Goal: Information Seeking & Learning: Find specific fact

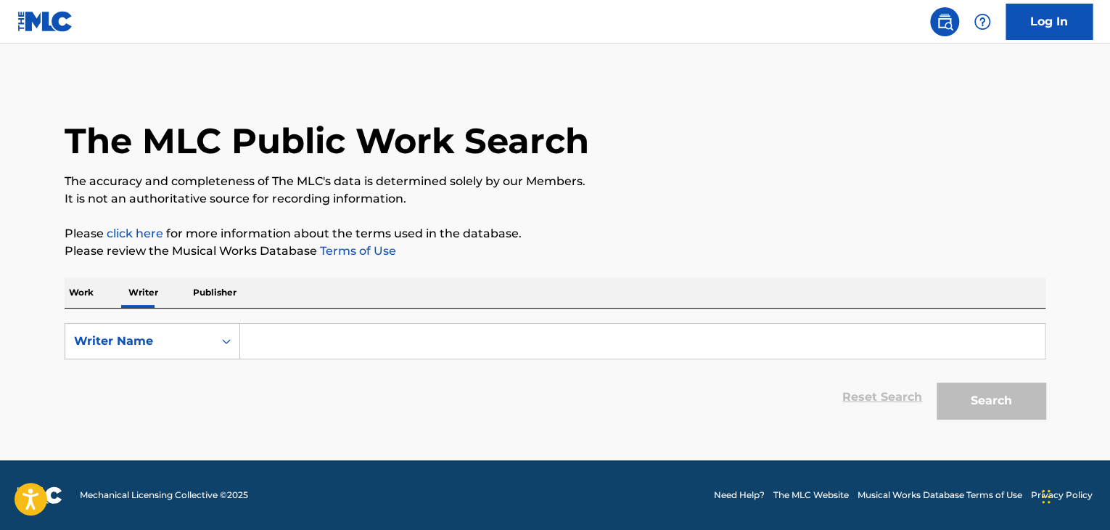
click at [276, 351] on input "Search Form" at bounding box center [642, 341] width 805 height 35
paste input "[PERSON_NAME]"
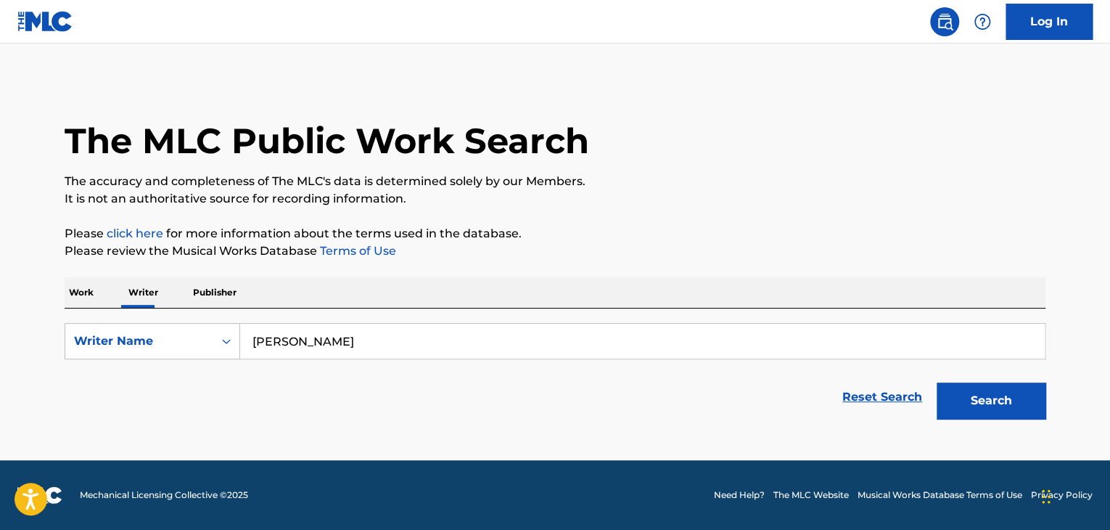
type input "[PERSON_NAME]"
drag, startPoint x: 513, startPoint y: 284, endPoint x: 530, endPoint y: 282, distance: 16.9
click at [517, 282] on div "Work Writer Publisher" at bounding box center [555, 292] width 981 height 30
click at [964, 397] on button "Search" at bounding box center [991, 400] width 109 height 36
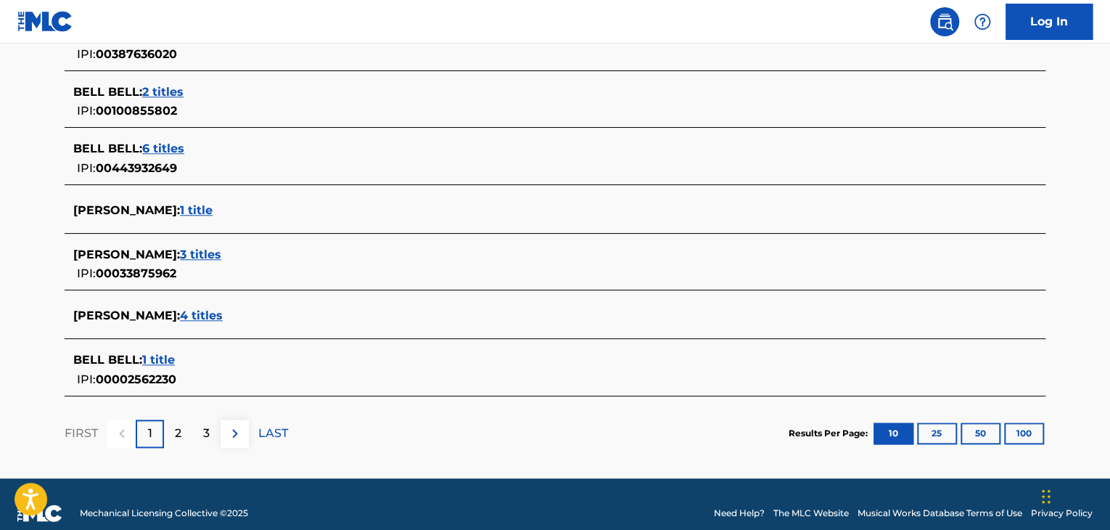
scroll to position [615, 0]
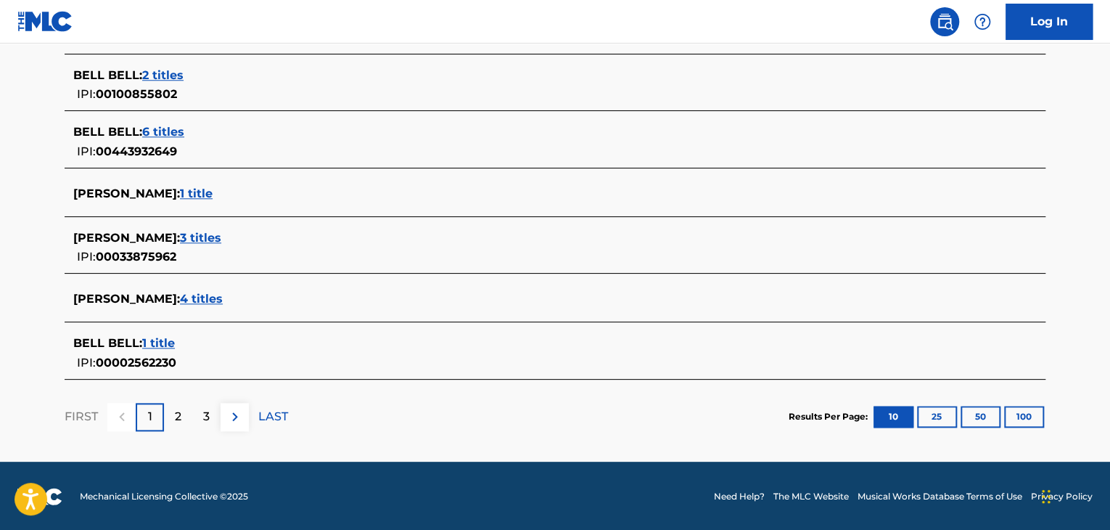
click at [202, 234] on span "3 titles" at bounding box center [200, 238] width 41 height 14
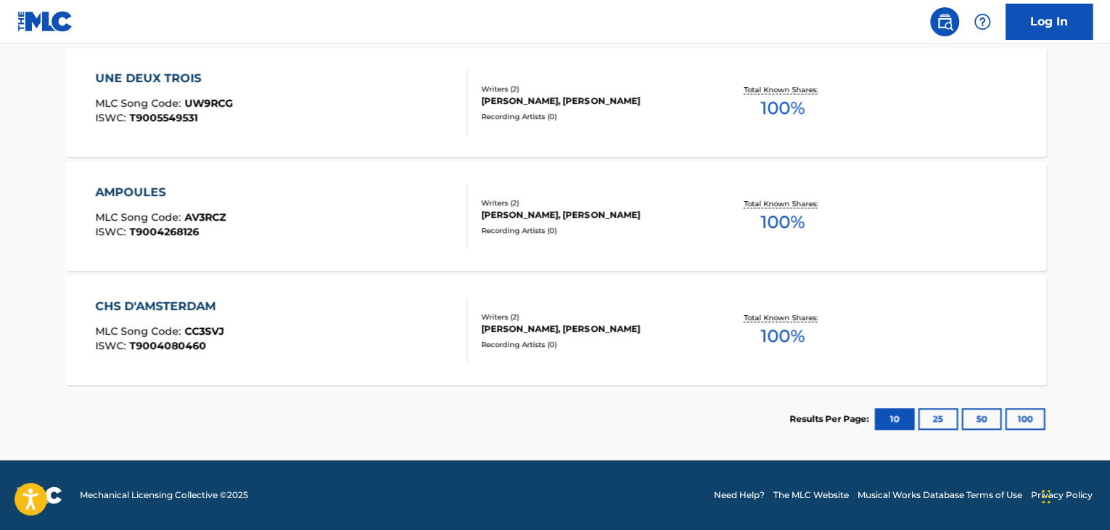
scroll to position [443, 0]
click at [366, 257] on div "AMPOULES MLC Song Code : AV3RCZ ISWC : T9004268126 Writers ( 2 ) [PERSON_NAME],…" at bounding box center [555, 216] width 981 height 109
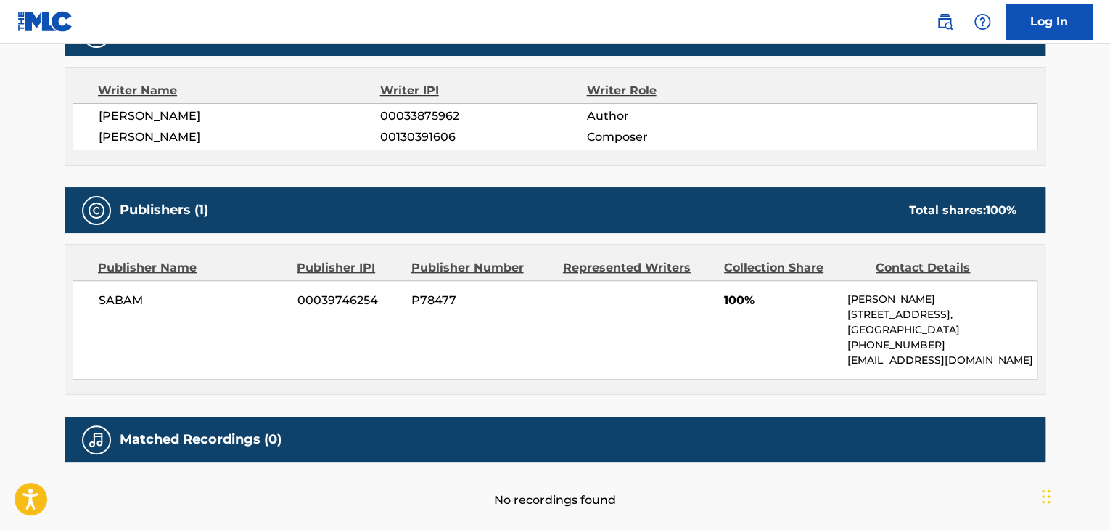
scroll to position [497, 0]
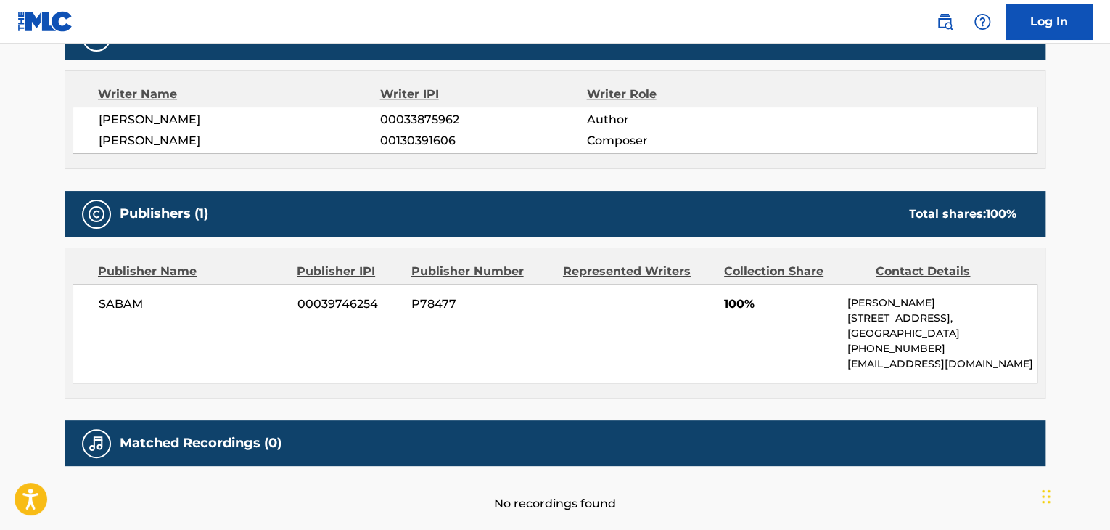
click at [173, 127] on span "[PERSON_NAME]" at bounding box center [240, 119] width 282 height 17
click at [171, 120] on span "[PERSON_NAME]" at bounding box center [240, 119] width 282 height 17
copy div "[PERSON_NAME]"
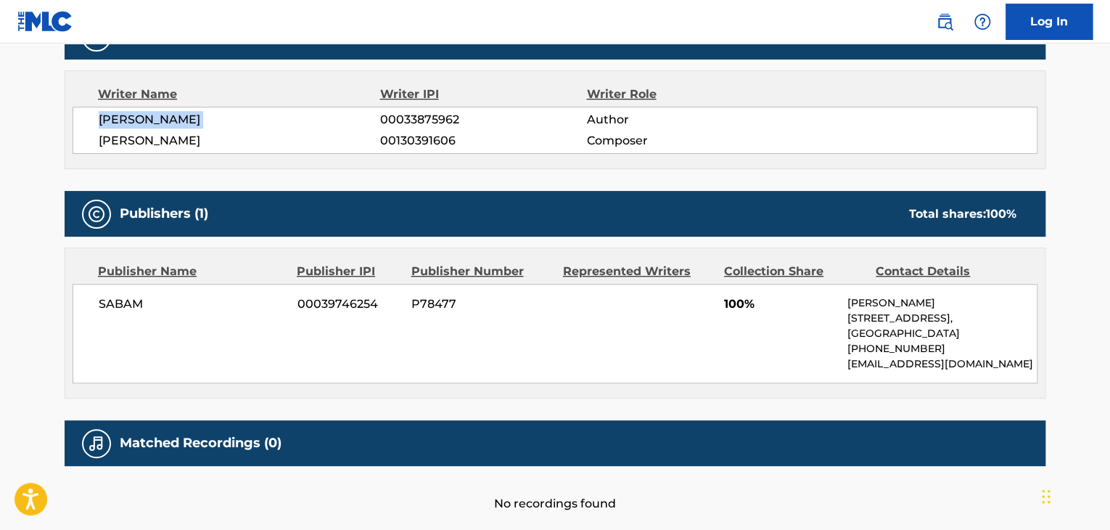
click at [400, 114] on span "00033875962" at bounding box center [483, 119] width 206 height 17
copy span "00033875962"
click at [118, 308] on span "SABAM" at bounding box center [193, 303] width 188 height 17
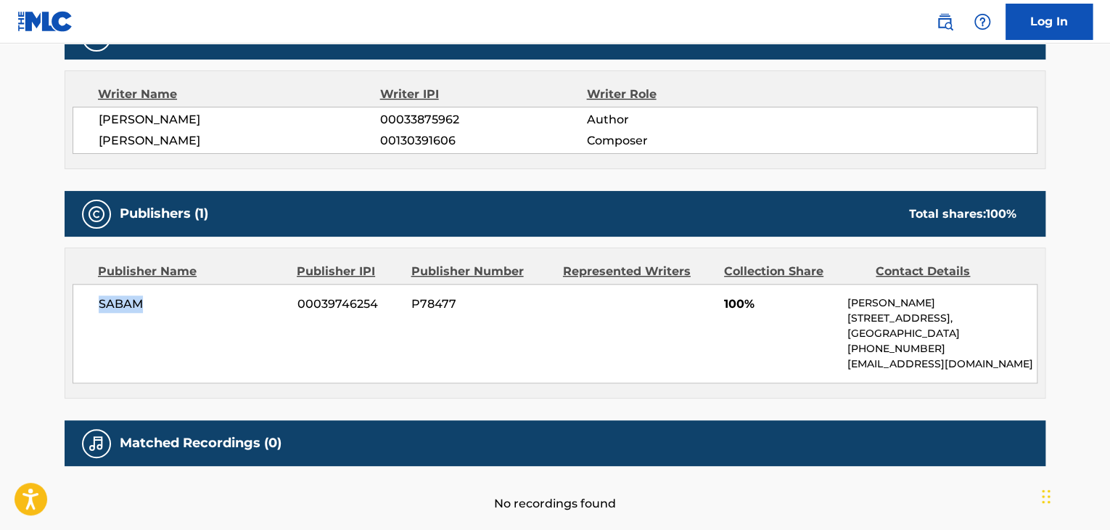
copy span "SABAM"
click at [331, 300] on span "00039746254" at bounding box center [349, 303] width 103 height 17
copy span "00039746254"
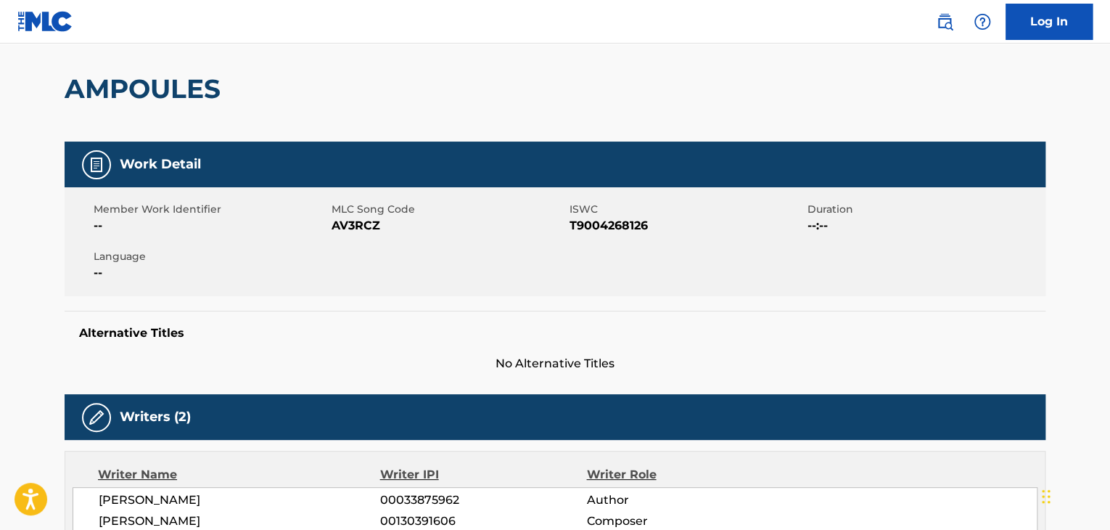
scroll to position [0, 0]
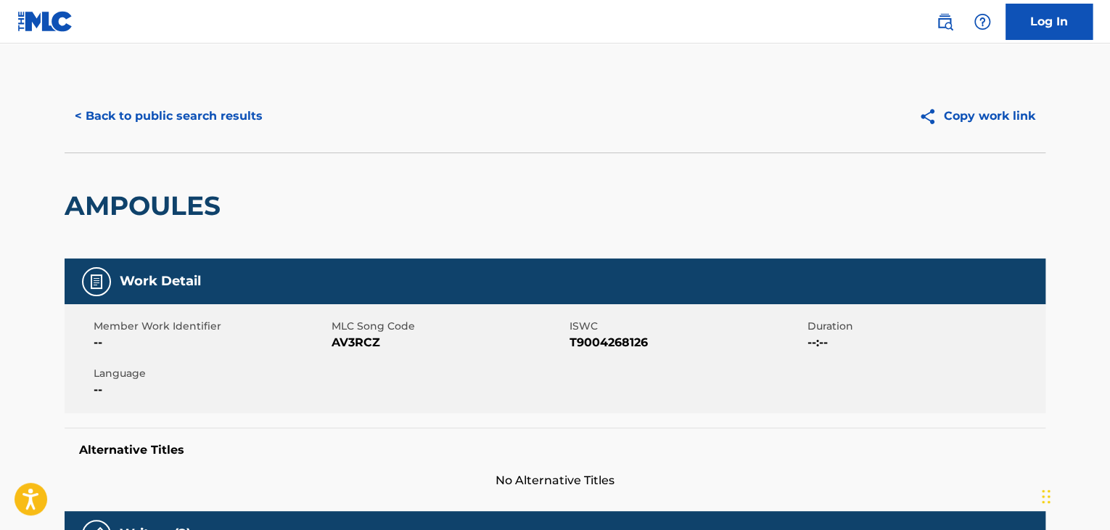
click at [351, 346] on span "AV3RCZ" at bounding box center [449, 342] width 234 height 17
copy span "AV3RCZ"
click at [197, 115] on button "< Back to public search results" at bounding box center [169, 116] width 208 height 36
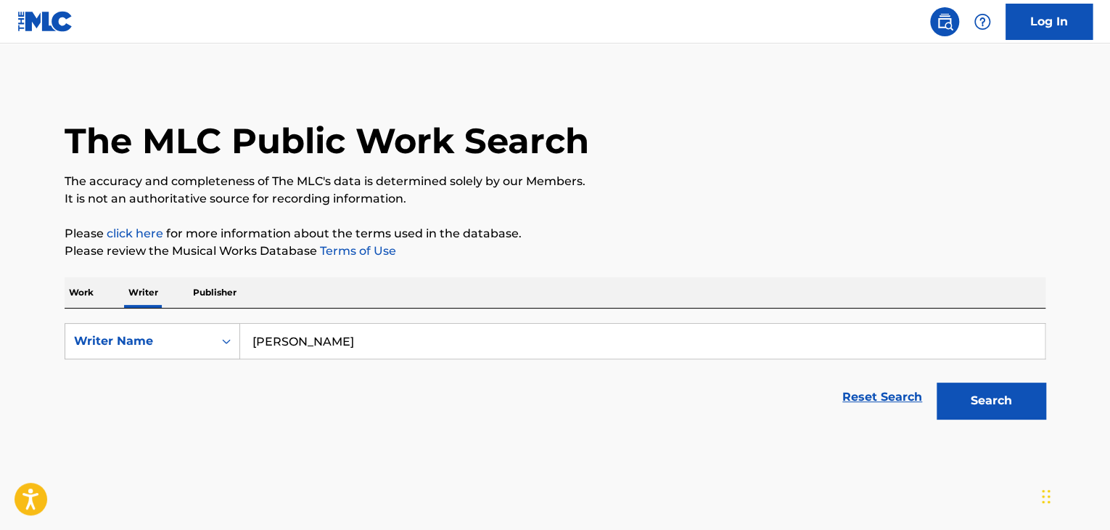
scroll to position [17, 0]
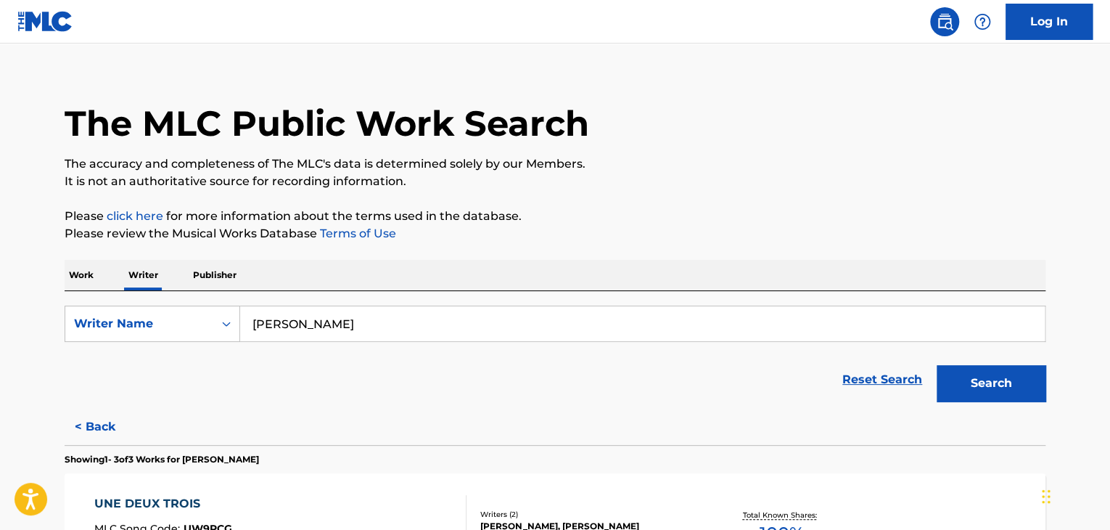
click at [55, 264] on div "The MLC Public Work Search The accuracy and completeness of The MLC's data is d…" at bounding box center [555, 470] width 1016 height 816
click at [75, 271] on p "Work" at bounding box center [81, 275] width 33 height 30
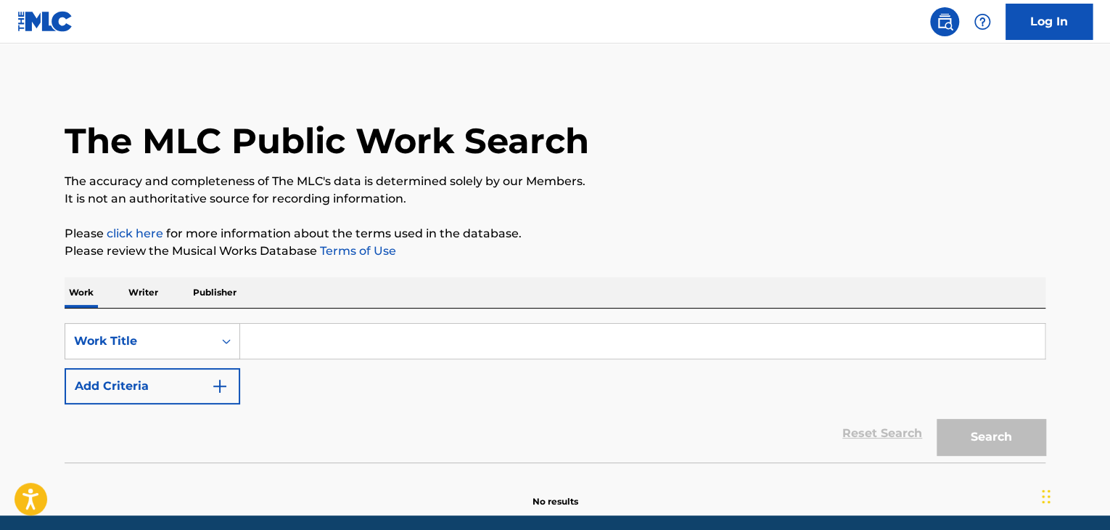
click at [296, 343] on input "Search Form" at bounding box center [642, 341] width 805 height 35
paste input "Damaged"
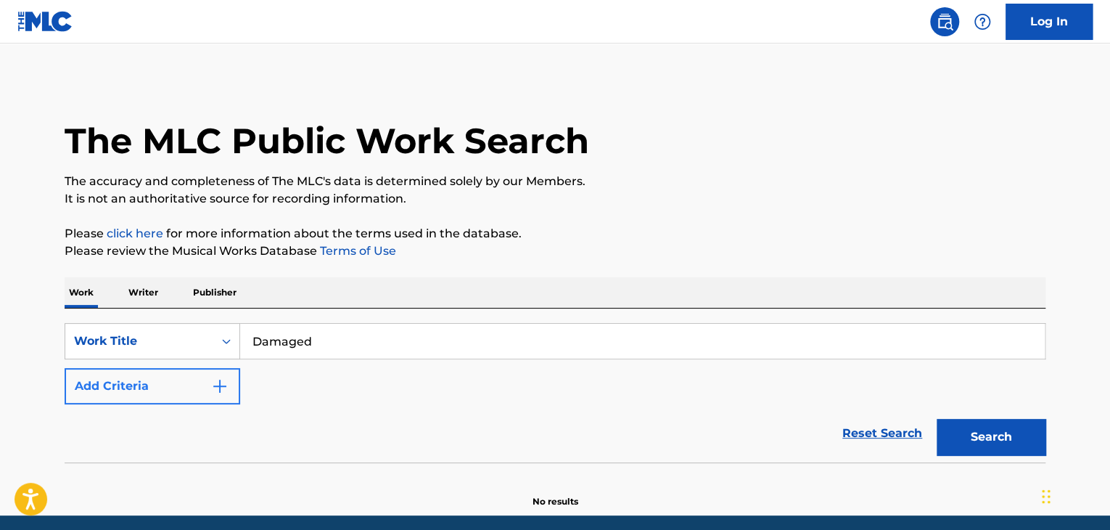
type input "Damaged"
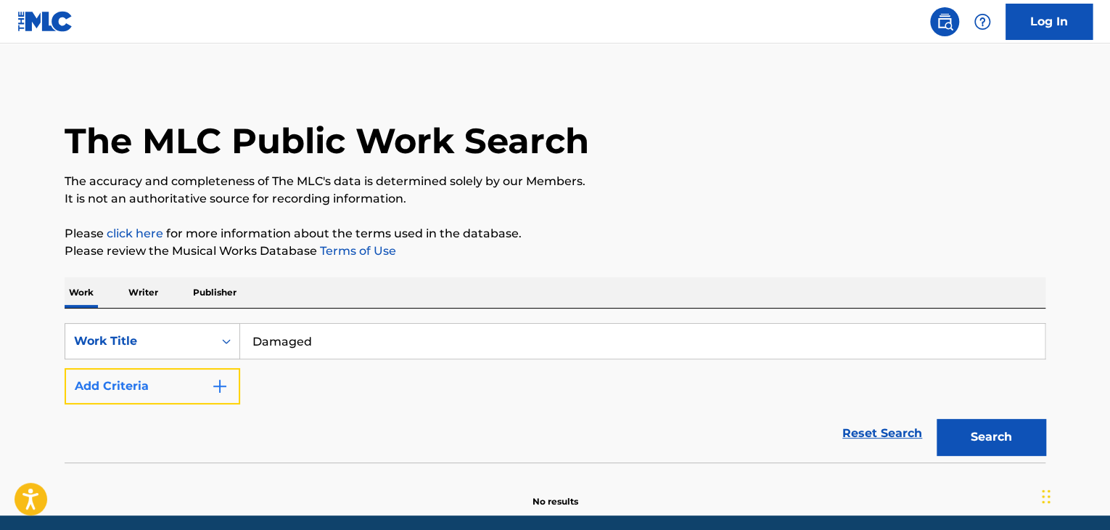
click at [168, 390] on button "Add Criteria" at bounding box center [153, 386] width 176 height 36
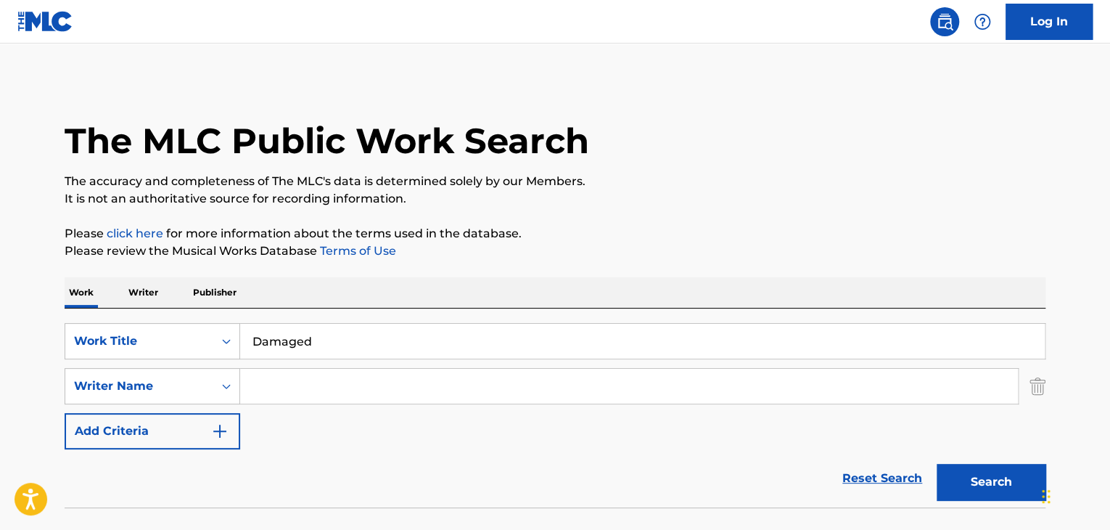
drag, startPoint x: 168, startPoint y: 390, endPoint x: 298, endPoint y: 381, distance: 130.2
click at [298, 381] on input "Search Form" at bounding box center [629, 386] width 778 height 35
paste input "[PERSON_NAME]"
click at [1002, 481] on button "Search" at bounding box center [991, 482] width 109 height 36
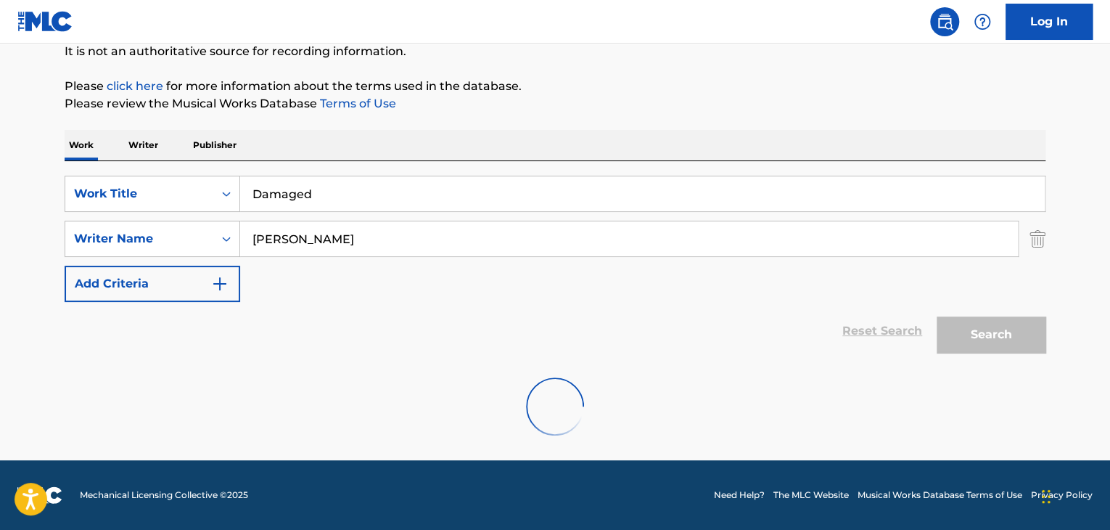
scroll to position [100, 0]
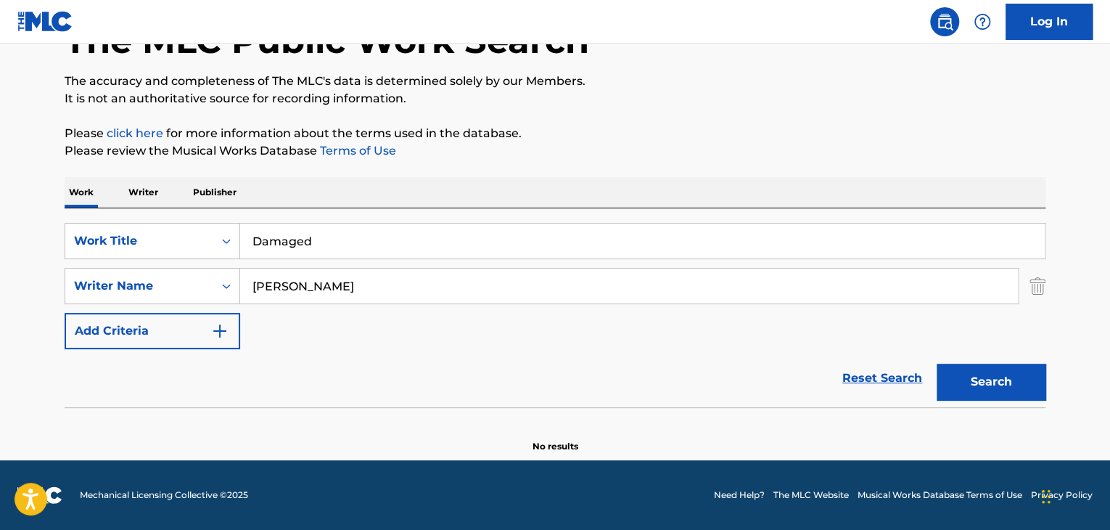
click at [322, 284] on input "[PERSON_NAME]" at bounding box center [629, 286] width 778 height 35
paste input "[PERSON_NAME]"
type input "[PERSON_NAME]"
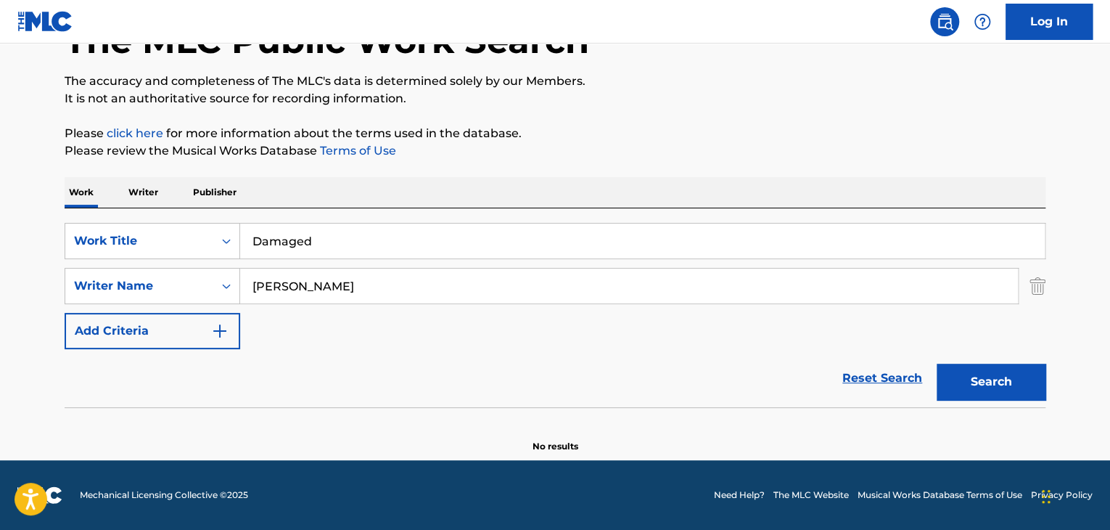
click at [517, 361] on div "Reset Search Search" at bounding box center [555, 378] width 981 height 58
click at [1014, 399] on div "Search" at bounding box center [988, 378] width 116 height 58
click at [967, 377] on button "Search" at bounding box center [991, 382] width 109 height 36
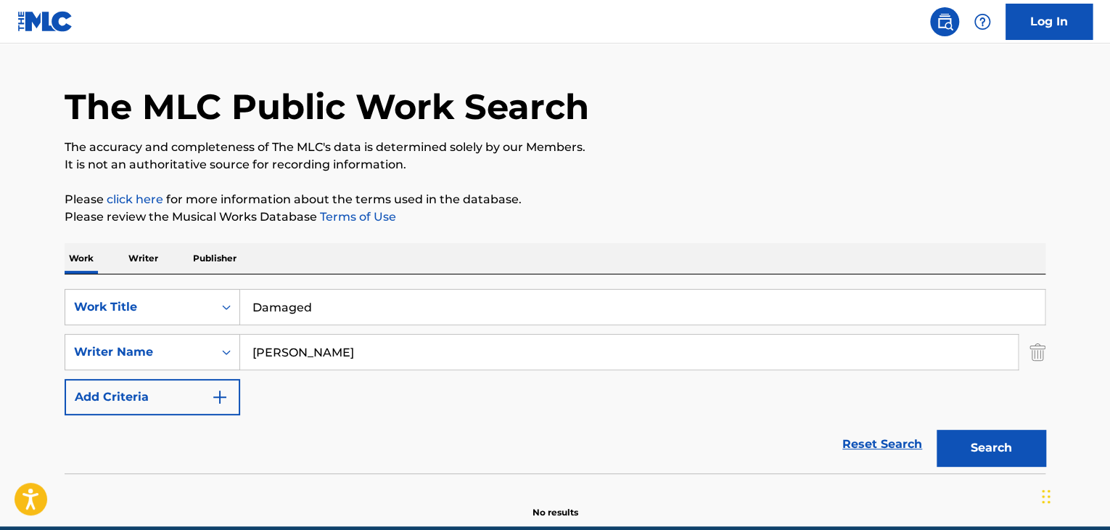
scroll to position [0, 0]
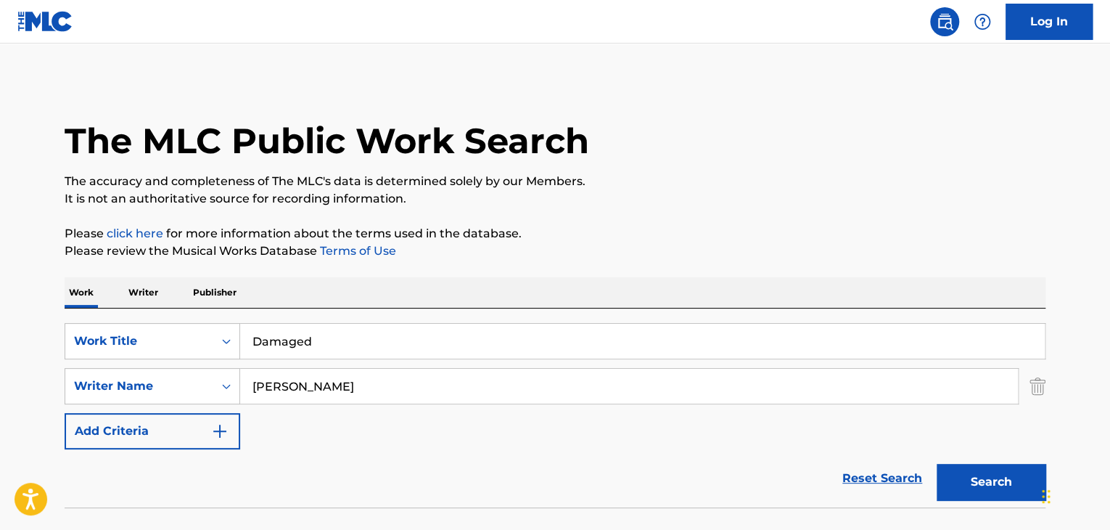
click at [144, 282] on p "Writer" at bounding box center [143, 292] width 38 height 30
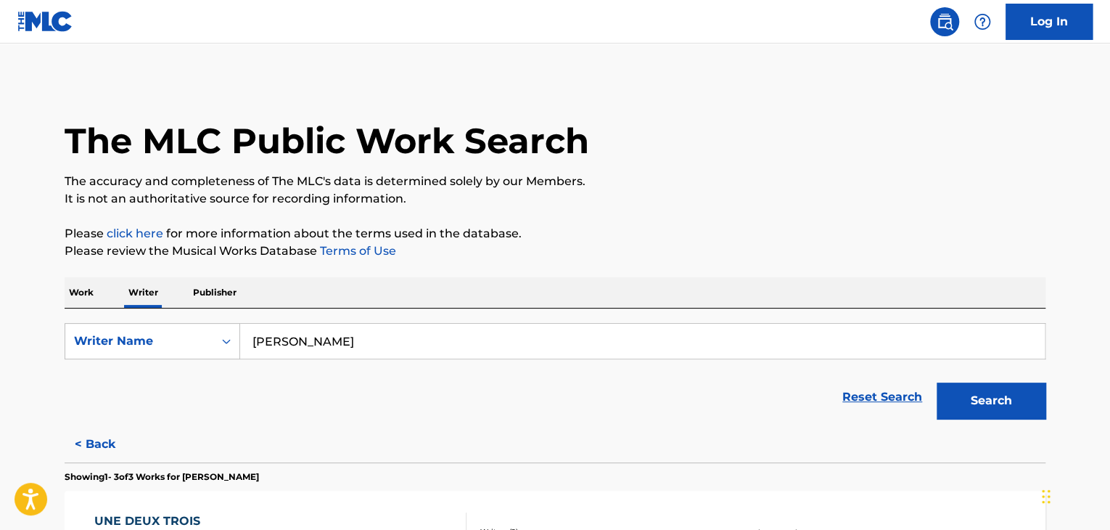
click at [322, 343] on input "[PERSON_NAME]" at bounding box center [642, 341] width 805 height 35
paste input "LinkWithTrev"
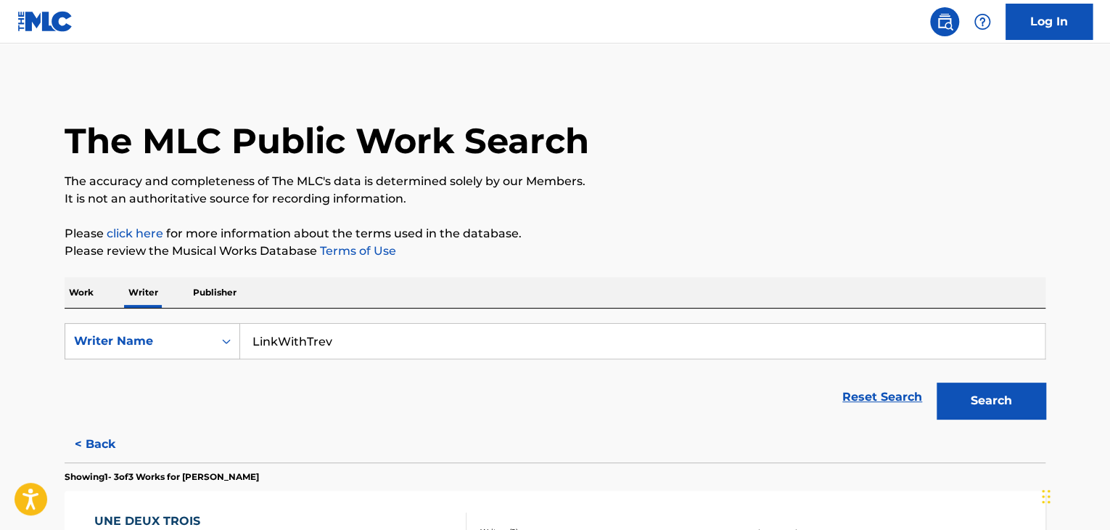
click at [332, 334] on input "LinkWithTrev" at bounding box center [642, 341] width 805 height 35
paste input "[PERSON_NAME]"
click at [673, 224] on div "The MLC Public Work Search The accuracy and completeness of The MLC's data is d…" at bounding box center [555, 488] width 1016 height 816
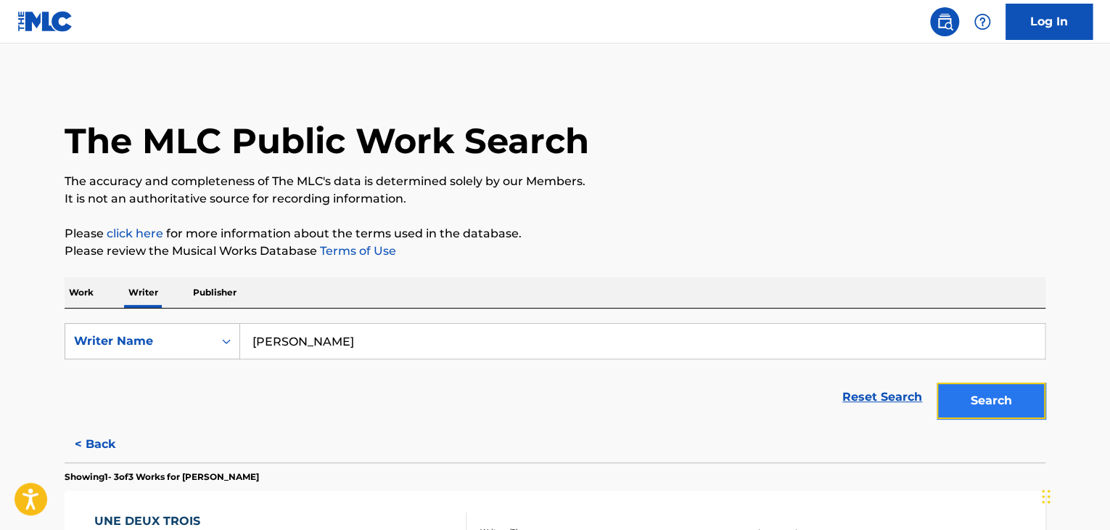
click at [978, 411] on button "Search" at bounding box center [991, 400] width 109 height 36
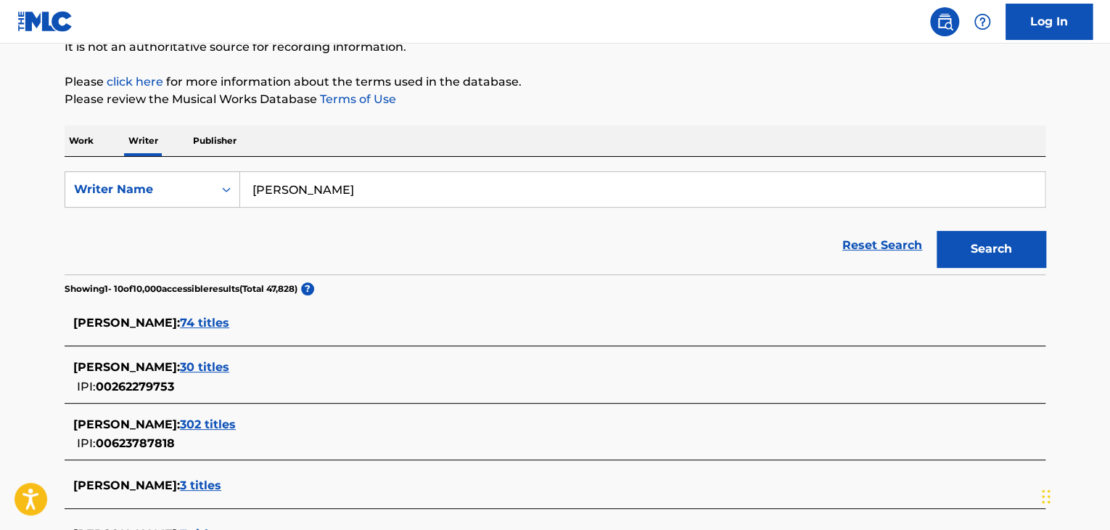
scroll to position [73, 0]
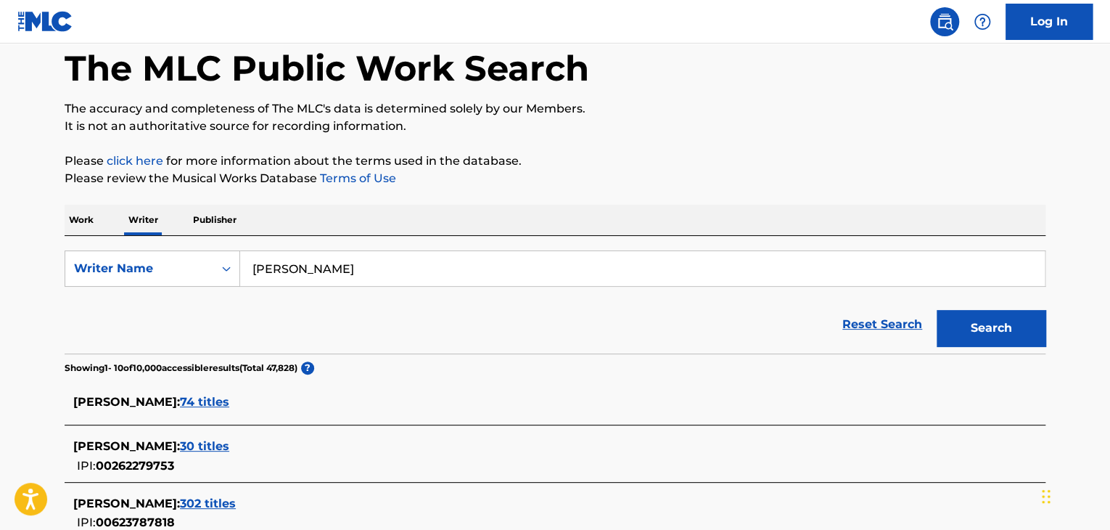
click at [310, 277] on input "[PERSON_NAME]" at bounding box center [642, 268] width 805 height 35
paste input "[PERSON_NAME]"
type input "[PERSON_NAME]"
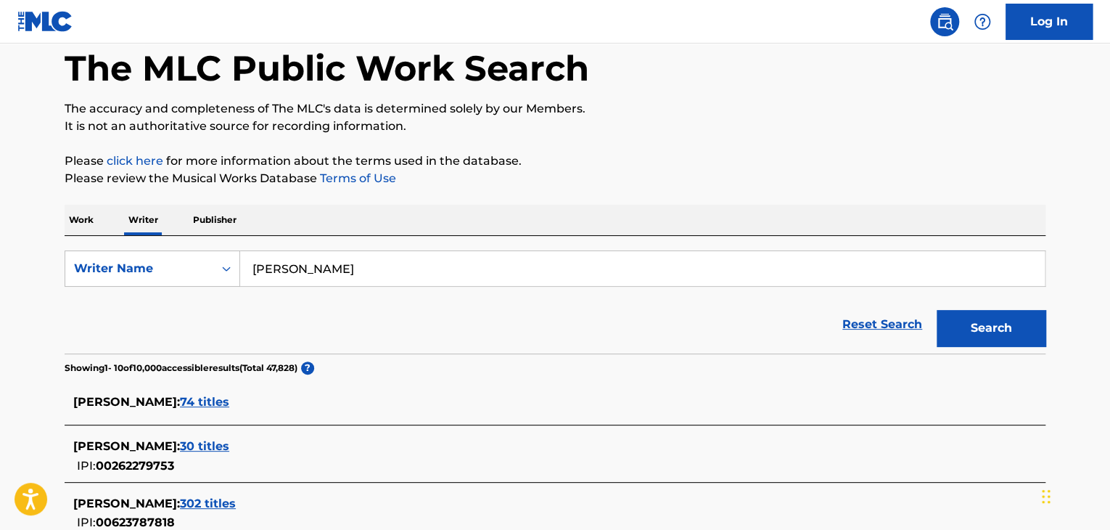
click at [717, 168] on p "Please click here for more information about the terms used in the database." at bounding box center [555, 160] width 981 height 17
click at [996, 355] on section "Showing 1 - 10 of 10,000 accessible results (Total 47,828 ) ?" at bounding box center [555, 363] width 981 height 21
click at [976, 335] on button "Search" at bounding box center [991, 328] width 109 height 36
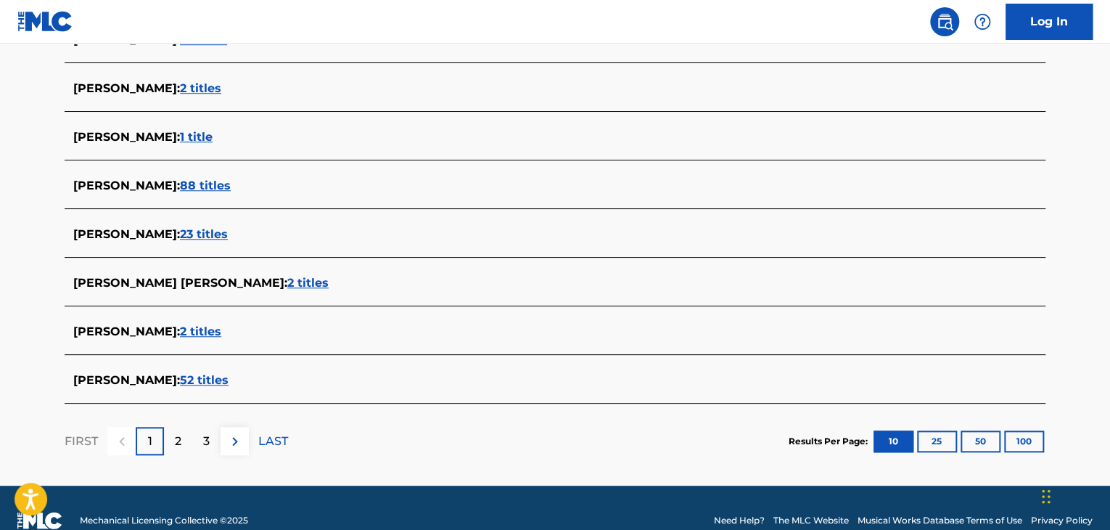
scroll to position [557, 0]
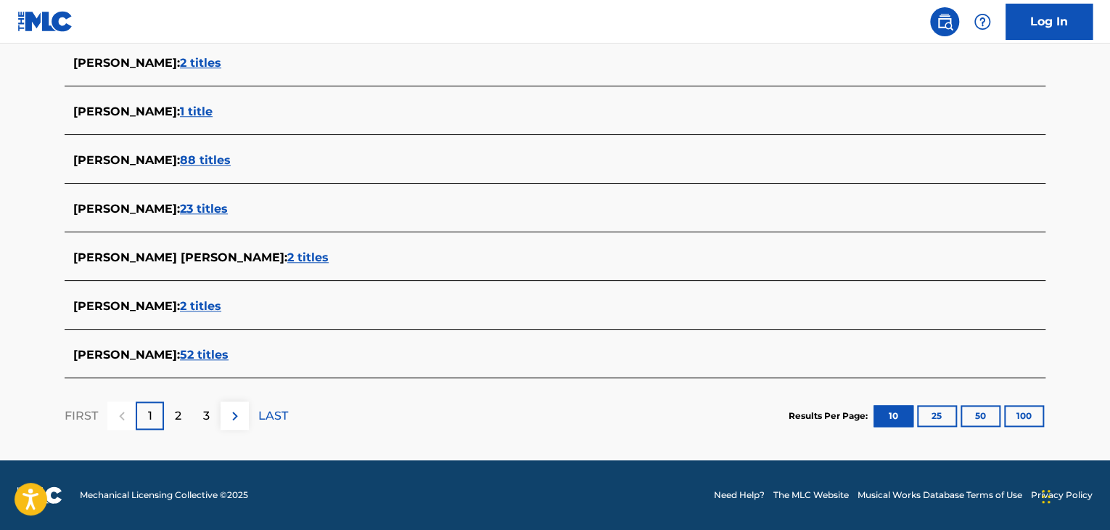
click at [229, 356] on span "52 titles" at bounding box center [204, 355] width 49 height 14
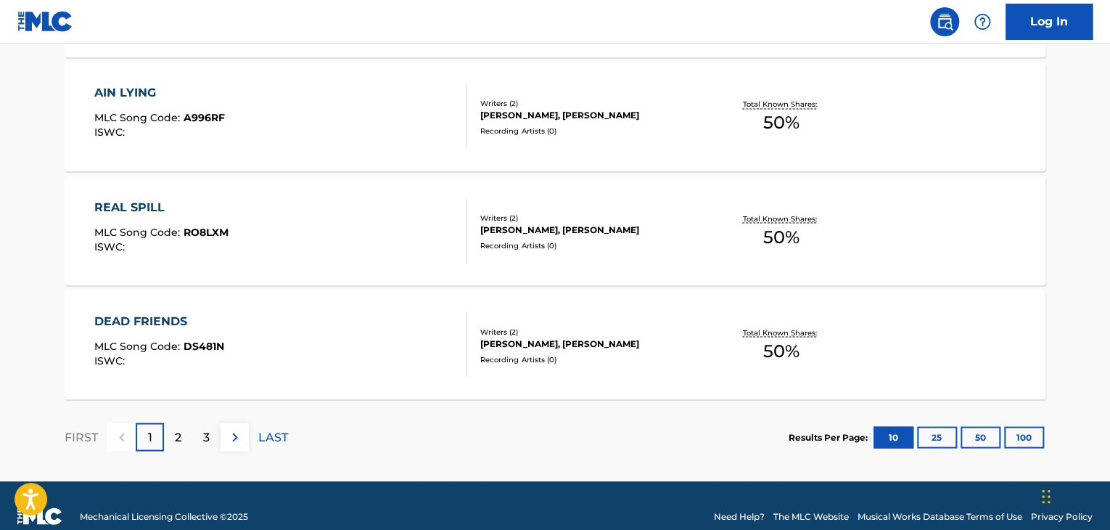
scroll to position [1247, 0]
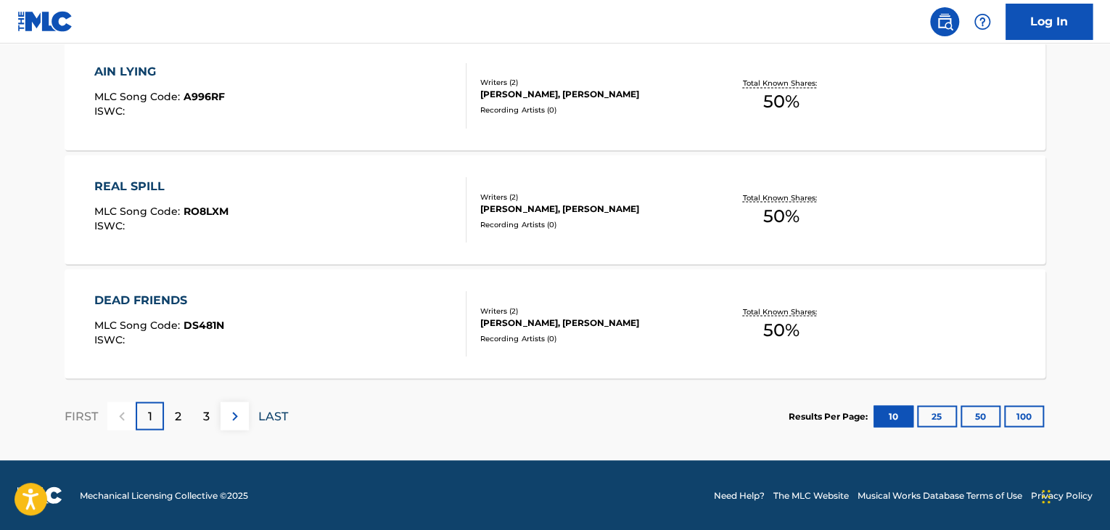
click at [270, 410] on p "LAST" at bounding box center [273, 415] width 30 height 17
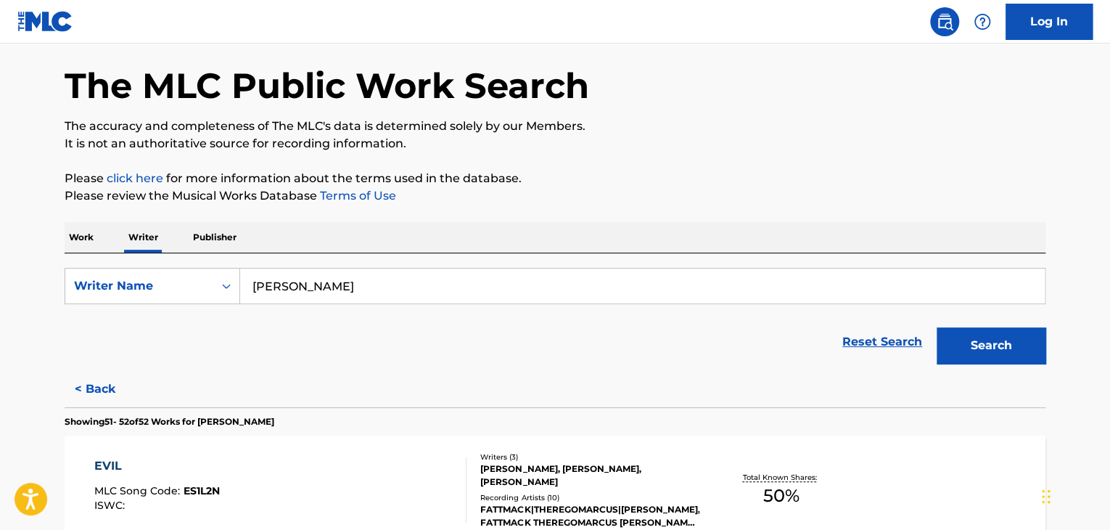
scroll to position [335, 0]
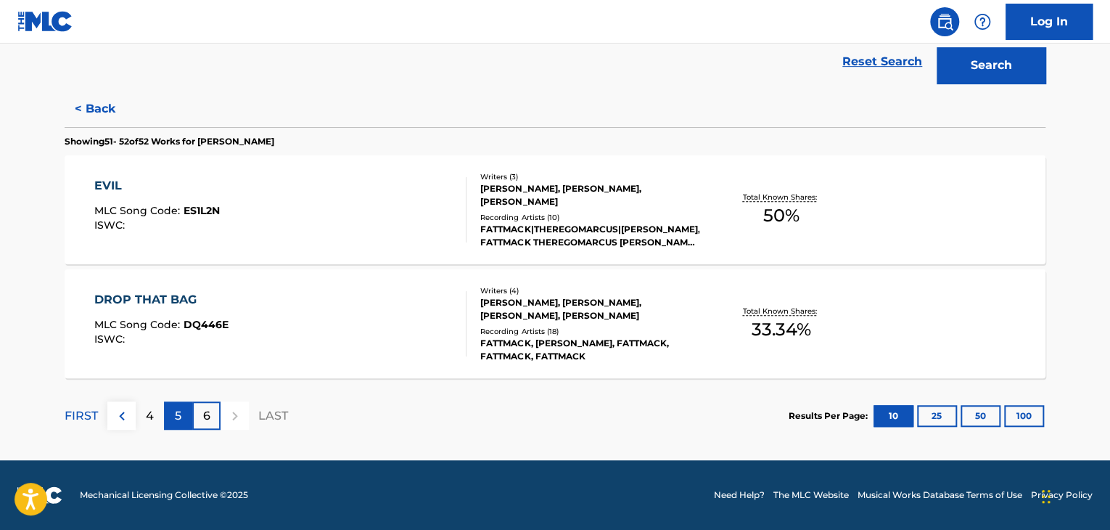
click at [180, 409] on p "5" at bounding box center [178, 415] width 7 height 17
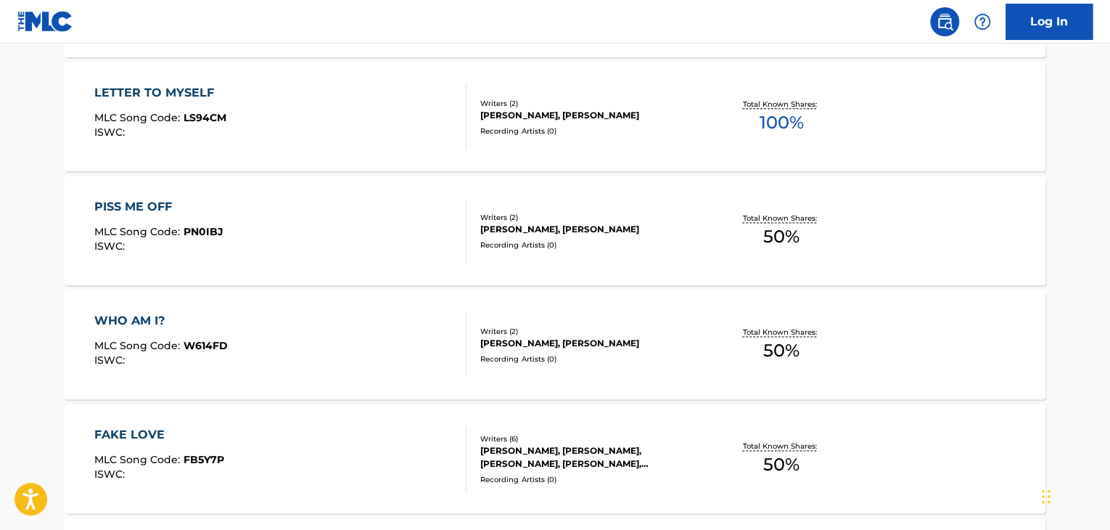
scroll to position [1247, 0]
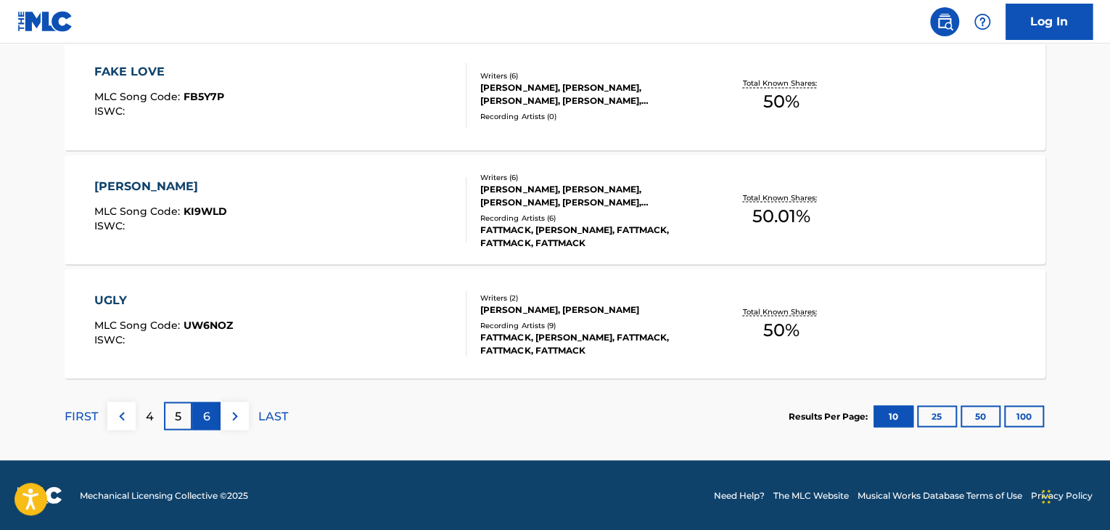
click at [212, 417] on div "6" at bounding box center [206, 415] width 28 height 28
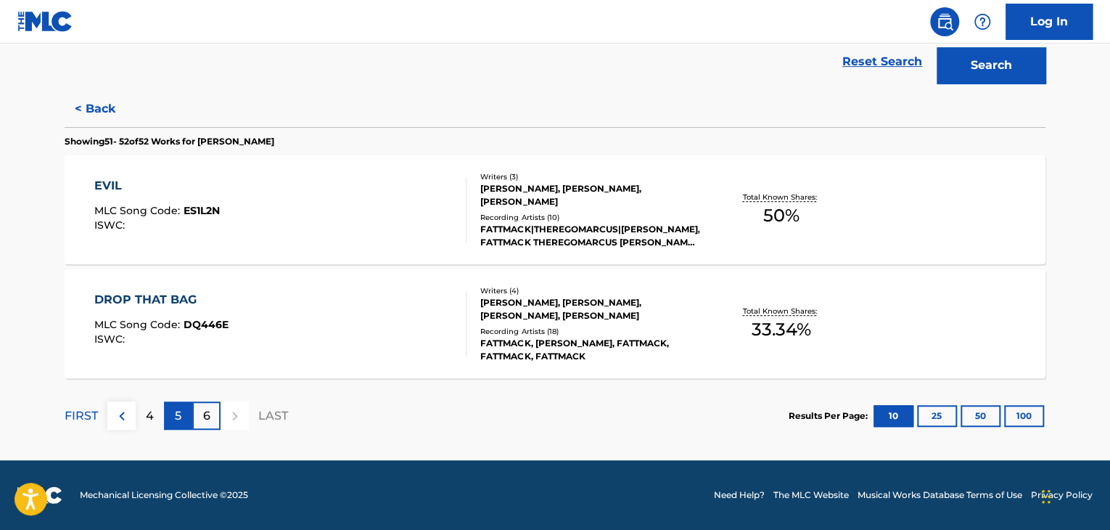
click at [170, 422] on div "5" at bounding box center [178, 415] width 28 height 28
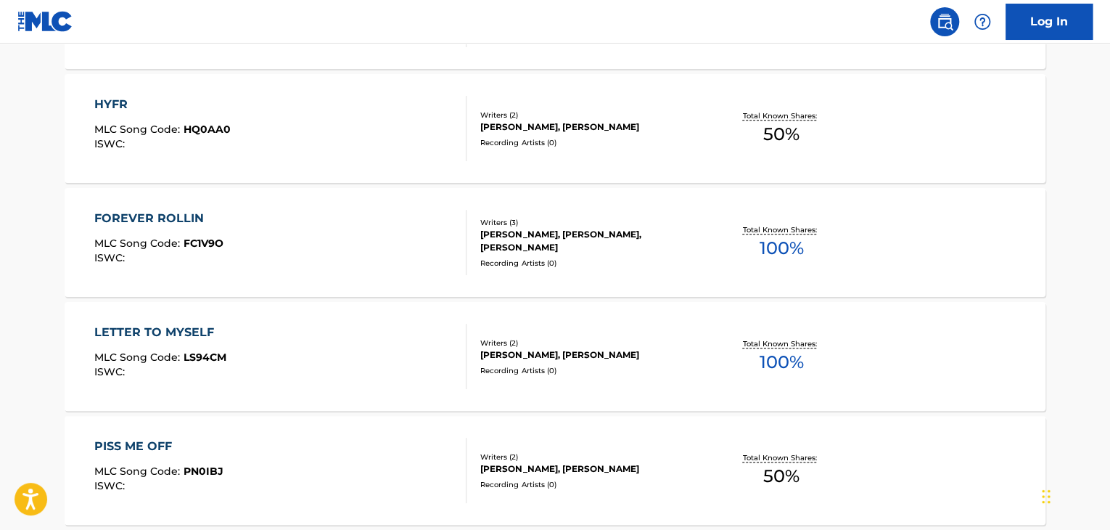
scroll to position [626, 0]
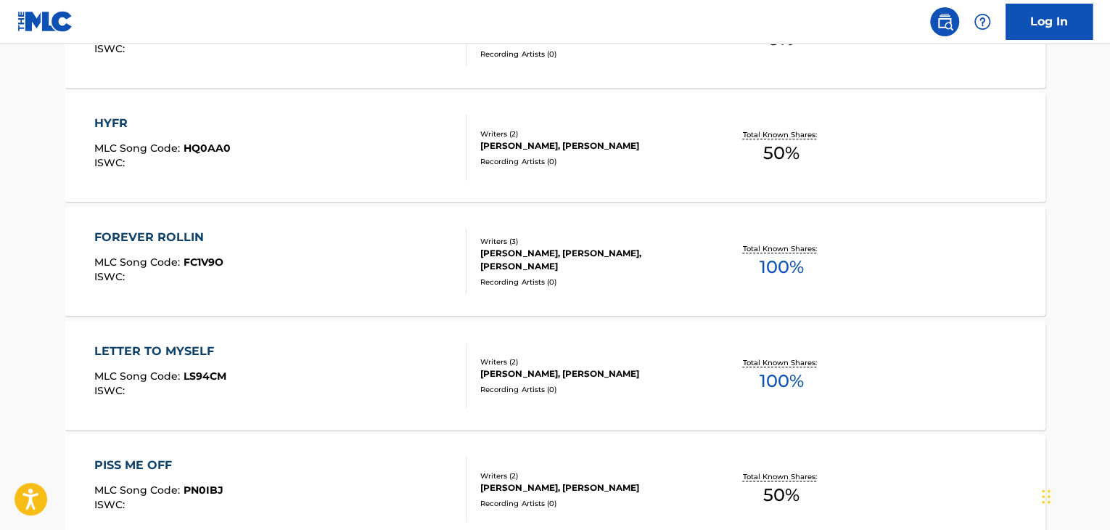
click at [616, 343] on div "LETTER TO MYSELF MLC Song Code : LS94CM ISWC : Writers ( 2 ) [PERSON_NAME], [PE…" at bounding box center [555, 375] width 981 height 109
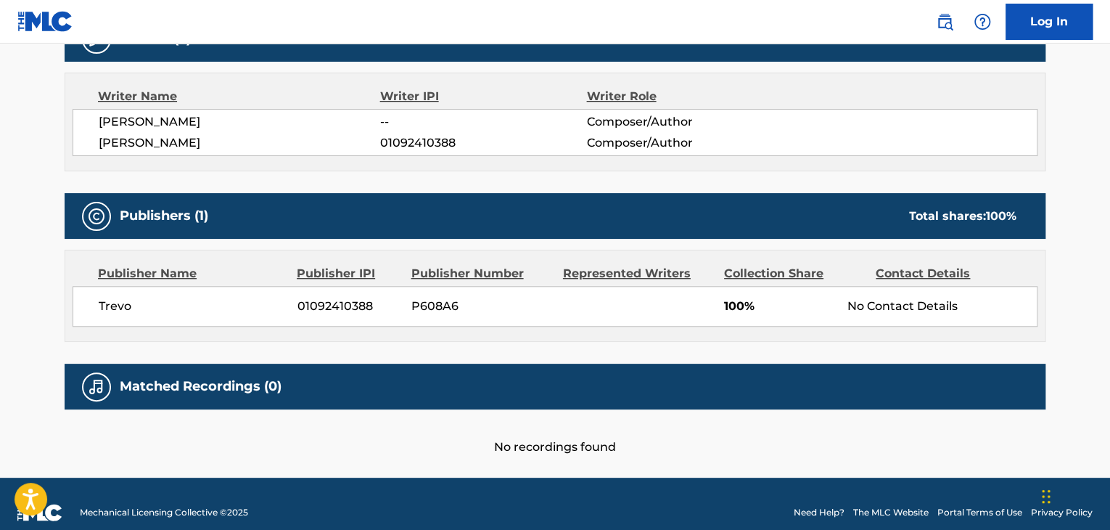
scroll to position [511, 0]
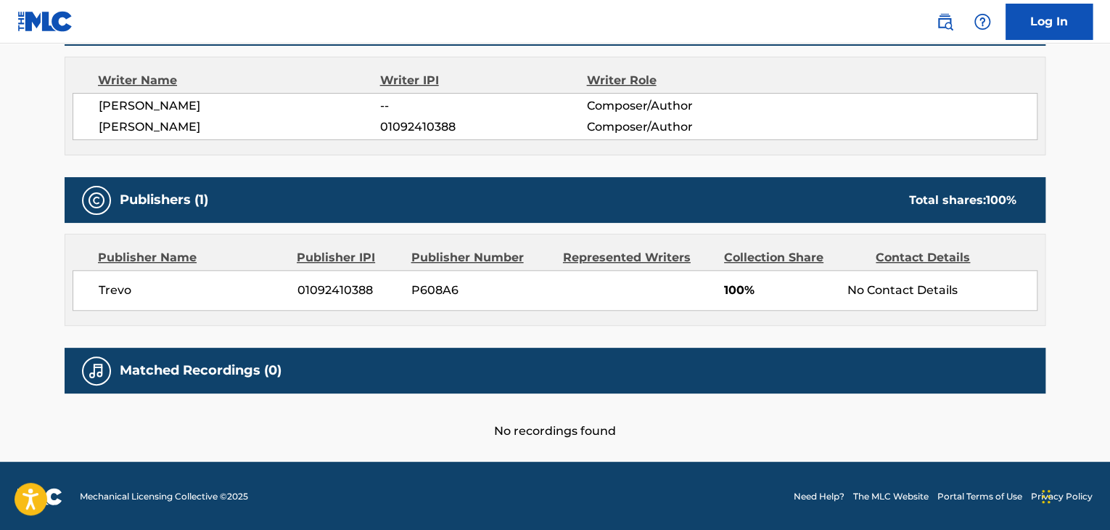
click at [143, 105] on span "[PERSON_NAME]" at bounding box center [240, 105] width 282 height 17
copy div "[PERSON_NAME]"
click at [105, 291] on span "Trevo" at bounding box center [193, 290] width 188 height 17
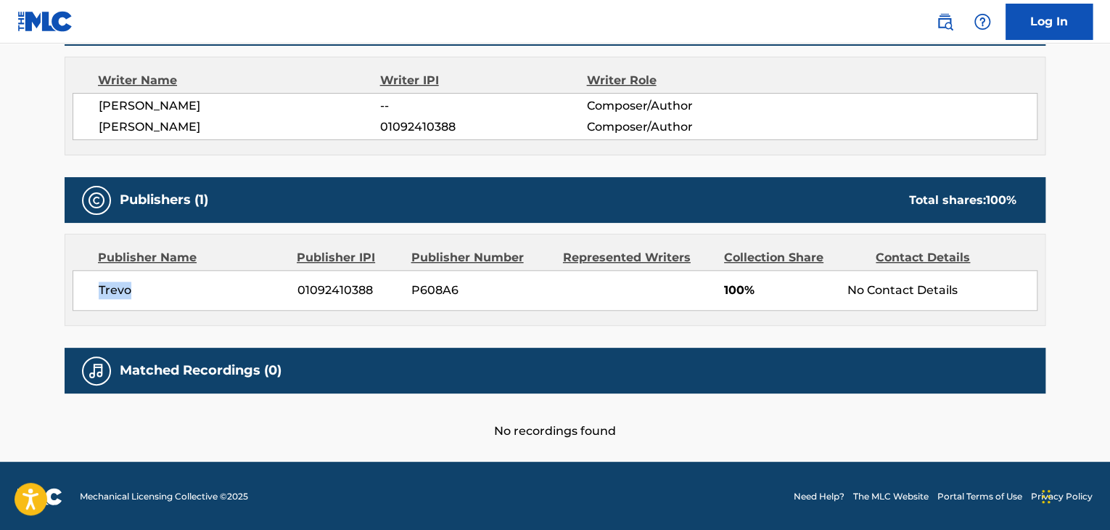
click at [105, 291] on span "Trevo" at bounding box center [193, 290] width 188 height 17
copy div "Trevo"
click at [319, 290] on span "01092410388" at bounding box center [349, 290] width 103 height 17
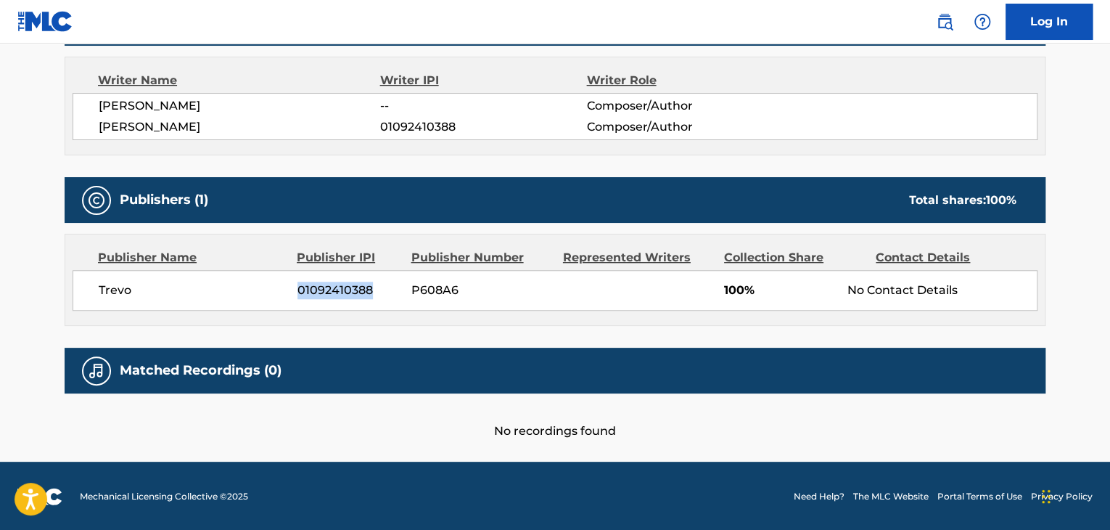
copy span "01092410388"
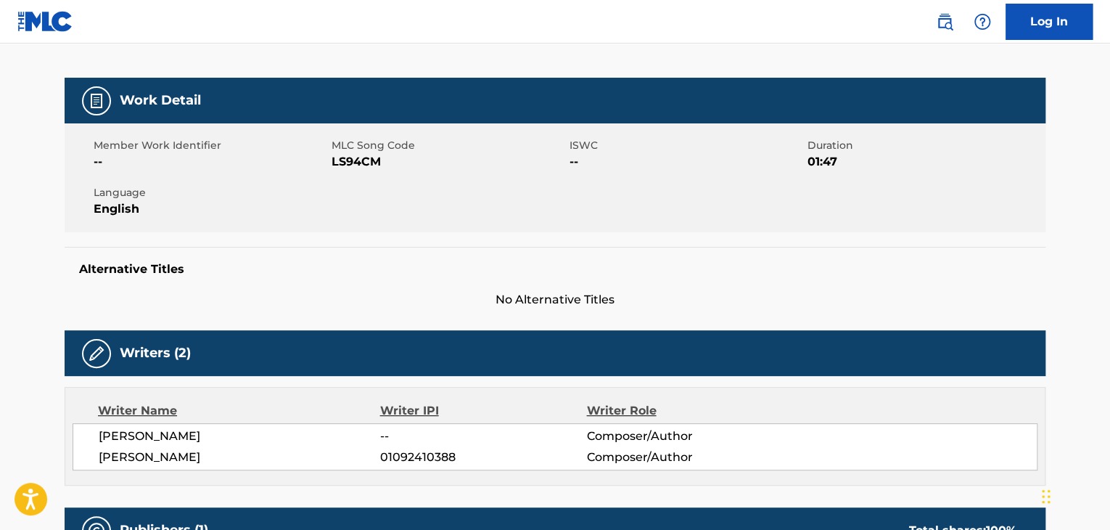
scroll to position [148, 0]
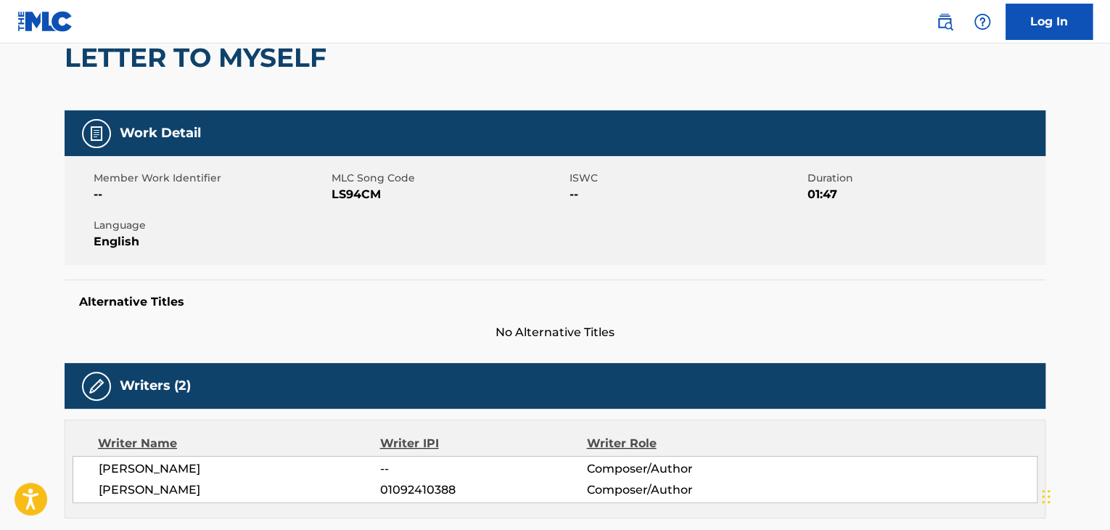
click at [374, 203] on div "Member Work Identifier -- MLC Song Code LS94CM ISWC -- Duration 01:47 Language …" at bounding box center [555, 210] width 981 height 109
copy span "LS94CM"
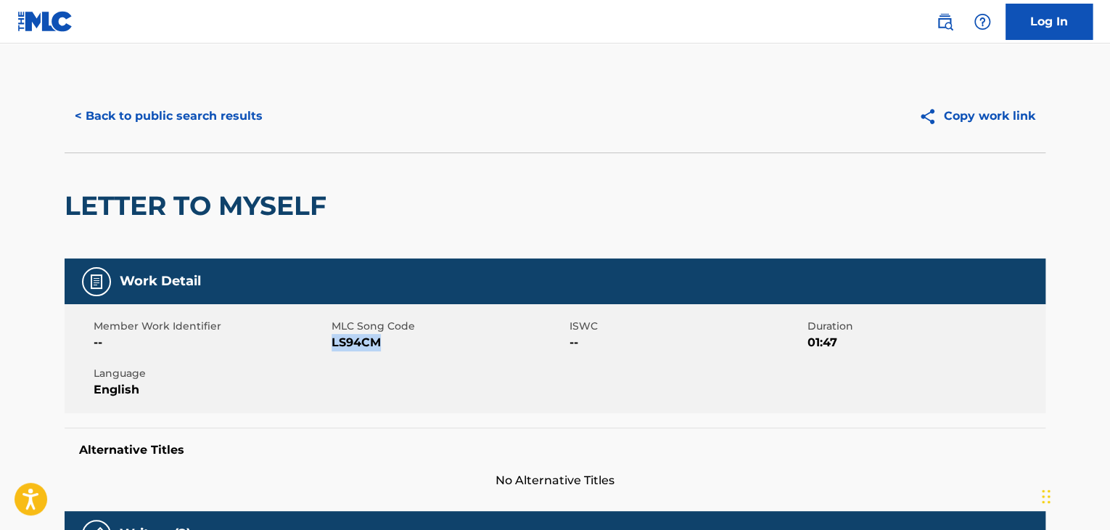
click at [236, 96] on div "< Back to public search results Copy work link" at bounding box center [555, 116] width 981 height 73
click at [236, 128] on button "< Back to public search results" at bounding box center [169, 116] width 208 height 36
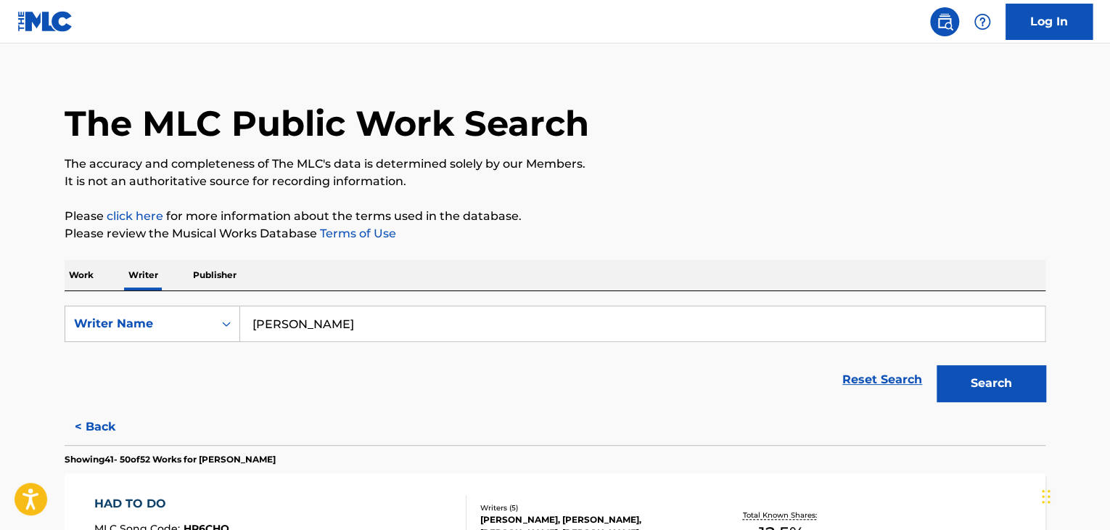
click at [369, 316] on input "[PERSON_NAME]" at bounding box center [642, 323] width 805 height 35
paste input "[PERSON_NAME]"
type input "[PERSON_NAME]"
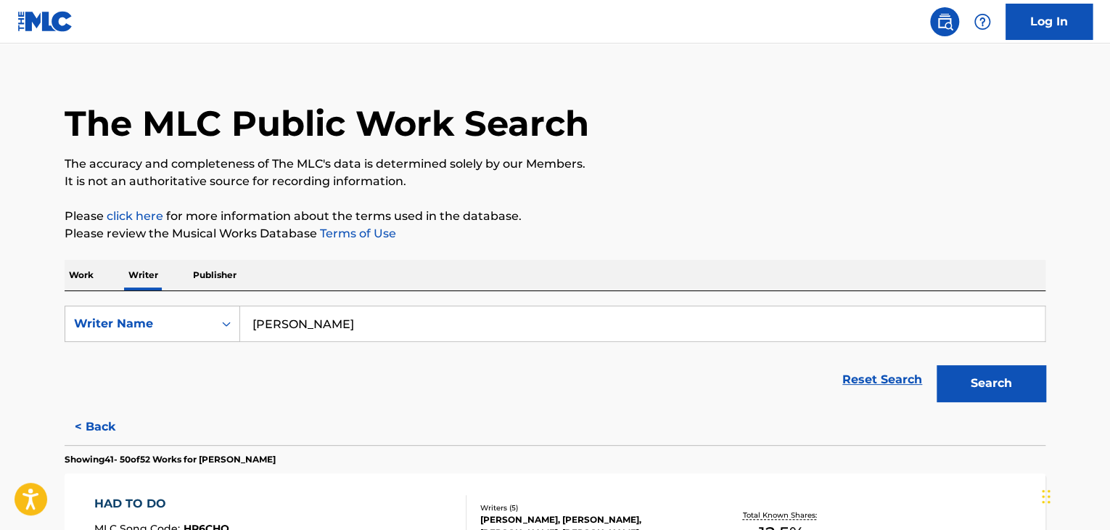
click at [607, 260] on div "Work Writer Publisher" at bounding box center [555, 275] width 981 height 30
click at [974, 392] on button "Search" at bounding box center [991, 383] width 109 height 36
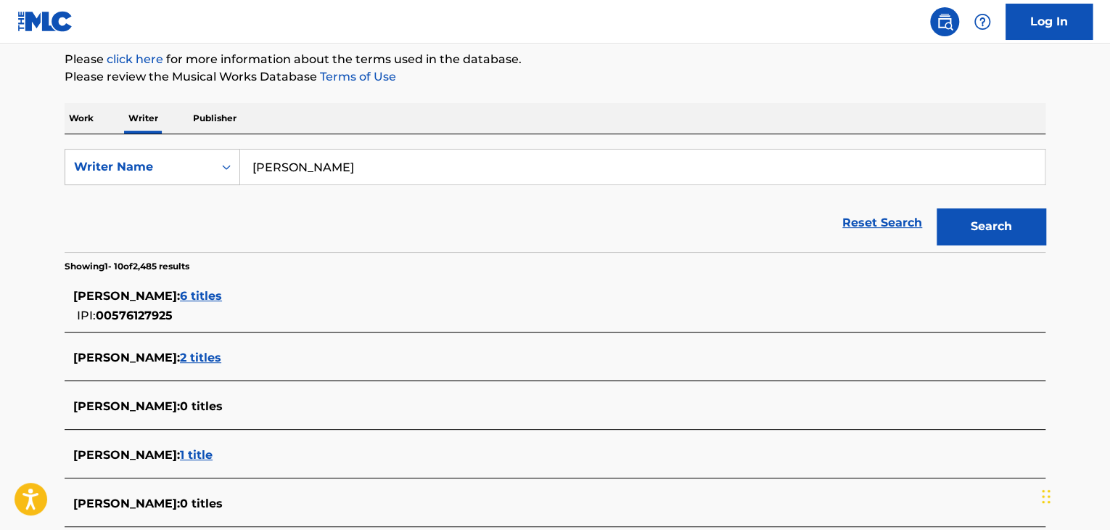
scroll to position [139, 0]
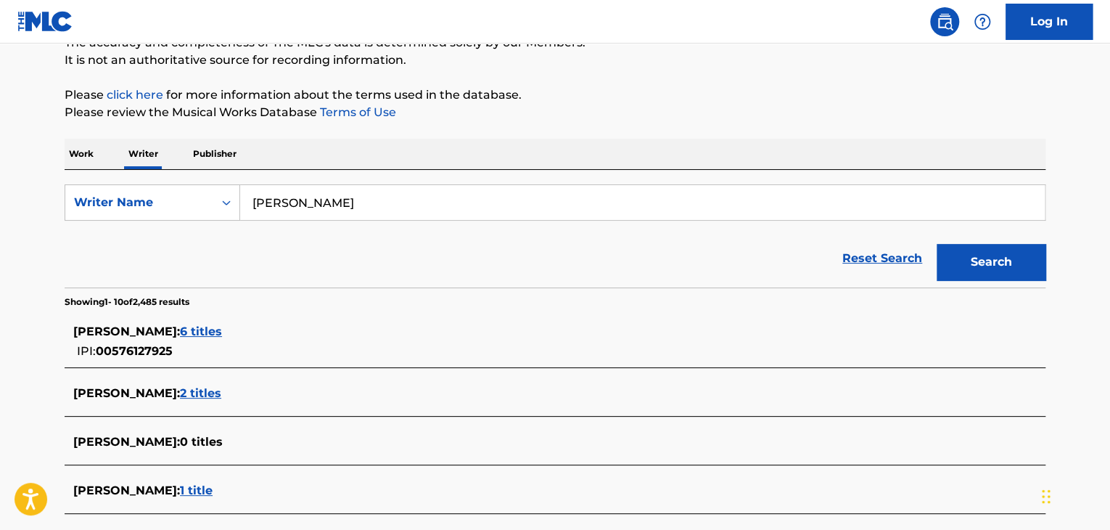
click at [77, 155] on p "Work" at bounding box center [81, 154] width 33 height 30
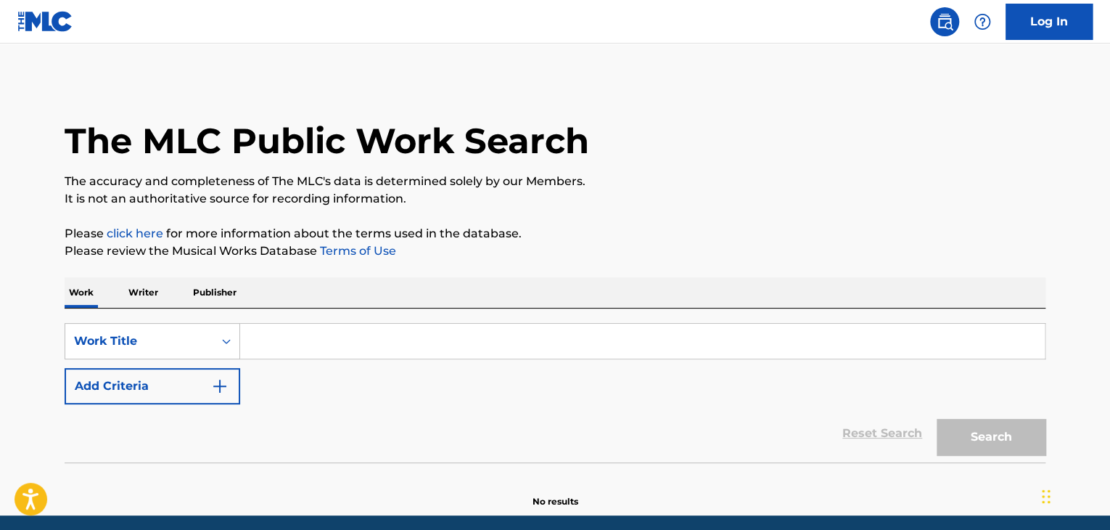
click at [261, 351] on input "Search Form" at bounding box center [642, 341] width 805 height 35
paste input "Landslide"
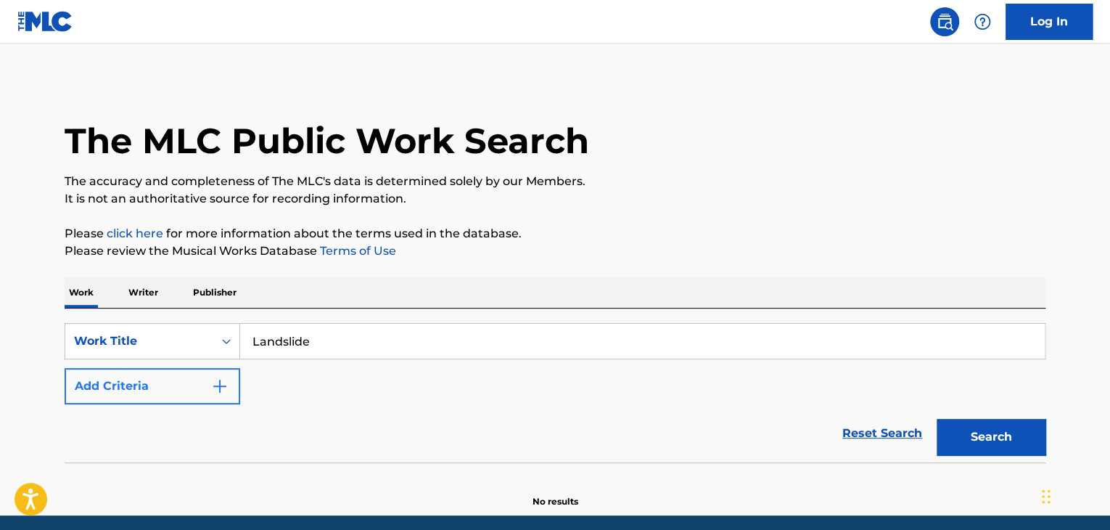
type input "Landslide"
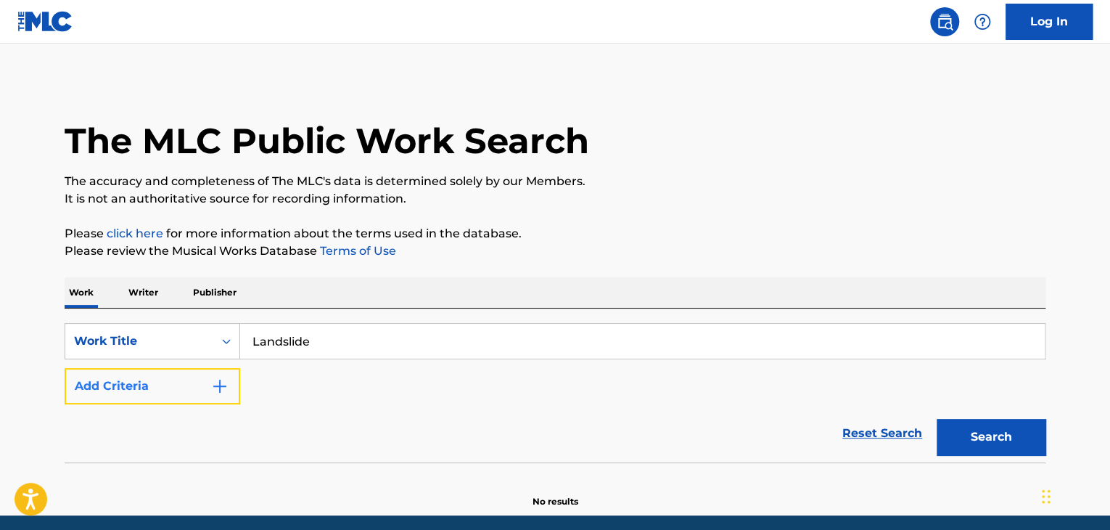
click at [223, 392] on img "Search Form" at bounding box center [219, 385] width 17 height 17
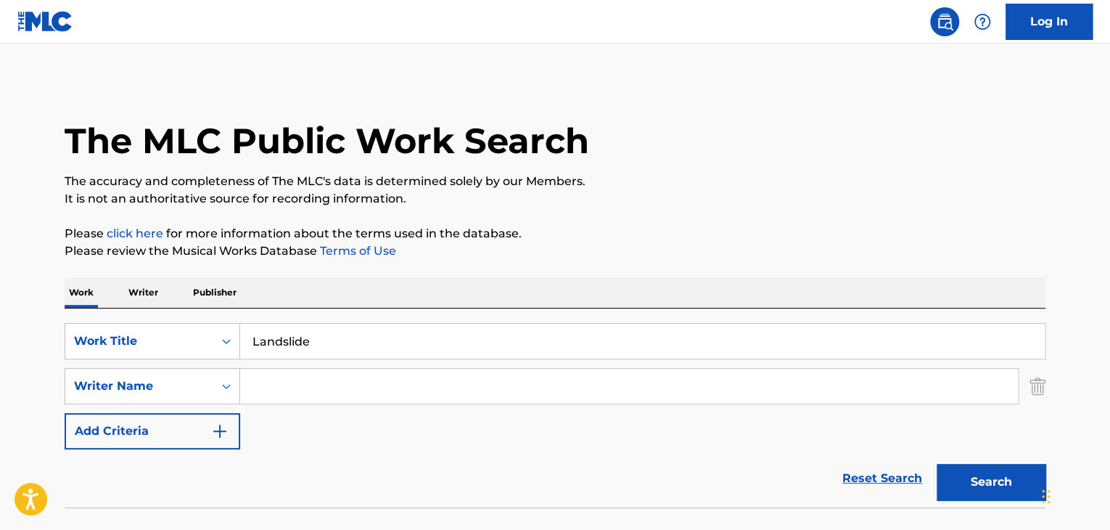
click at [317, 392] on input "Search Form" at bounding box center [629, 386] width 778 height 35
paste input "[PERSON_NAME]"
type input "[PERSON_NAME]"
click at [754, 130] on div "The MLC Public Work Search" at bounding box center [555, 133] width 981 height 106
click at [977, 476] on button "Search" at bounding box center [991, 482] width 109 height 36
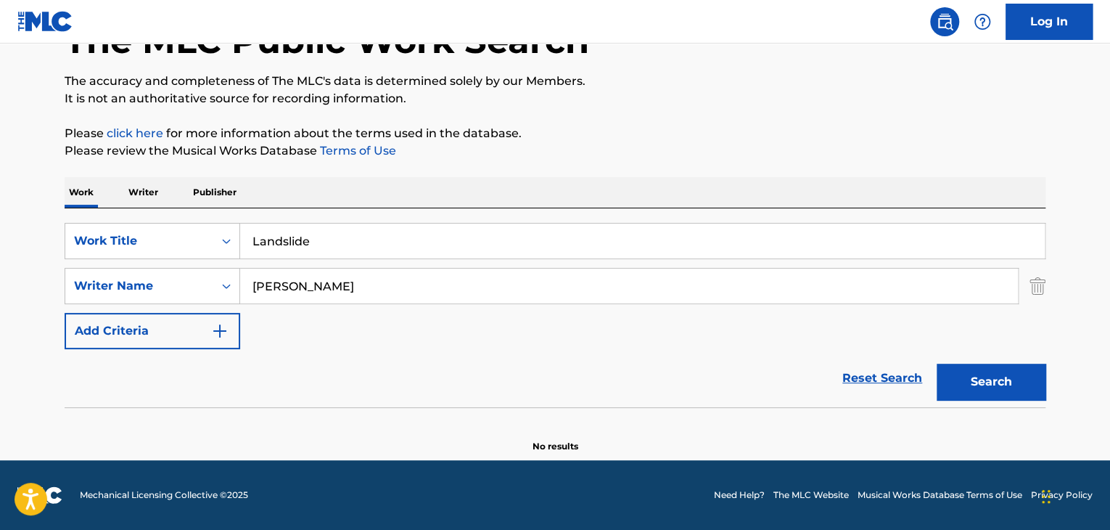
scroll to position [100, 0]
click at [160, 185] on p "Writer" at bounding box center [143, 192] width 38 height 30
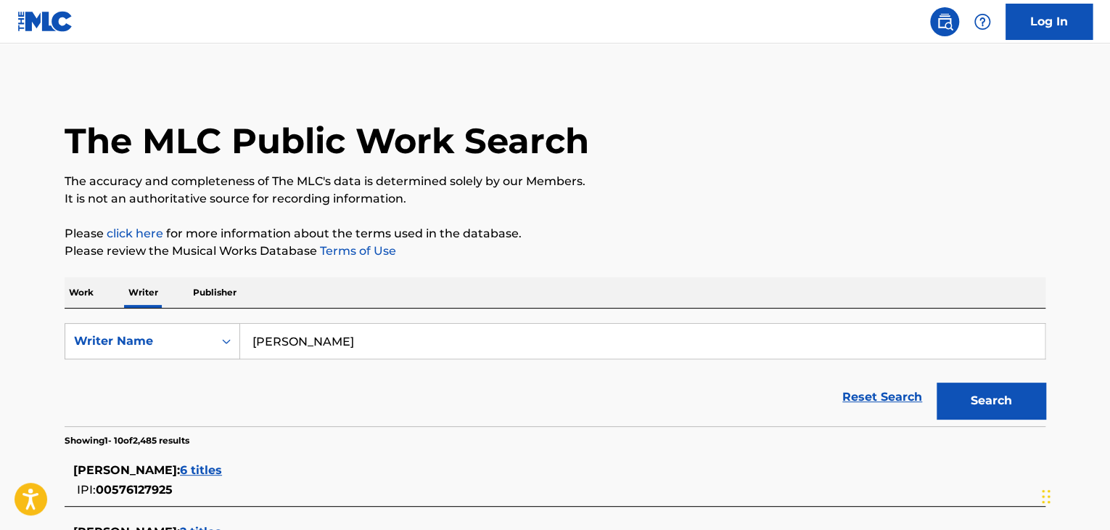
click at [354, 340] on input "[PERSON_NAME]" at bounding box center [642, 341] width 805 height 35
paste input "[PERSON_NAME]"
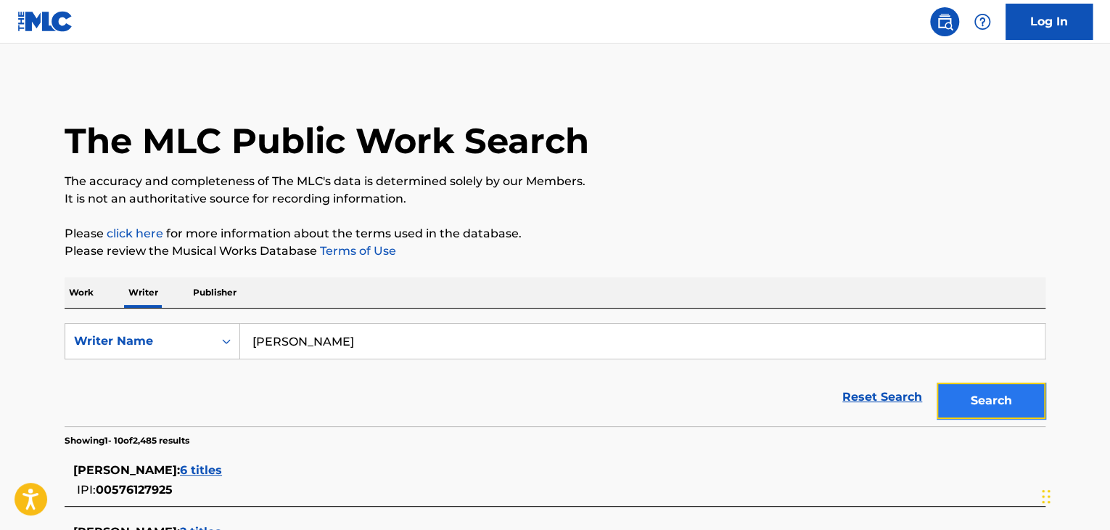
click at [1002, 409] on button "Search" at bounding box center [991, 400] width 109 height 36
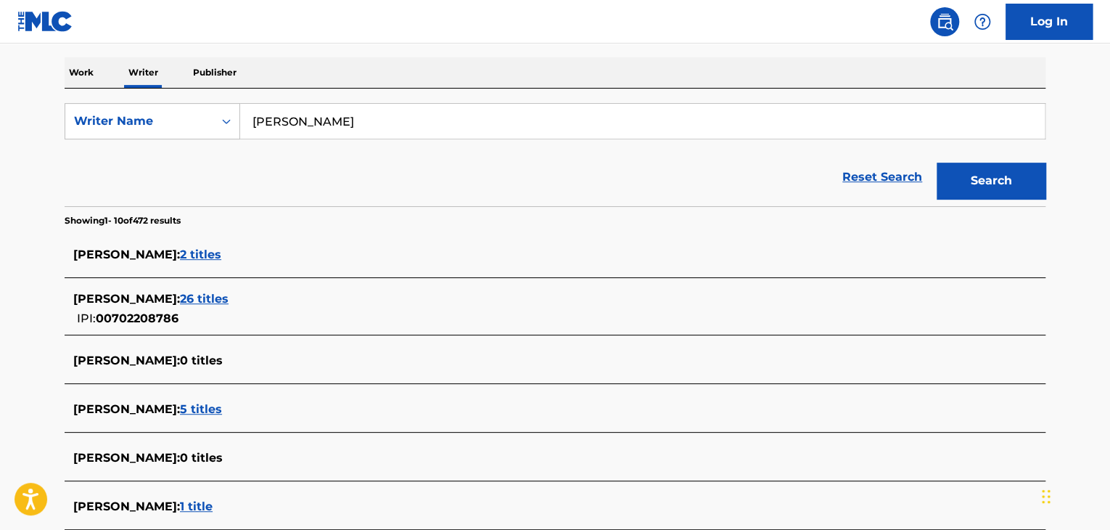
scroll to position [139, 0]
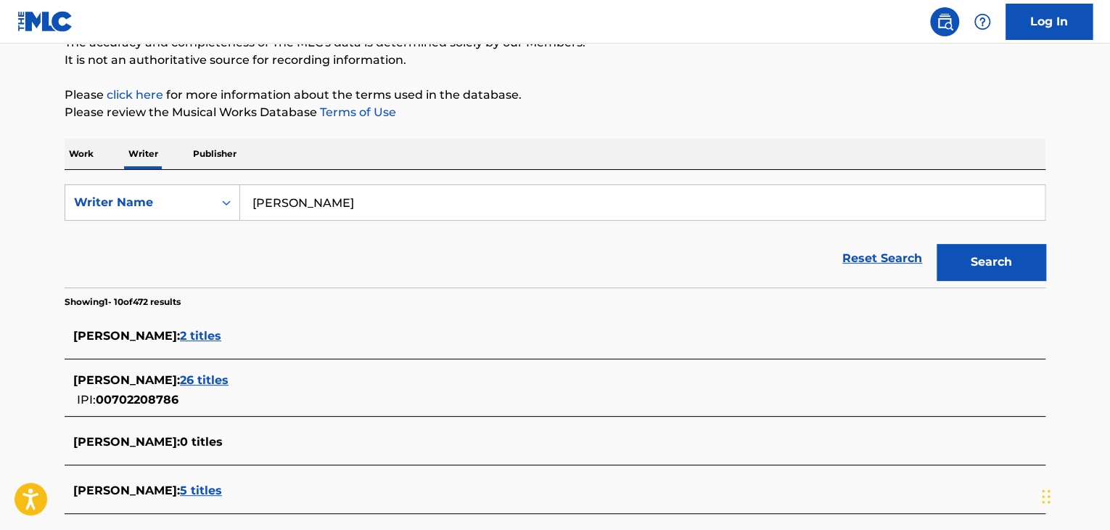
click at [338, 205] on input "[PERSON_NAME]" at bounding box center [642, 202] width 805 height 35
paste input "Kweku Smoke"
type input "Kweku Smoke"
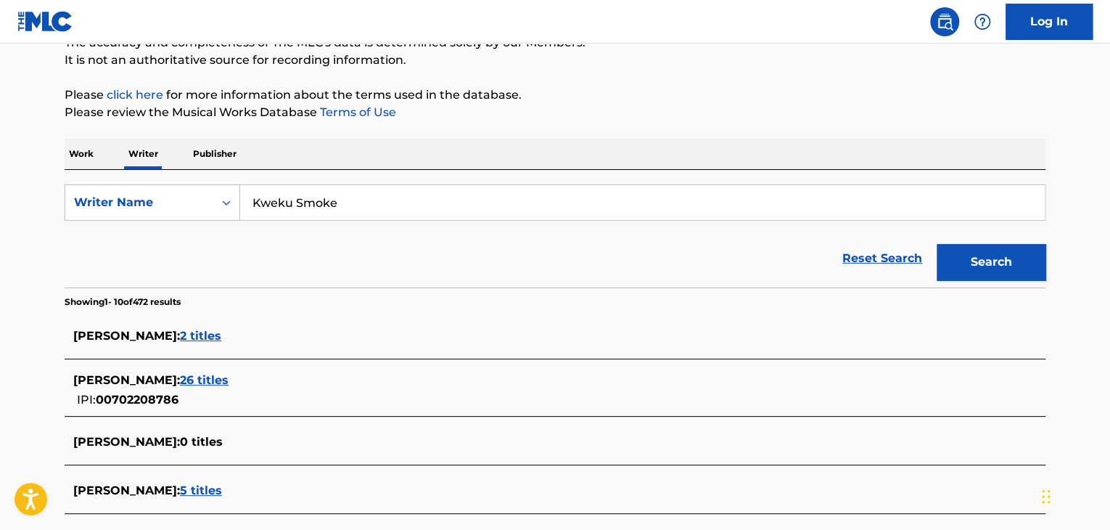
click at [598, 128] on div "The MLC Public Work Search The accuracy and completeness of The MLC's data is d…" at bounding box center [555, 414] width 1016 height 947
click at [975, 265] on button "Search" at bounding box center [991, 262] width 109 height 36
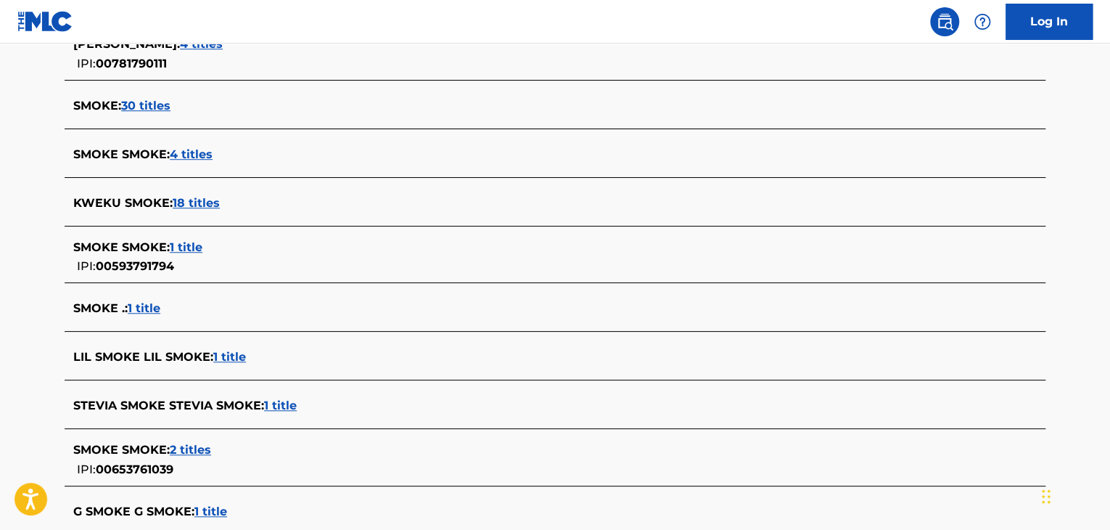
scroll to position [429, 0]
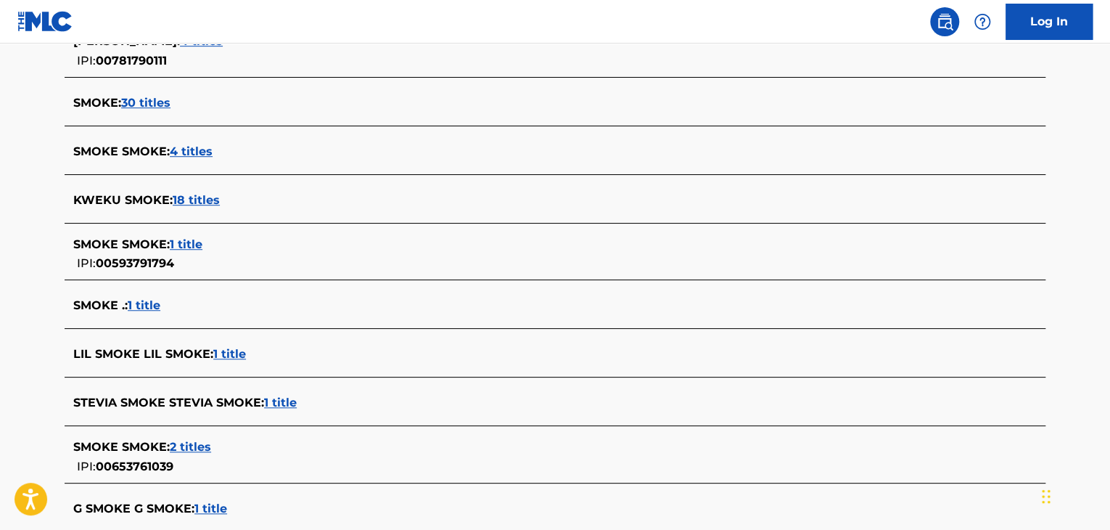
click at [204, 197] on span "18 titles" at bounding box center [196, 200] width 47 height 14
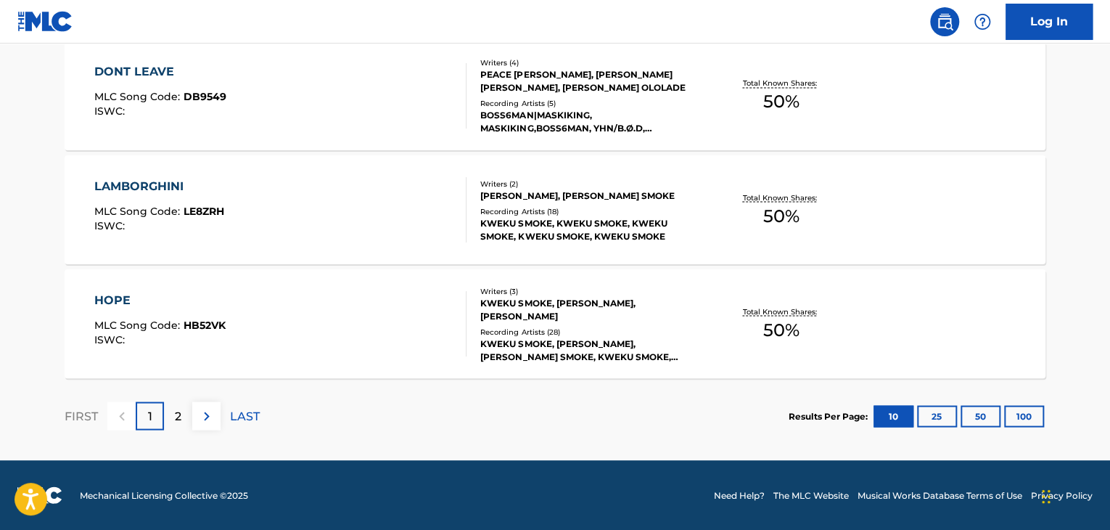
click at [247, 403] on div "LAST" at bounding box center [245, 415] width 30 height 28
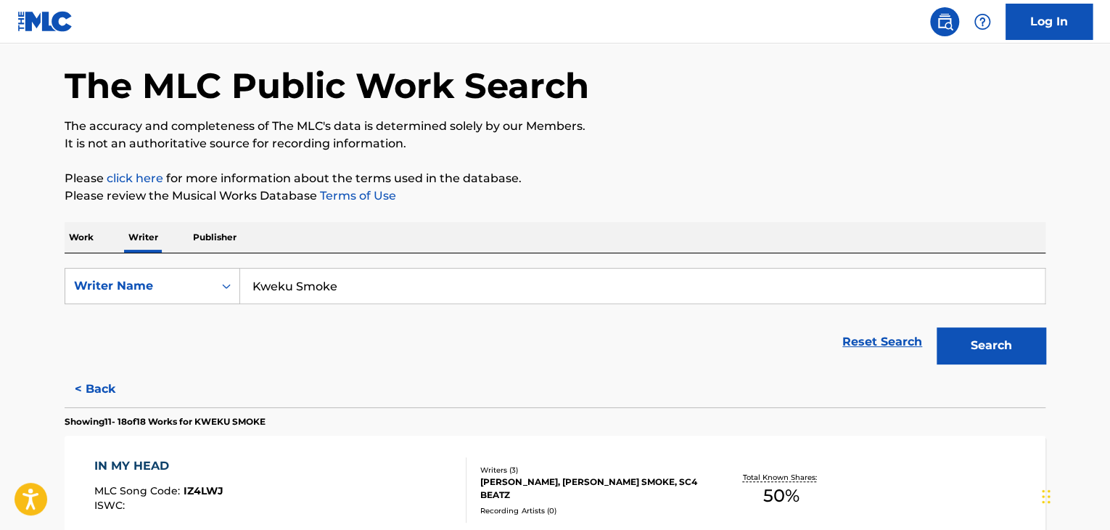
scroll to position [1019, 0]
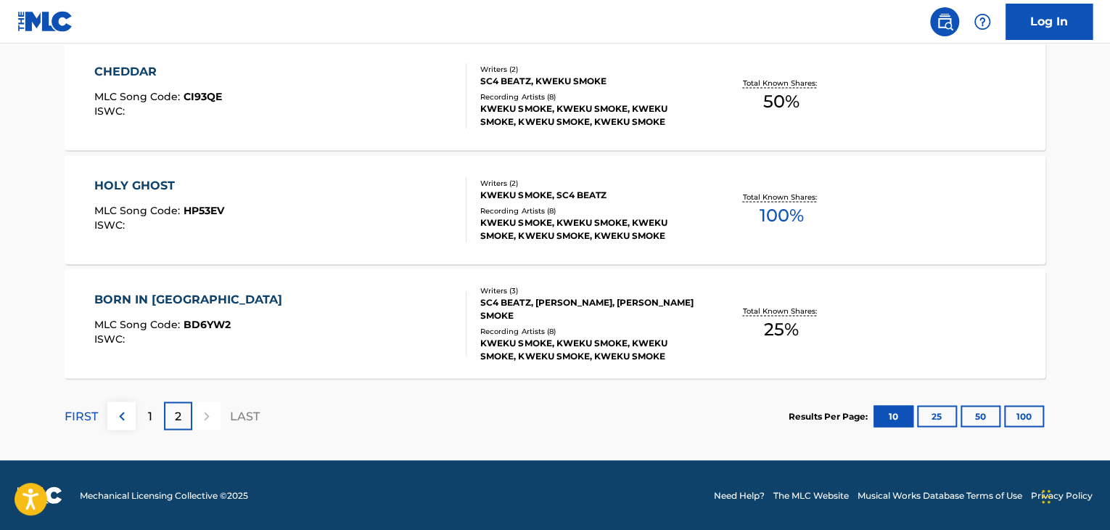
click at [642, 210] on div "Recording Artists ( 8 )" at bounding box center [589, 210] width 219 height 11
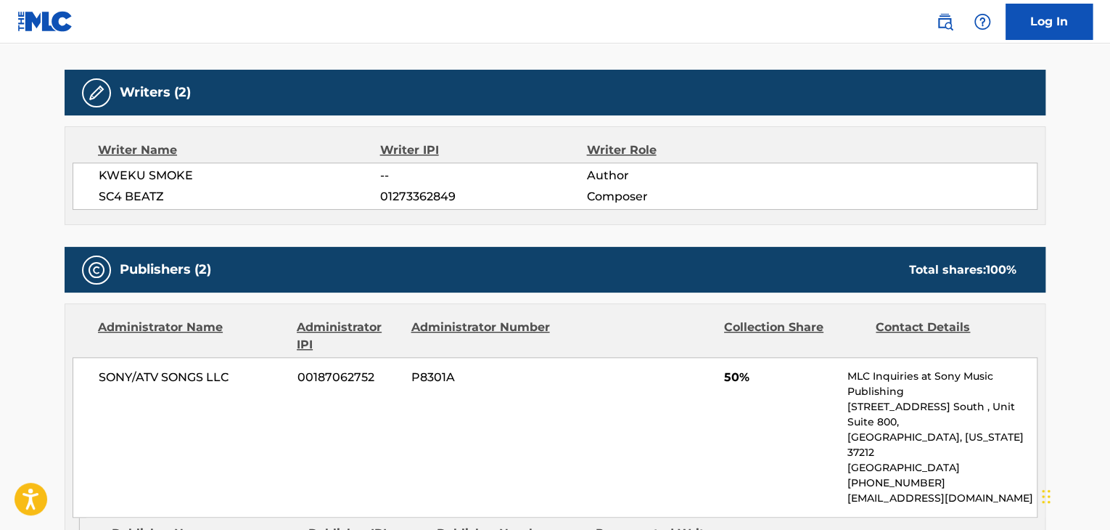
scroll to position [435, 0]
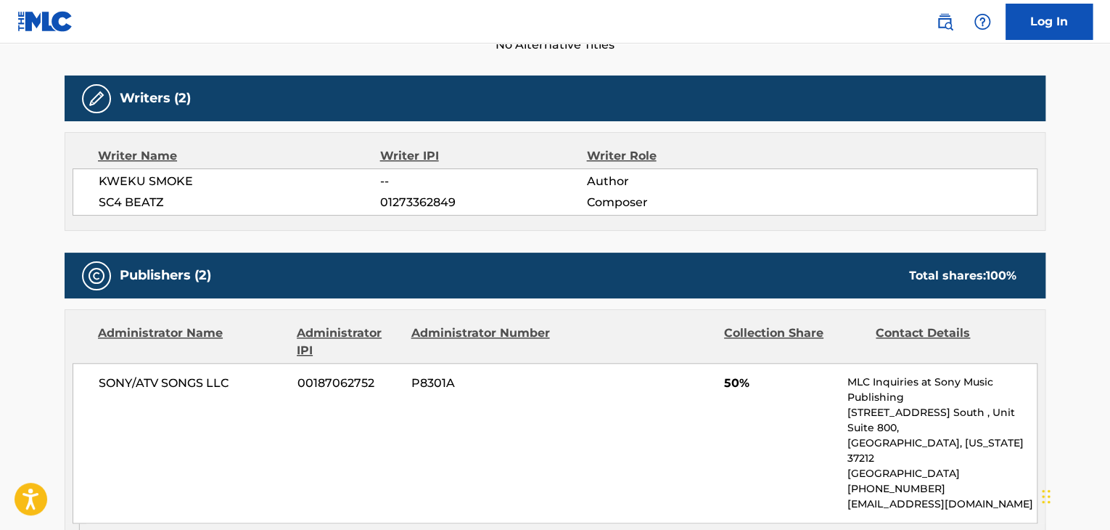
click at [151, 183] on span "KWEKU SMOKE" at bounding box center [240, 181] width 282 height 17
copy div "KWEKU SMOKE"
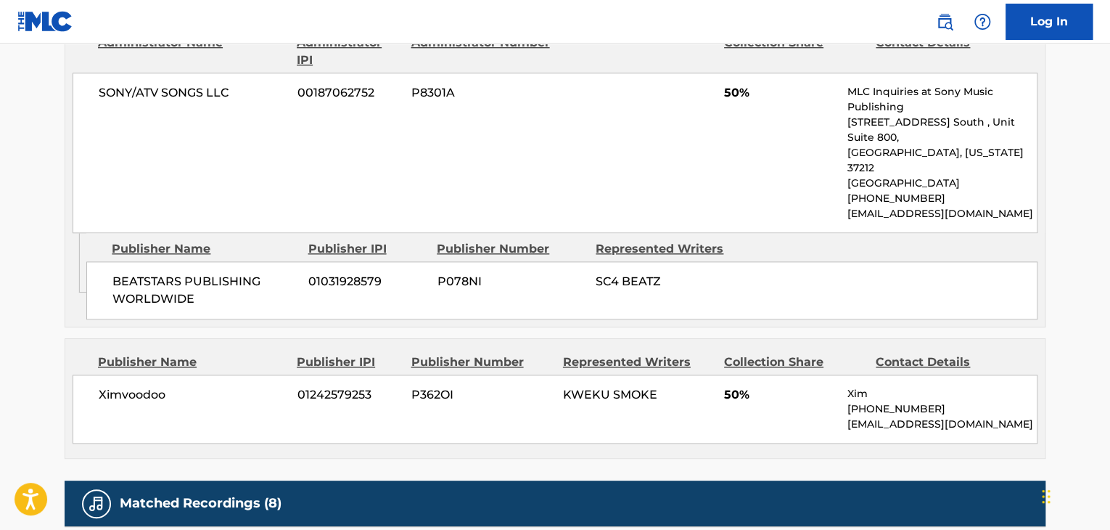
scroll to position [871, 0]
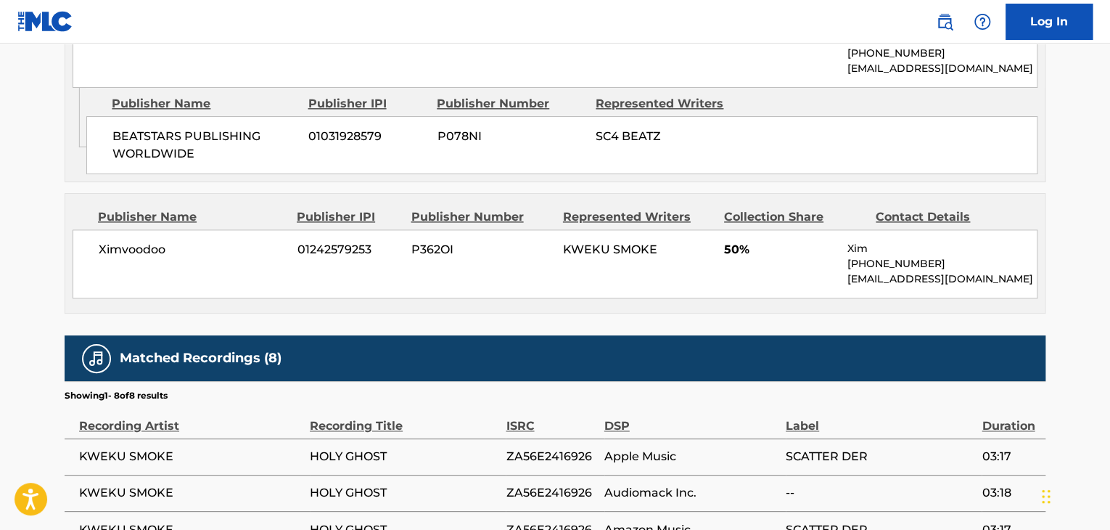
click at [125, 241] on span "Ximvoodoo" at bounding box center [193, 249] width 188 height 17
click at [319, 241] on span "01242579253" at bounding box center [349, 249] width 103 height 17
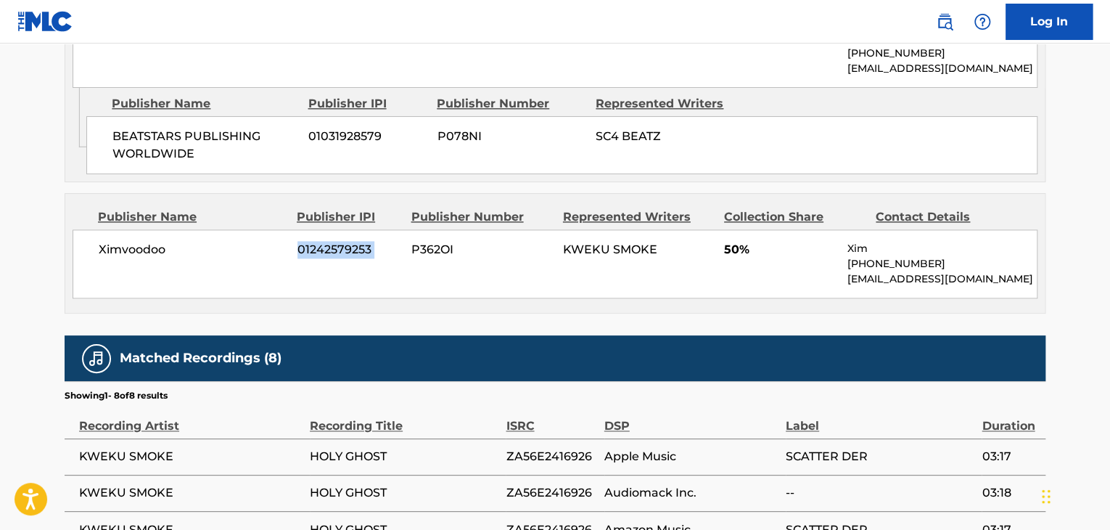
click at [319, 241] on span "01242579253" at bounding box center [349, 249] width 103 height 17
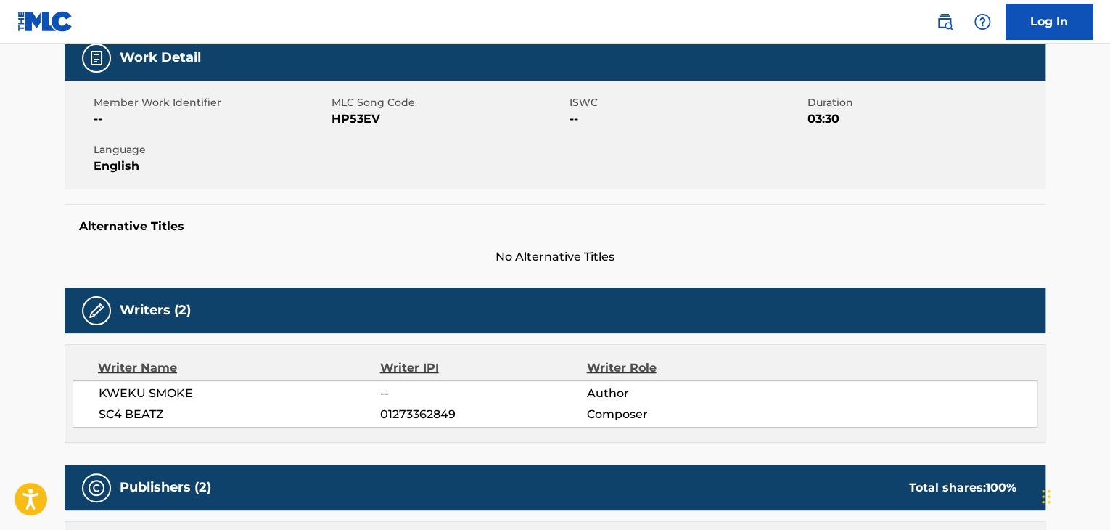
scroll to position [73, 0]
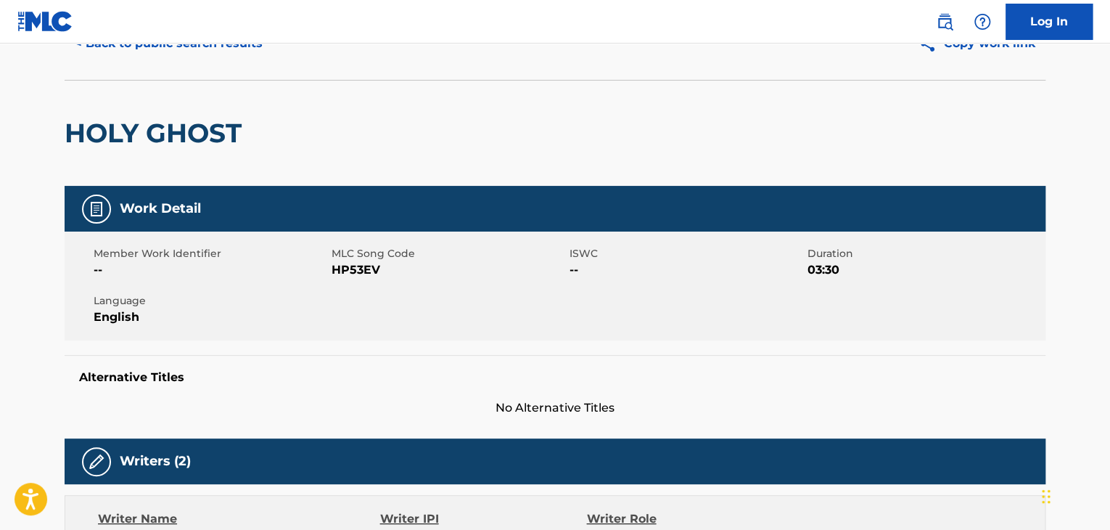
click at [355, 277] on span "HP53EV" at bounding box center [449, 269] width 234 height 17
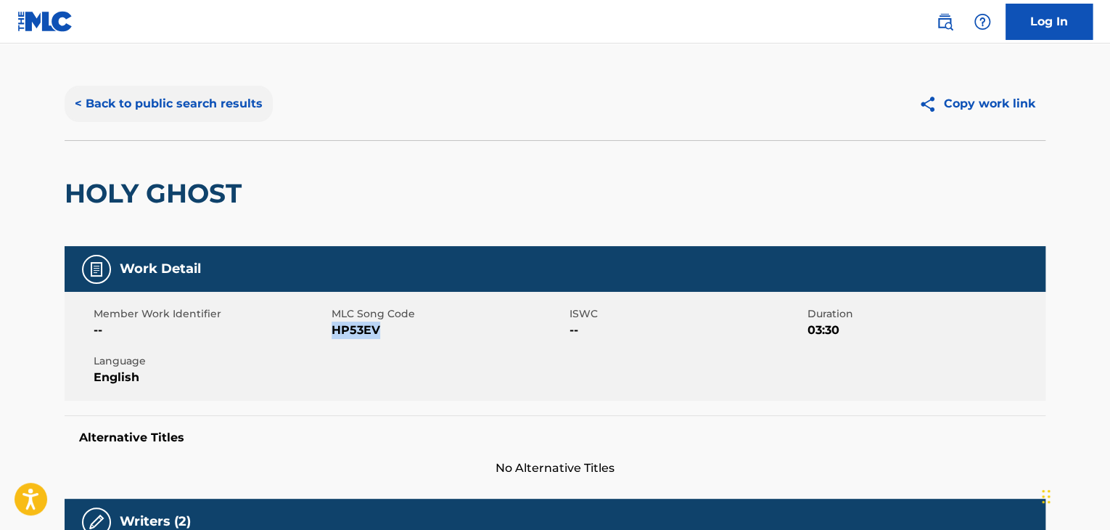
scroll to position [0, 0]
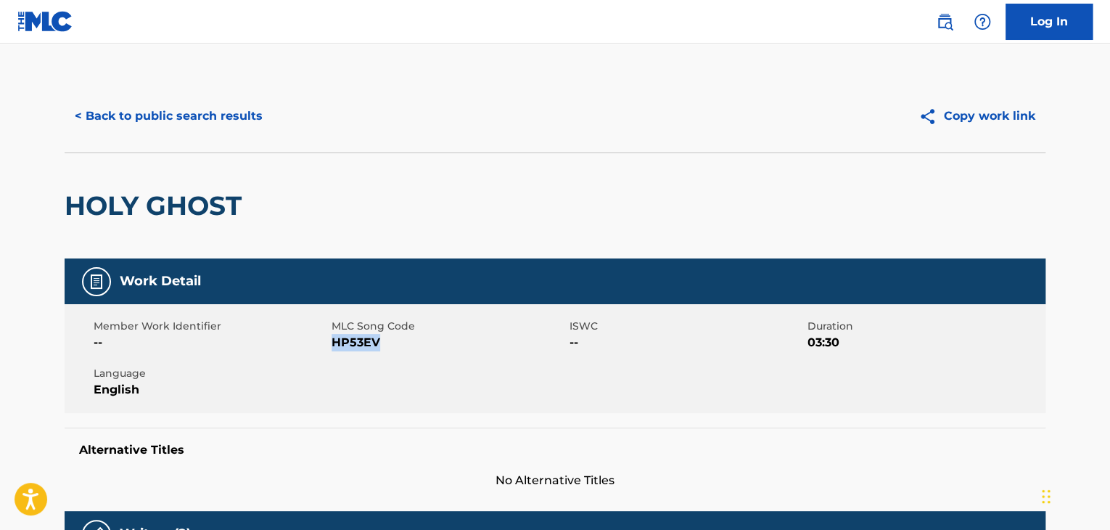
click at [145, 96] on div "< Back to public search results Copy work link" at bounding box center [555, 116] width 981 height 73
click at [148, 124] on button "< Back to public search results" at bounding box center [169, 116] width 208 height 36
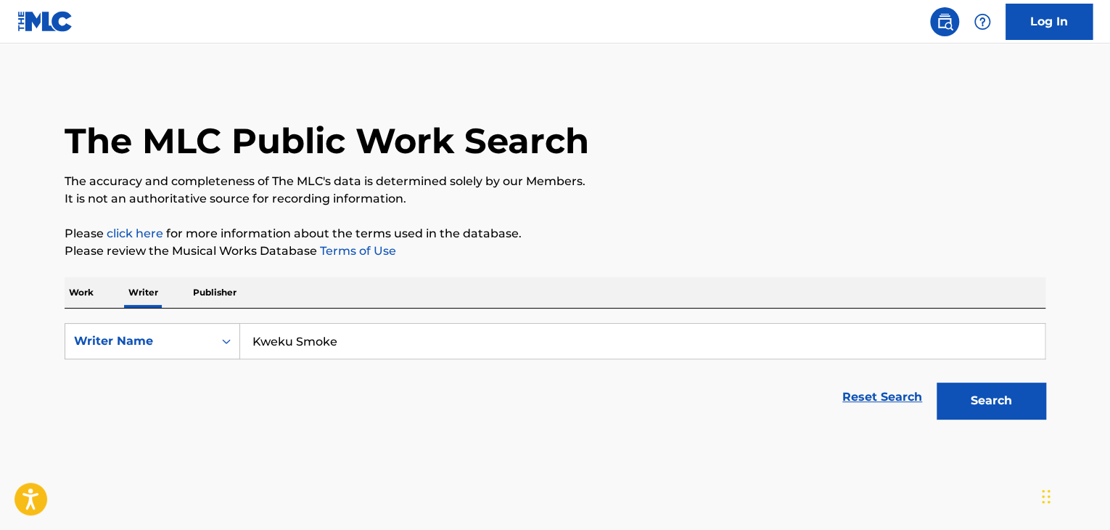
scroll to position [17, 0]
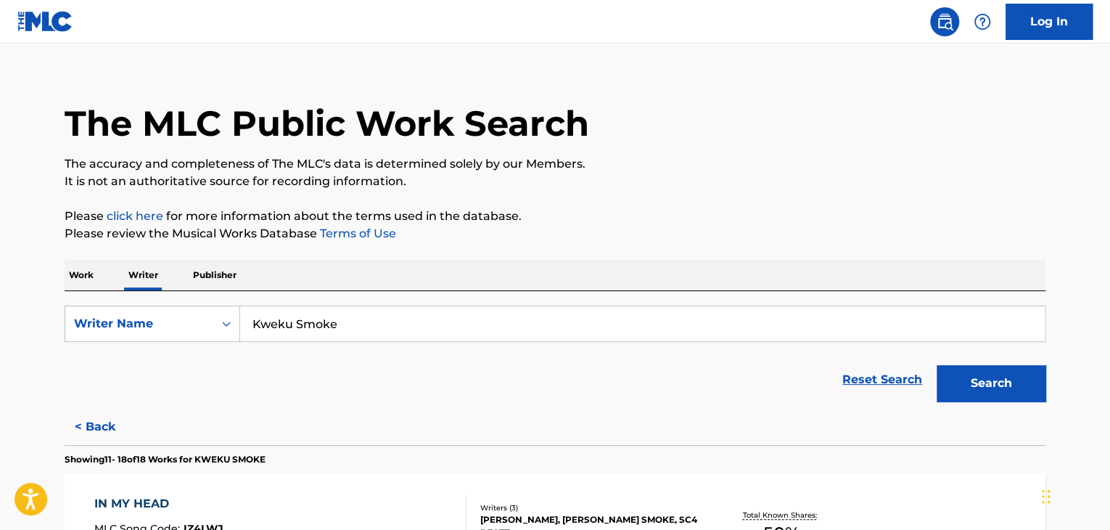
click at [91, 274] on p "Work" at bounding box center [81, 275] width 33 height 30
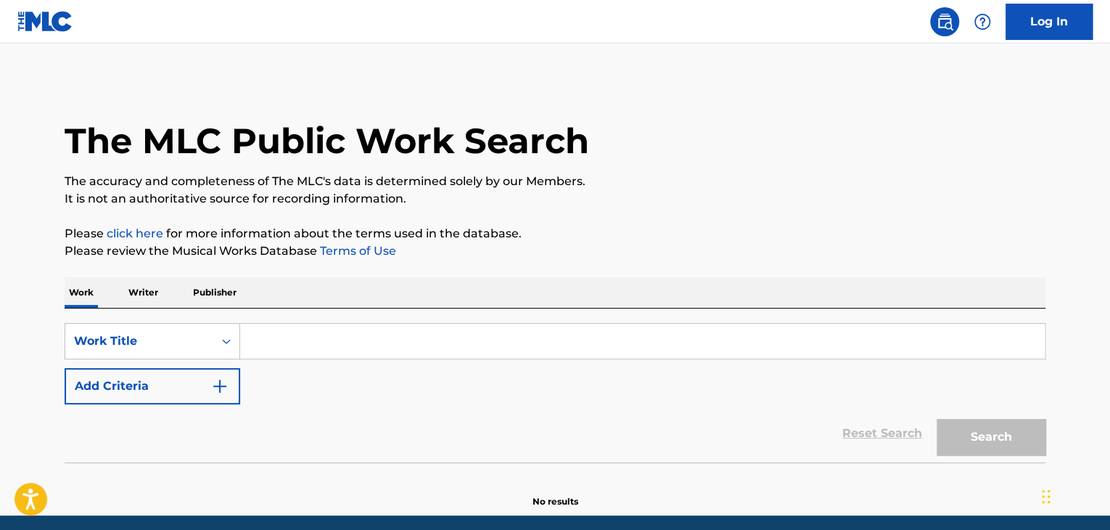
click at [284, 325] on input "Search Form" at bounding box center [642, 341] width 805 height 35
paste input "Smokin' Sticky Sticky"
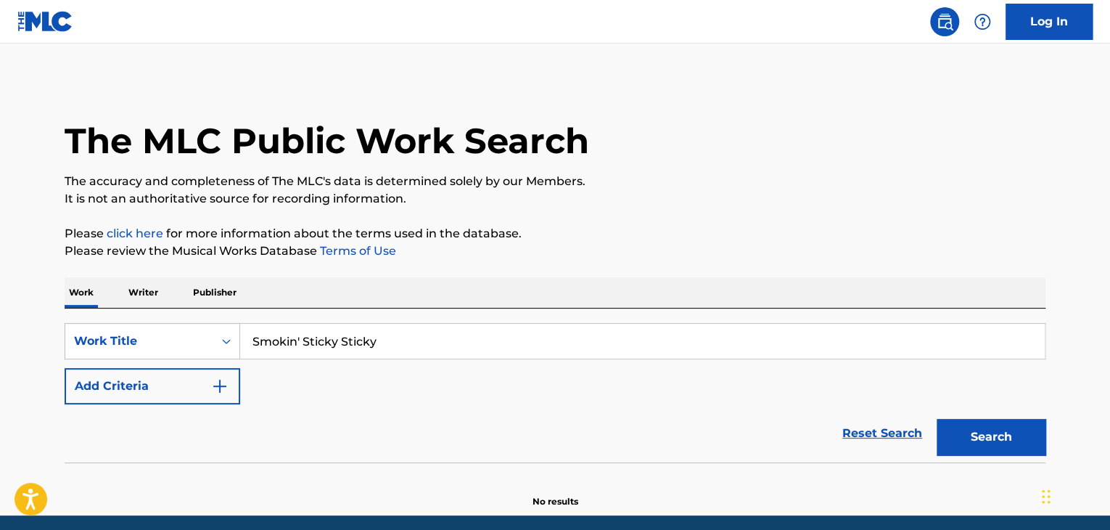
type input "Smokin' Sticky Sticky"
click at [609, 279] on div "Work Writer Publisher" at bounding box center [555, 292] width 981 height 30
click at [994, 449] on button "Search" at bounding box center [991, 437] width 109 height 36
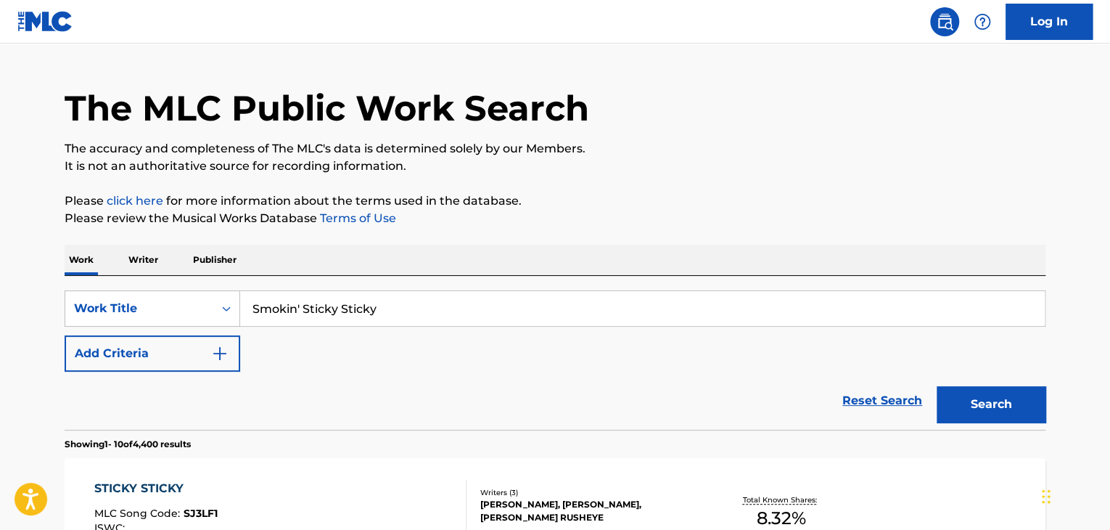
scroll to position [30, 0]
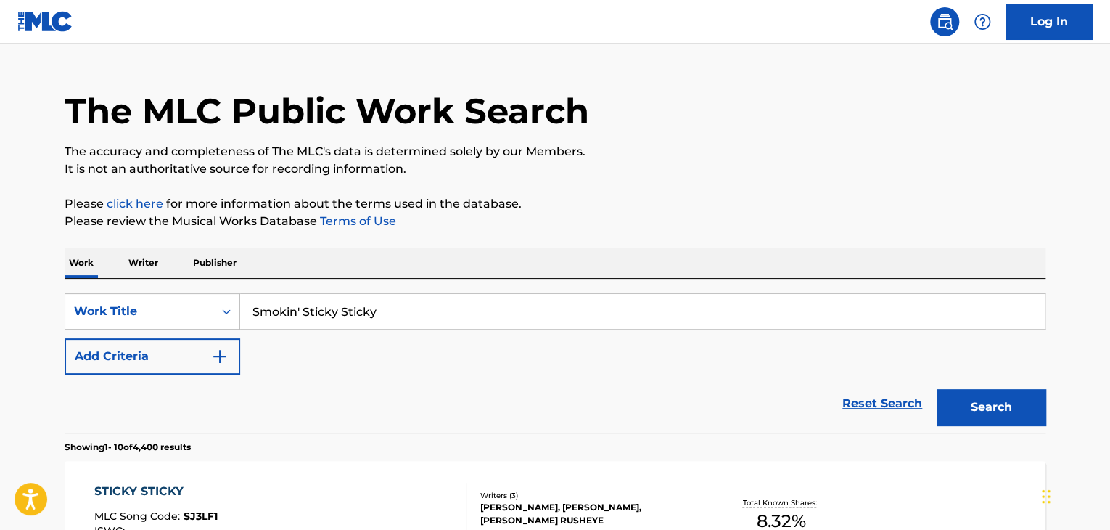
click at [134, 271] on p "Writer" at bounding box center [143, 262] width 38 height 30
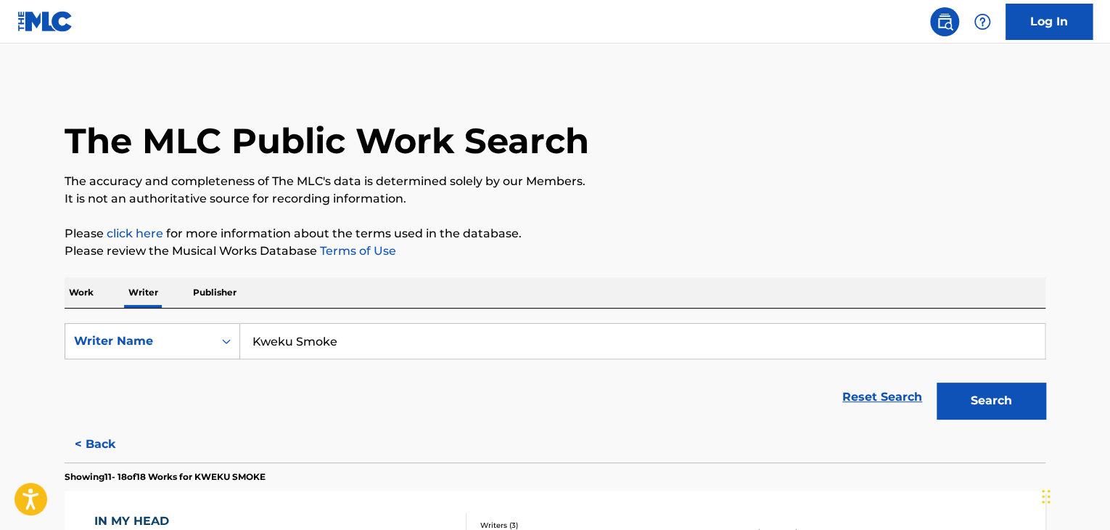
click at [271, 335] on input "Kweku Smoke" at bounding box center [642, 341] width 805 height 35
paste input "[PERSON_NAME]"
type input "[PERSON_NAME]"
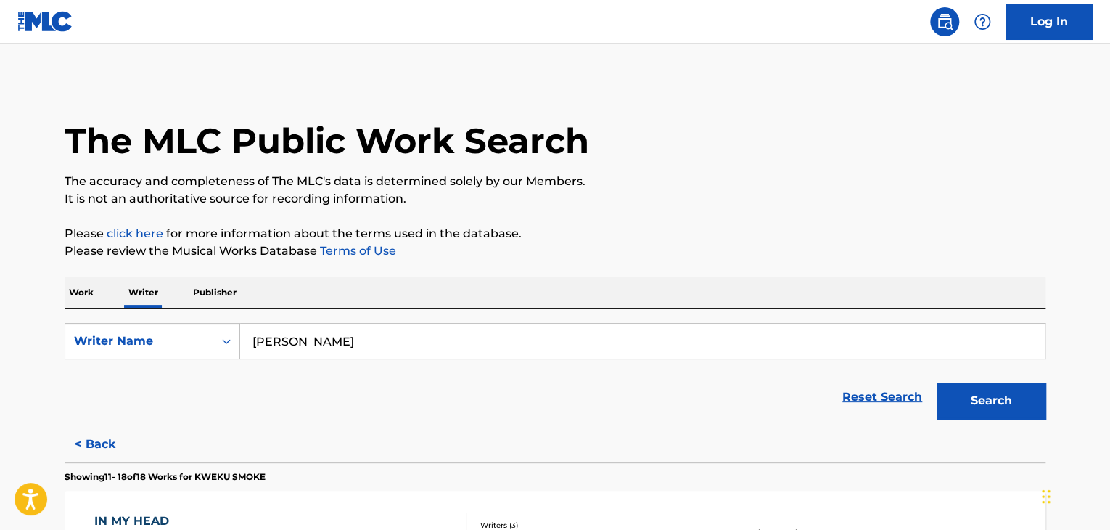
click at [718, 198] on p "It is not an authoritative source for recording information." at bounding box center [555, 198] width 981 height 17
click at [958, 388] on button "Search" at bounding box center [991, 400] width 109 height 36
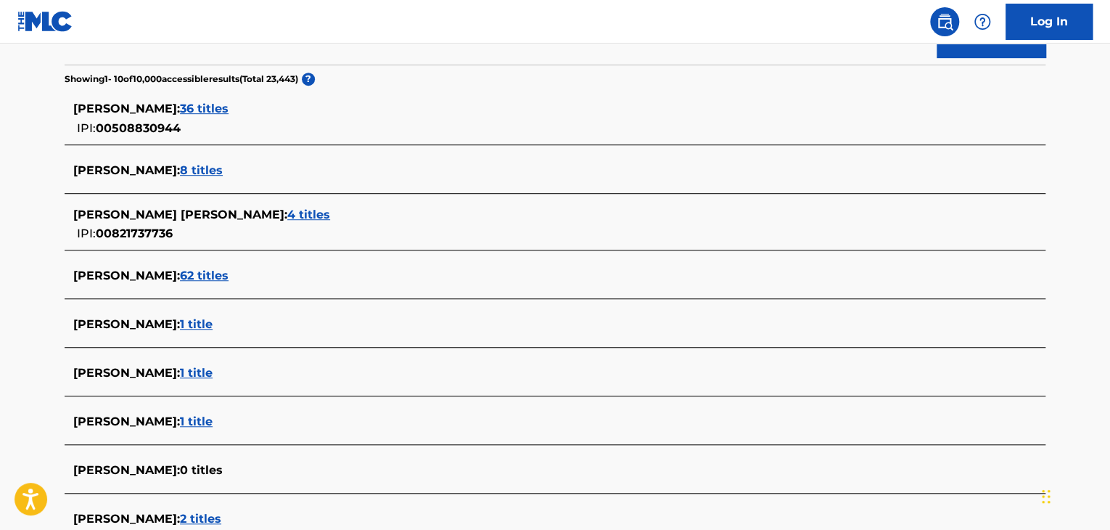
scroll to position [290, 0]
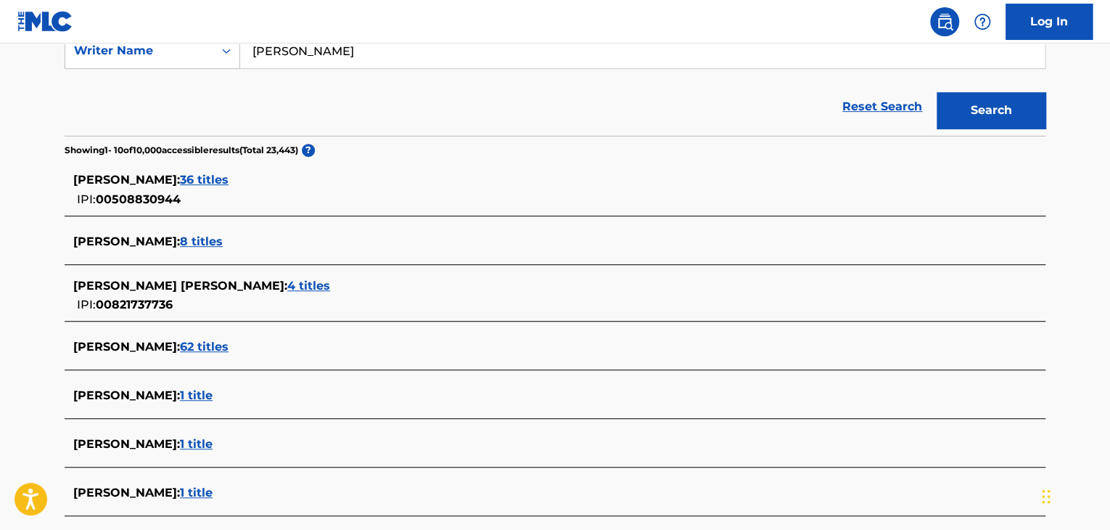
click at [216, 179] on span "36 titles" at bounding box center [204, 180] width 49 height 14
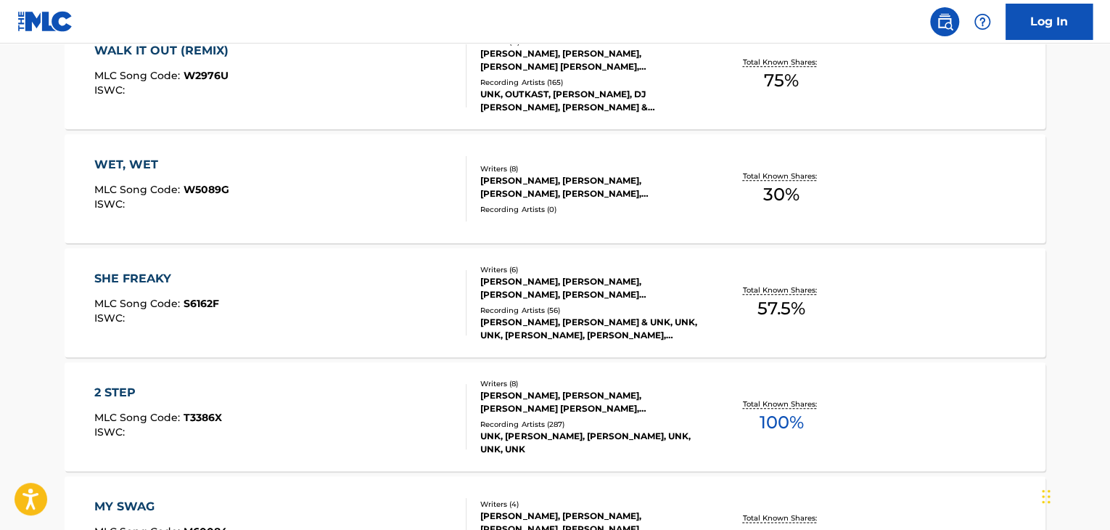
scroll to position [943, 0]
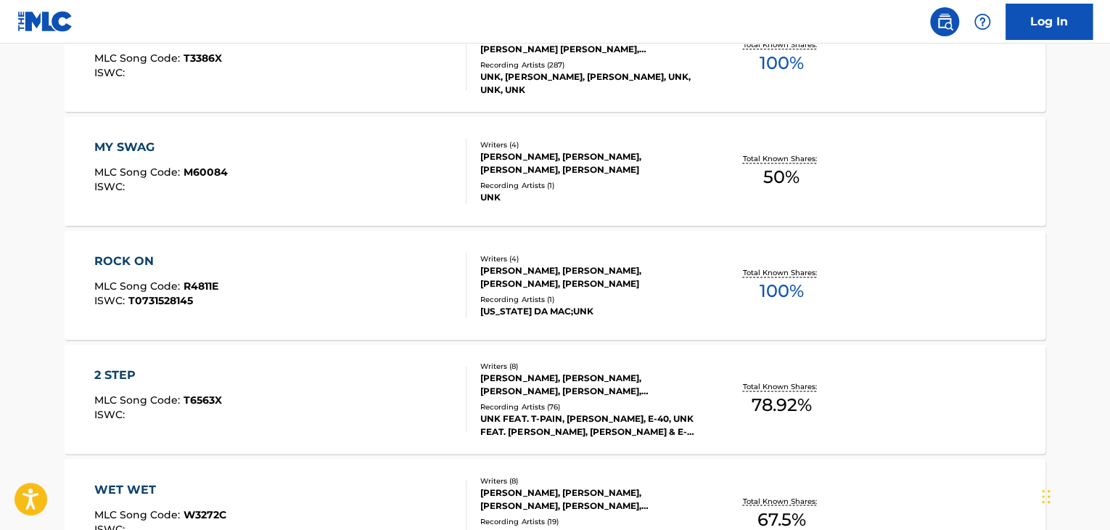
click at [663, 94] on div "2 STEP MLC Song Code : T3386X ISWC : Writers ( 8 ) [PERSON_NAME], [PERSON_NAME]…" at bounding box center [555, 57] width 981 height 109
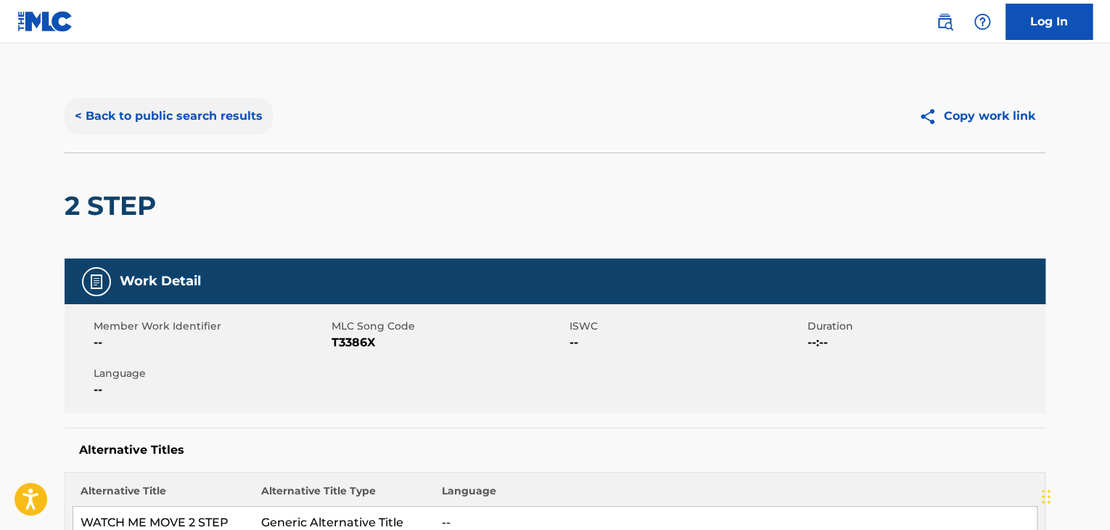
click at [214, 119] on button "< Back to public search results" at bounding box center [169, 116] width 208 height 36
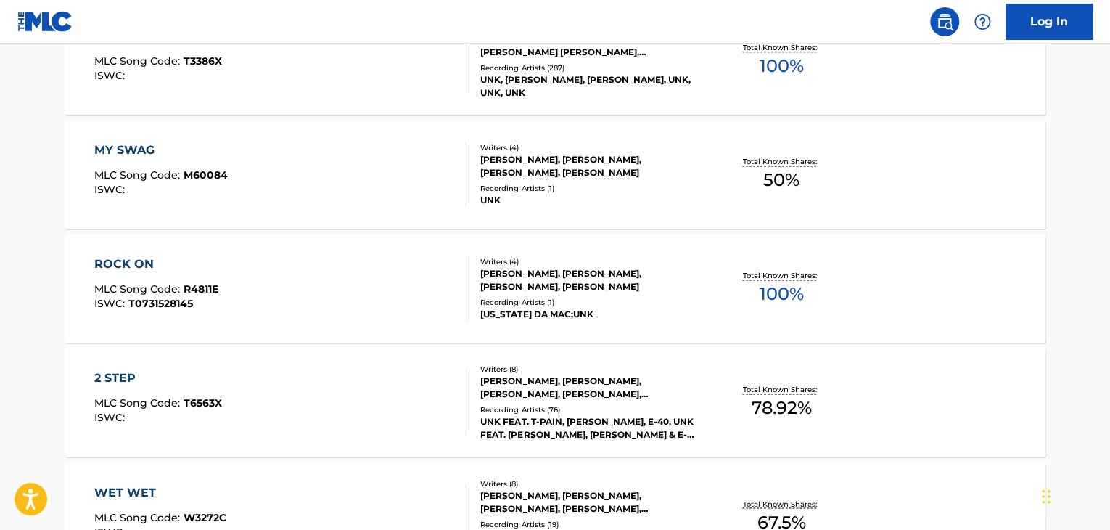
scroll to position [961, 0]
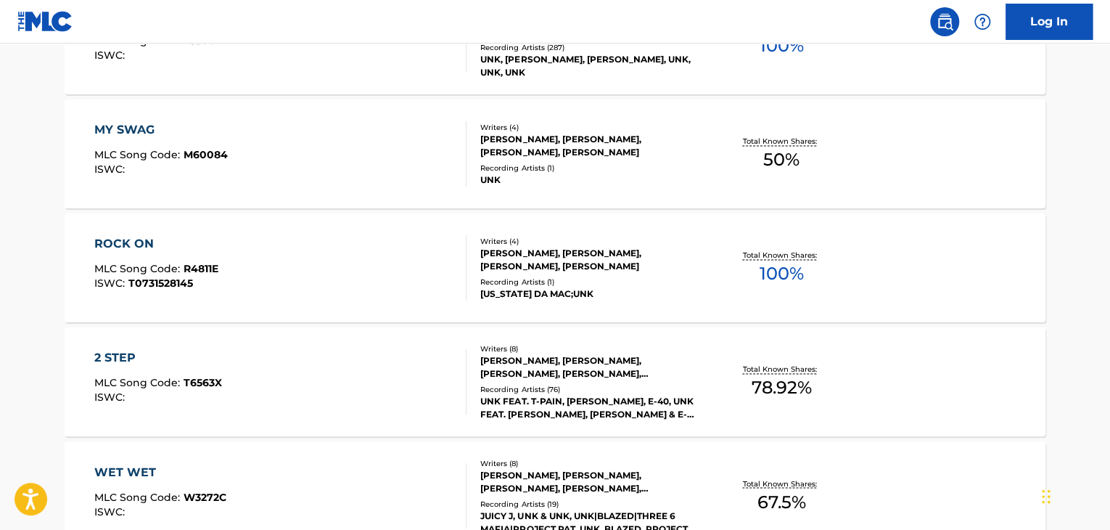
click at [703, 268] on div "Total Known Shares: 100 %" at bounding box center [781, 268] width 163 height 44
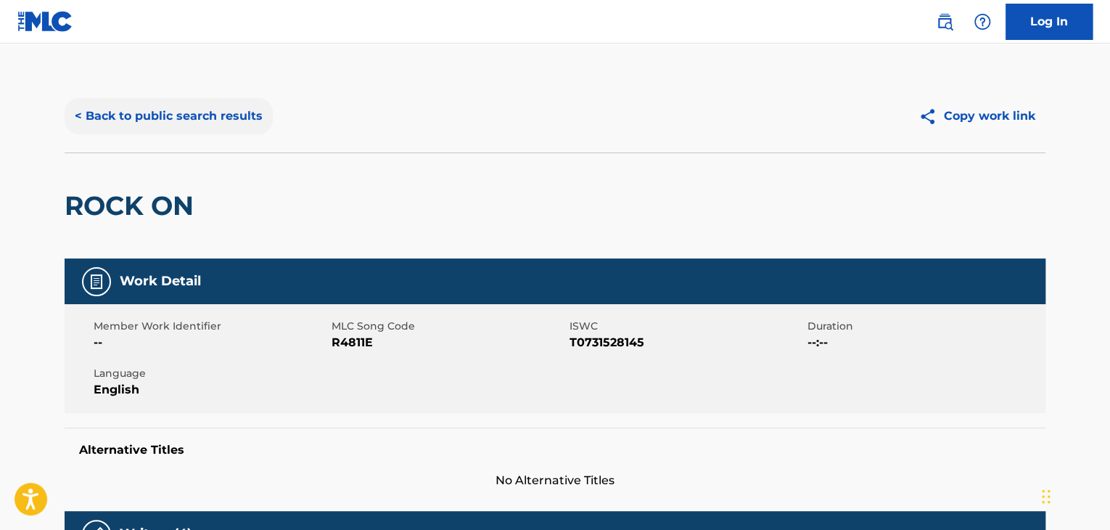
click at [214, 128] on button "< Back to public search results" at bounding box center [169, 116] width 208 height 36
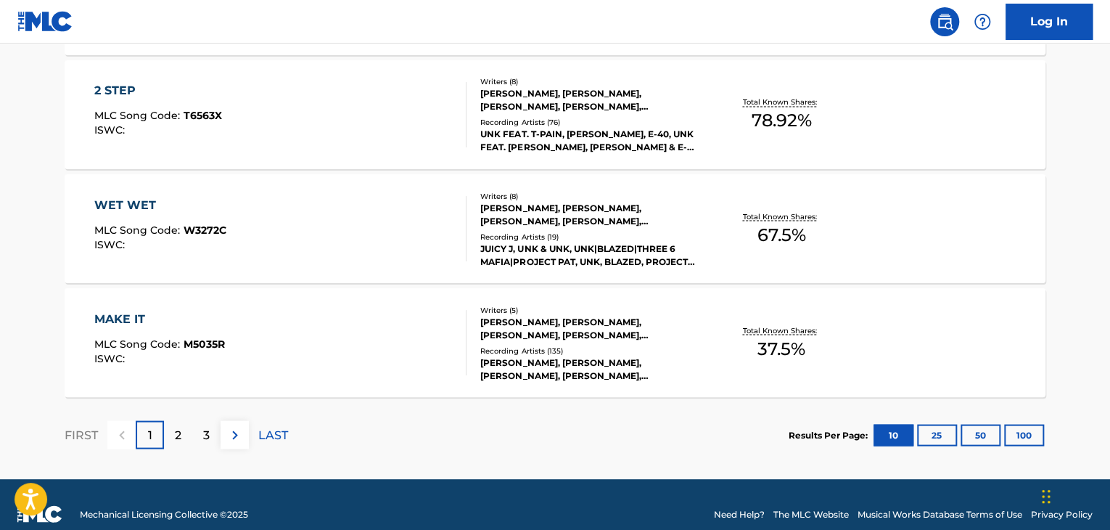
scroll to position [1247, 0]
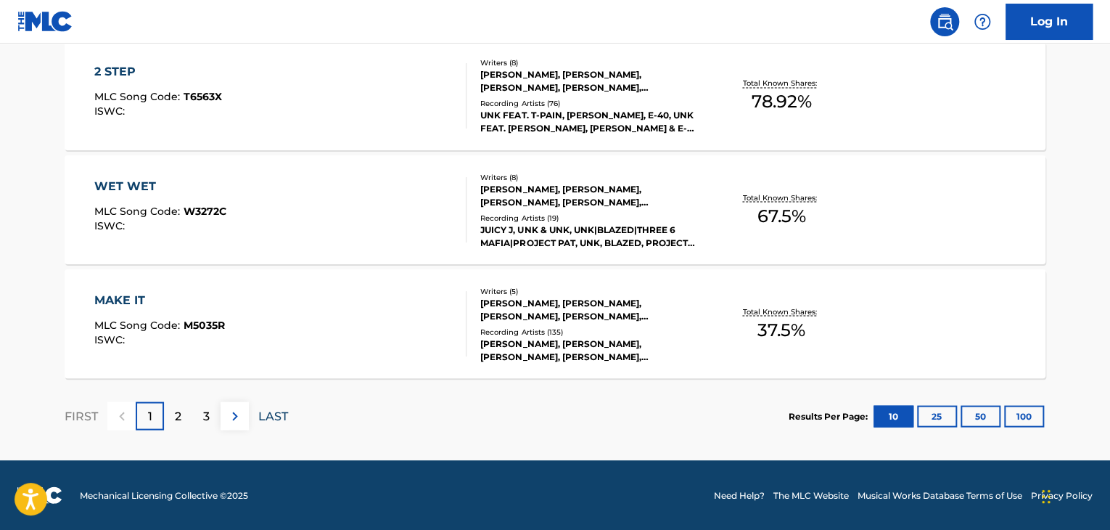
click at [276, 417] on p "LAST" at bounding box center [273, 415] width 30 height 17
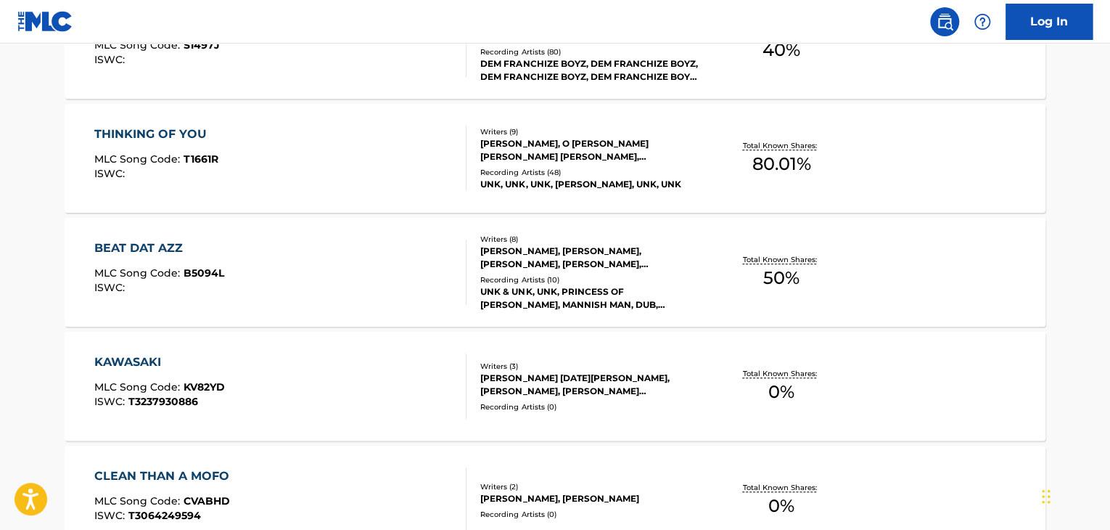
scroll to position [791, 0]
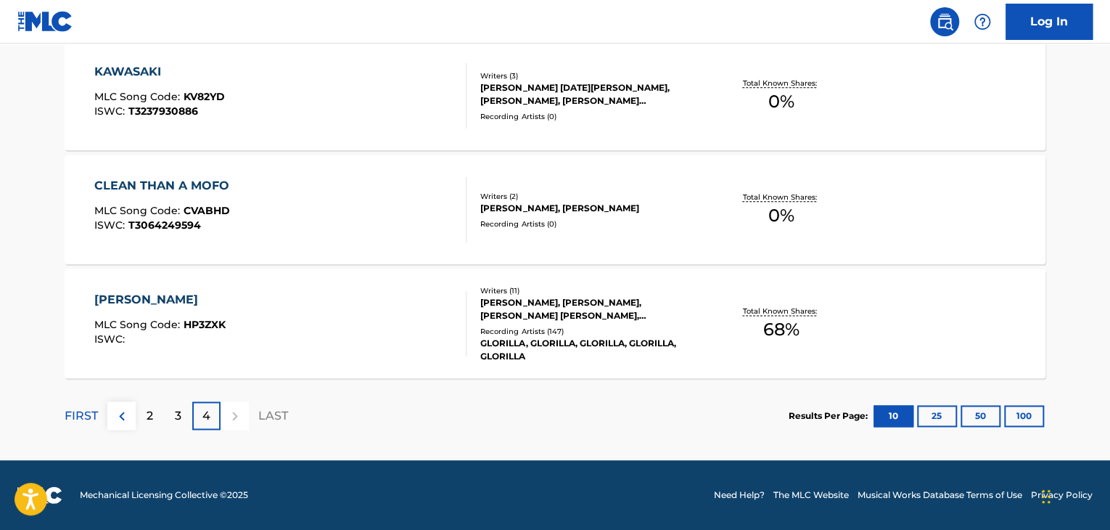
click at [396, 198] on div "CLEAN THAN A MOFO MLC Song Code : CVABHD ISWC : T3064249594" at bounding box center [280, 209] width 373 height 65
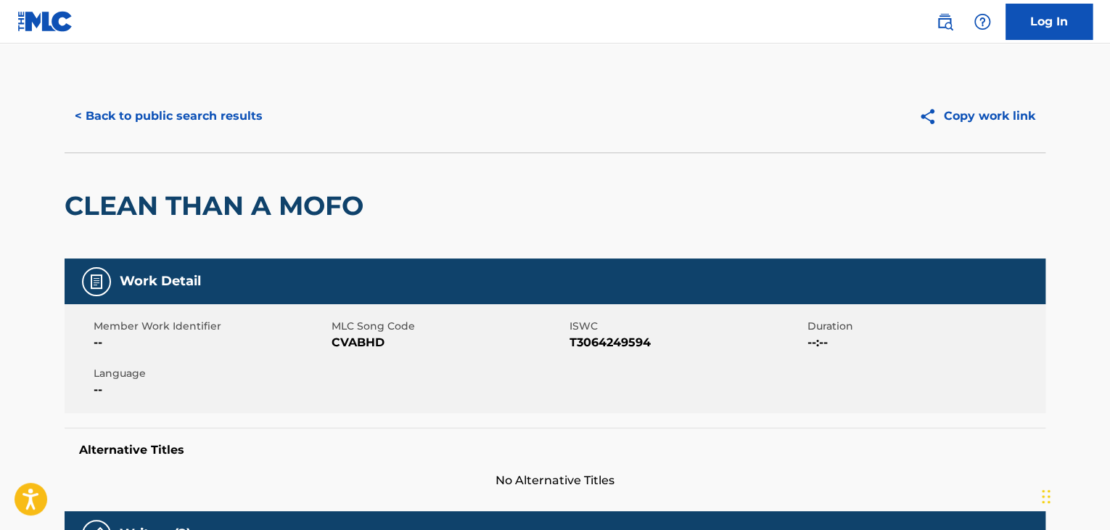
click at [221, 136] on div "< Back to public search results Copy work link" at bounding box center [555, 116] width 981 height 73
click at [215, 126] on button "< Back to public search results" at bounding box center [169, 116] width 208 height 36
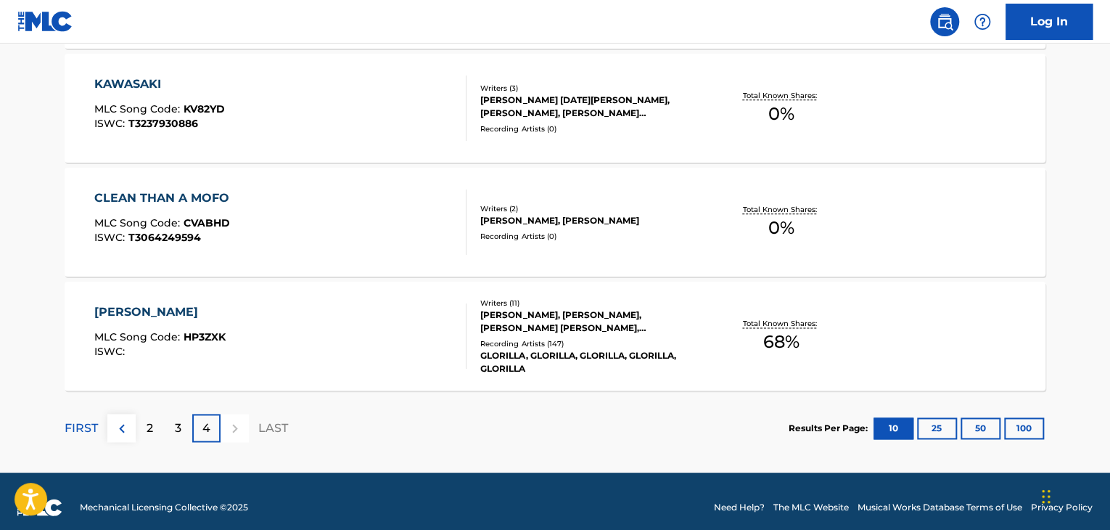
scroll to position [791, 0]
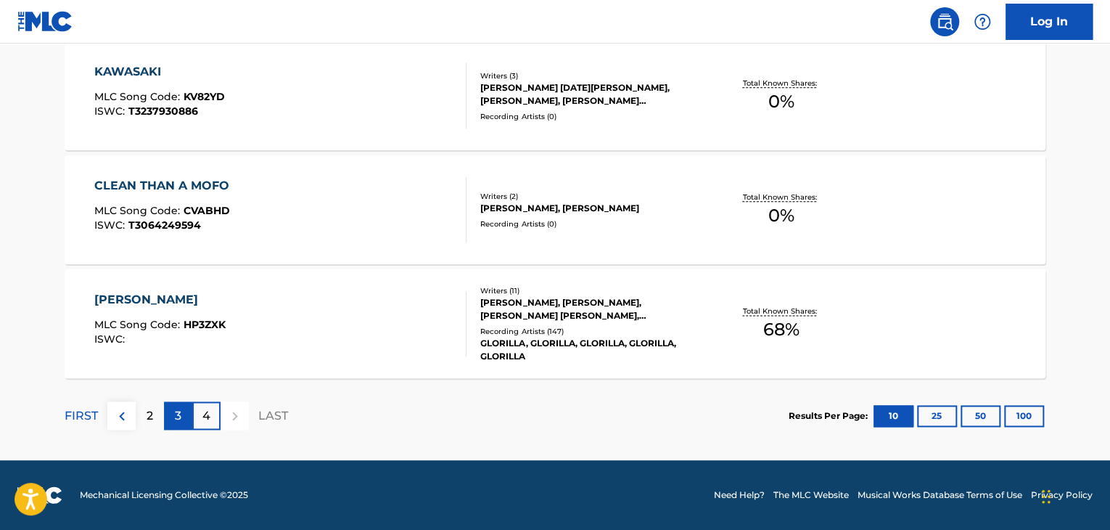
click at [180, 410] on p "3" at bounding box center [178, 415] width 7 height 17
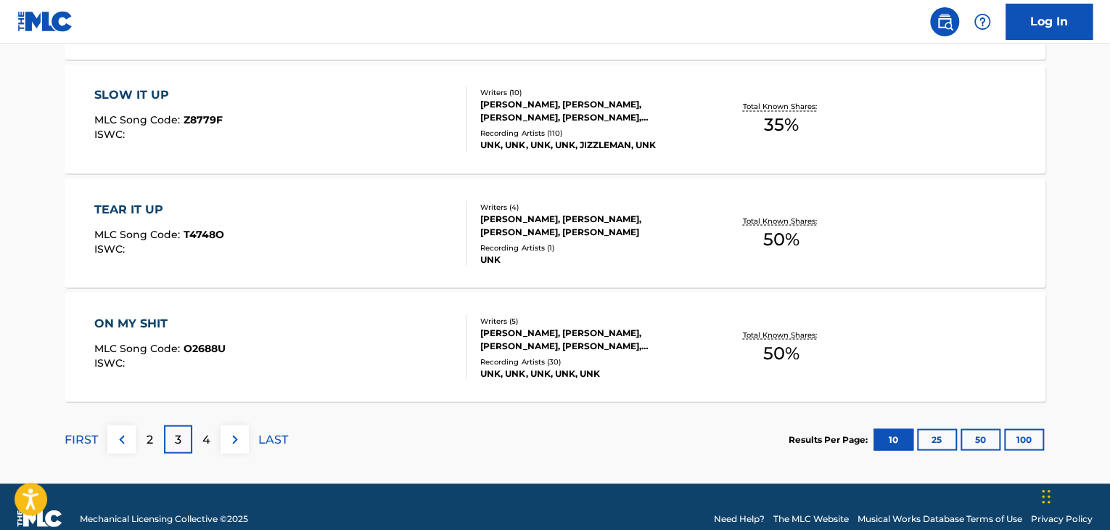
scroll to position [1247, 0]
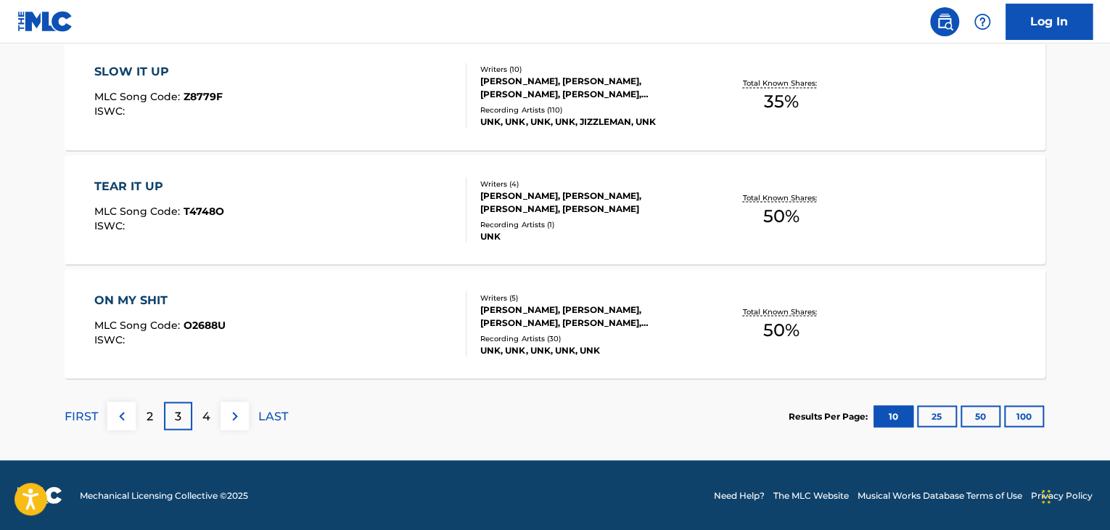
click at [668, 332] on div "Recording Artists ( 30 )" at bounding box center [589, 337] width 219 height 11
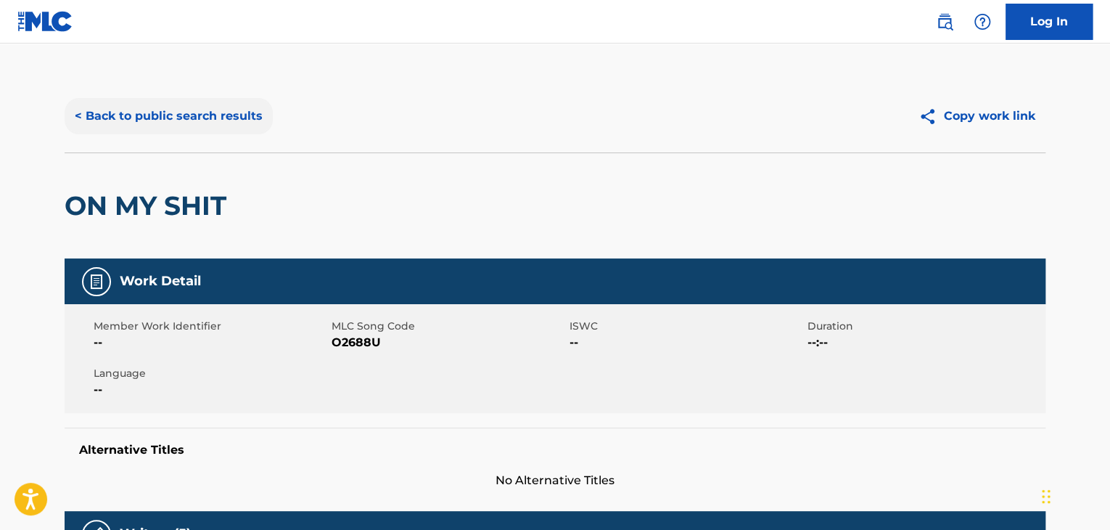
click at [244, 123] on button "< Back to public search results" at bounding box center [169, 116] width 208 height 36
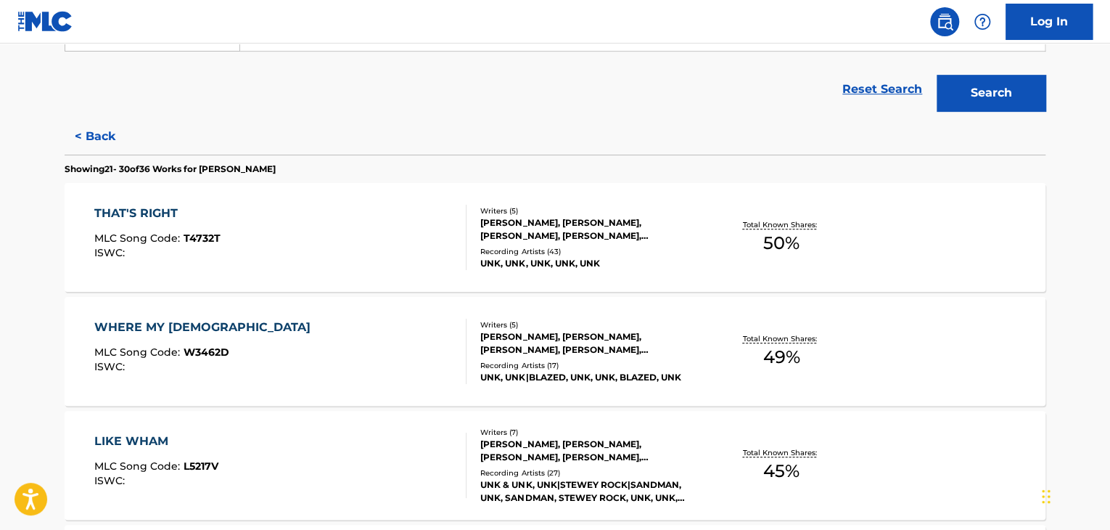
scroll to position [598, 0]
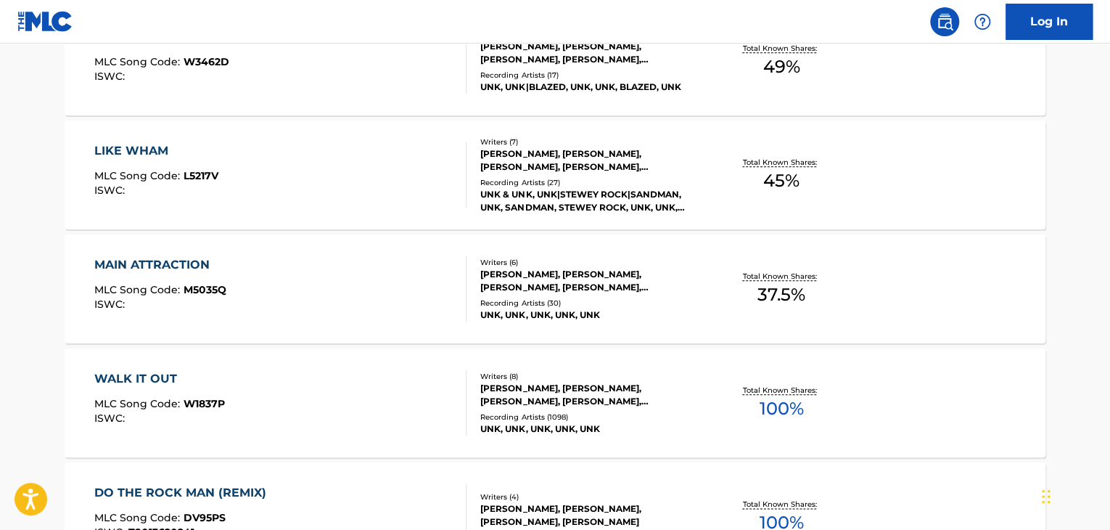
click at [824, 390] on div "Total Known Shares: 100 %" at bounding box center [781, 403] width 163 height 44
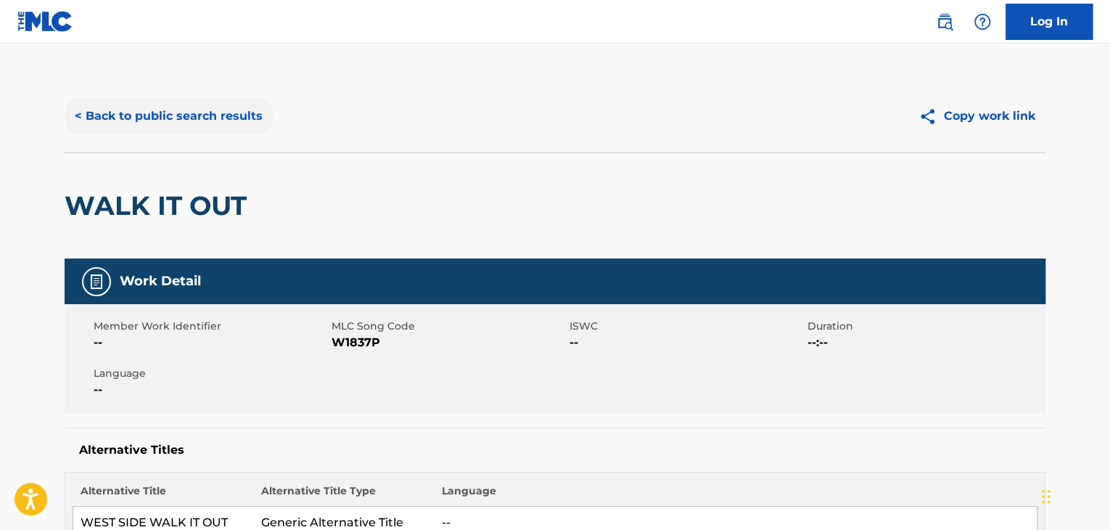
click at [226, 121] on button "< Back to public search results" at bounding box center [169, 116] width 208 height 36
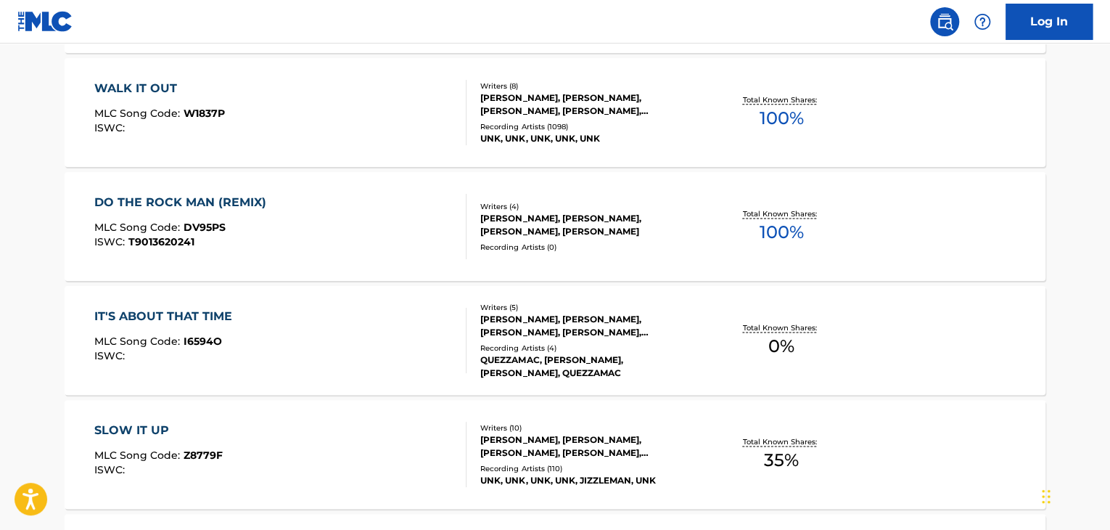
click at [822, 123] on div "Total Known Shares: 100 %" at bounding box center [781, 113] width 163 height 44
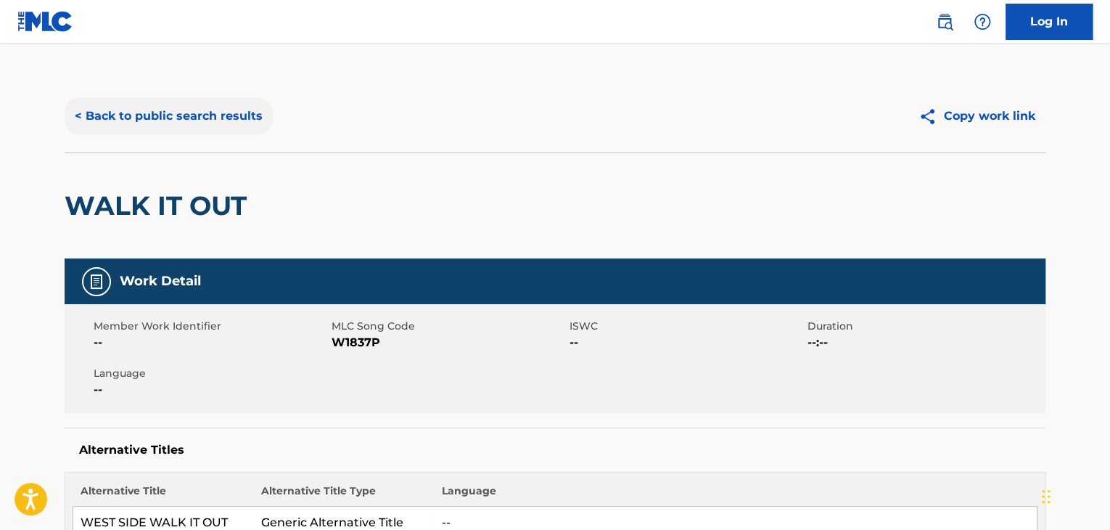
click at [170, 115] on button "< Back to public search results" at bounding box center [169, 116] width 208 height 36
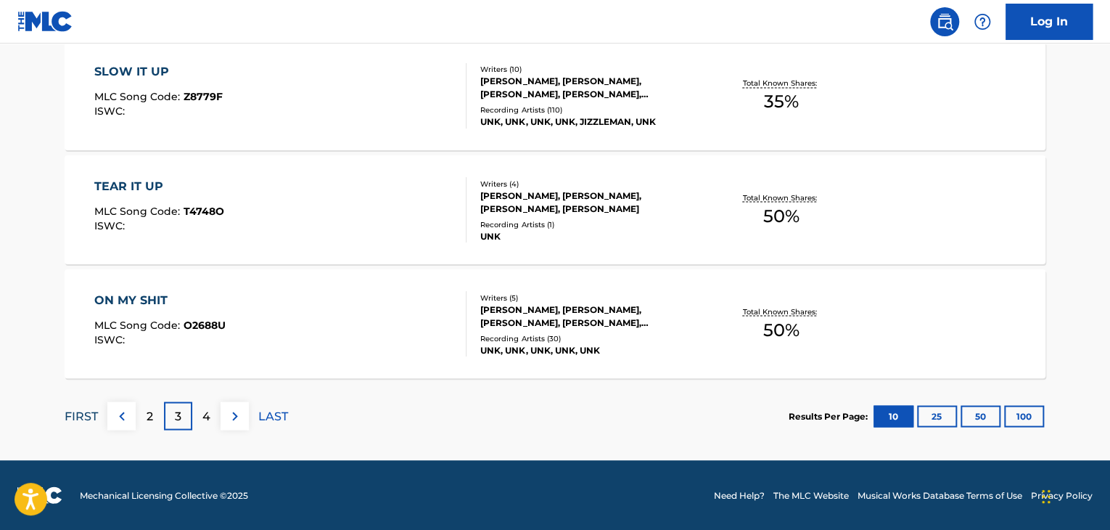
click at [97, 414] on p "FIRST" at bounding box center [81, 415] width 33 height 17
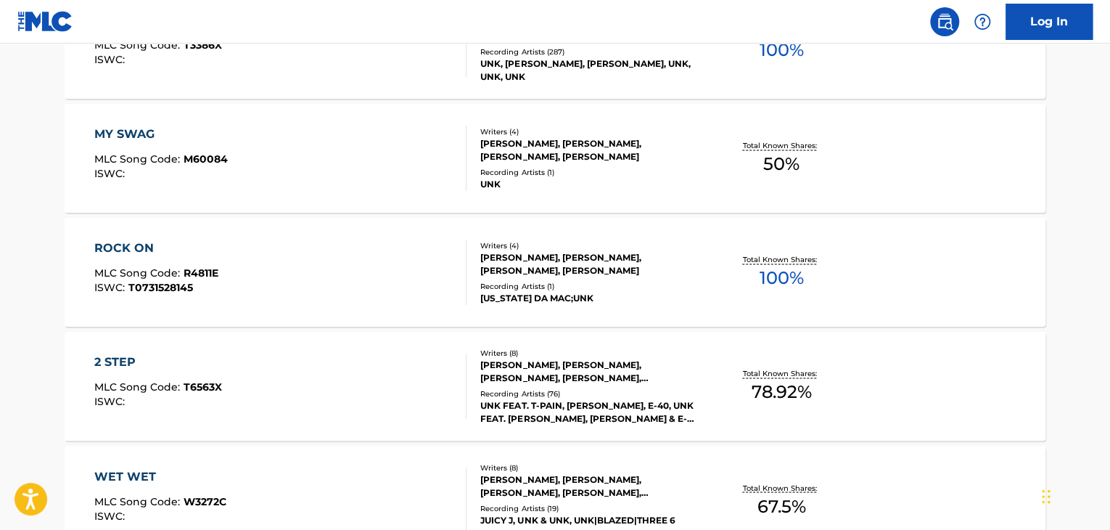
click at [673, 294] on div "[US_STATE] DA MAC;UNK" at bounding box center [589, 298] width 219 height 13
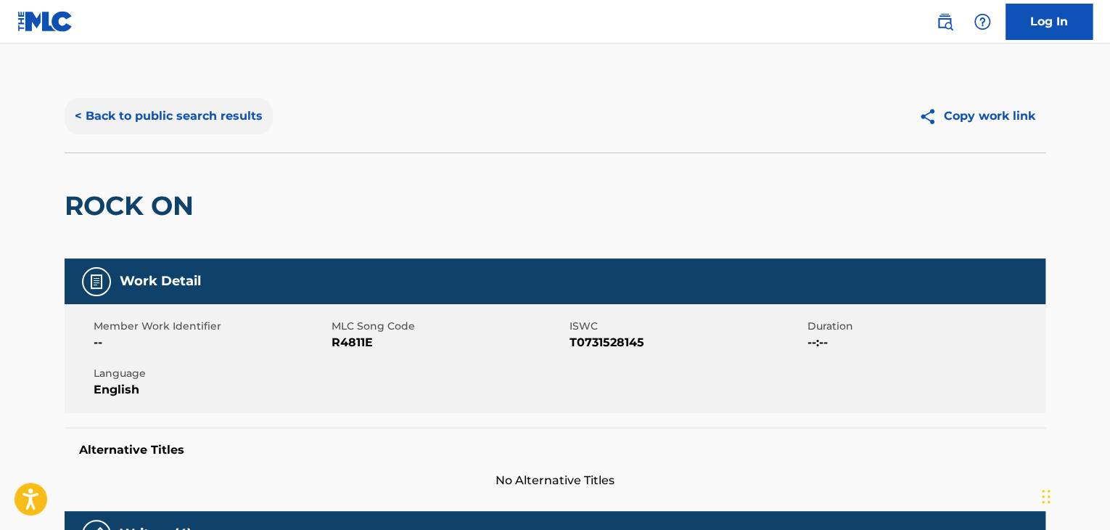
click at [171, 117] on button "< Back to public search results" at bounding box center [169, 116] width 208 height 36
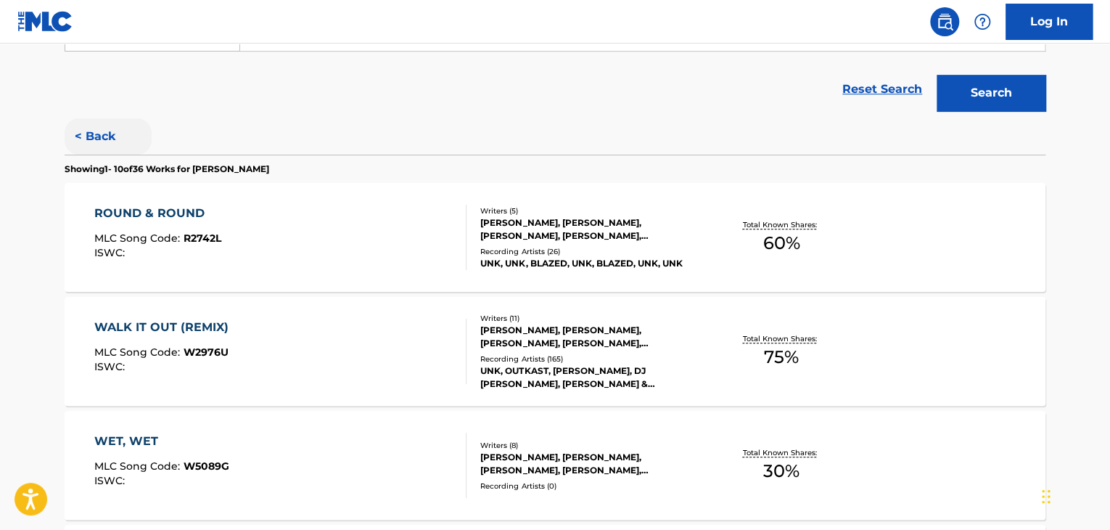
click at [99, 126] on button "< Back" at bounding box center [108, 136] width 87 height 36
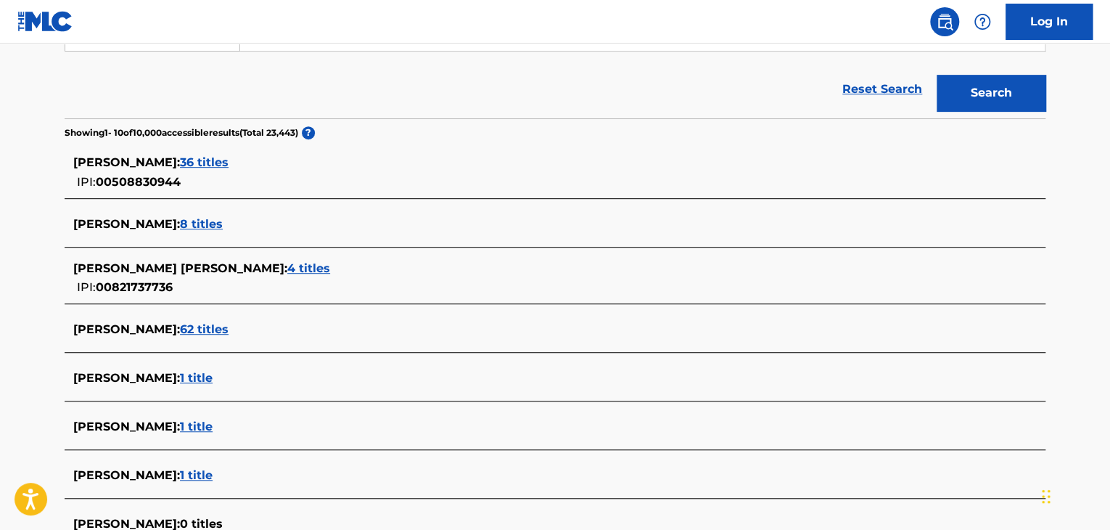
click at [287, 269] on span "4 titles" at bounding box center [308, 268] width 43 height 14
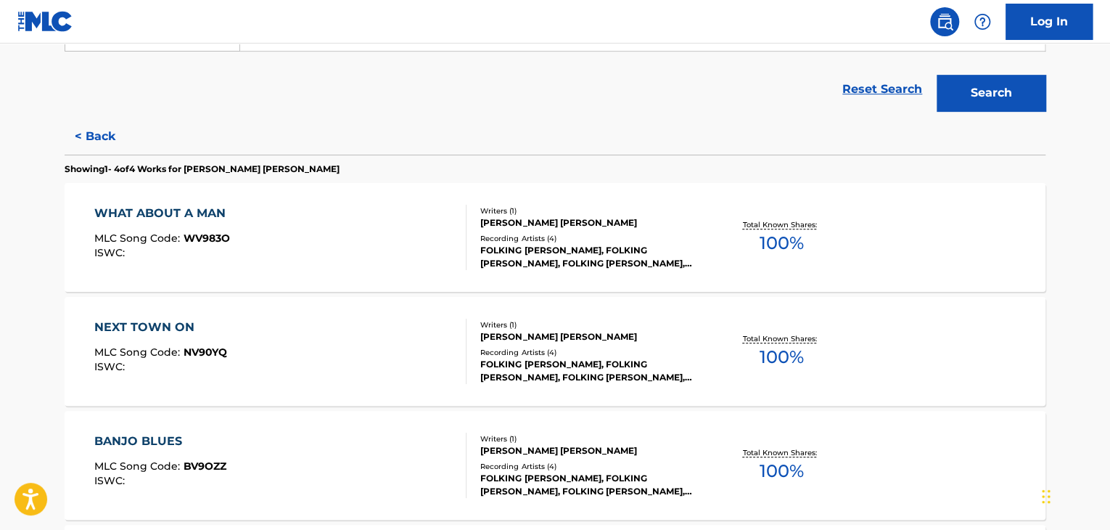
click at [398, 237] on div "WHAT ABOUT A MAN MLC Song Code : WV983O ISWC :" at bounding box center [280, 237] width 373 height 65
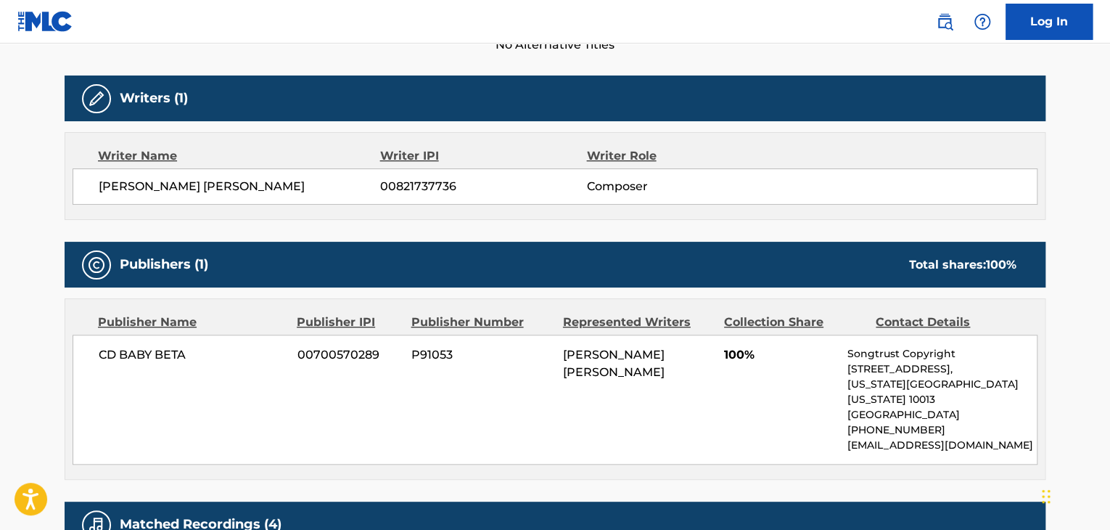
click at [211, 176] on div "[PERSON_NAME] [PERSON_NAME] 00821737736 Composer" at bounding box center [555, 186] width 965 height 36
click at [379, 195] on div "[PERSON_NAME] [PERSON_NAME] 00821737736 Composer" at bounding box center [555, 186] width 965 height 36
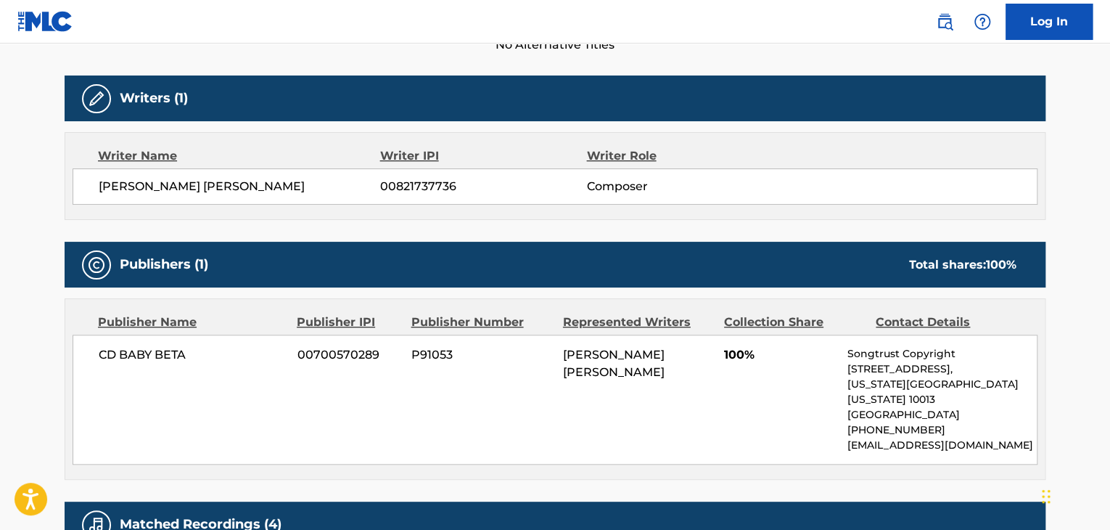
click at [391, 192] on span "00821737736" at bounding box center [483, 186] width 206 height 17
click at [154, 353] on span "CD BABY BETA" at bounding box center [193, 354] width 188 height 17
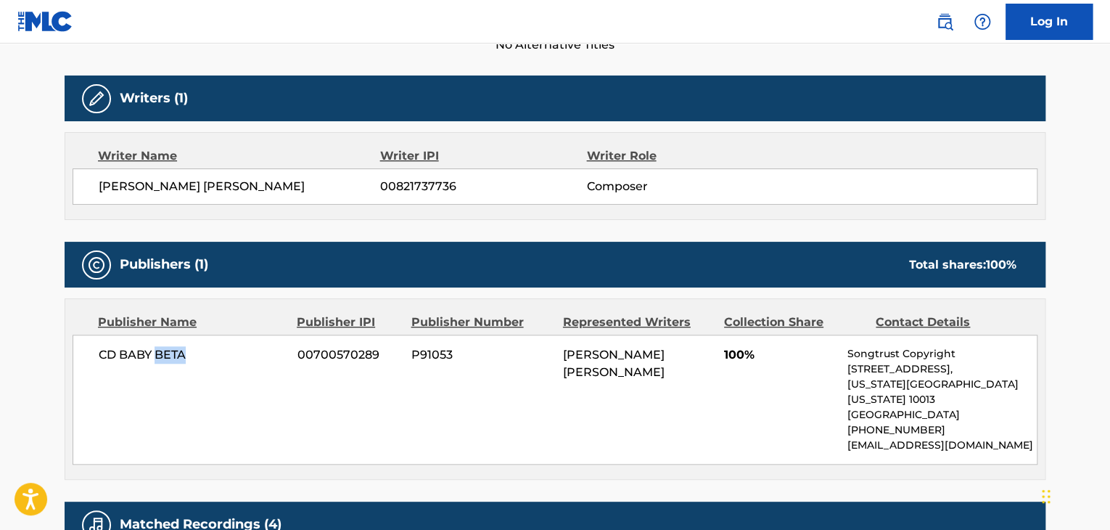
click at [154, 353] on span "CD BABY BETA" at bounding box center [193, 354] width 188 height 17
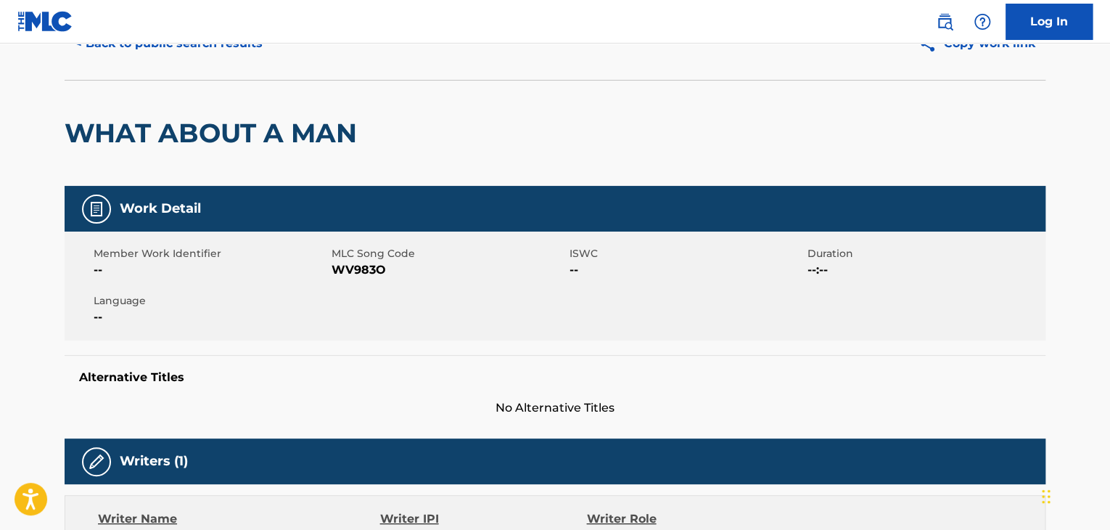
click at [360, 274] on span "WV983O" at bounding box center [449, 269] width 234 height 17
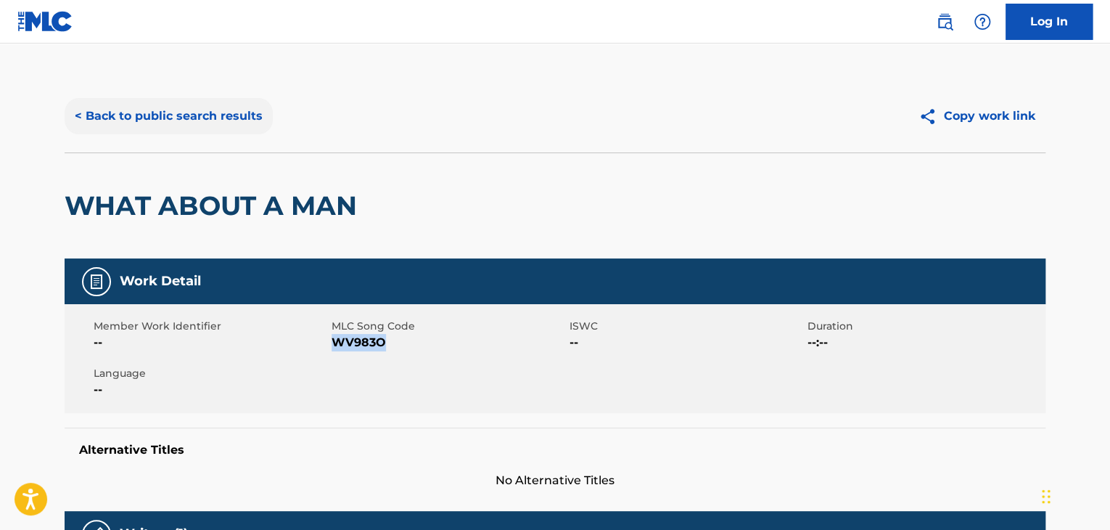
click at [197, 106] on button "< Back to public search results" at bounding box center [169, 116] width 208 height 36
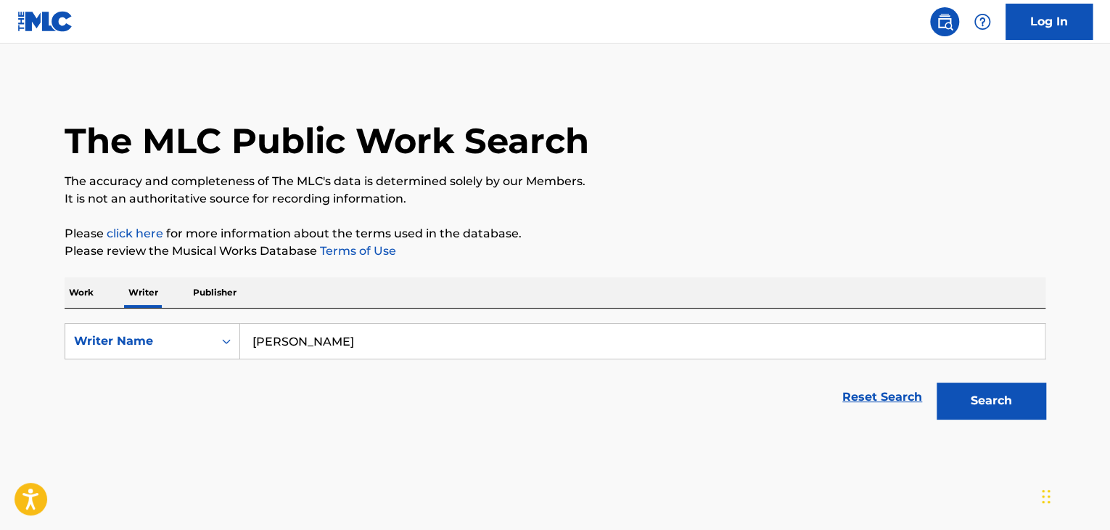
scroll to position [17, 0]
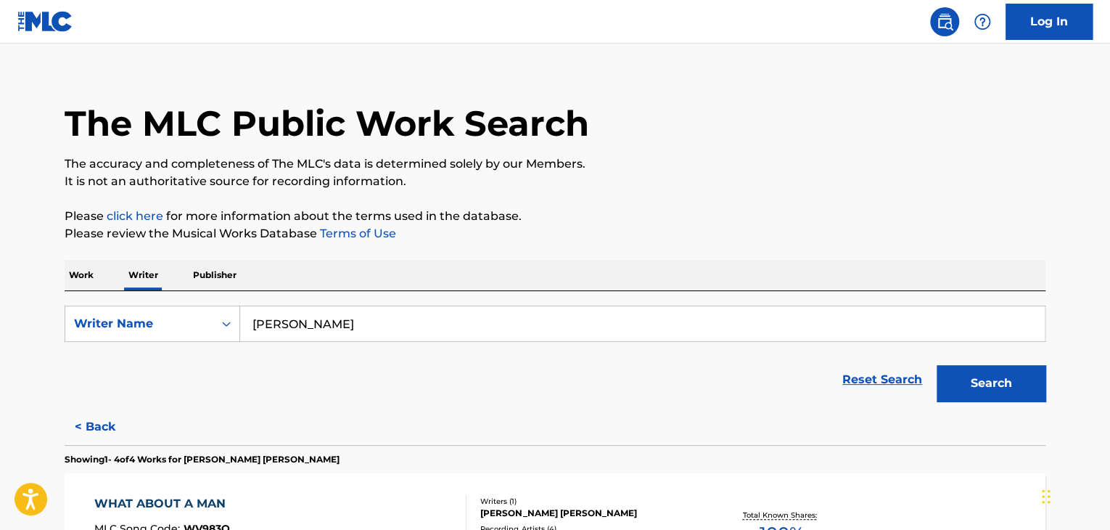
click at [87, 273] on p "Work" at bounding box center [81, 275] width 33 height 30
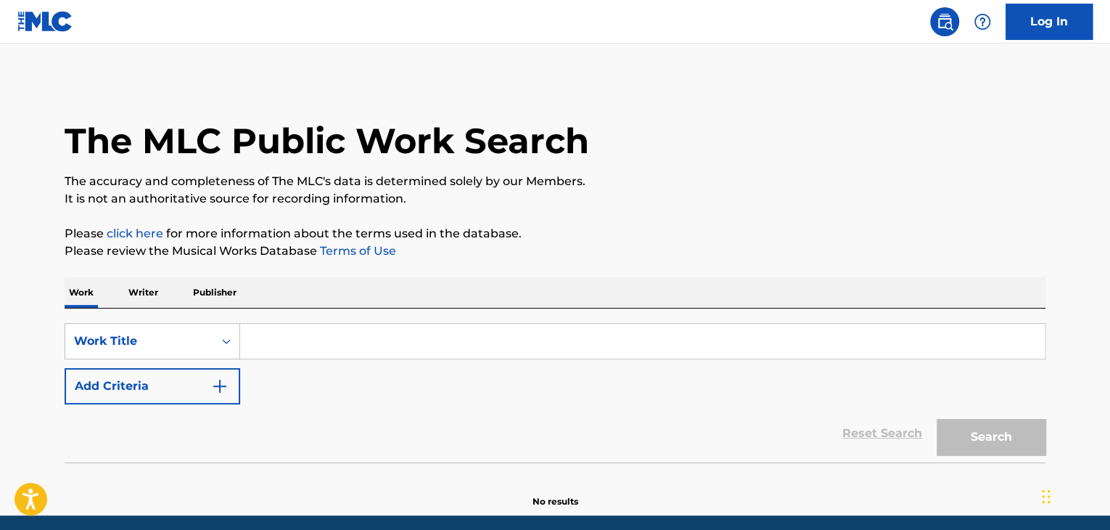
click at [353, 349] on input "Search Form" at bounding box center [642, 341] width 805 height 35
paste input "Sweet"
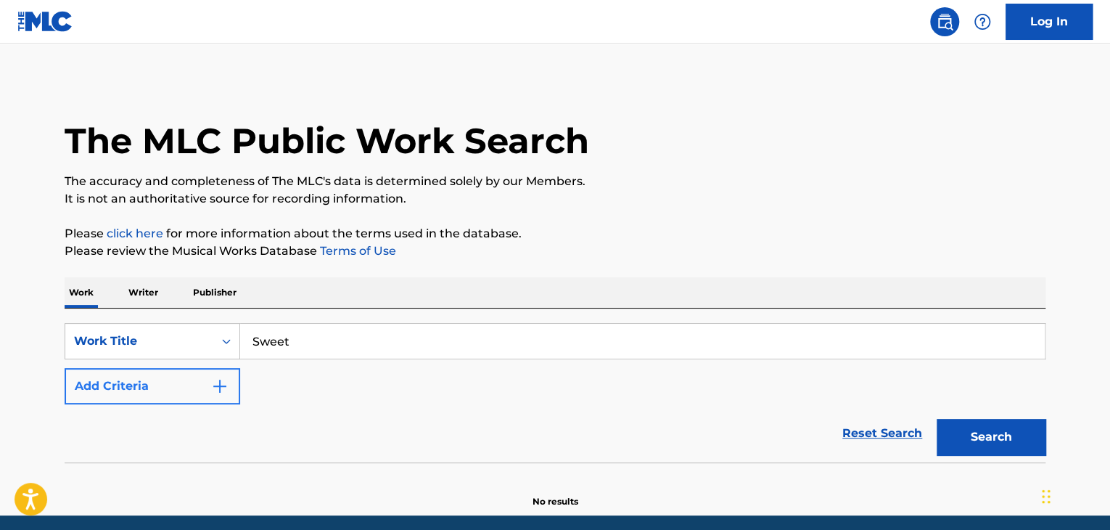
type input "Sweet"
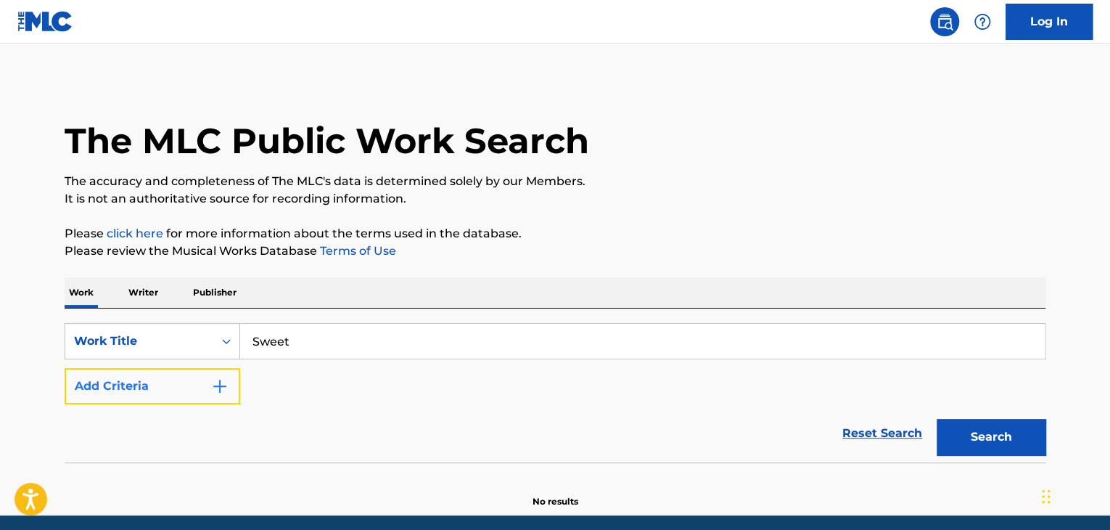
click at [198, 385] on button "Add Criteria" at bounding box center [153, 386] width 176 height 36
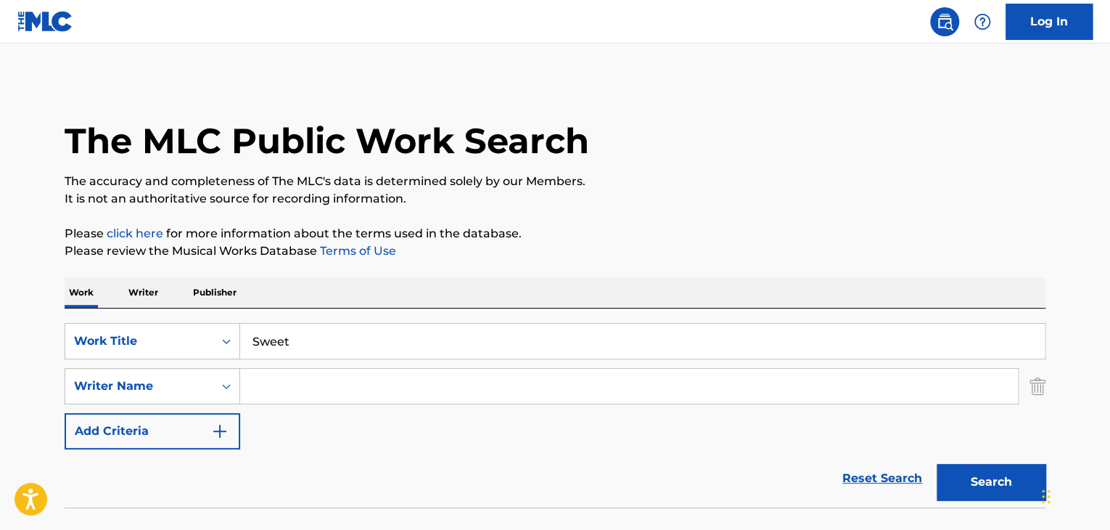
click at [299, 390] on input "Search Form" at bounding box center [629, 386] width 778 height 35
paste input "[PERSON_NAME]"
type input "[PERSON_NAME]"
click at [980, 500] on div "Search" at bounding box center [988, 478] width 116 height 58
click at [970, 481] on button "Search" at bounding box center [991, 482] width 109 height 36
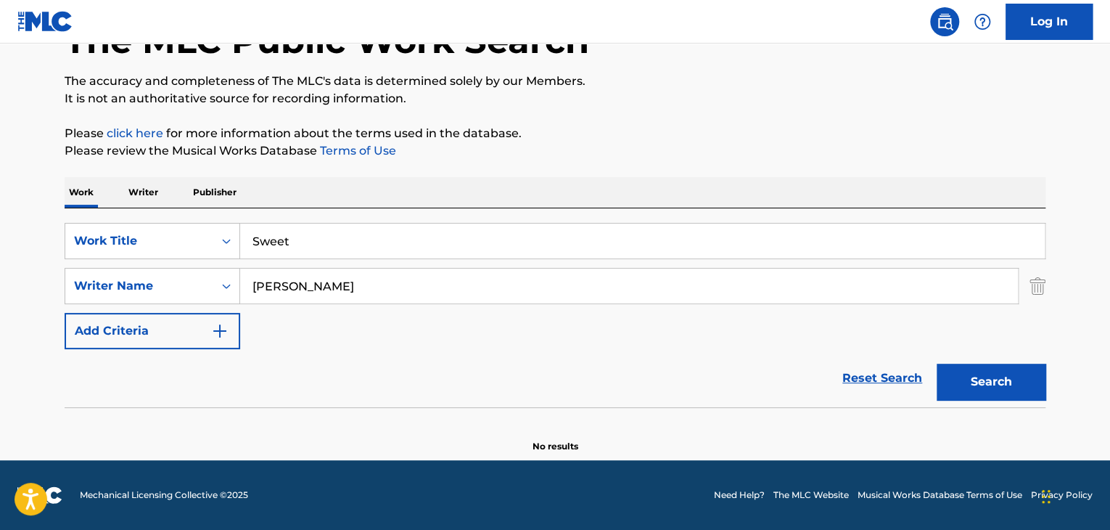
scroll to position [100, 0]
click at [151, 179] on p "Writer" at bounding box center [143, 192] width 38 height 30
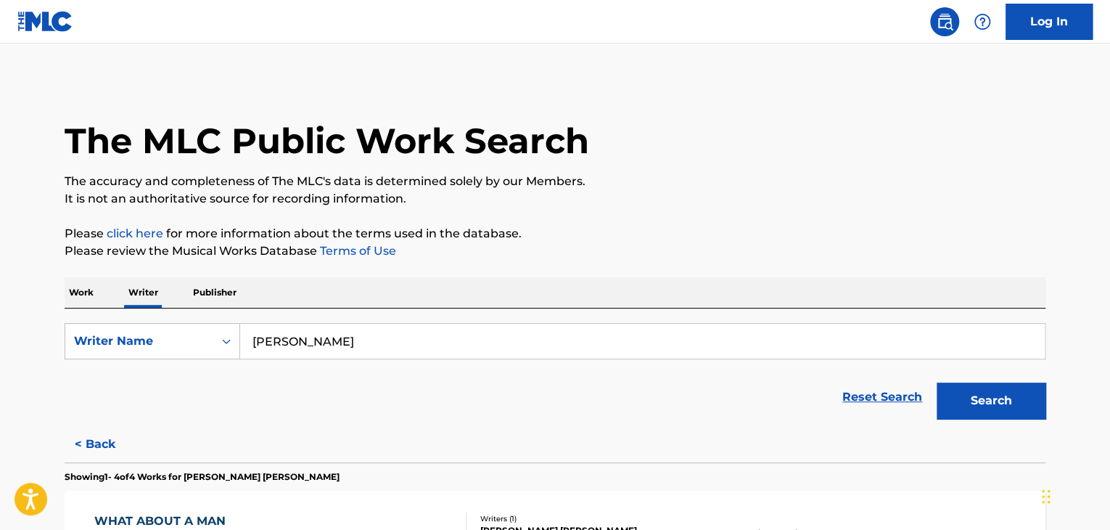
click at [391, 320] on div "SearchWithCriteria7ea1d80d-dade-47e3-b0d6-c486d94becfb Writer Name [PERSON_NAME…" at bounding box center [555, 367] width 981 height 118
click at [388, 342] on input "[PERSON_NAME]" at bounding box center [642, 341] width 805 height 35
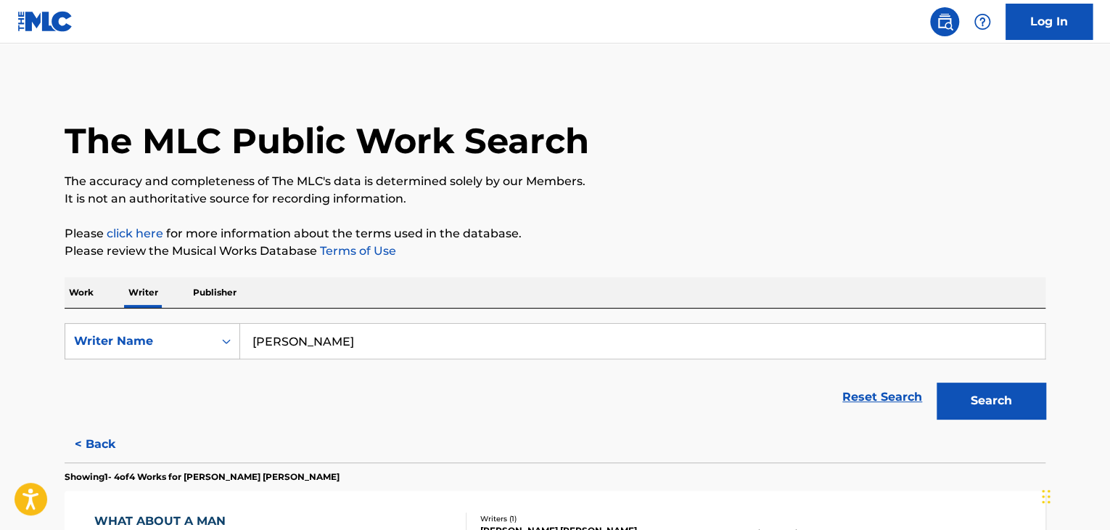
click at [388, 342] on input "[PERSON_NAME]" at bounding box center [642, 341] width 805 height 35
paste input "[PERSON_NAME]"
click at [723, 250] on p "Please review the Musical Works Database Terms of Use" at bounding box center [555, 250] width 981 height 17
click at [1000, 404] on button "Search" at bounding box center [991, 400] width 109 height 36
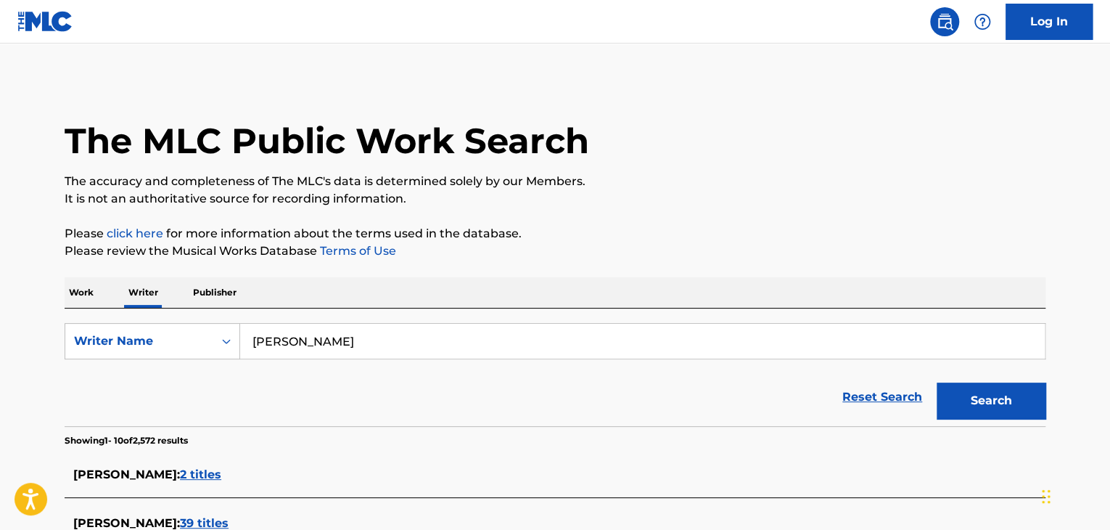
click at [311, 362] on form "SearchWithCriteria7ea1d80d-dade-47e3-b0d6-c486d94becfb Writer Name [PERSON_NAME…" at bounding box center [555, 374] width 981 height 103
click at [313, 344] on input "[PERSON_NAME]" at bounding box center [642, 341] width 805 height 35
paste input "[PERSON_NAME]"
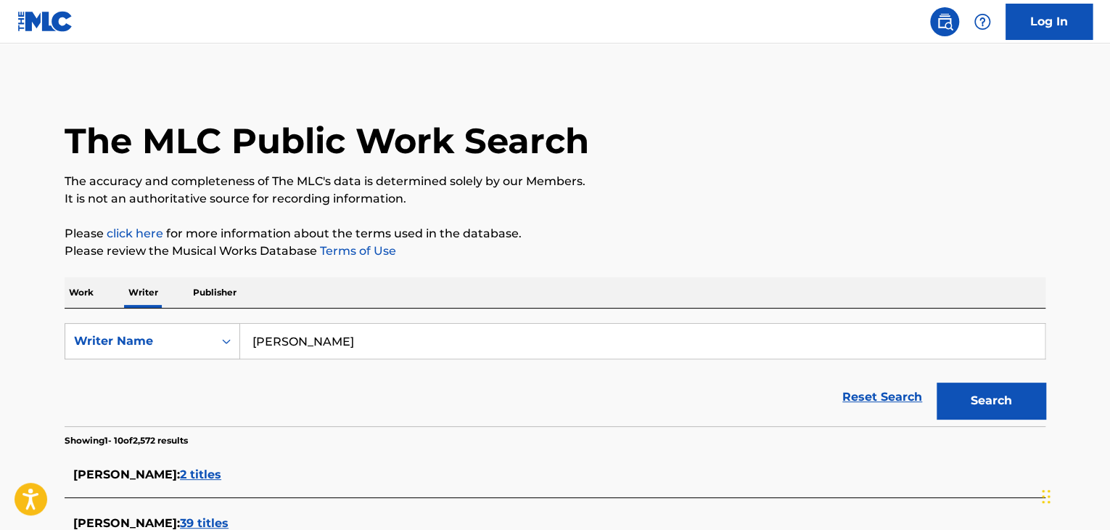
click at [541, 286] on div "Work Writer Publisher" at bounding box center [555, 292] width 981 height 30
click at [987, 404] on button "Search" at bounding box center [991, 400] width 109 height 36
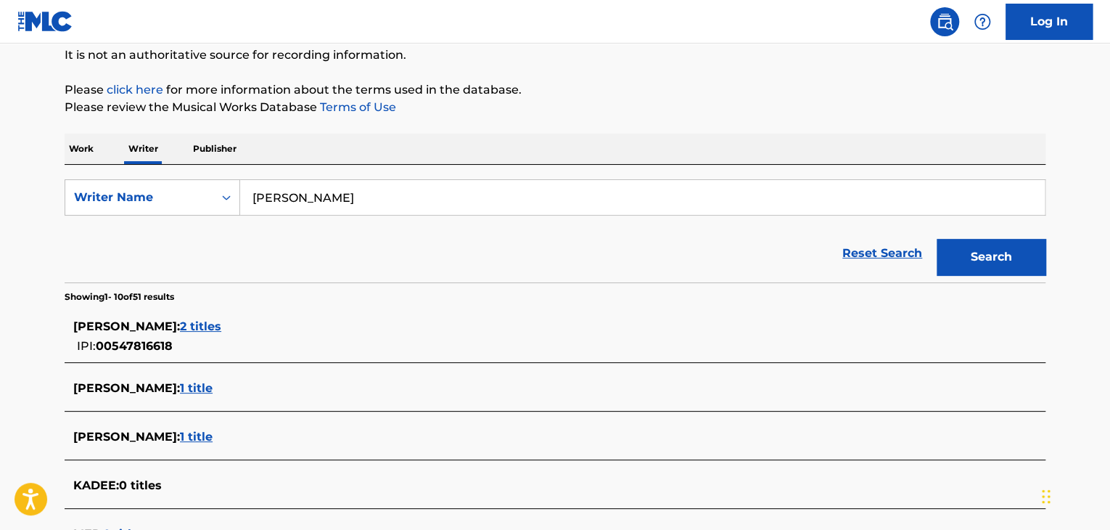
scroll to position [139, 0]
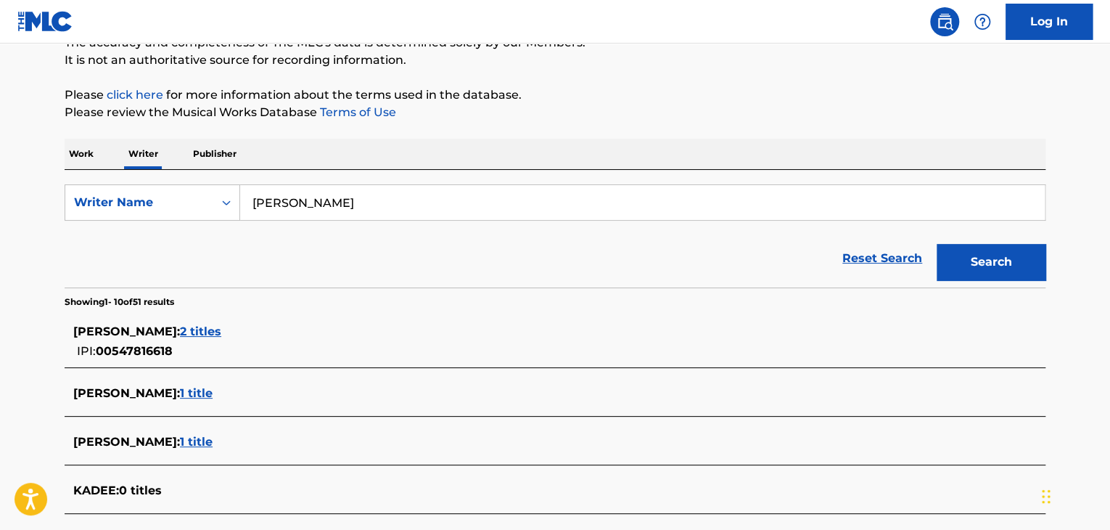
click at [340, 198] on input "[PERSON_NAME]" at bounding box center [642, 202] width 805 height 35
paste input "[PERSON_NAME]"
click at [983, 274] on button "Search" at bounding box center [991, 262] width 109 height 36
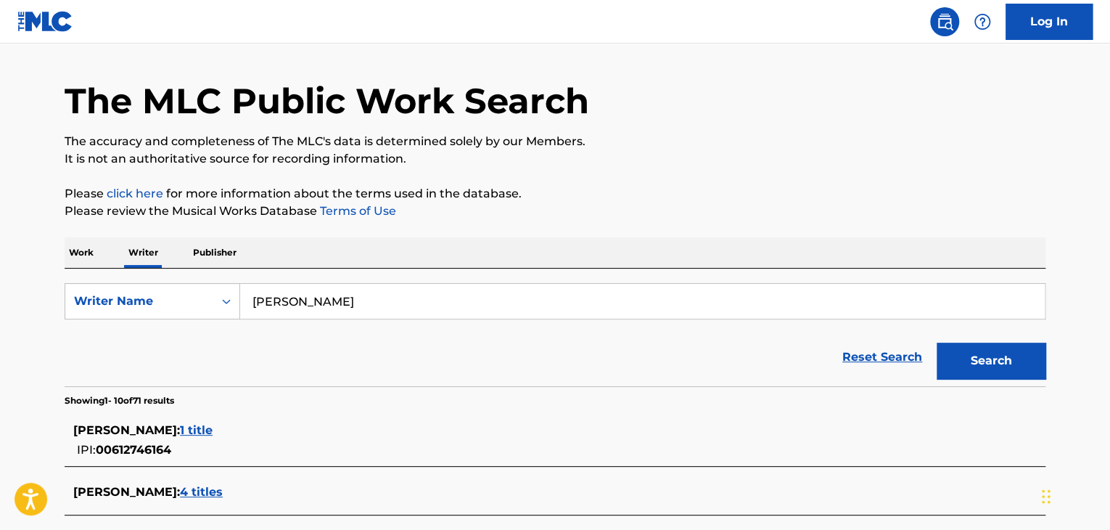
scroll to position [0, 0]
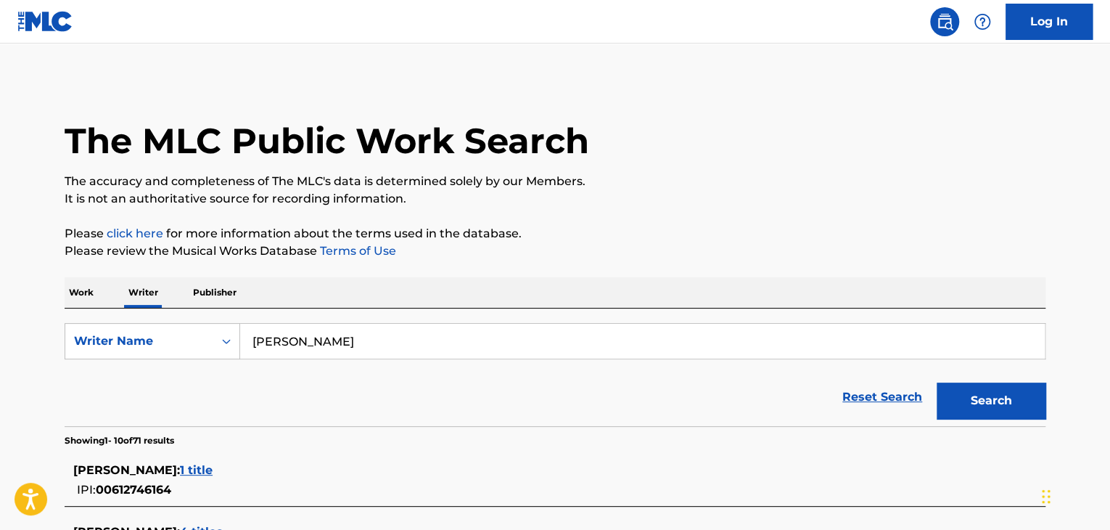
click at [314, 354] on input "[PERSON_NAME]" at bounding box center [642, 341] width 805 height 35
paste input "Gaso Bandz"
click at [643, 253] on p "Please review the Musical Works Database Terms of Use" at bounding box center [555, 250] width 981 height 17
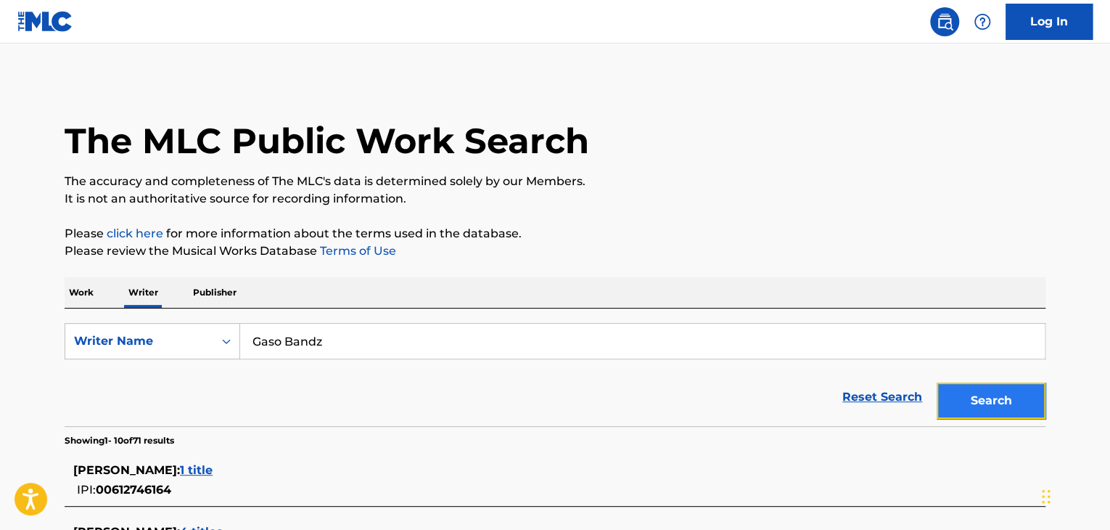
click at [999, 403] on button "Search" at bounding box center [991, 400] width 109 height 36
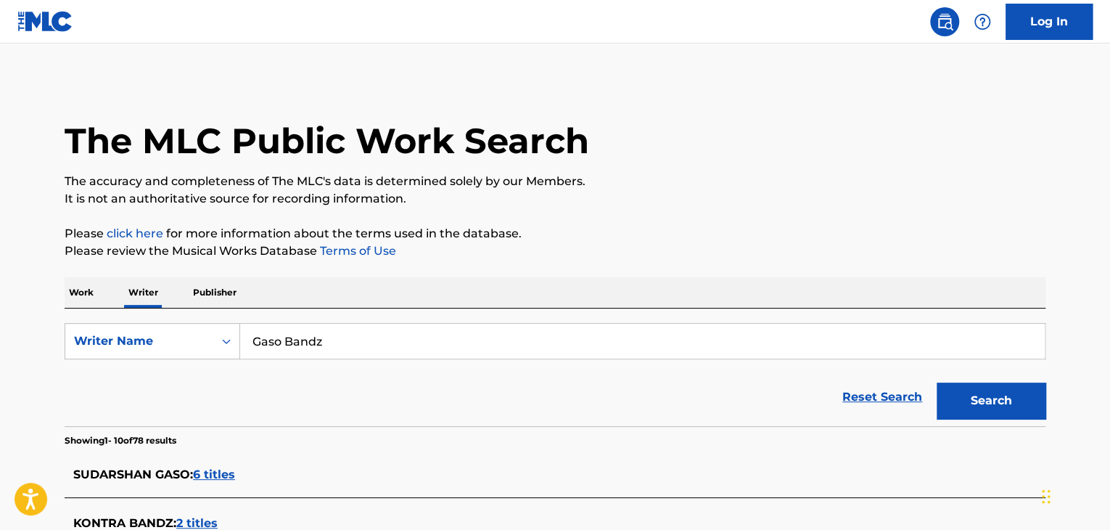
click at [322, 337] on input "Gaso Bandz" at bounding box center [642, 341] width 805 height 35
paste input "[PERSON_NAME]"
type input "[PERSON_NAME]"
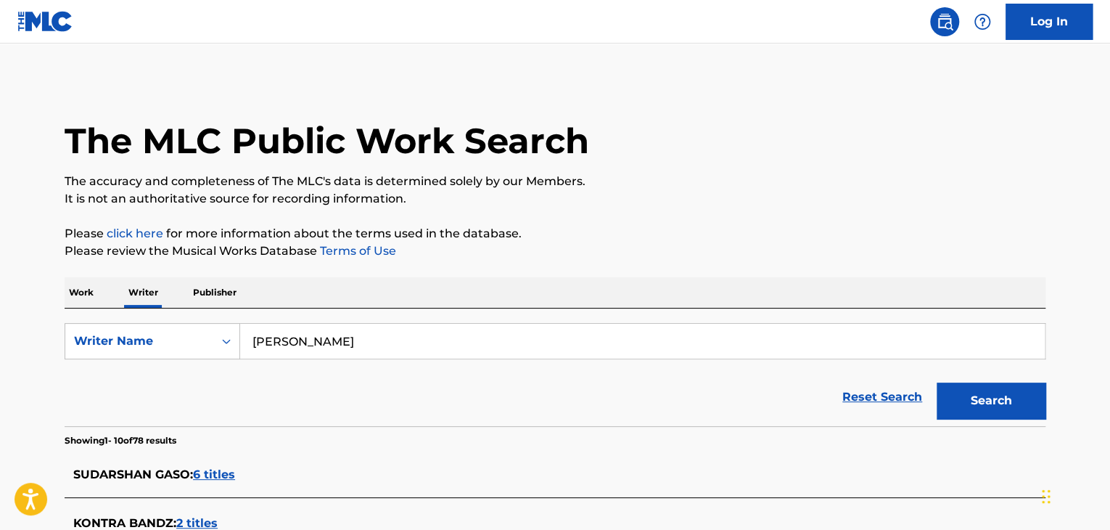
click at [999, 408] on button "Search" at bounding box center [991, 400] width 109 height 36
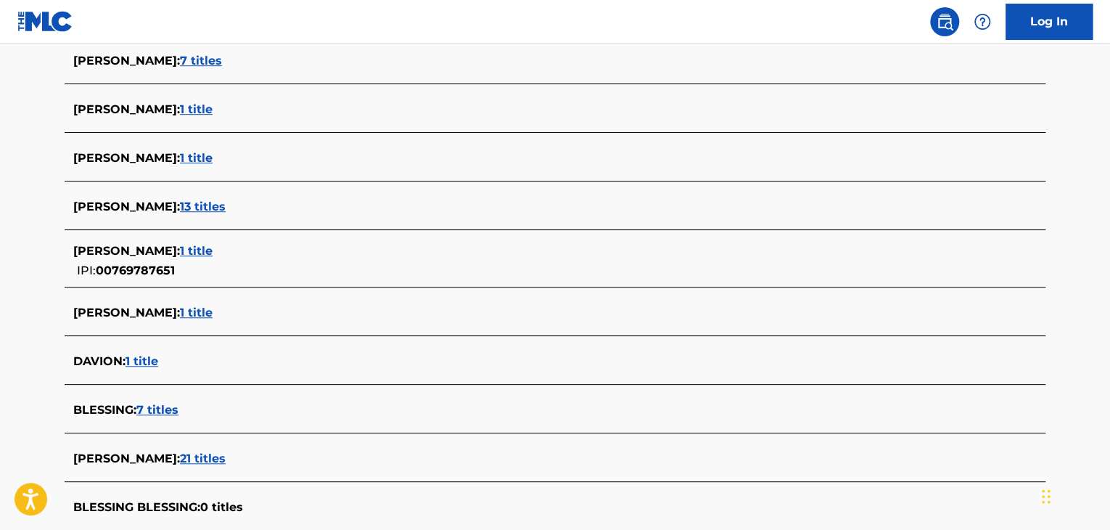
scroll to position [508, 0]
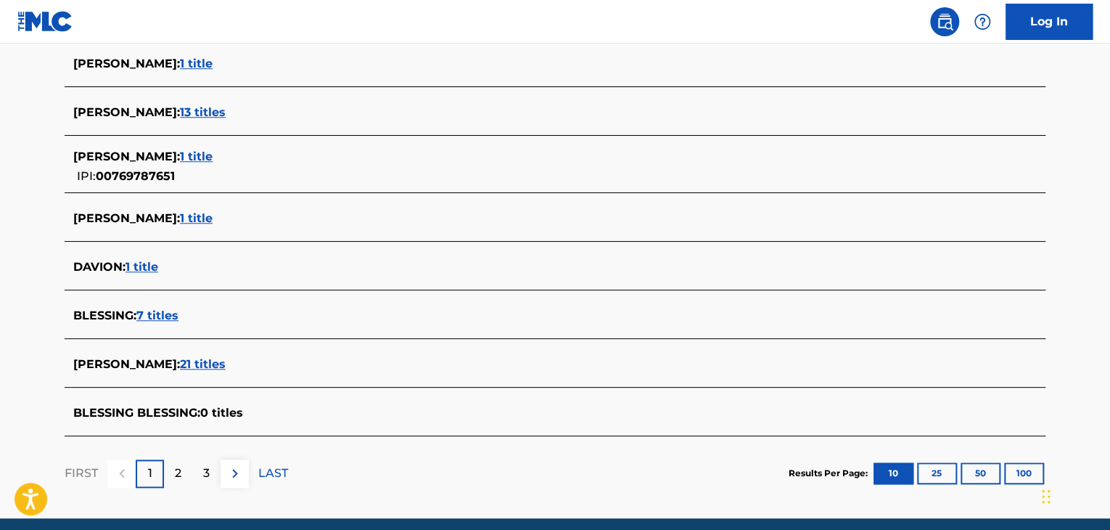
click at [226, 360] on span "21 titles" at bounding box center [203, 364] width 46 height 14
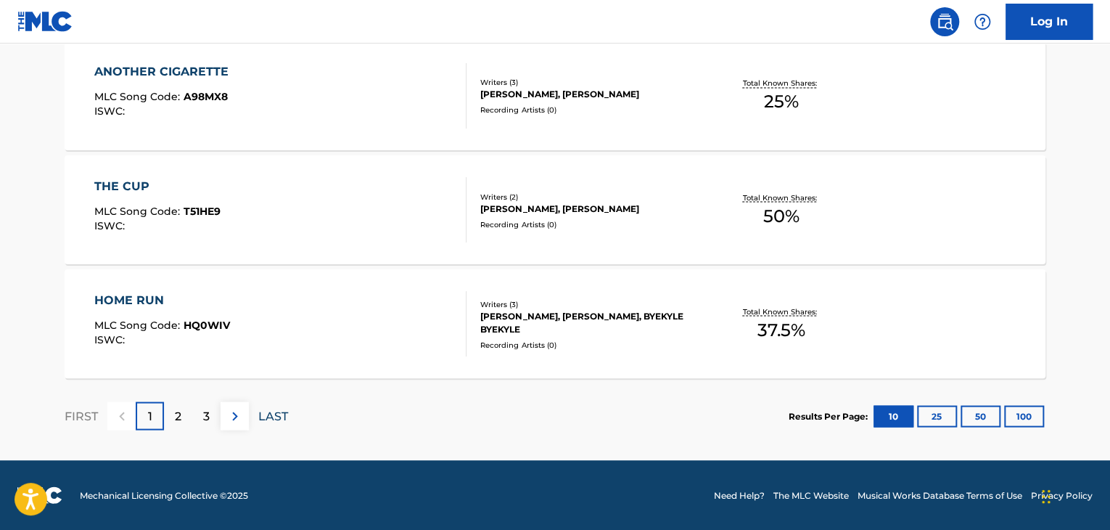
click at [269, 412] on p "LAST" at bounding box center [273, 415] width 30 height 17
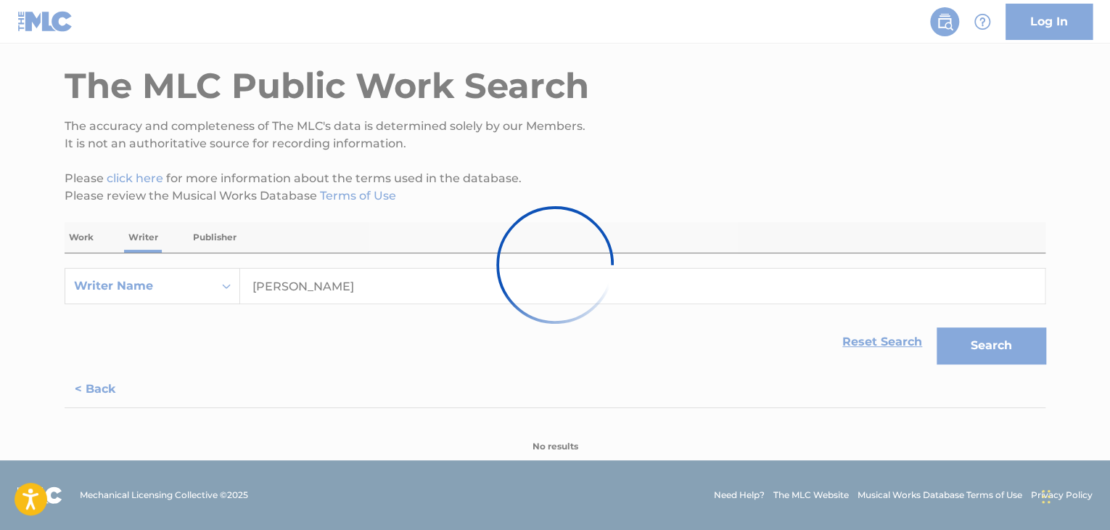
scroll to position [221, 0]
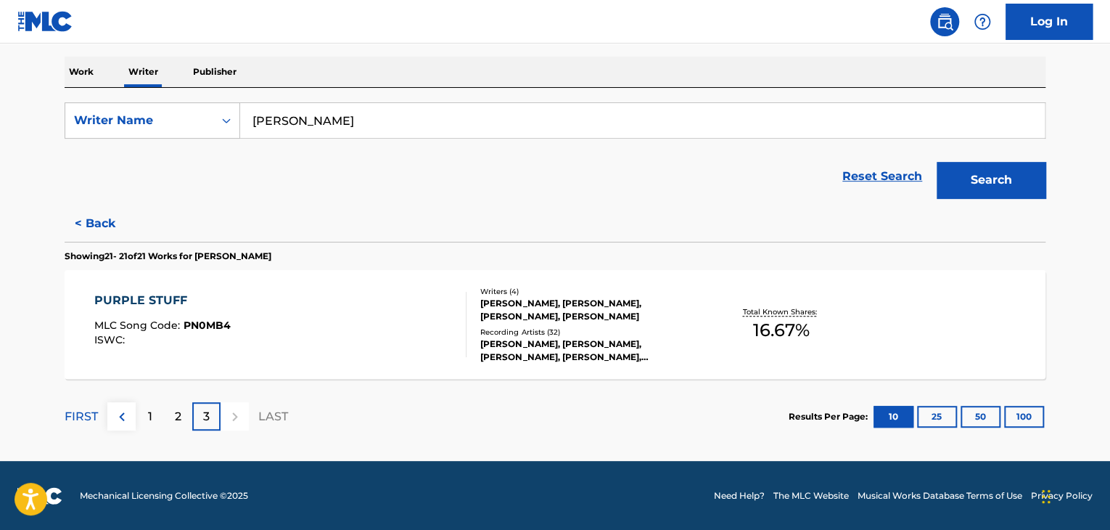
click at [449, 334] on div "PURPLE STUFF MLC Song Code : PN0MB4 ISWC :" at bounding box center [280, 324] width 373 height 65
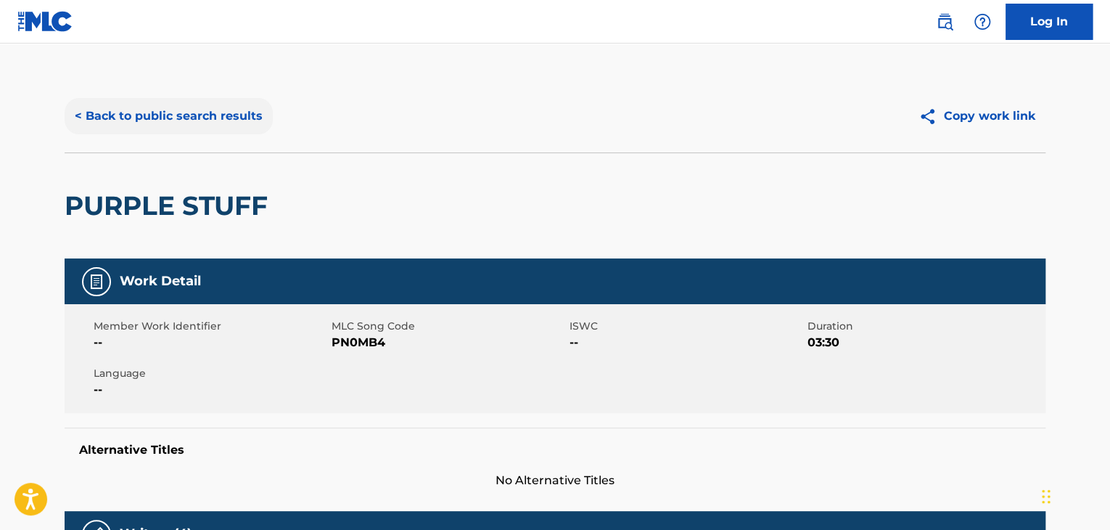
click at [189, 128] on button "< Back to public search results" at bounding box center [169, 116] width 208 height 36
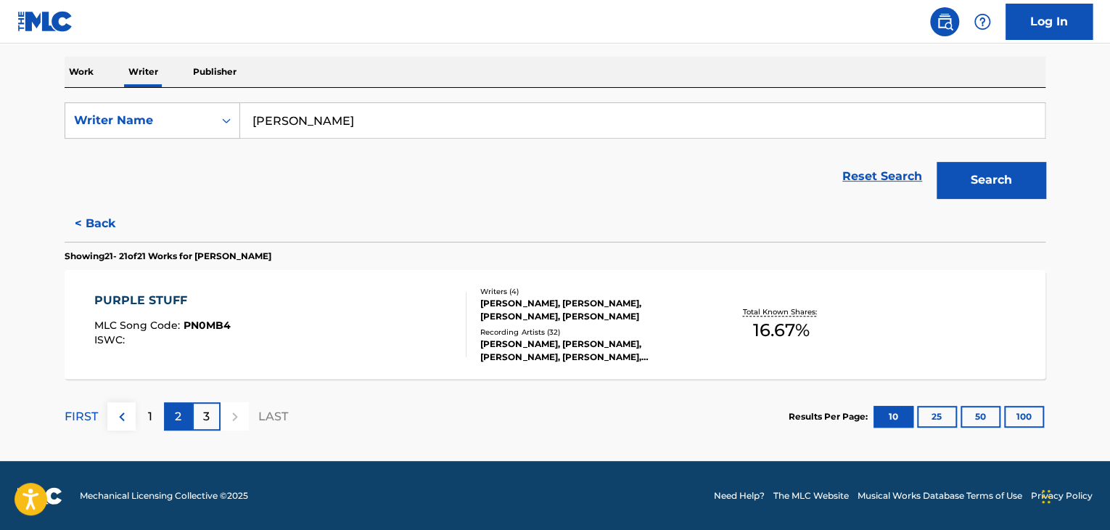
click at [184, 410] on div "2" at bounding box center [178, 416] width 28 height 28
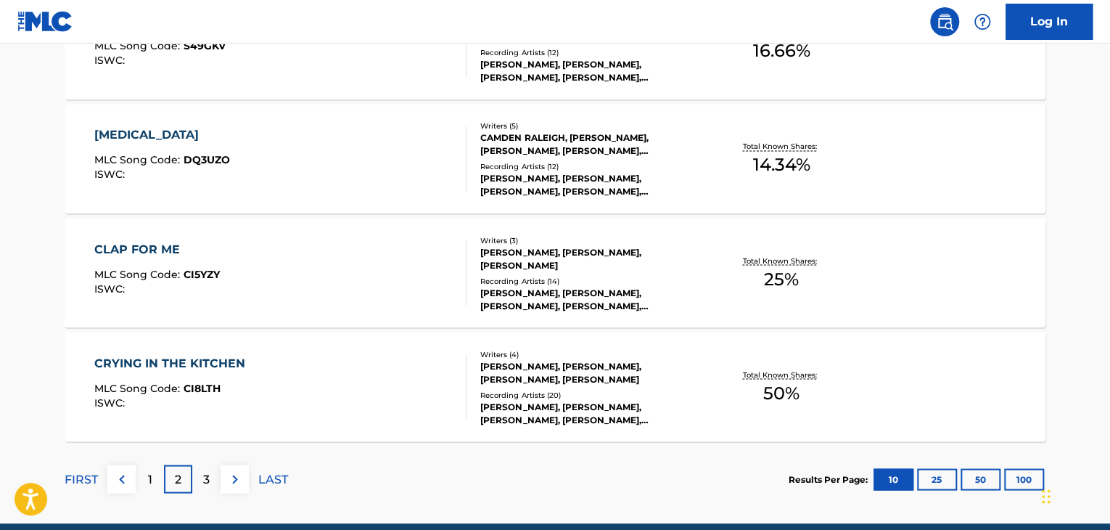
scroll to position [1237, 0]
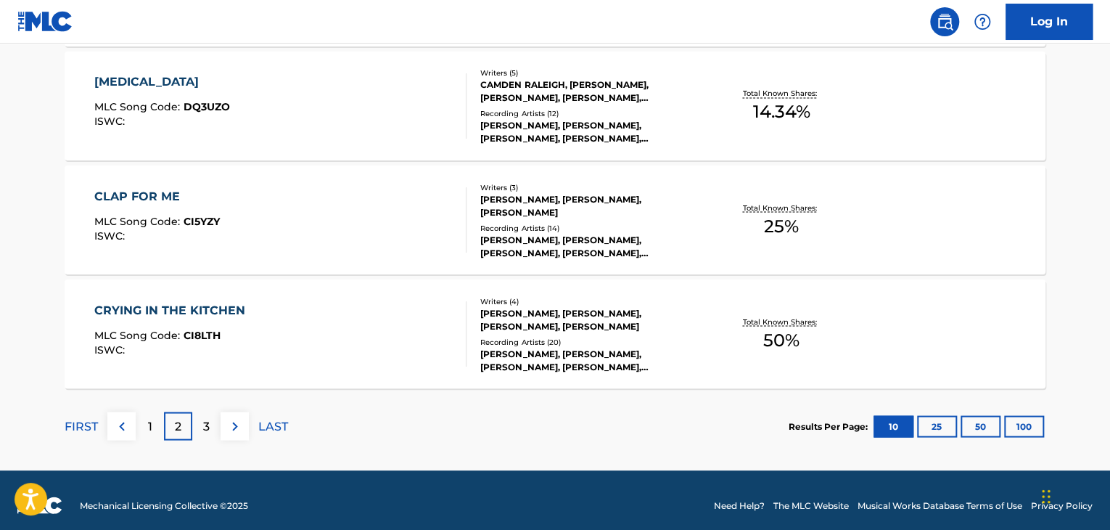
click at [443, 227] on div "CLAP FOR ME MLC Song Code : CI5YZY ISWC :" at bounding box center [280, 219] width 373 height 65
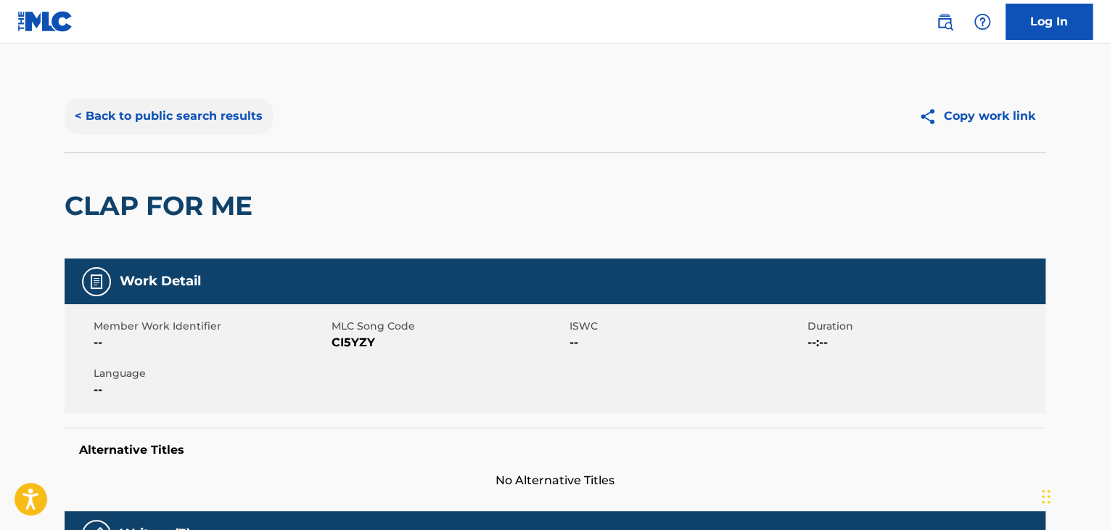
click at [204, 114] on button "< Back to public search results" at bounding box center [169, 116] width 208 height 36
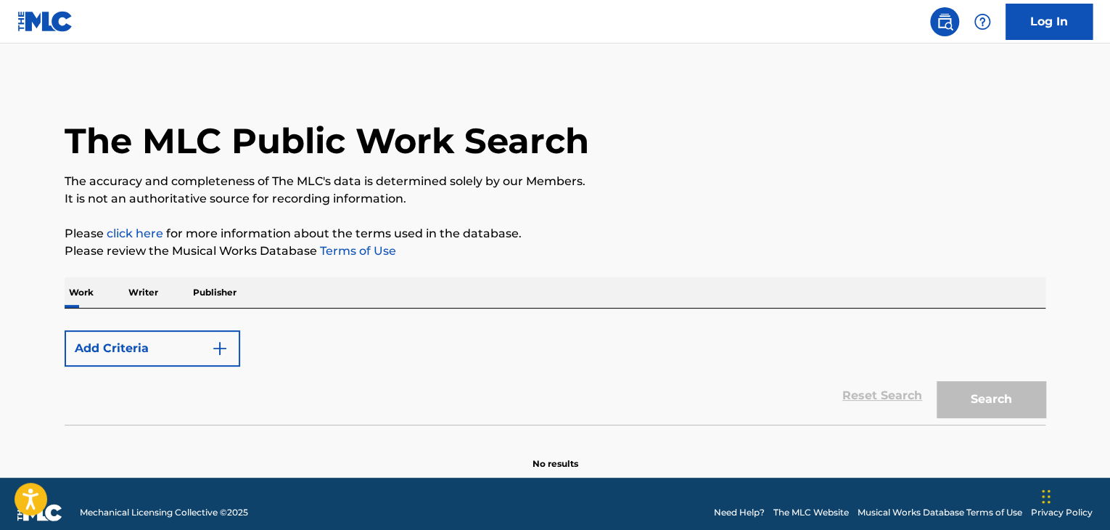
scroll to position [17, 0]
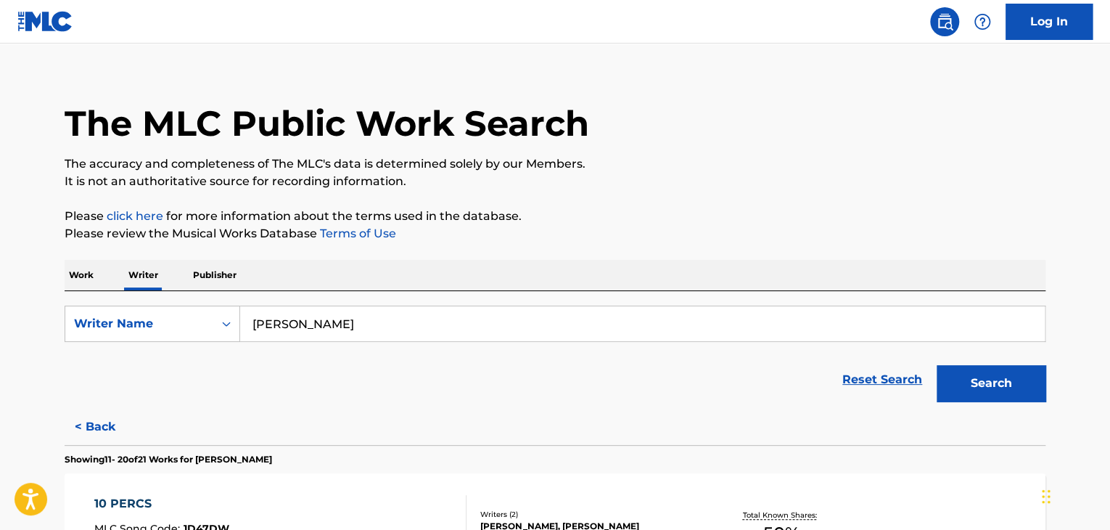
click at [322, 306] on input "[PERSON_NAME]" at bounding box center [642, 323] width 805 height 35
paste input "Cupid"
click at [431, 329] on input "Cupid" at bounding box center [642, 323] width 805 height 35
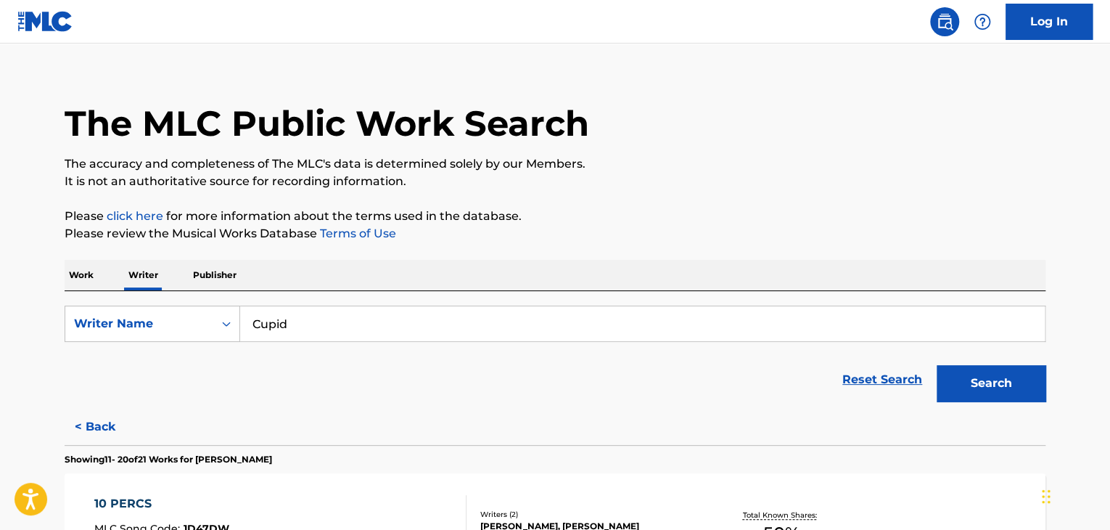
click at [431, 329] on input "Cupid" at bounding box center [642, 323] width 805 height 35
paste input "[PERSON_NAME]"
type input "[PERSON_NAME]"
click at [977, 384] on button "Search" at bounding box center [991, 383] width 109 height 36
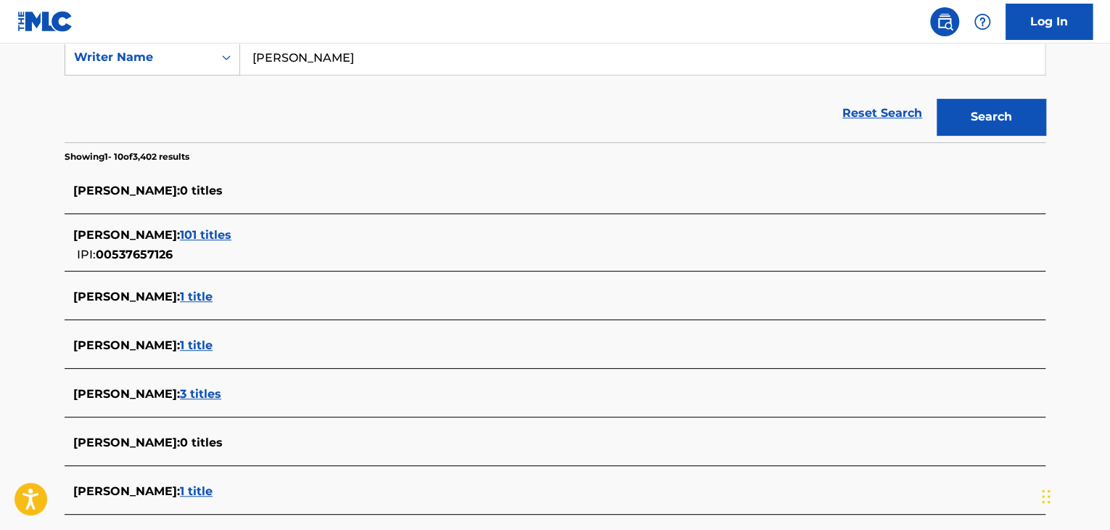
scroll to position [356, 0]
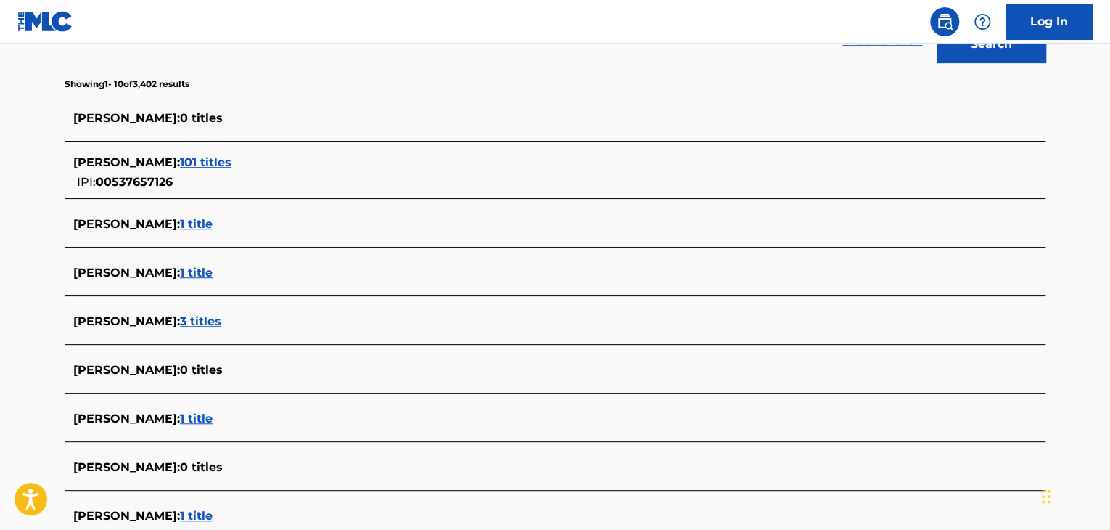
click at [180, 317] on span "3 titles" at bounding box center [200, 321] width 41 height 14
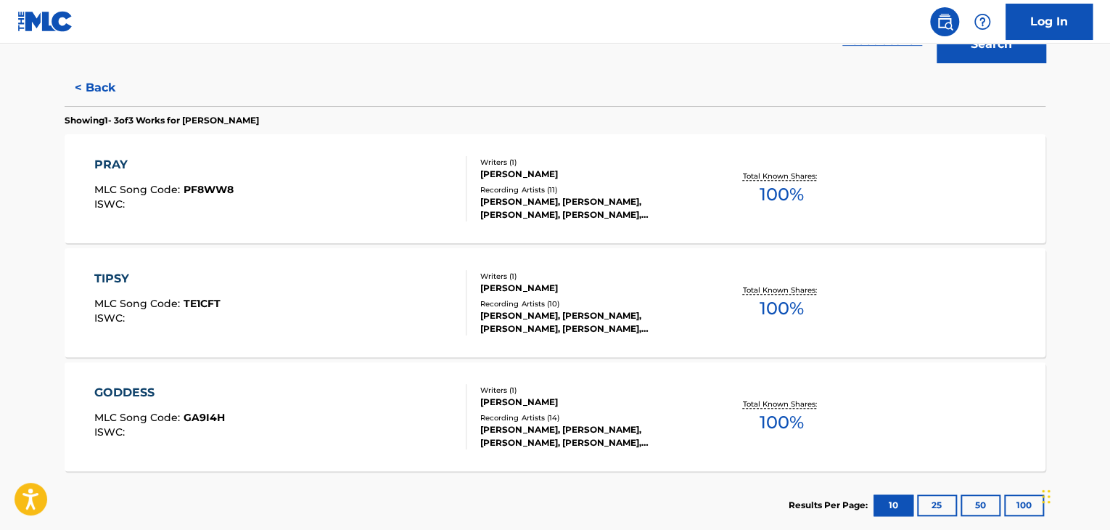
click at [387, 307] on div "TIPSY MLC Song Code : TE1CFT ISWC :" at bounding box center [280, 302] width 373 height 65
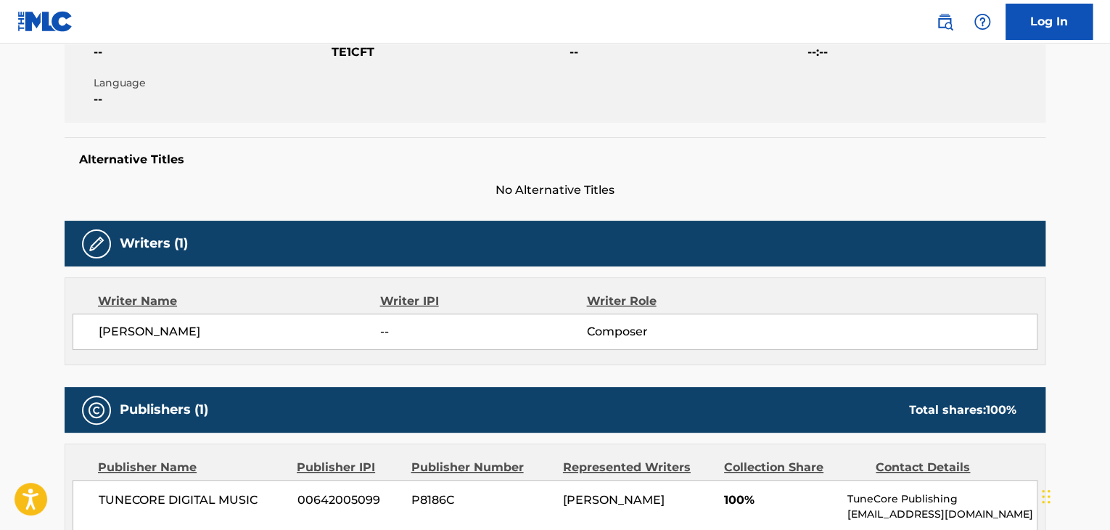
scroll to position [508, 0]
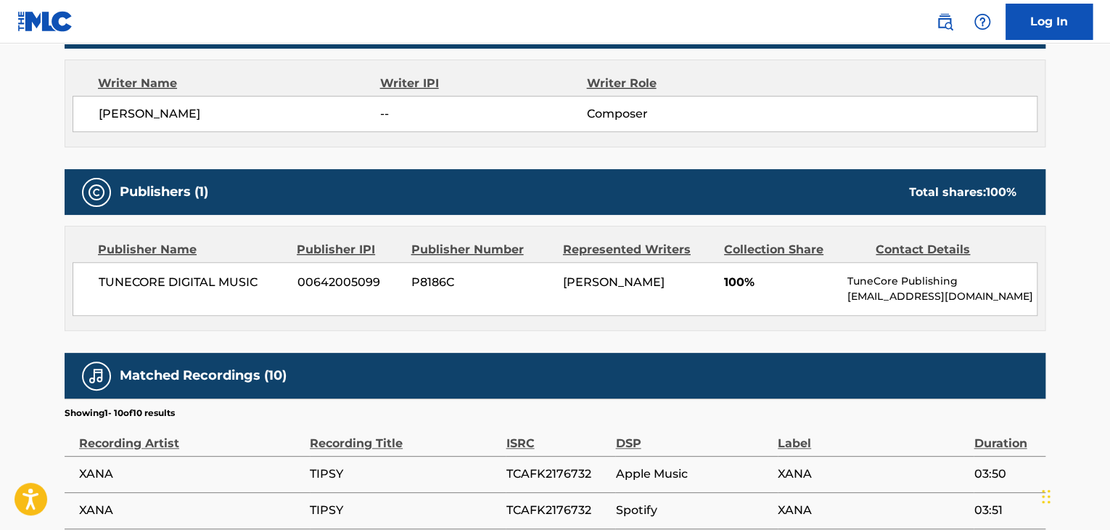
click at [148, 120] on span "[PERSON_NAME]" at bounding box center [240, 113] width 282 height 17
click at [179, 284] on span "TUNECORE DIGITAL MUSIC" at bounding box center [193, 282] width 188 height 17
click at [308, 96] on div "[PERSON_NAME] -- Composer" at bounding box center [555, 114] width 965 height 36
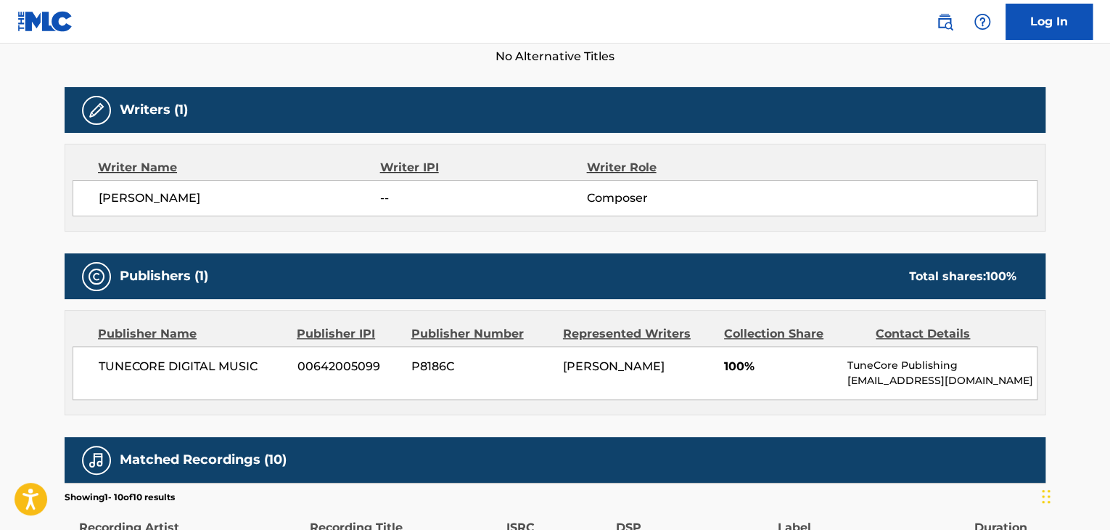
scroll to position [218, 0]
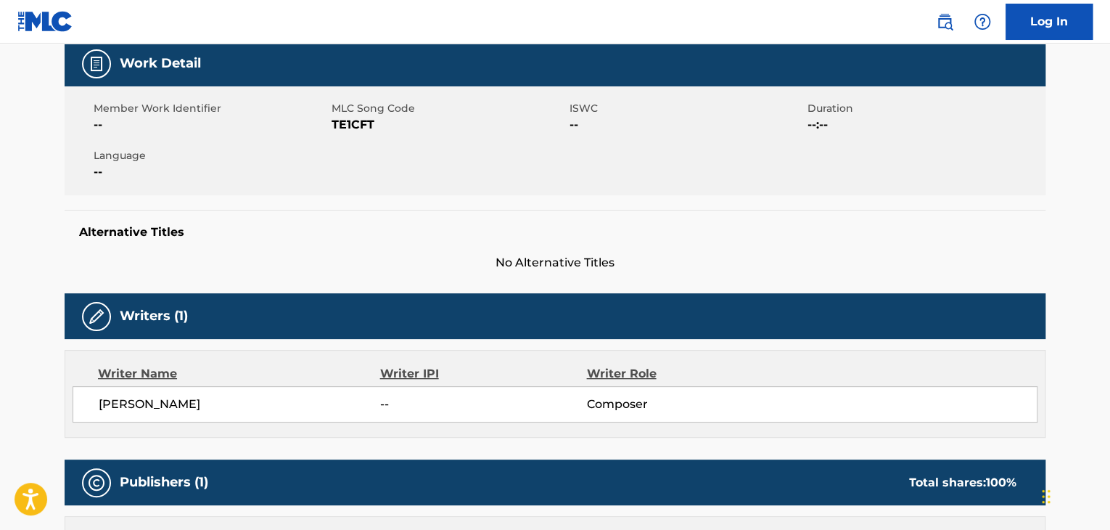
click at [350, 107] on span "MLC Song Code" at bounding box center [449, 108] width 234 height 15
click at [356, 125] on span "TE1CFT" at bounding box center [449, 124] width 234 height 17
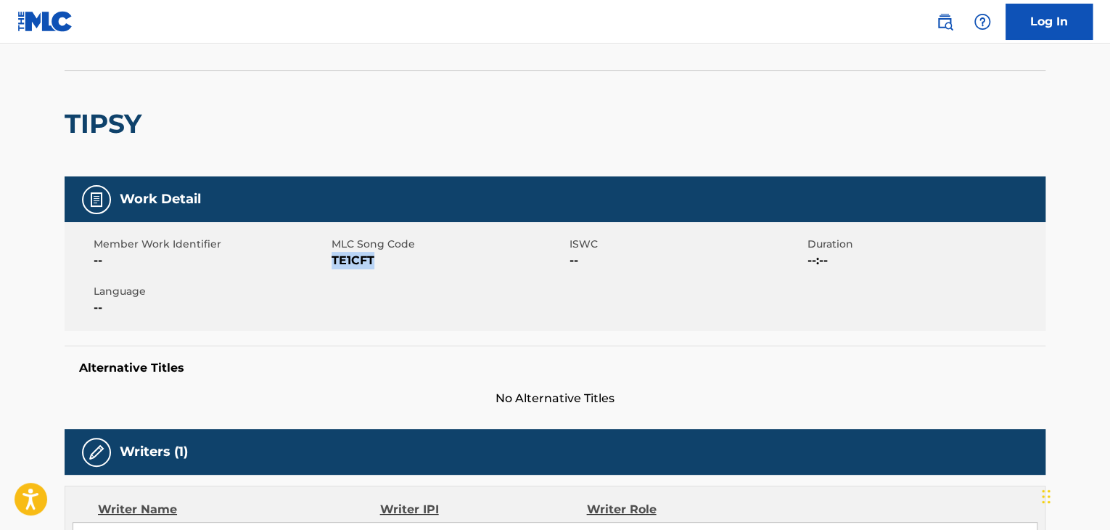
scroll to position [0, 0]
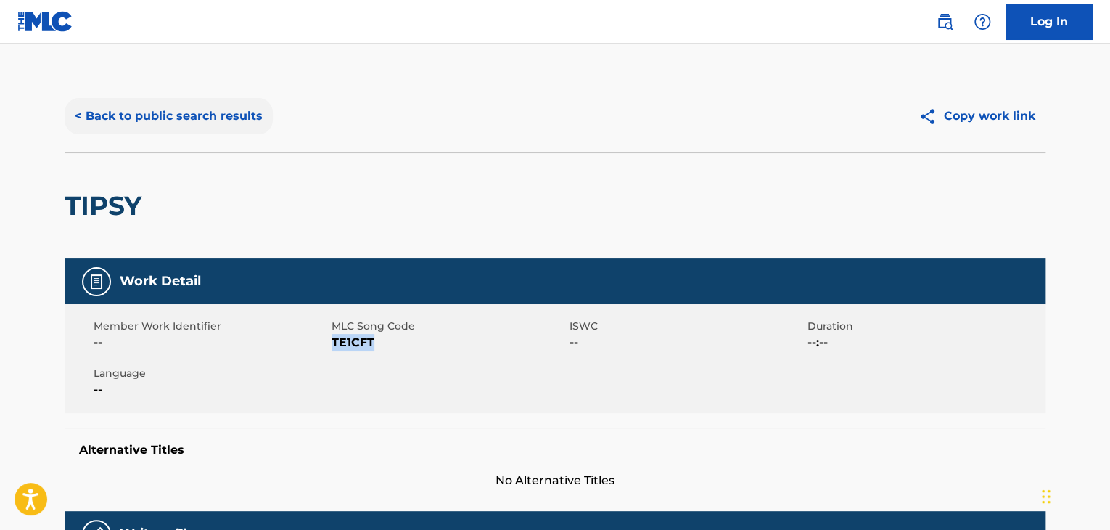
click at [195, 126] on button "< Back to public search results" at bounding box center [169, 116] width 208 height 36
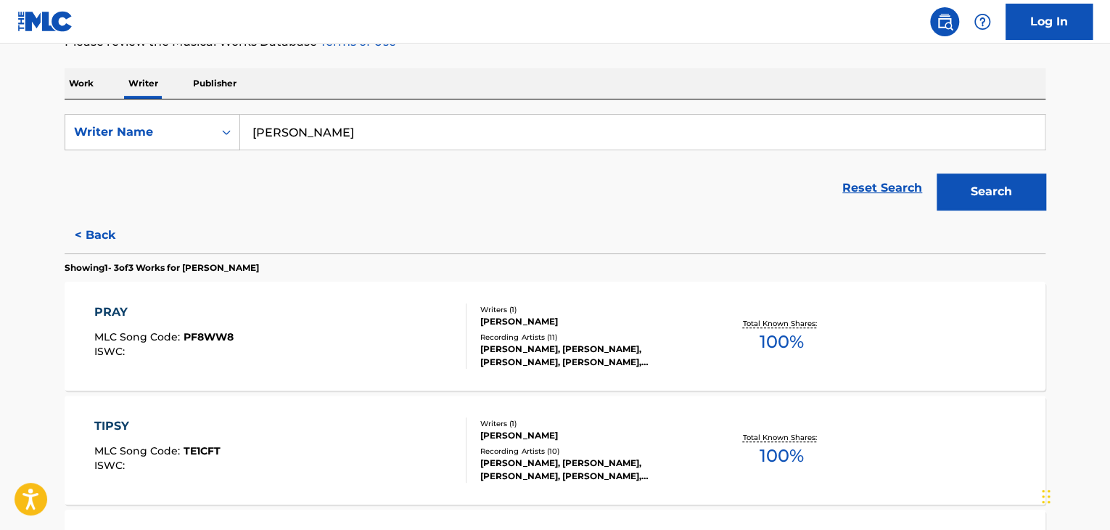
scroll to position [17, 0]
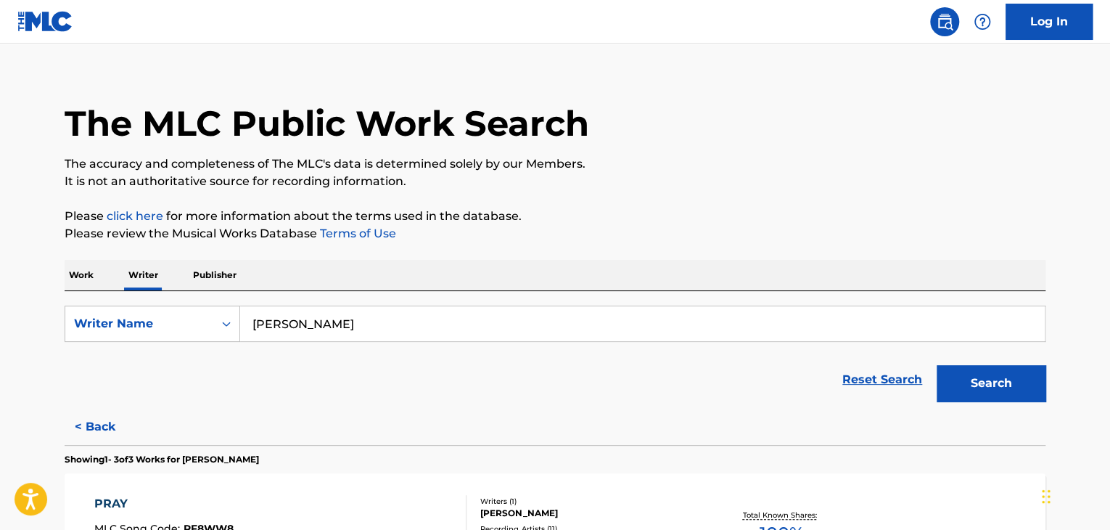
click at [321, 327] on input "[PERSON_NAME]" at bounding box center [642, 323] width 805 height 35
paste input "[PERSON_NAME]"
type input "[PERSON_NAME]"
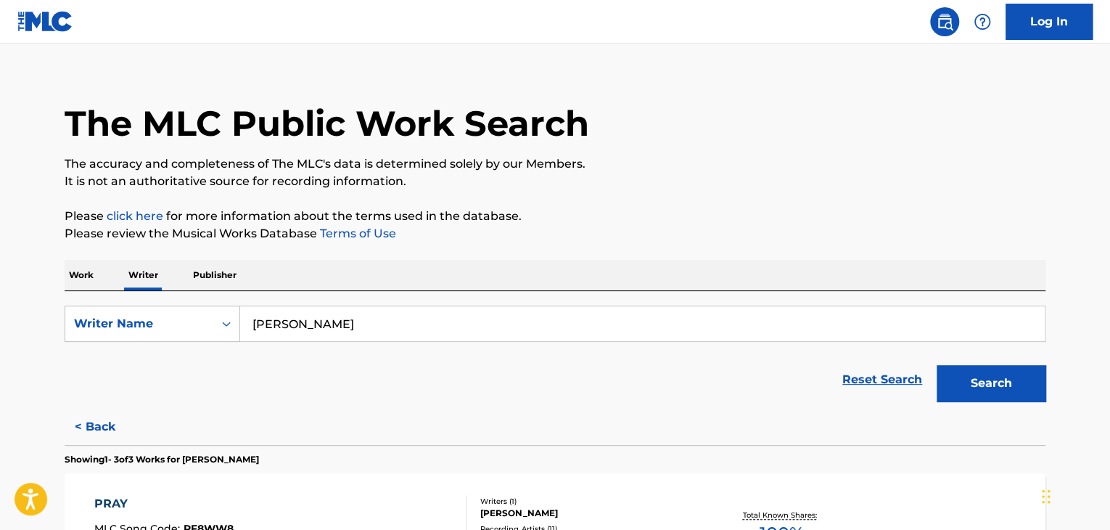
click at [511, 250] on div "The MLC Public Work Search The accuracy and completeness of The MLC's data is d…" at bounding box center [555, 470] width 1016 height 816
click at [964, 384] on button "Search" at bounding box center [991, 383] width 109 height 36
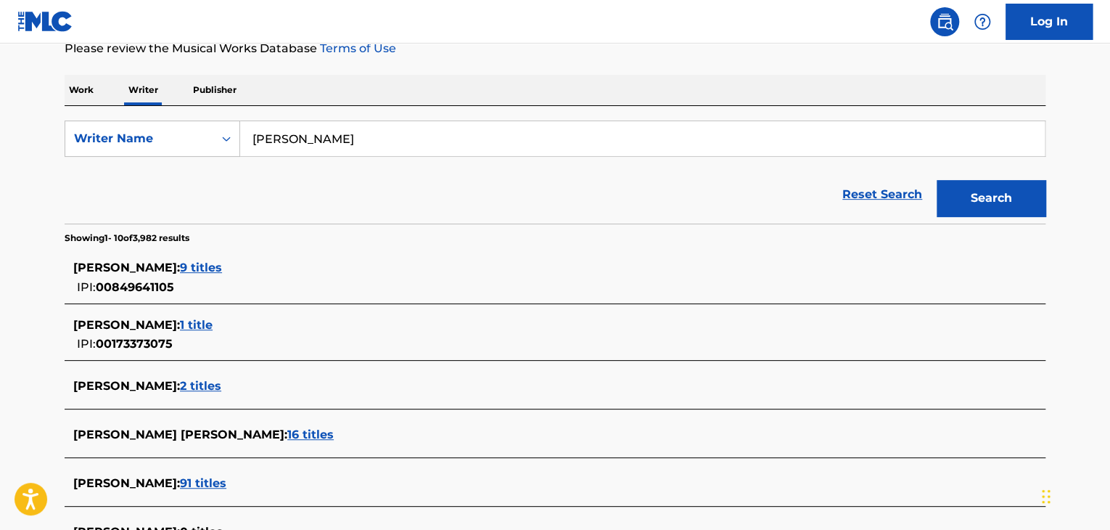
scroll to position [235, 0]
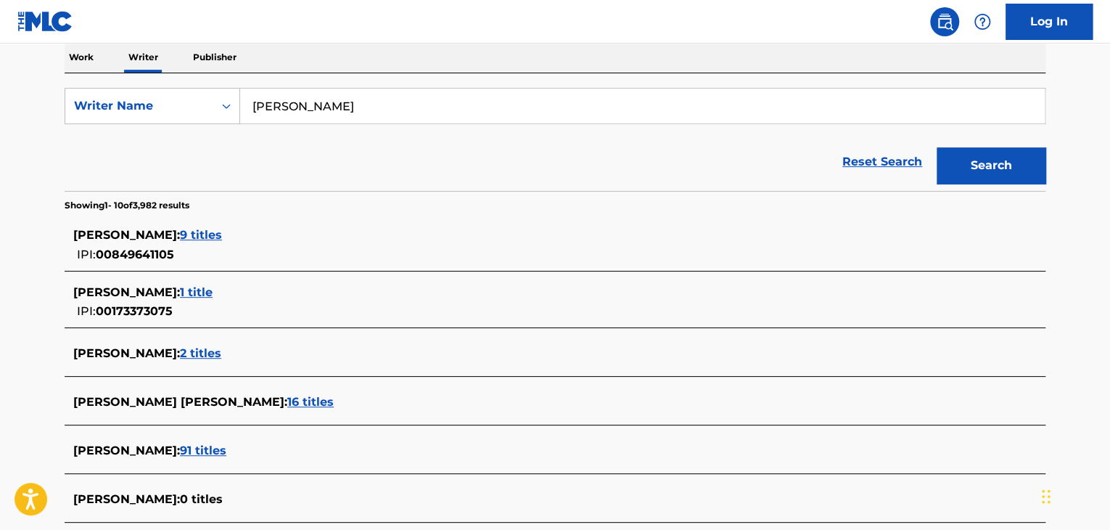
click at [222, 233] on span "9 titles" at bounding box center [201, 235] width 42 height 14
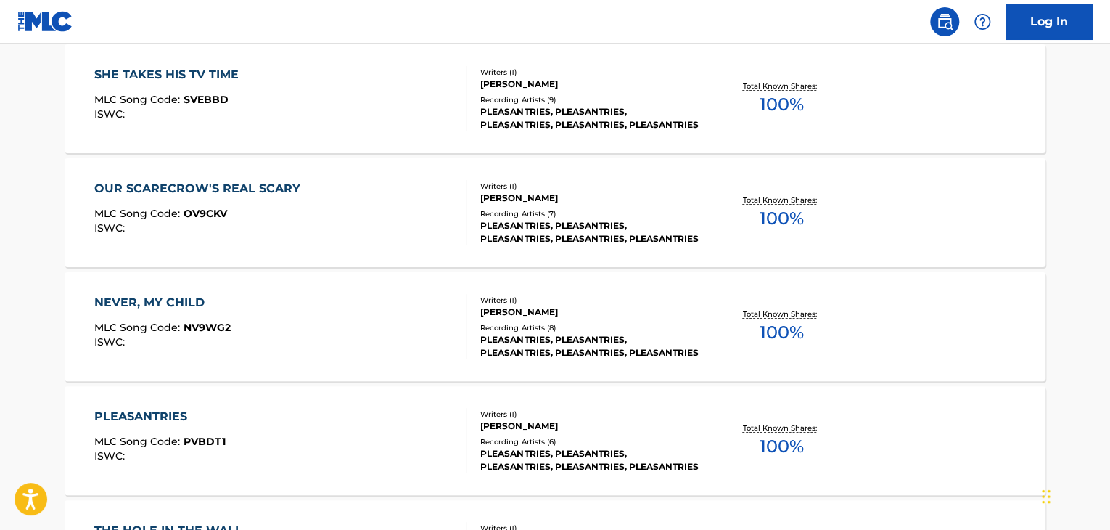
scroll to position [525, 0]
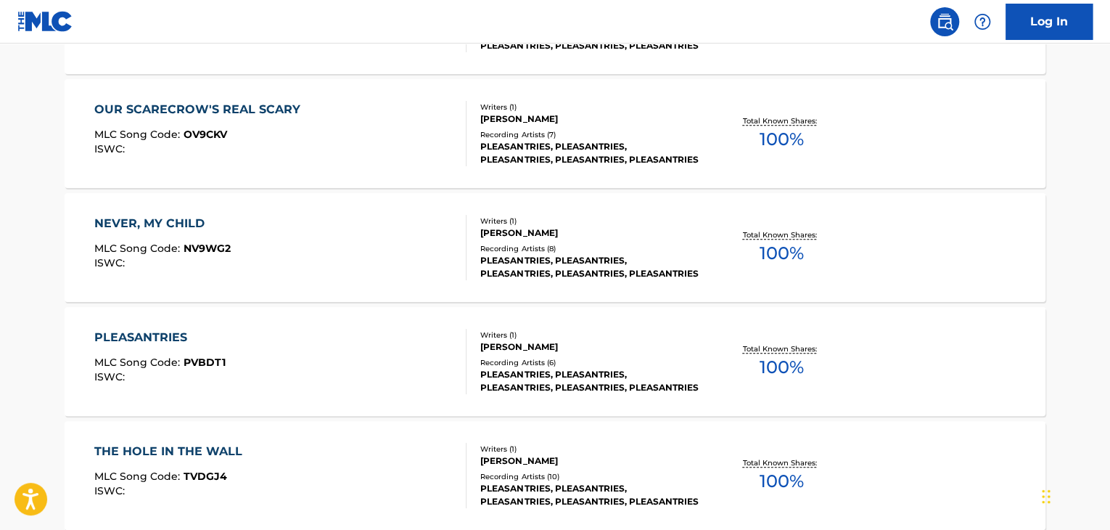
click at [357, 230] on div "NEVER, MY CHILD MLC Song Code : NV9WG2 ISWC :" at bounding box center [280, 247] width 373 height 65
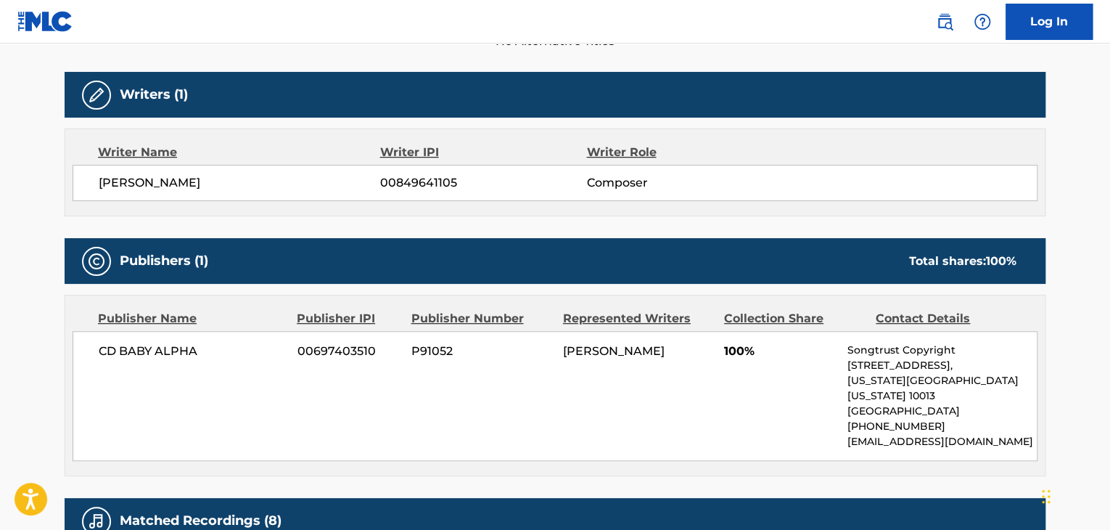
scroll to position [508, 0]
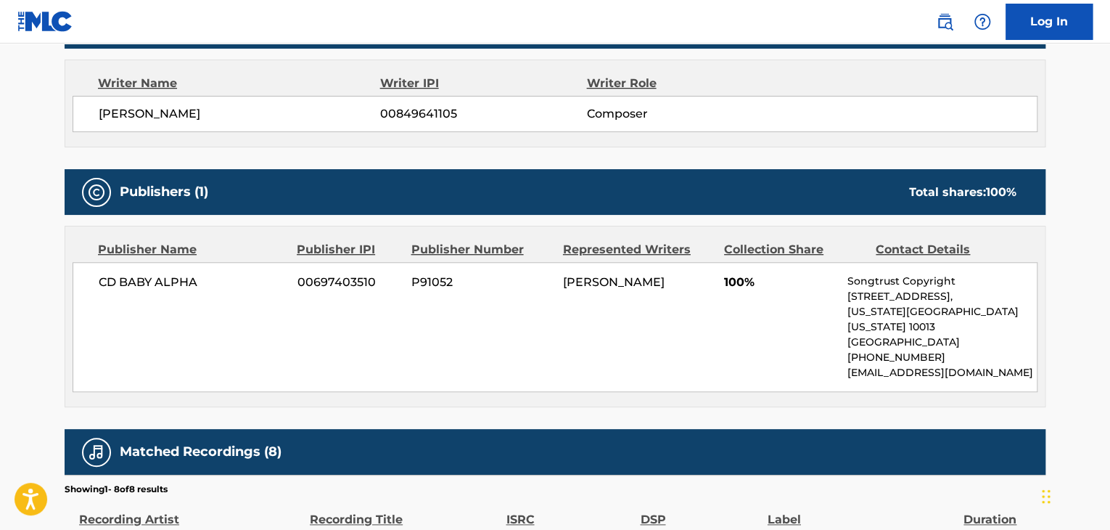
click at [221, 125] on div "[PERSON_NAME] 00849641105 Composer" at bounding box center [555, 114] width 965 height 36
click at [398, 116] on span "00849641105" at bounding box center [483, 113] width 206 height 17
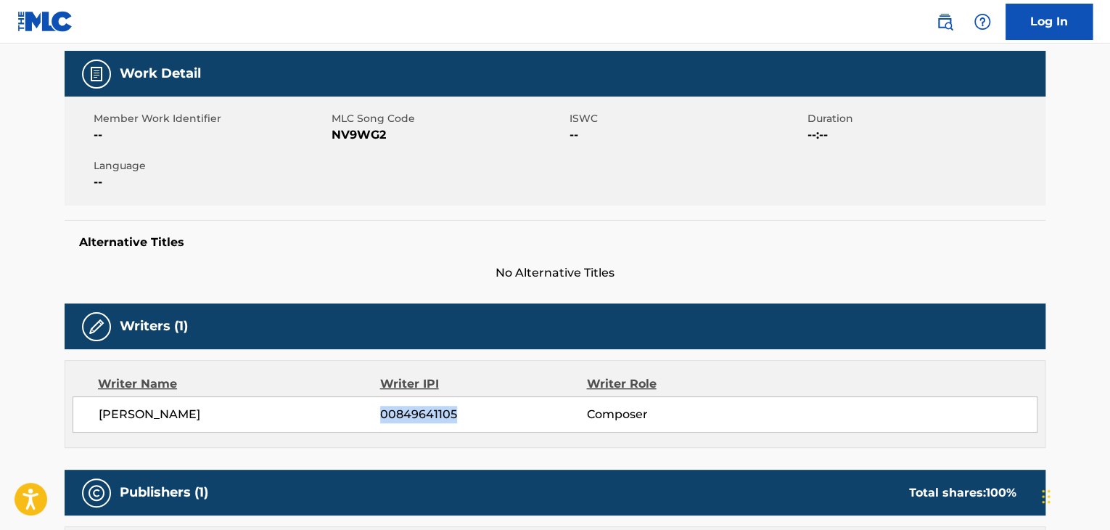
scroll to position [145, 0]
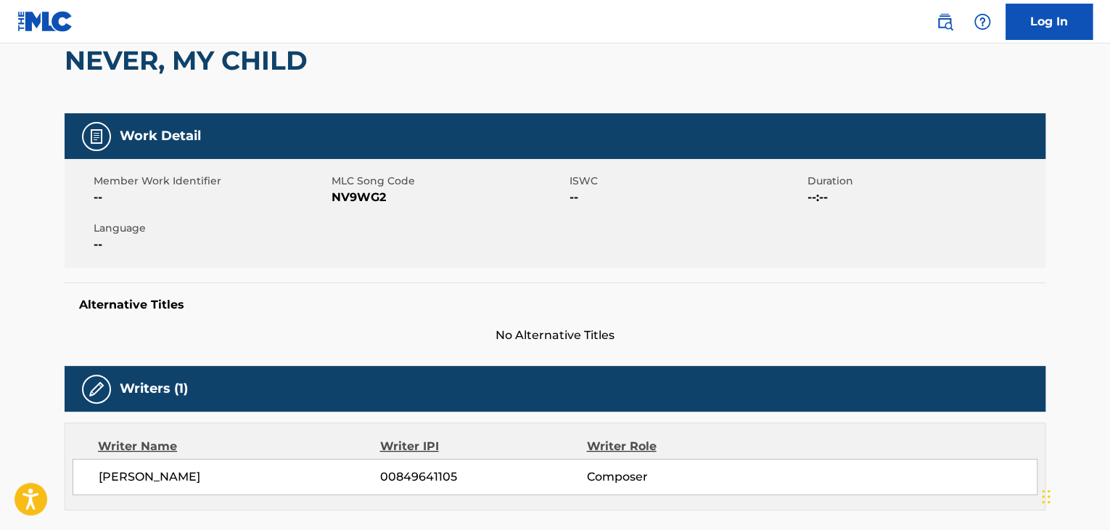
click at [366, 204] on span "NV9WG2" at bounding box center [449, 197] width 234 height 17
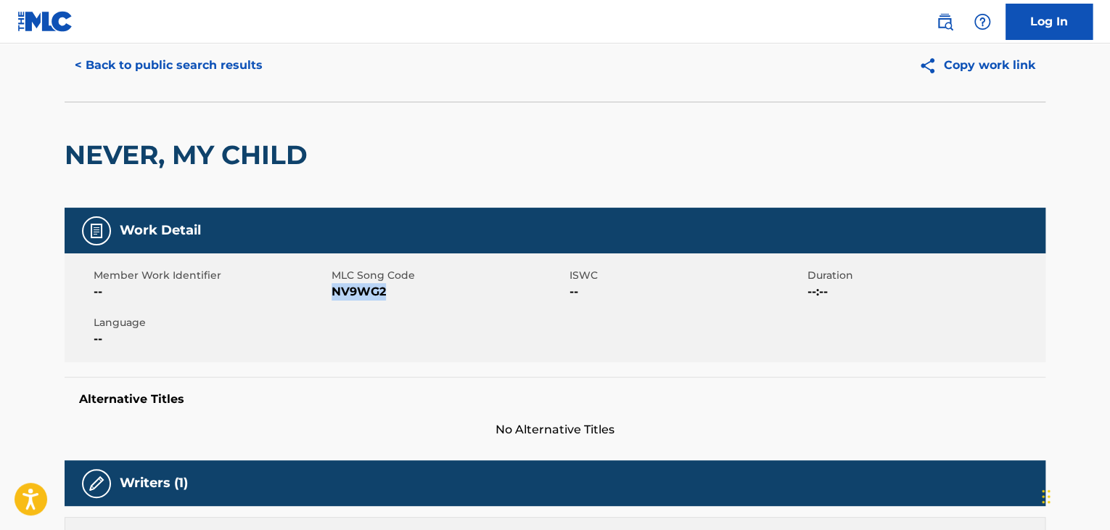
scroll to position [0, 0]
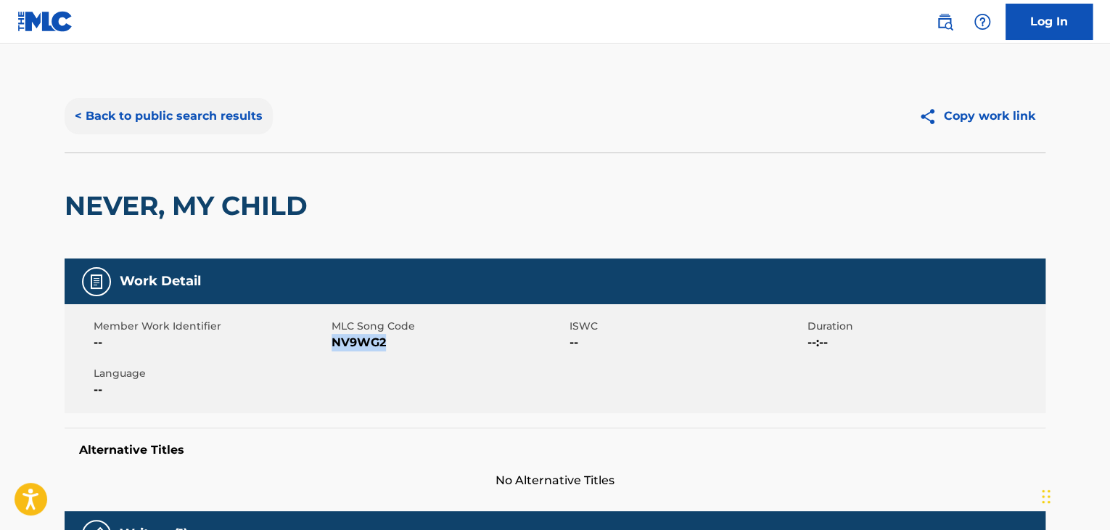
click at [153, 114] on button "< Back to public search results" at bounding box center [169, 116] width 208 height 36
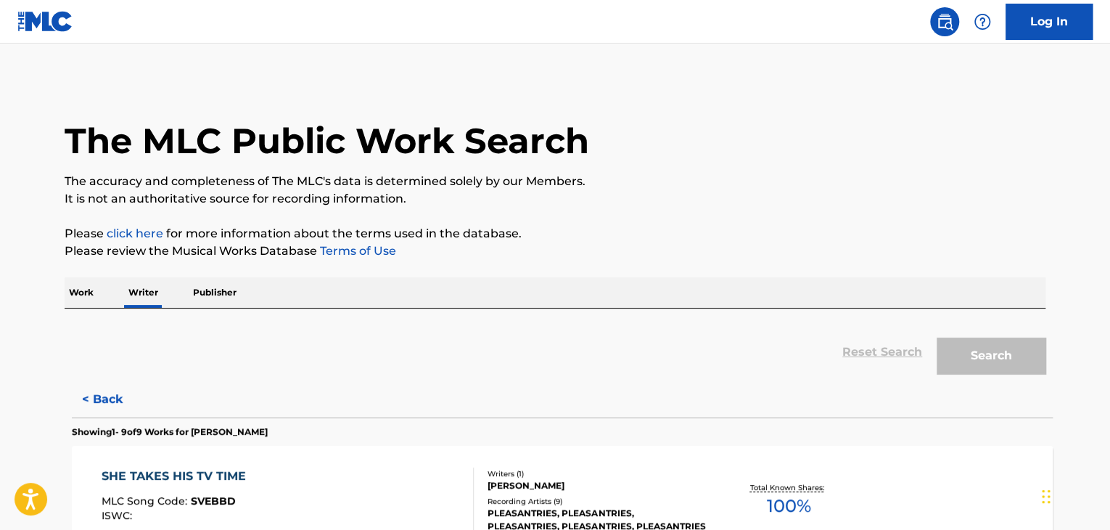
scroll to position [17, 0]
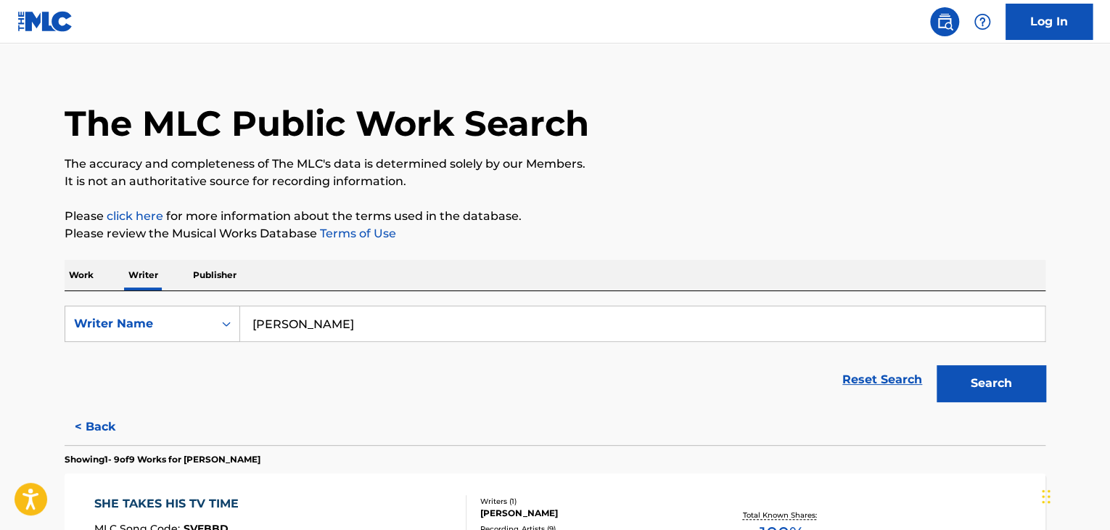
click at [272, 329] on input "[PERSON_NAME]" at bounding box center [642, 323] width 805 height 35
click at [84, 265] on p "Work" at bounding box center [81, 275] width 33 height 30
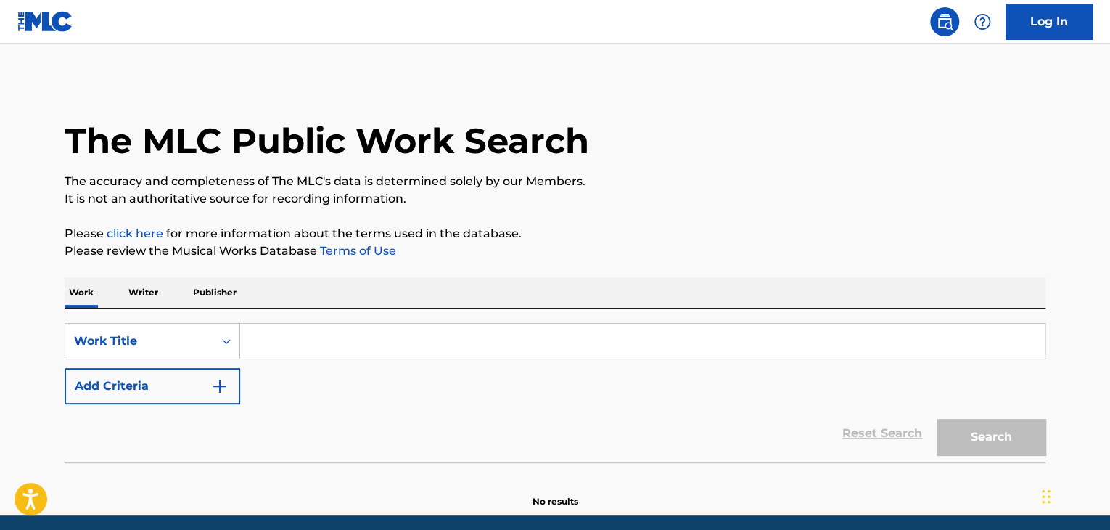
click at [306, 337] on input "Search Form" at bounding box center [642, 341] width 805 height 35
paste input "How to Screw up Your Future and Disappoint Your Loved Ones"
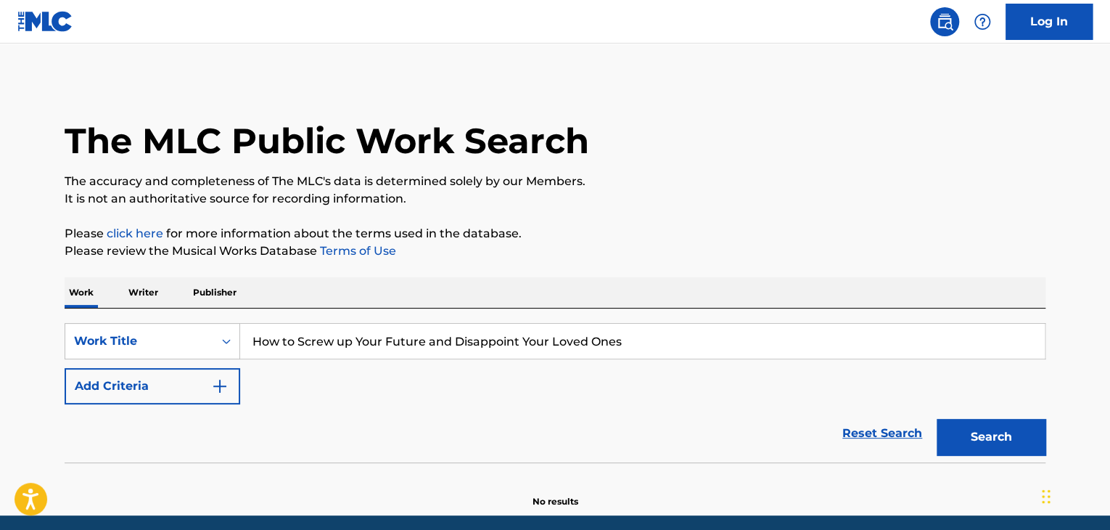
type input "How to Screw up Your Future and Disappoint Your Loved Ones"
click at [504, 297] on div "Work Writer Publisher" at bounding box center [555, 292] width 981 height 30
click at [957, 438] on button "Search" at bounding box center [991, 437] width 109 height 36
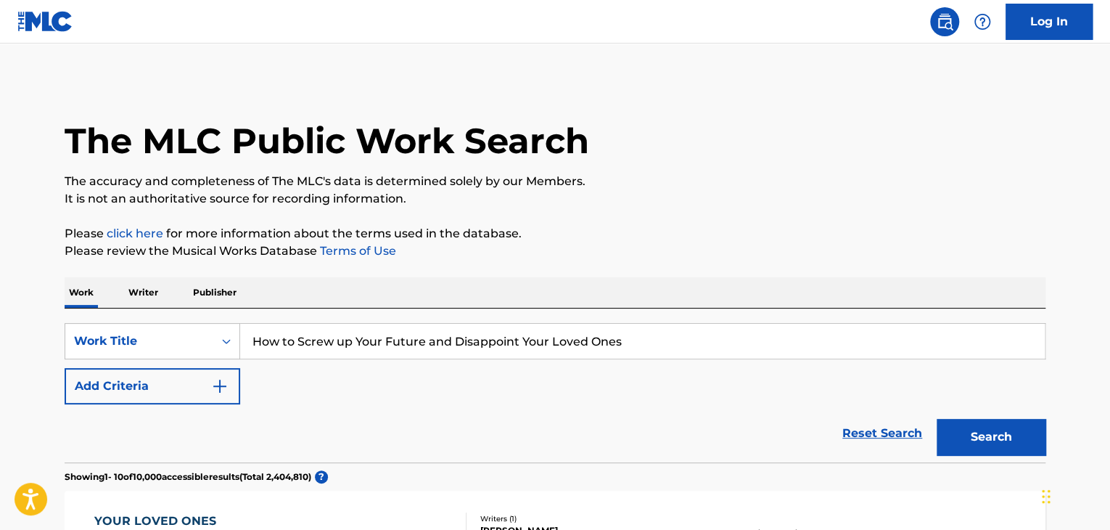
click at [152, 288] on p "Writer" at bounding box center [143, 292] width 38 height 30
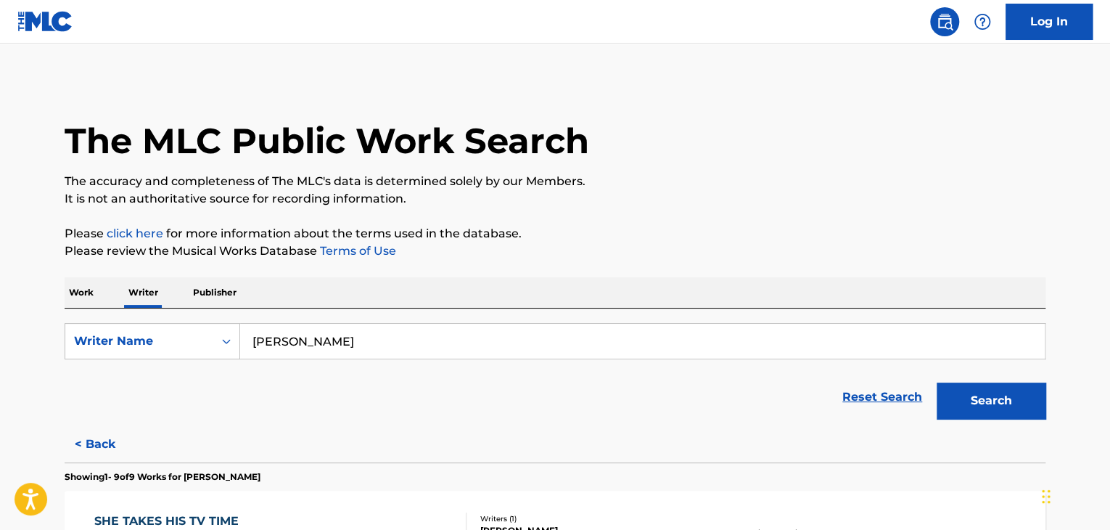
click at [328, 356] on input "[PERSON_NAME]" at bounding box center [642, 341] width 805 height 35
click at [322, 344] on input "[PERSON_NAME]" at bounding box center [642, 341] width 805 height 35
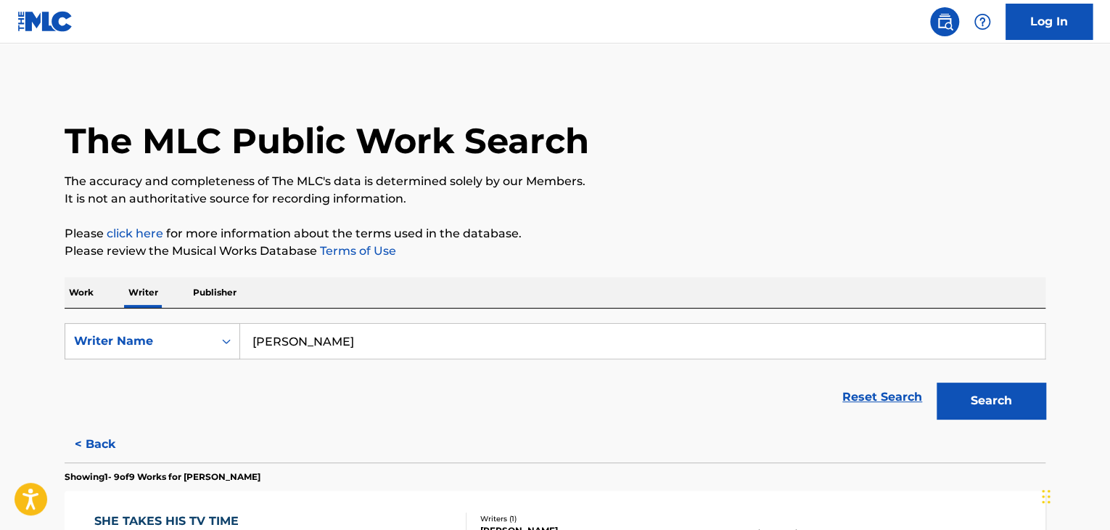
paste input "[PERSON_NAME]"
type input "[PERSON_NAME]"
click at [682, 237] on p "Please click here for more information about the terms used in the database." at bounding box center [555, 233] width 981 height 17
click at [962, 401] on button "Search" at bounding box center [991, 400] width 109 height 36
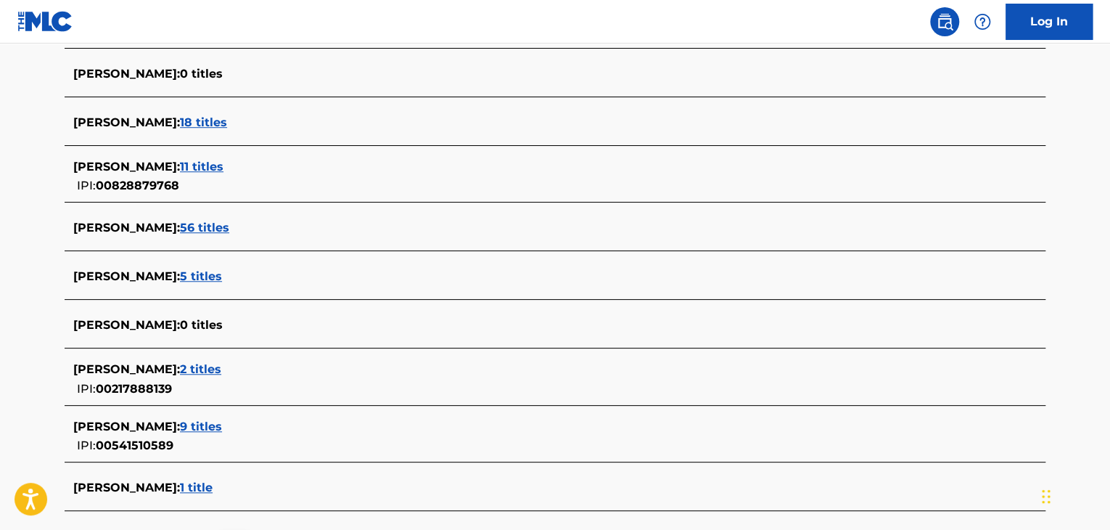
scroll to position [435, 0]
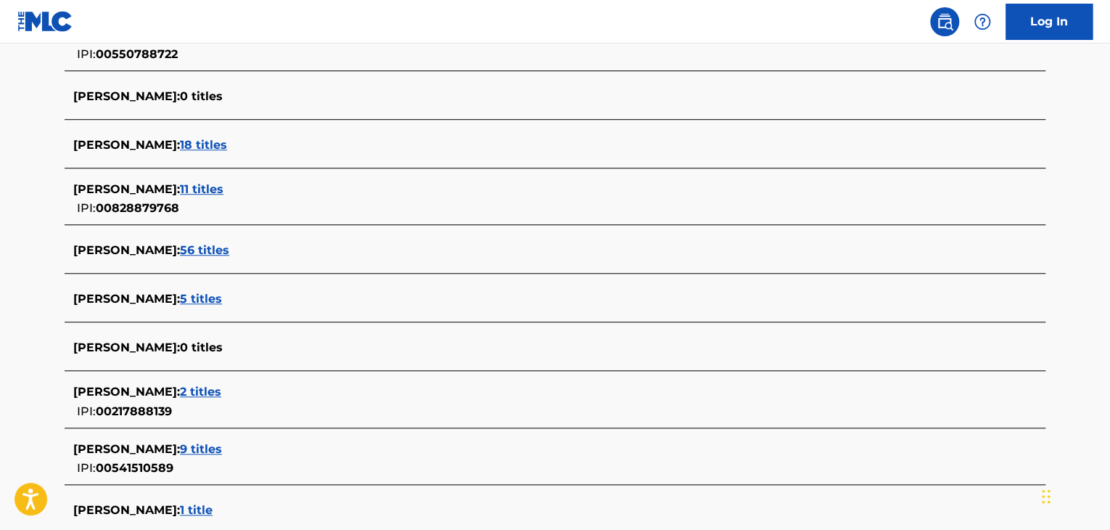
click at [224, 189] on span "11 titles" at bounding box center [202, 189] width 44 height 14
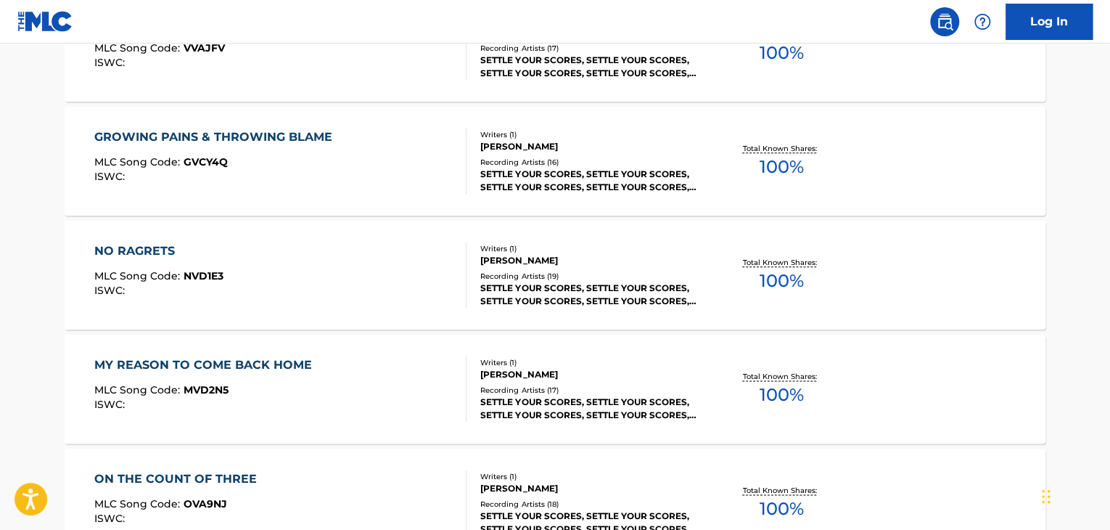
scroll to position [871, 0]
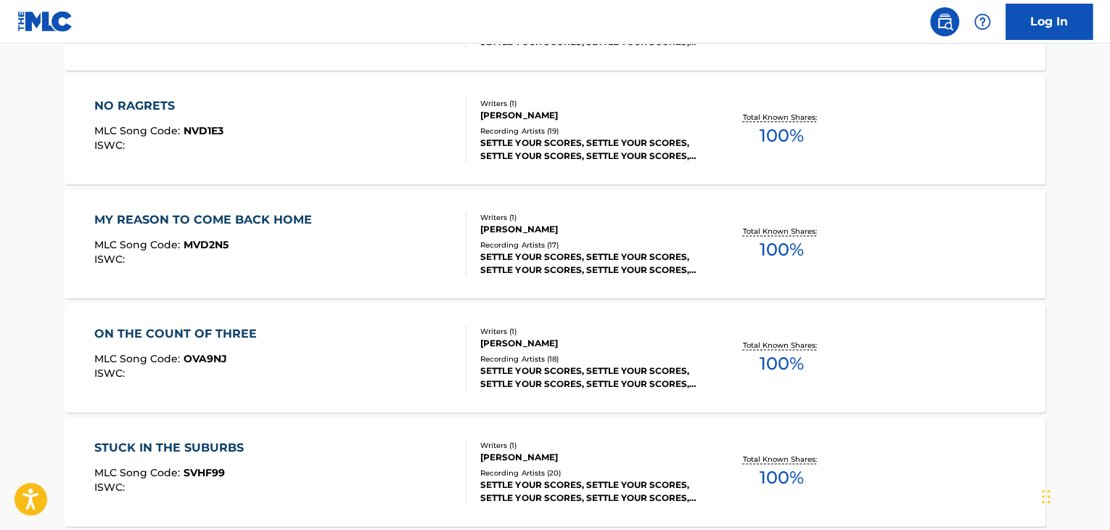
click at [405, 245] on div "MY REASON TO COME BACK HOME MLC Song Code : MVD2N5 ISWC :" at bounding box center [280, 243] width 373 height 65
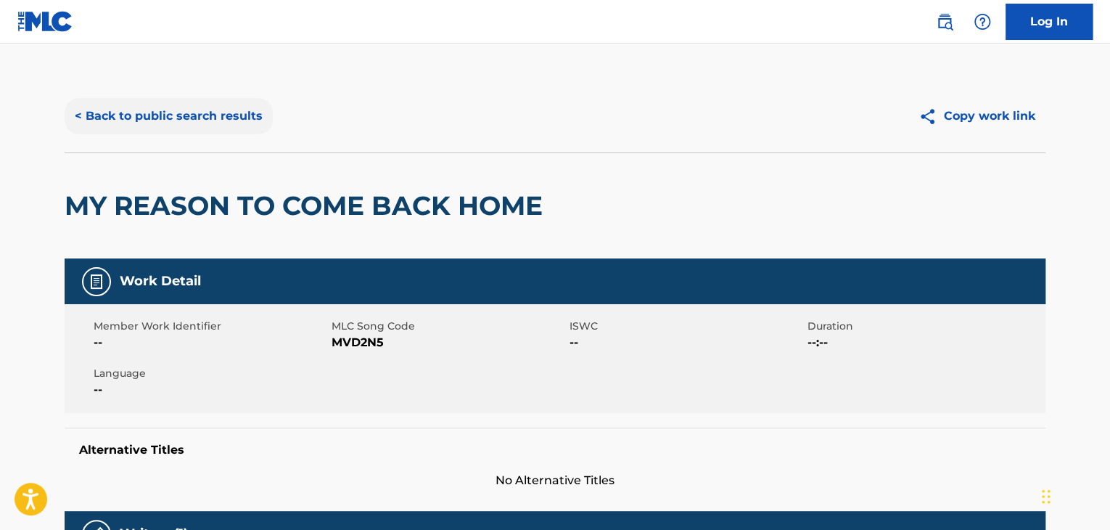
click at [196, 119] on button "< Back to public search results" at bounding box center [169, 116] width 208 height 36
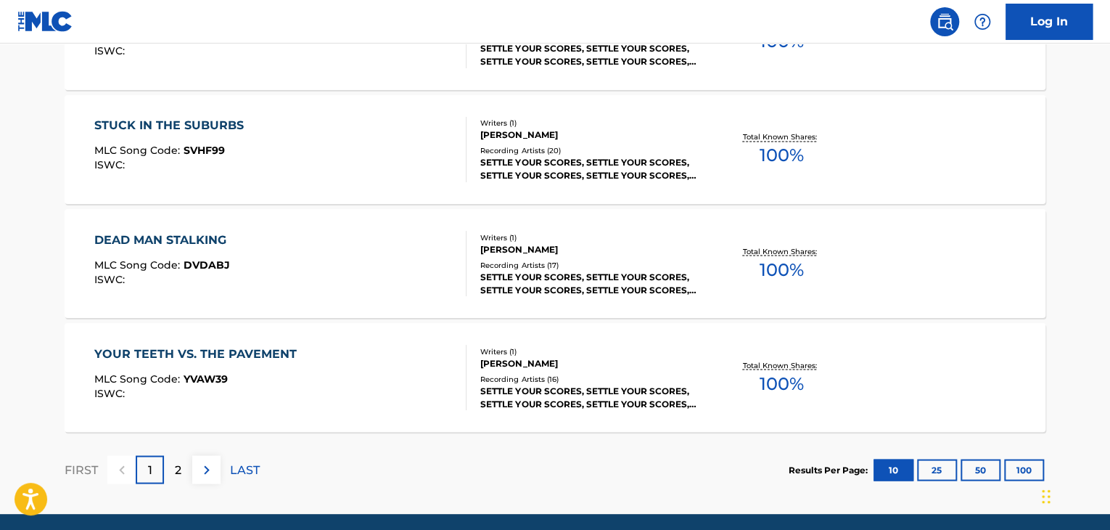
scroll to position [1247, 0]
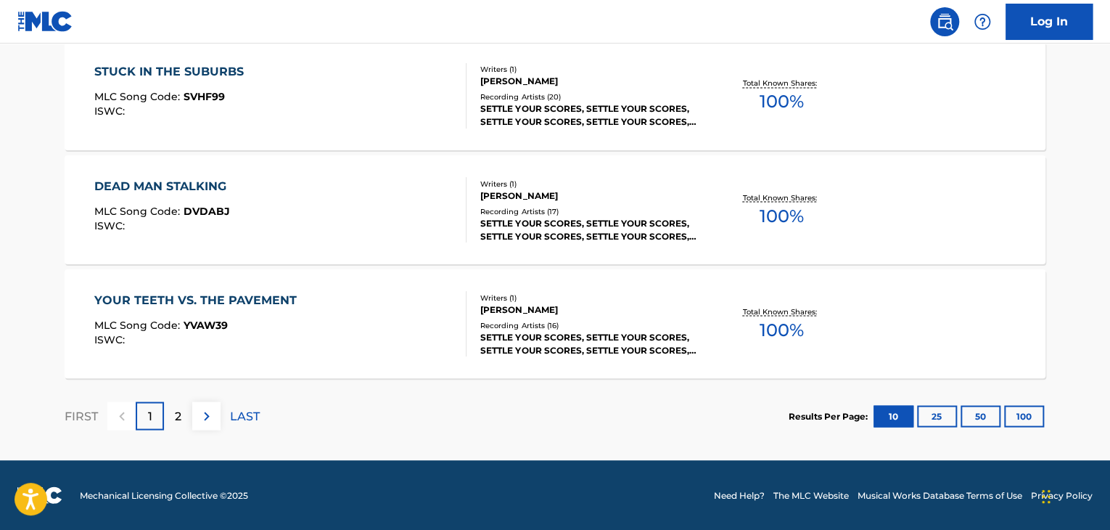
click at [351, 300] on div "YOUR TEETH VS. THE PAVEMENT MLC Song Code : YVAW39 ISWC :" at bounding box center [280, 323] width 373 height 65
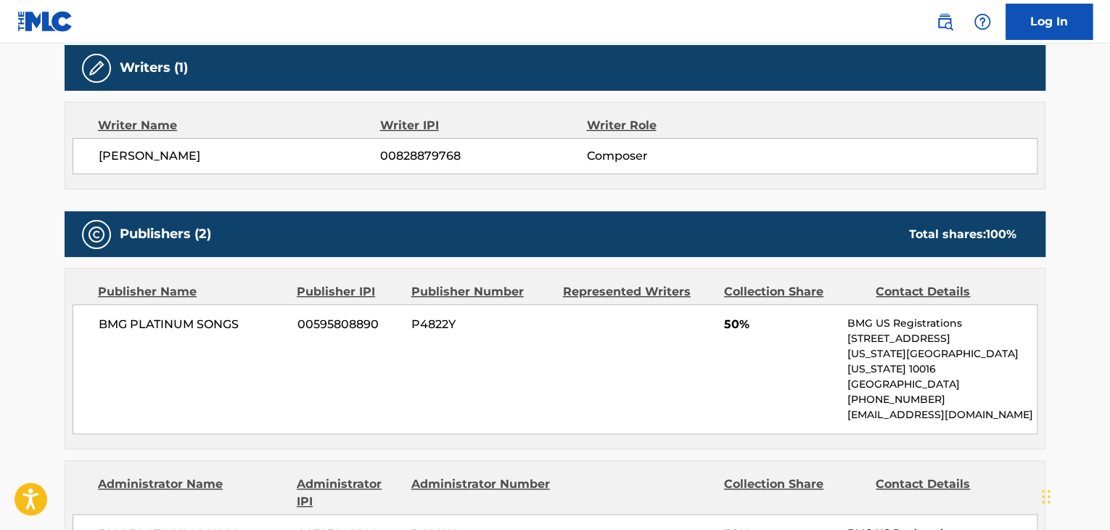
scroll to position [363, 0]
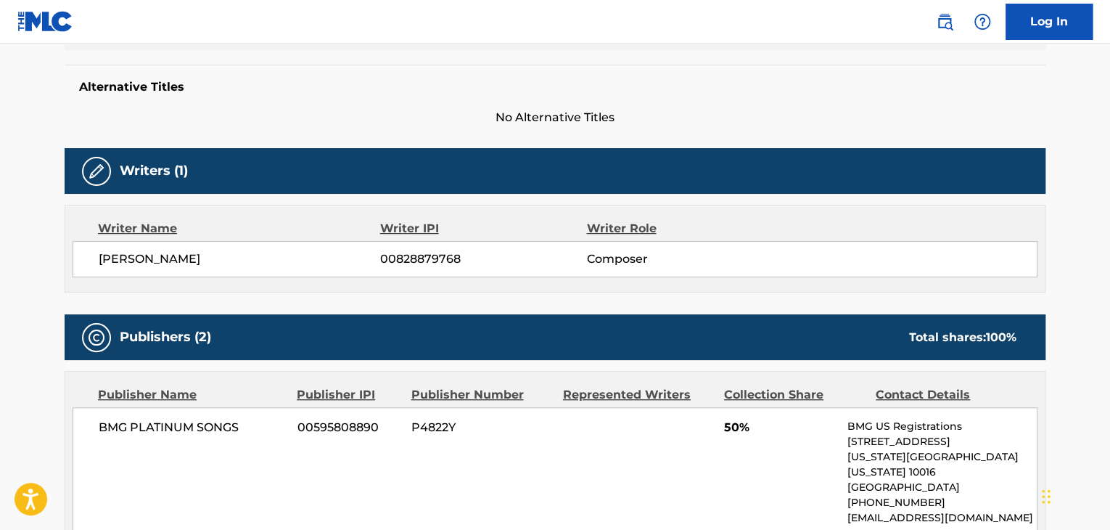
click at [173, 252] on span "[PERSON_NAME]" at bounding box center [240, 258] width 282 height 17
click at [383, 257] on span "00828879768" at bounding box center [483, 258] width 206 height 17
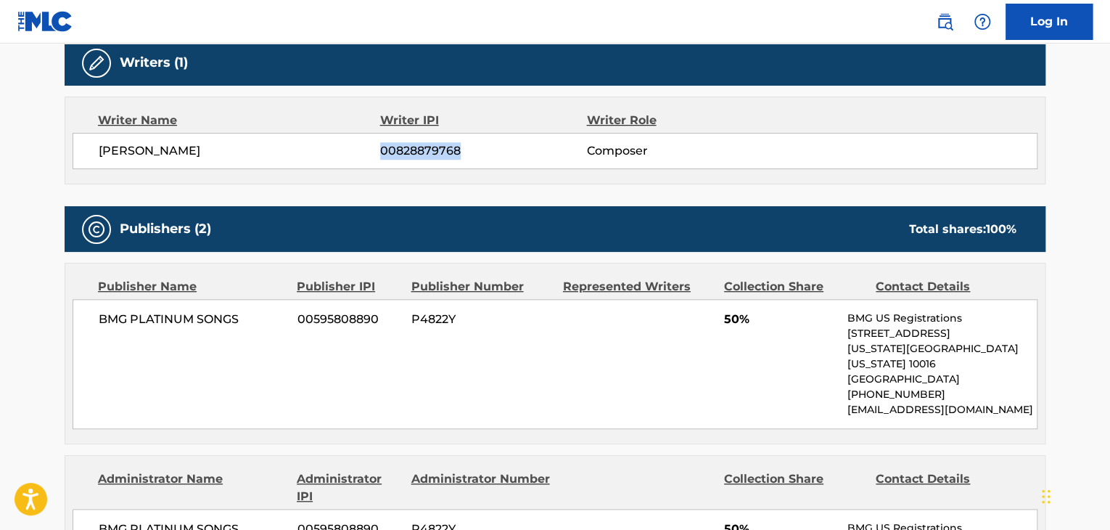
scroll to position [218, 0]
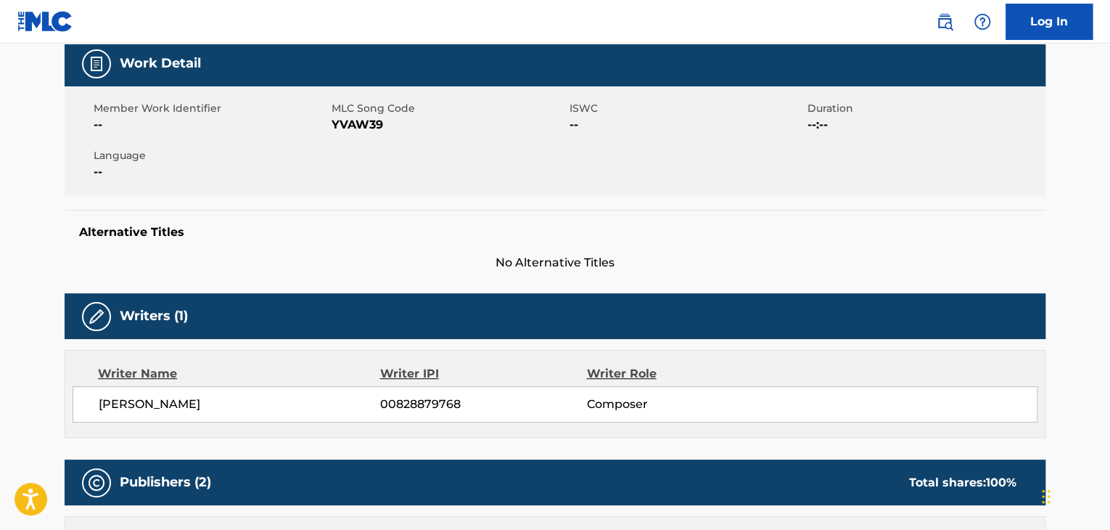
click at [342, 117] on span "YVAW39" at bounding box center [449, 124] width 234 height 17
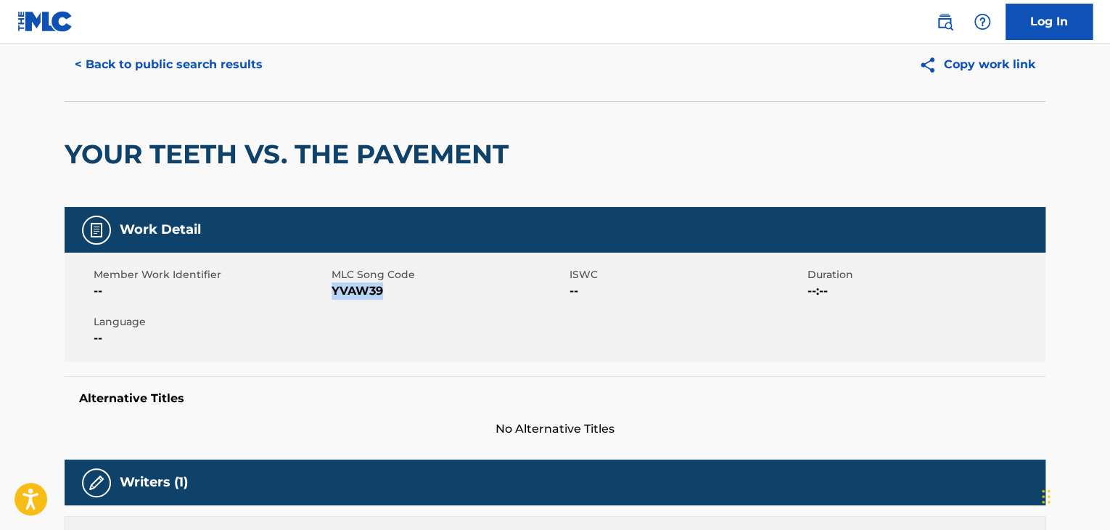
scroll to position [0, 0]
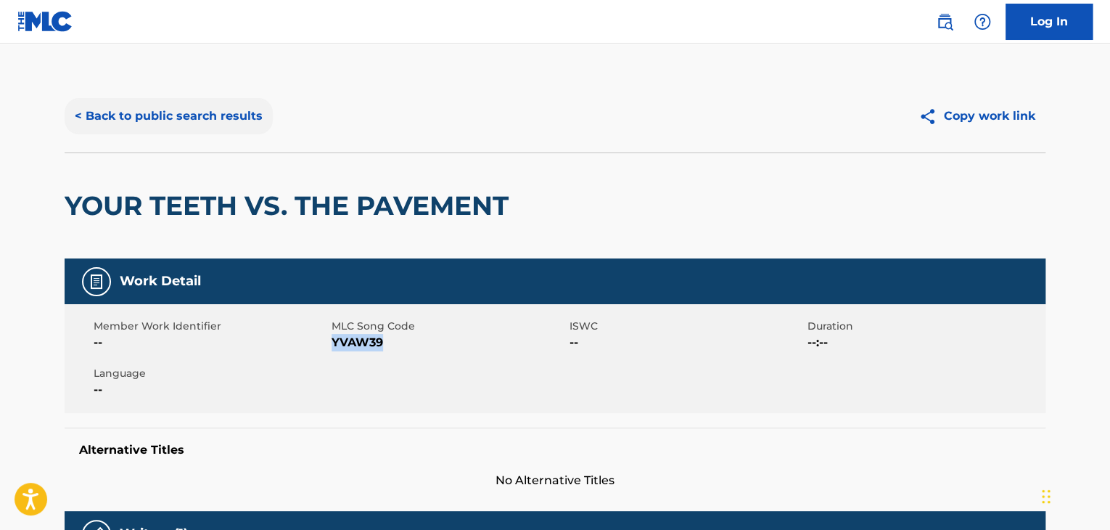
click at [208, 118] on button "< Back to public search results" at bounding box center [169, 116] width 208 height 36
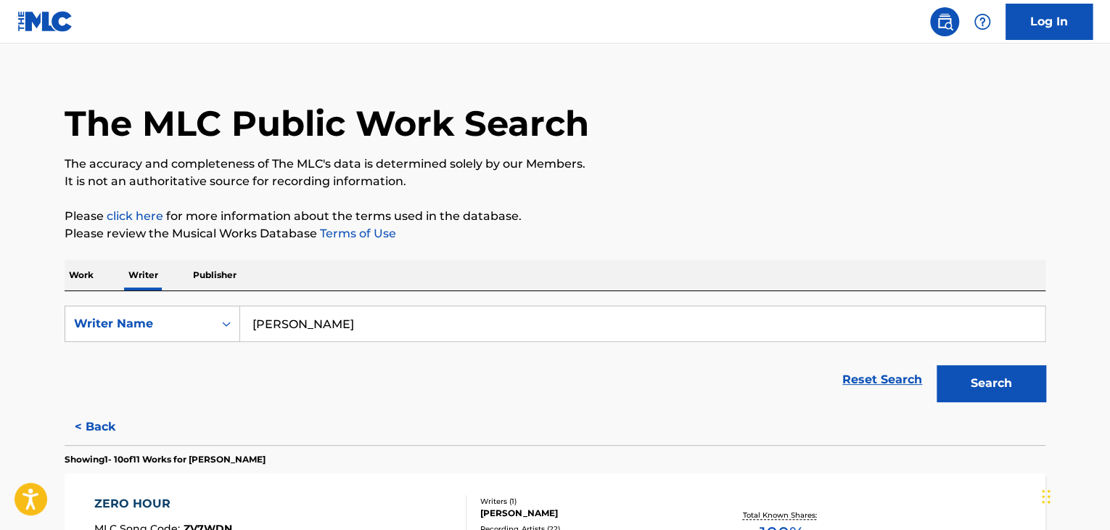
click at [286, 323] on input "[PERSON_NAME]" at bounding box center [642, 323] width 805 height 35
paste input "The Days When My Mother Was There"
type input "The Days When My Mother Was There"
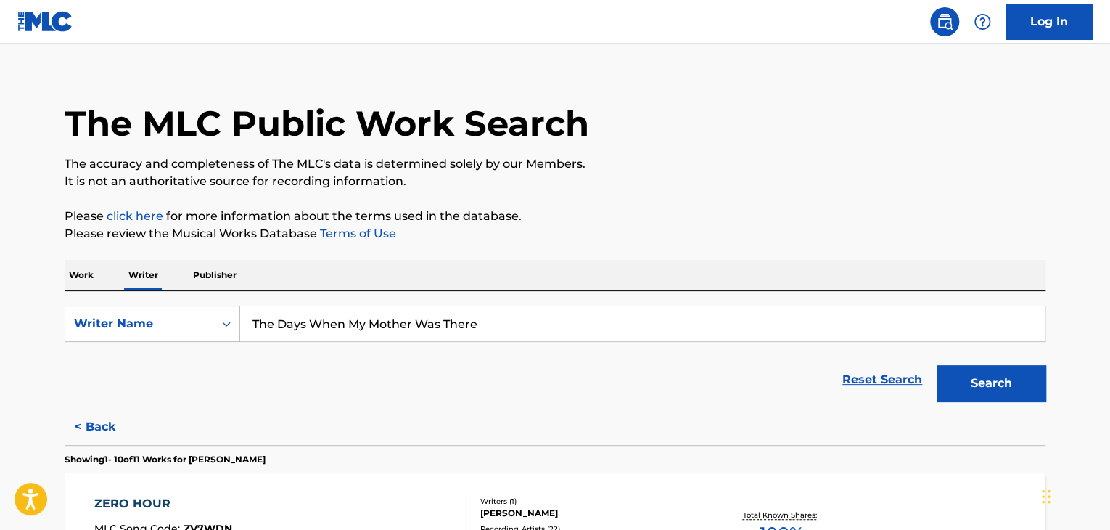
click at [427, 271] on div "Work Writer Publisher" at bounding box center [555, 275] width 981 height 30
click at [75, 271] on p "Work" at bounding box center [81, 275] width 33 height 30
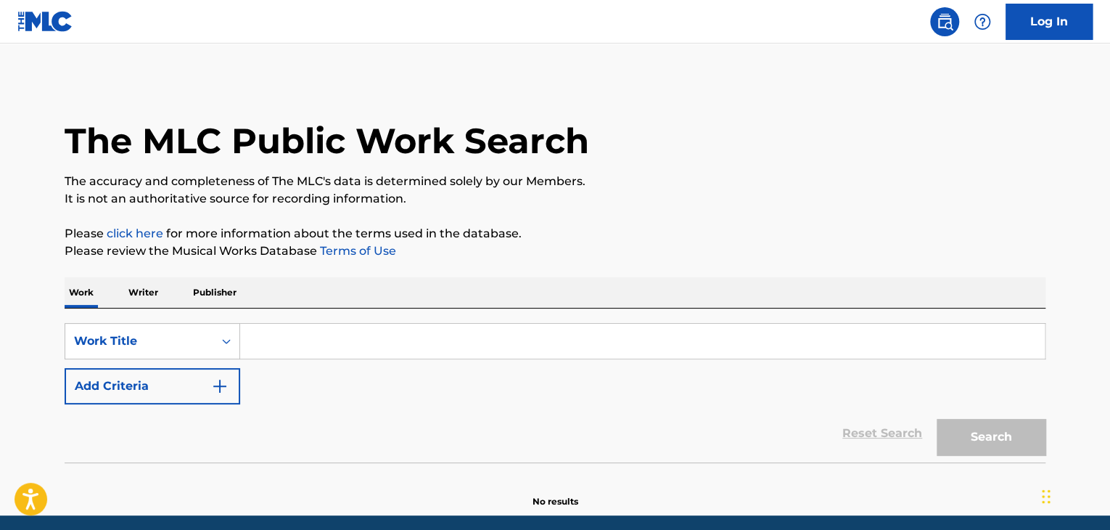
drag, startPoint x: 244, startPoint y: 329, endPoint x: 274, endPoint y: 337, distance: 31.7
click at [244, 329] on input "Search Form" at bounding box center [642, 341] width 805 height 35
paste input "The Days When My Mother Was There"
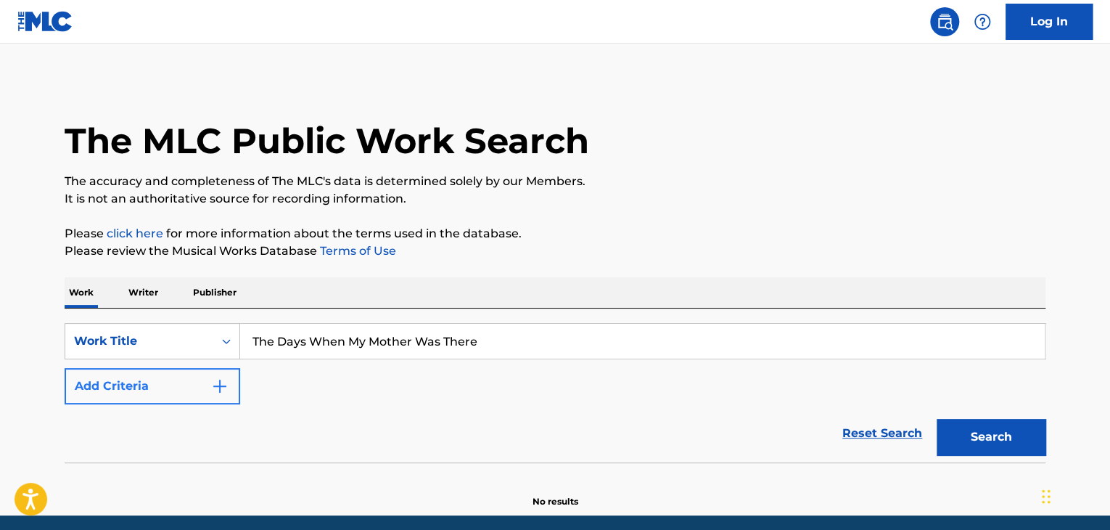
type input "The Days When My Mother Was There"
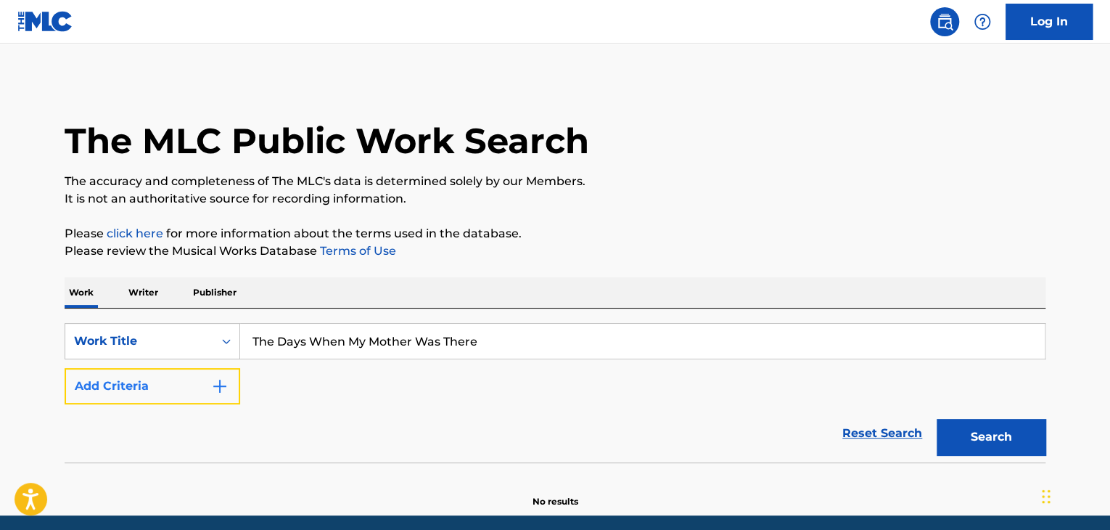
click at [194, 398] on button "Add Criteria" at bounding box center [153, 386] width 176 height 36
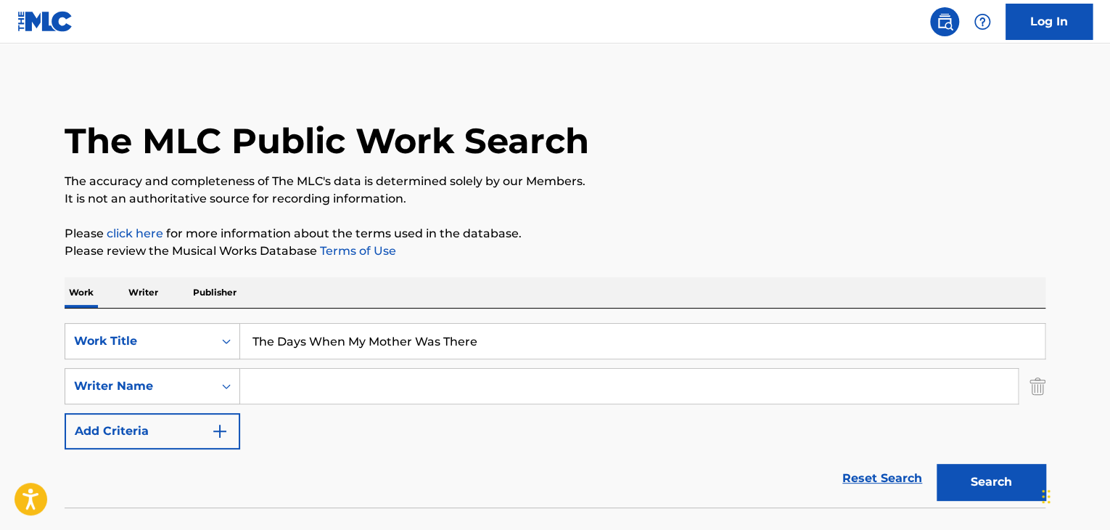
click at [272, 380] on input "Search Form" at bounding box center [629, 386] width 778 height 35
paste input "[PERSON_NAME]"
type input "[PERSON_NAME]"
click at [975, 480] on button "Search" at bounding box center [991, 482] width 109 height 36
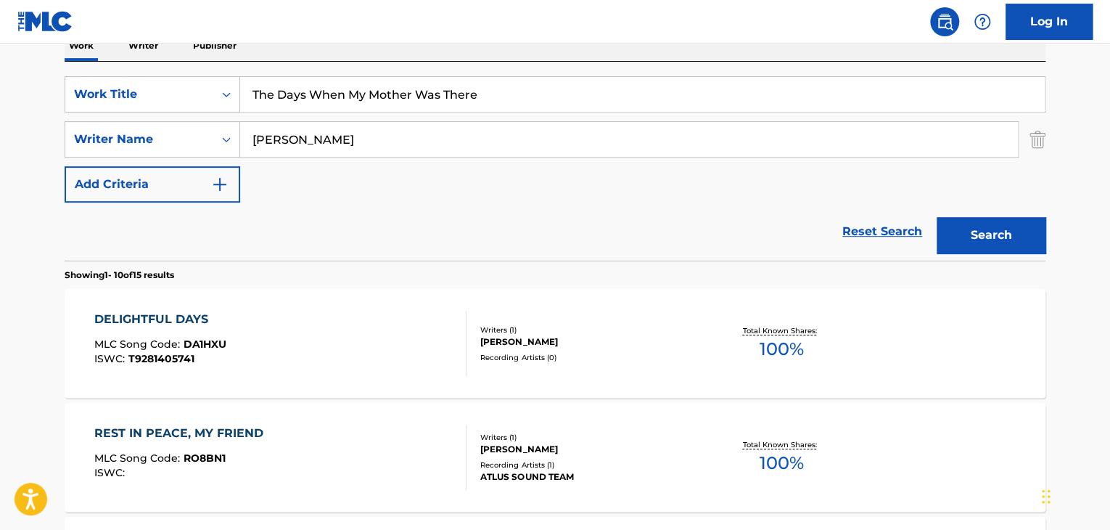
scroll to position [290, 0]
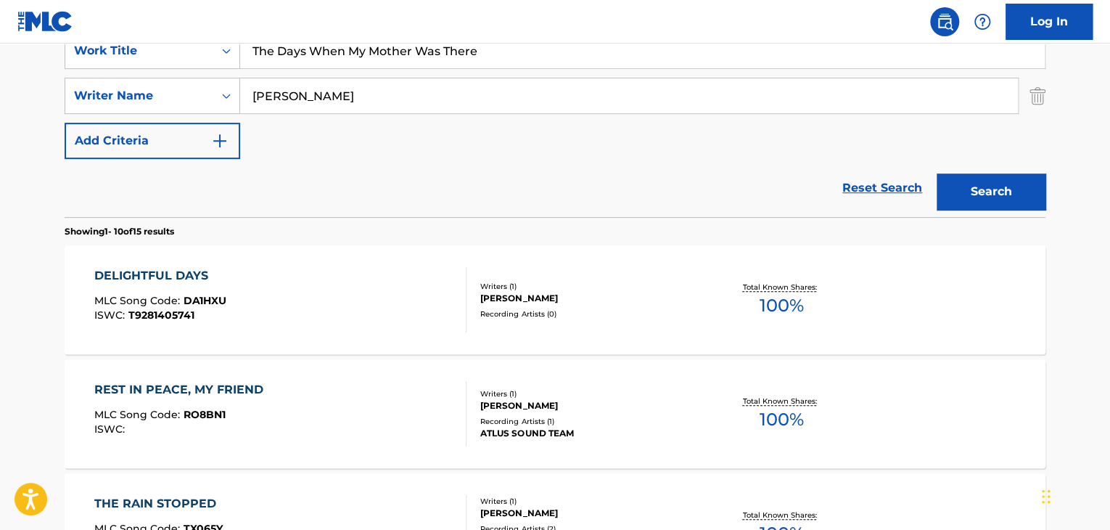
click at [372, 298] on div "DELIGHTFUL DAYS MLC Song Code : DA1HXU ISWC : T9281405741" at bounding box center [280, 299] width 373 height 65
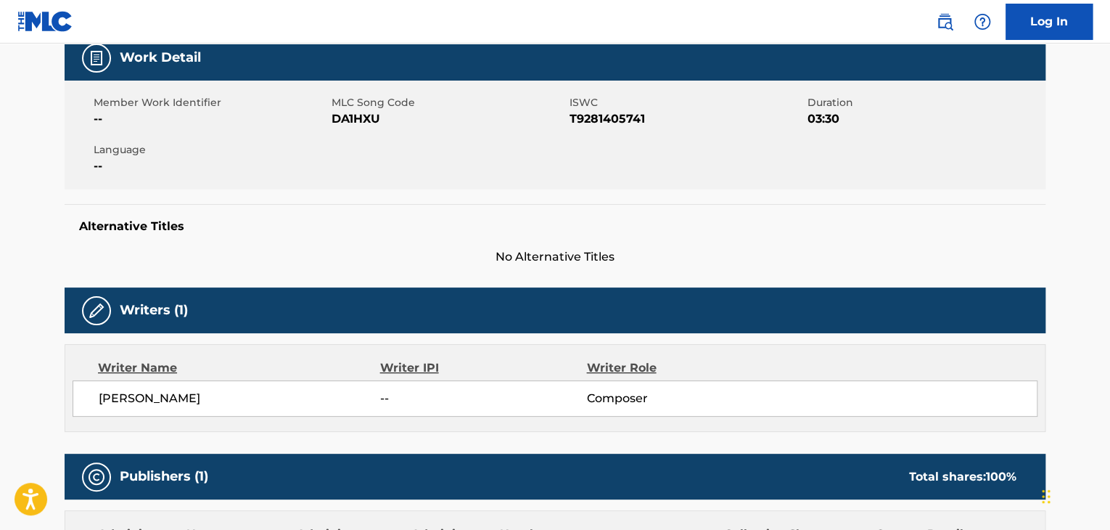
scroll to position [145, 0]
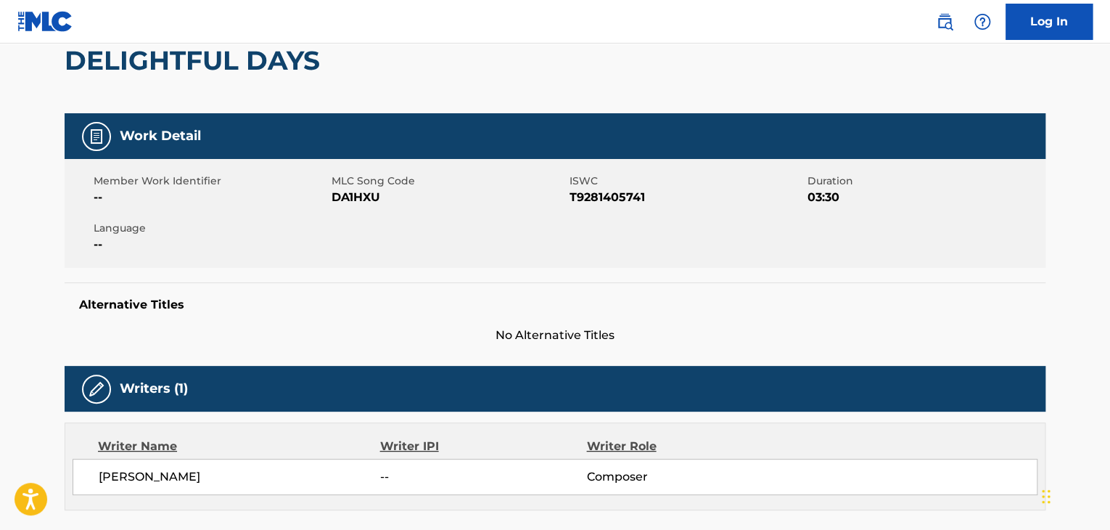
click at [359, 193] on span "DA1HXU" at bounding box center [449, 197] width 234 height 17
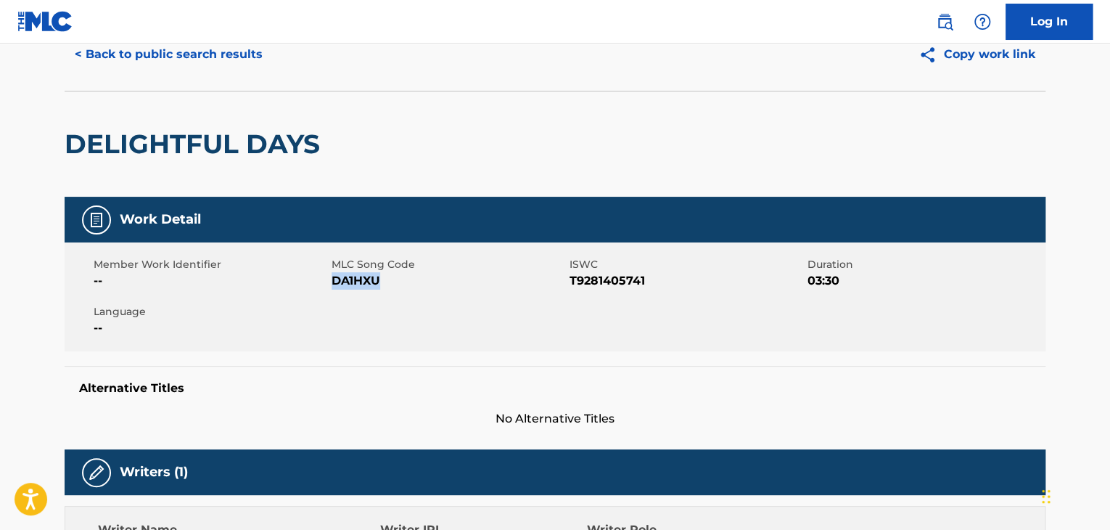
scroll to position [0, 0]
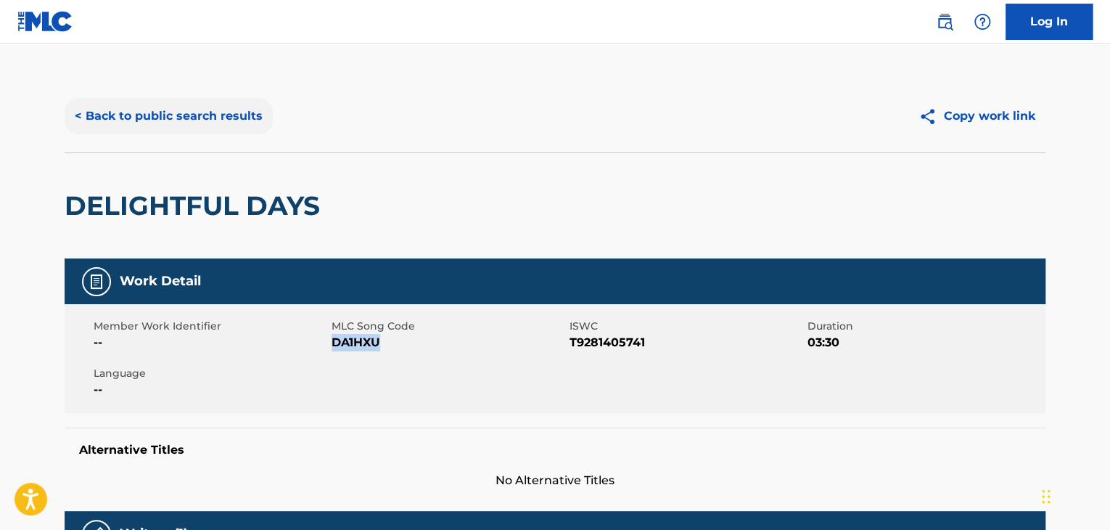
click at [216, 105] on button "< Back to public search results" at bounding box center [169, 116] width 208 height 36
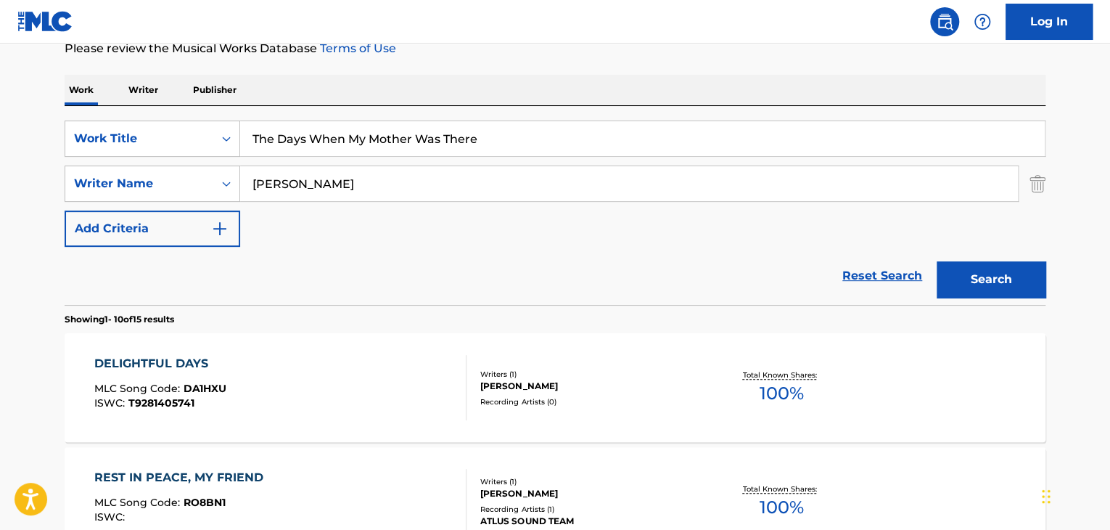
scroll to position [73, 0]
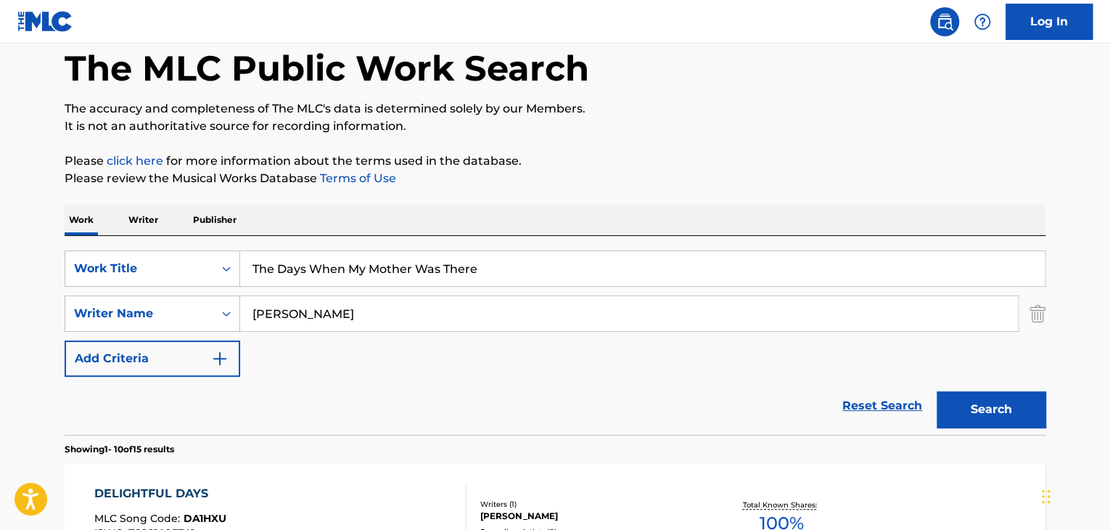
click at [151, 236] on div "SearchWithCriteria1c344aa3-90dd-4468-9883-90fd84ed2af7 Work Title The Days When…" at bounding box center [555, 335] width 981 height 199
click at [145, 216] on p "Writer" at bounding box center [143, 220] width 38 height 30
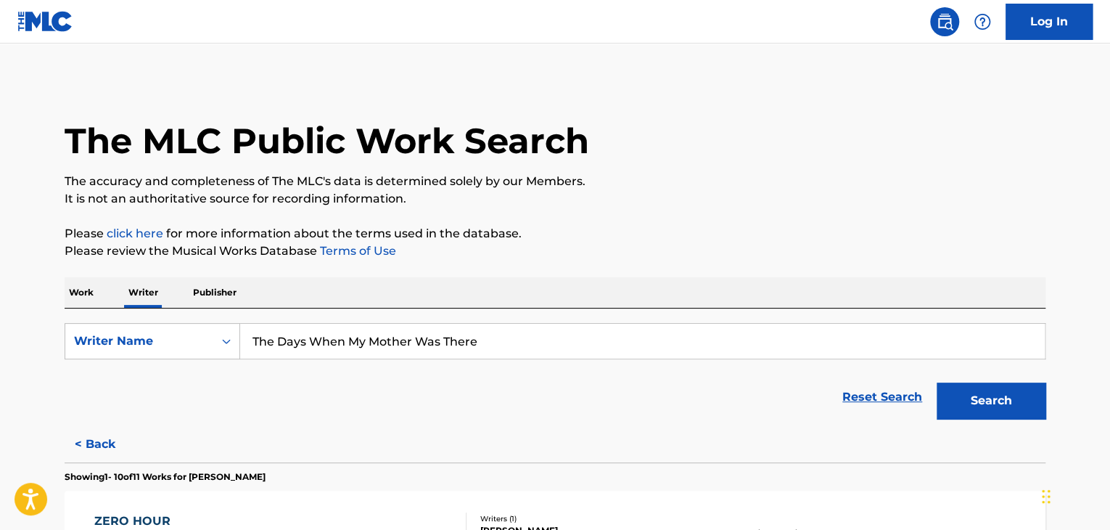
click at [353, 334] on input "The Days When My Mother Was There" at bounding box center [642, 341] width 805 height 35
click at [80, 291] on p "Work" at bounding box center [81, 292] width 33 height 30
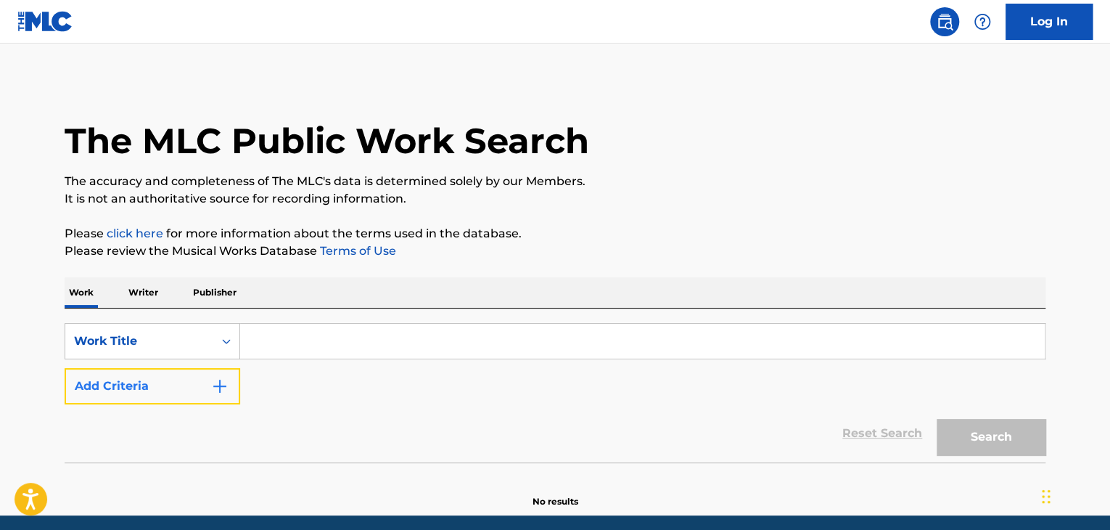
click at [208, 385] on button "Add Criteria" at bounding box center [153, 386] width 176 height 36
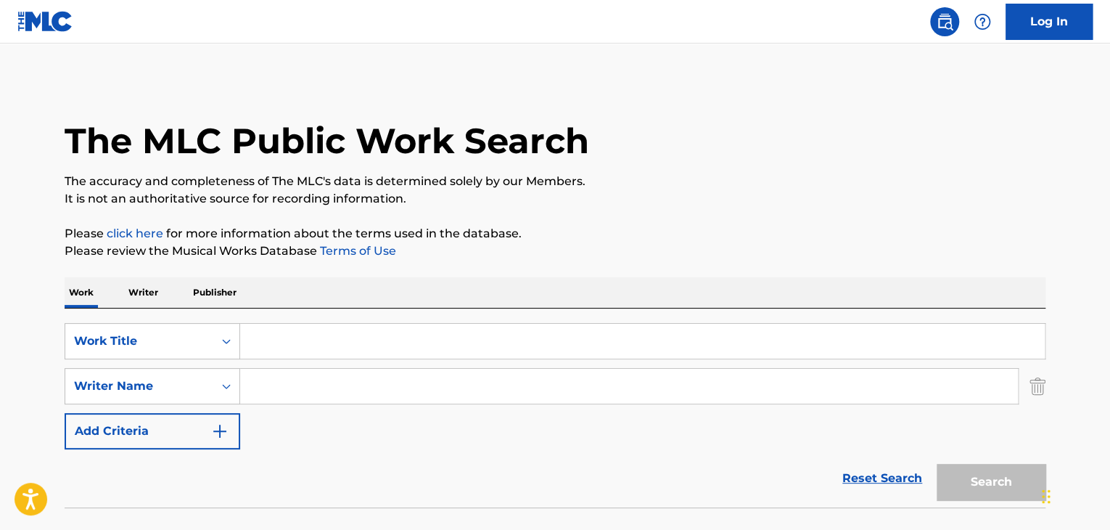
click at [270, 384] on input "Search Form" at bounding box center [629, 386] width 778 height 35
paste input "[PERSON_NAME]"
type input "[PERSON_NAME]"
click at [300, 328] on input "Search Form" at bounding box center [642, 341] width 805 height 35
type input "fuck"
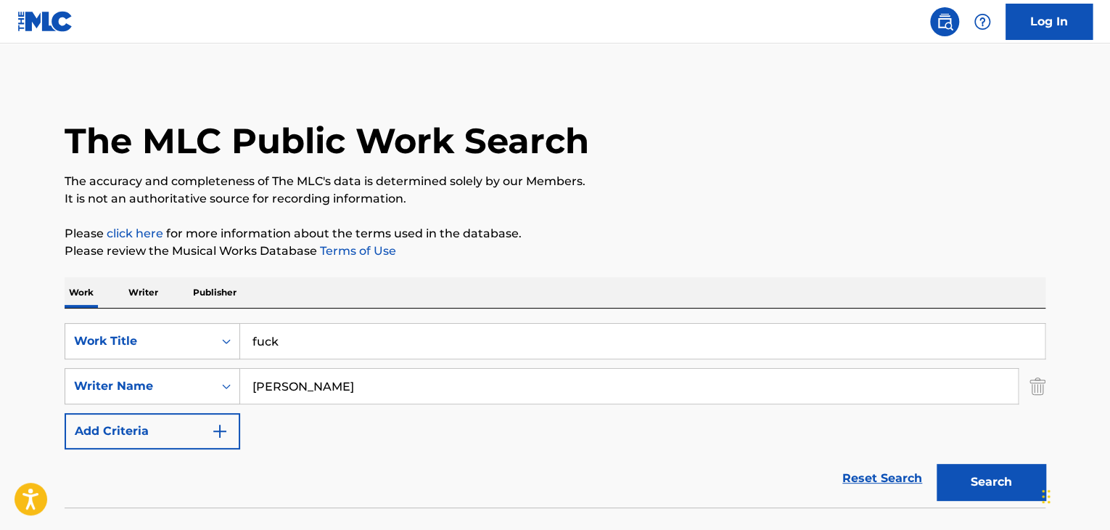
click at [937, 464] on button "Search" at bounding box center [991, 482] width 109 height 36
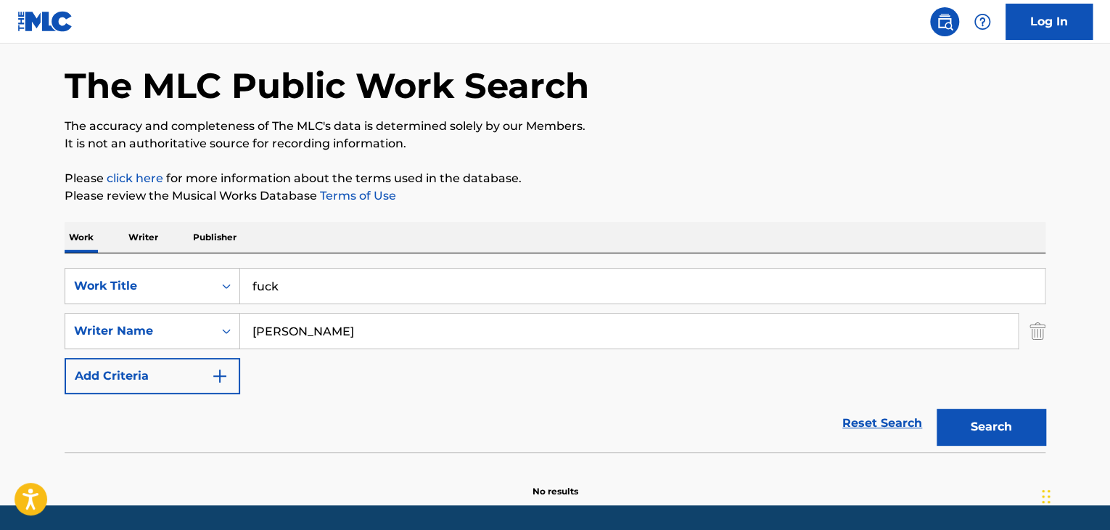
scroll to position [100, 0]
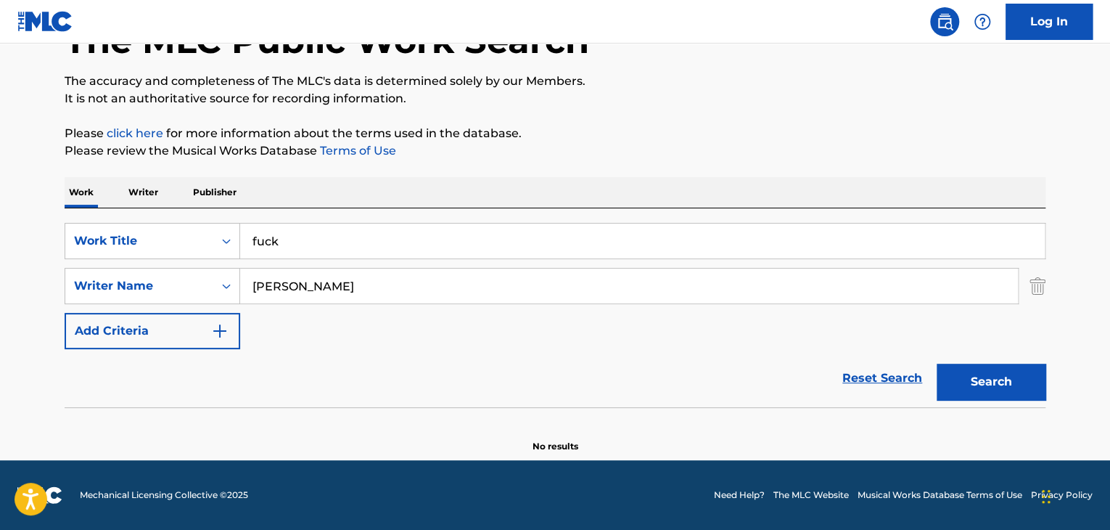
click at [148, 197] on p "Writer" at bounding box center [143, 192] width 38 height 30
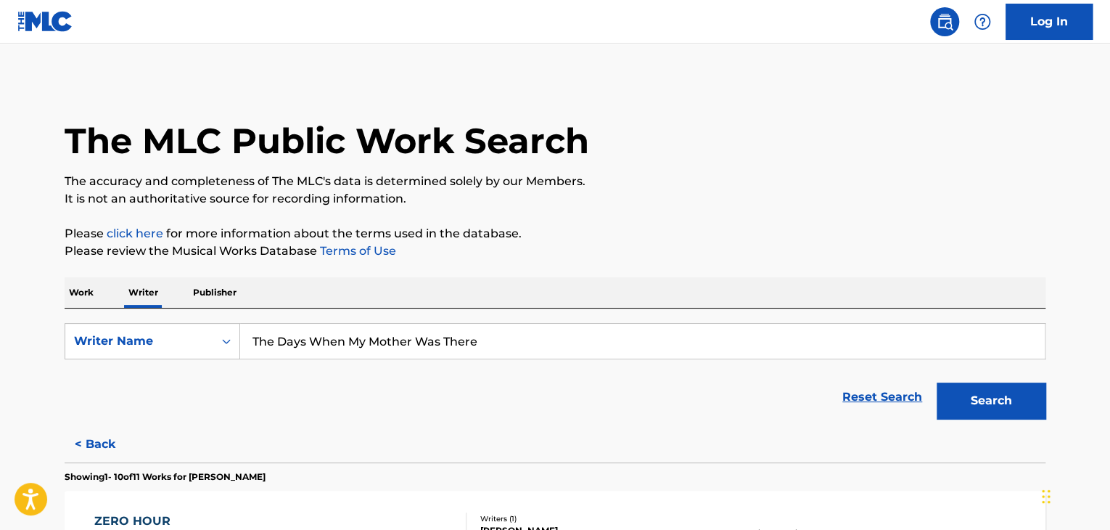
click at [335, 350] on input "The Days When My Mother Was There" at bounding box center [642, 341] width 805 height 35
paste input "[PERSON_NAME]"
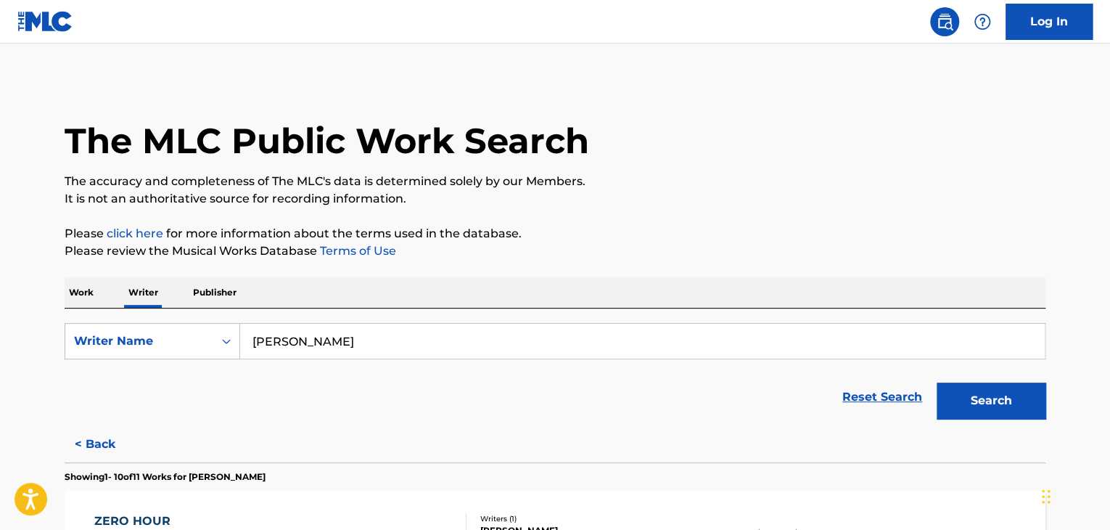
click at [1010, 405] on button "Search" at bounding box center [991, 400] width 109 height 36
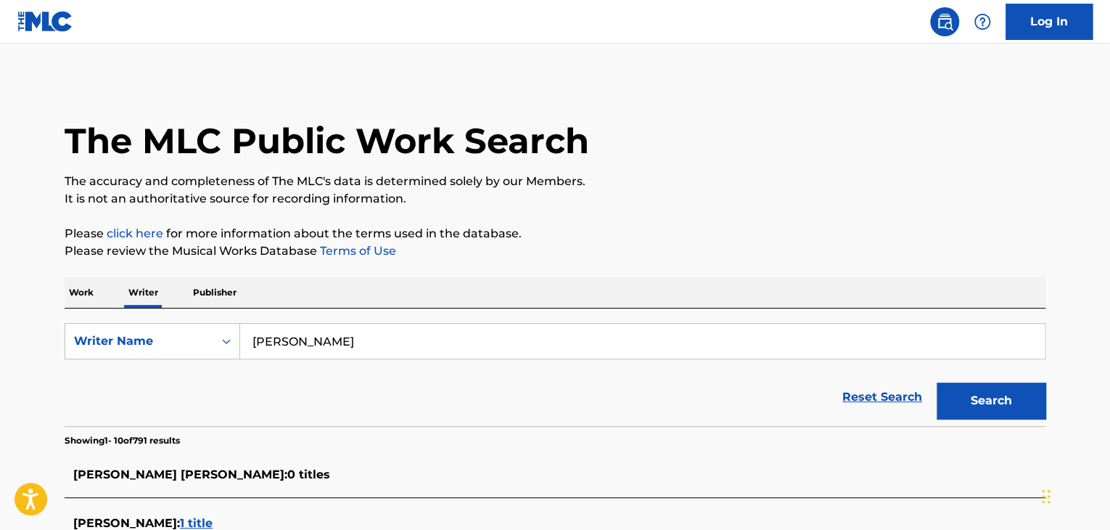
click at [319, 332] on input "[PERSON_NAME]" at bounding box center [642, 341] width 805 height 35
paste input "Fera"
type input "Feral"
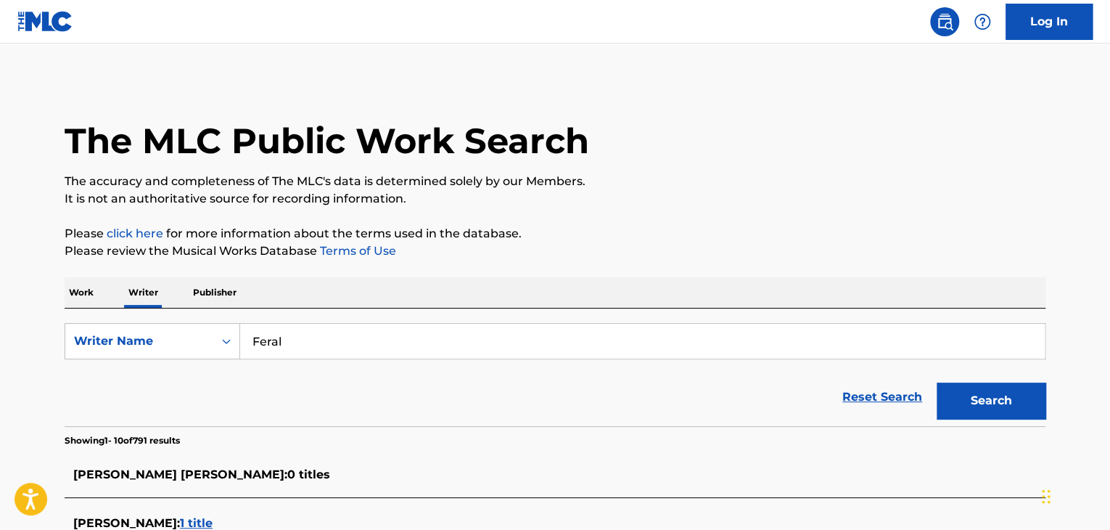
click at [1002, 404] on button "Search" at bounding box center [991, 400] width 109 height 36
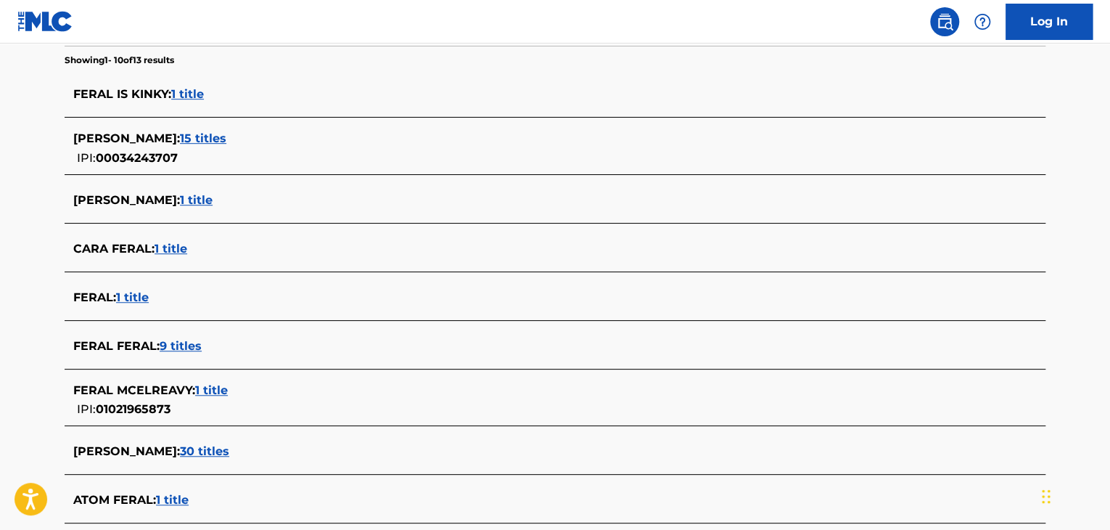
scroll to position [435, 0]
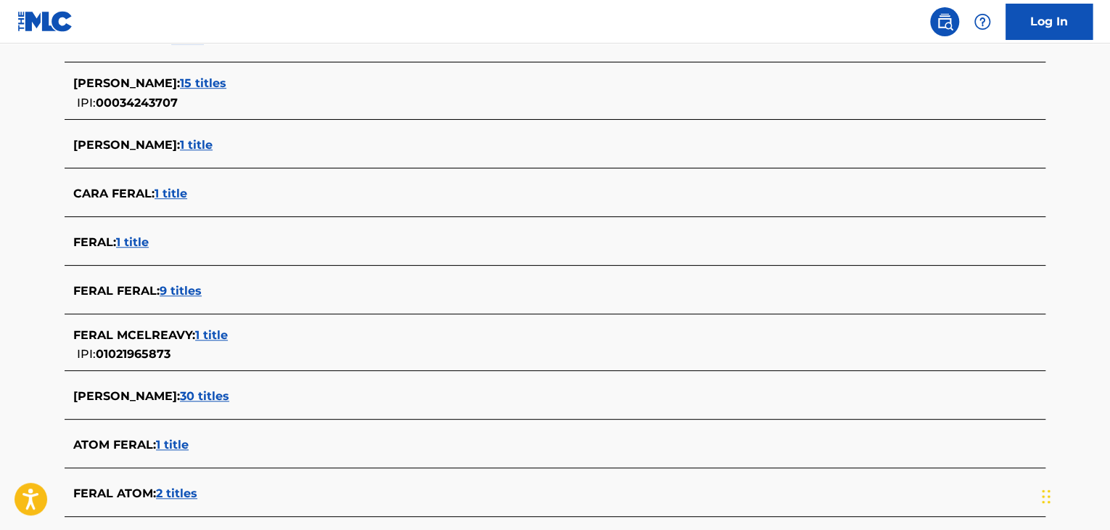
click at [190, 290] on span "9 titles" at bounding box center [181, 291] width 42 height 14
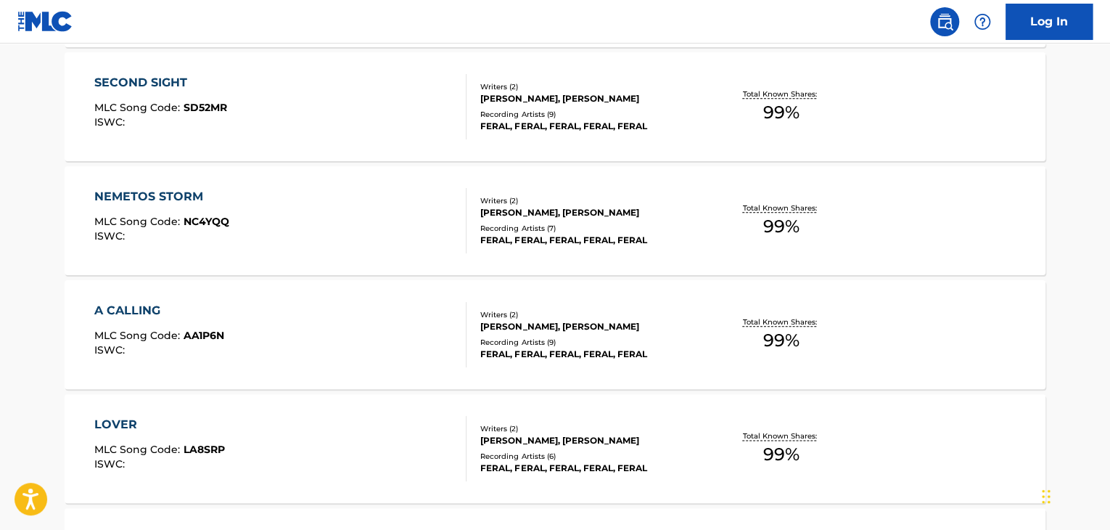
scroll to position [726, 0]
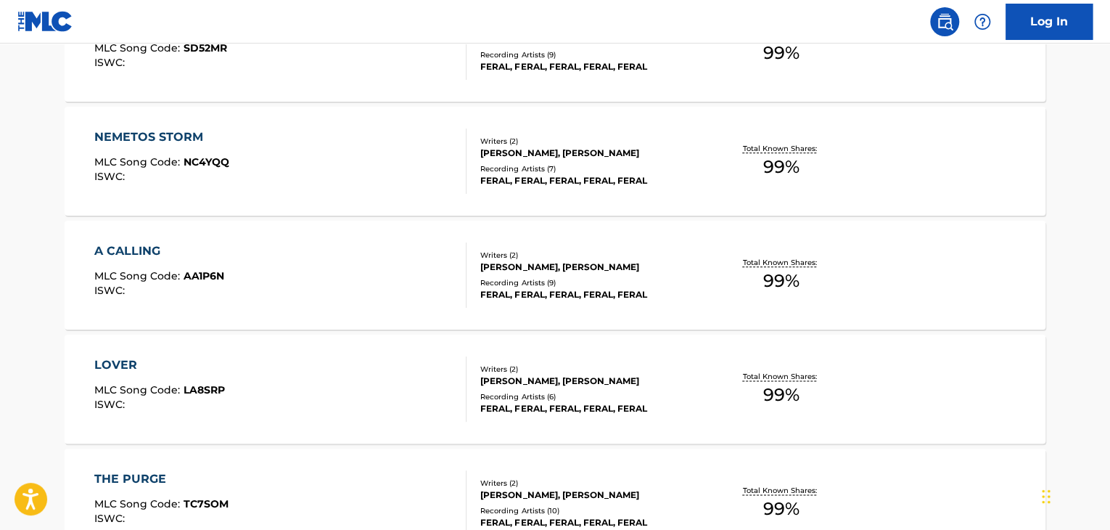
click at [411, 263] on div "A CALLING MLC Song Code : AA1P6N ISWC :" at bounding box center [280, 274] width 373 height 65
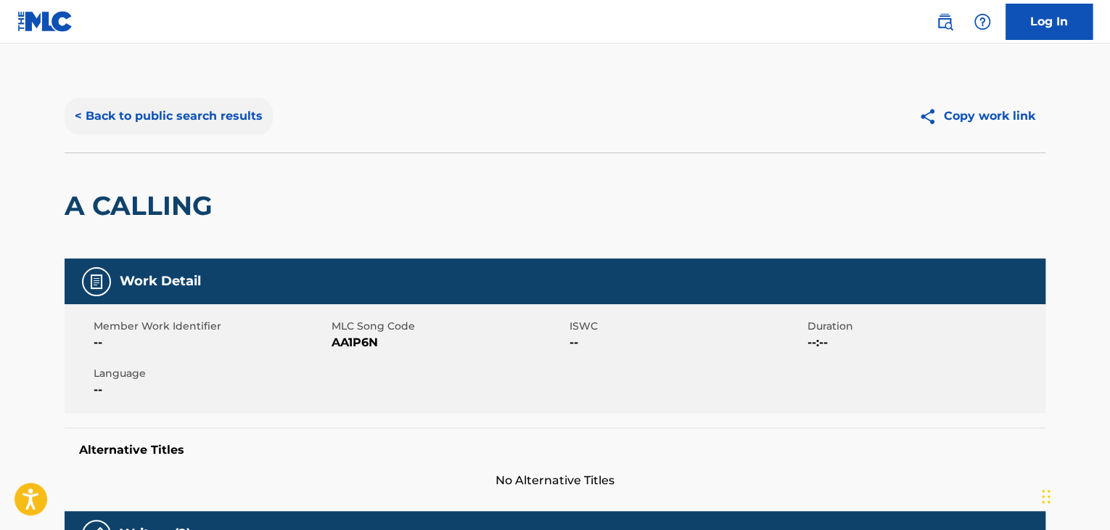
click at [216, 128] on button "< Back to public search results" at bounding box center [169, 116] width 208 height 36
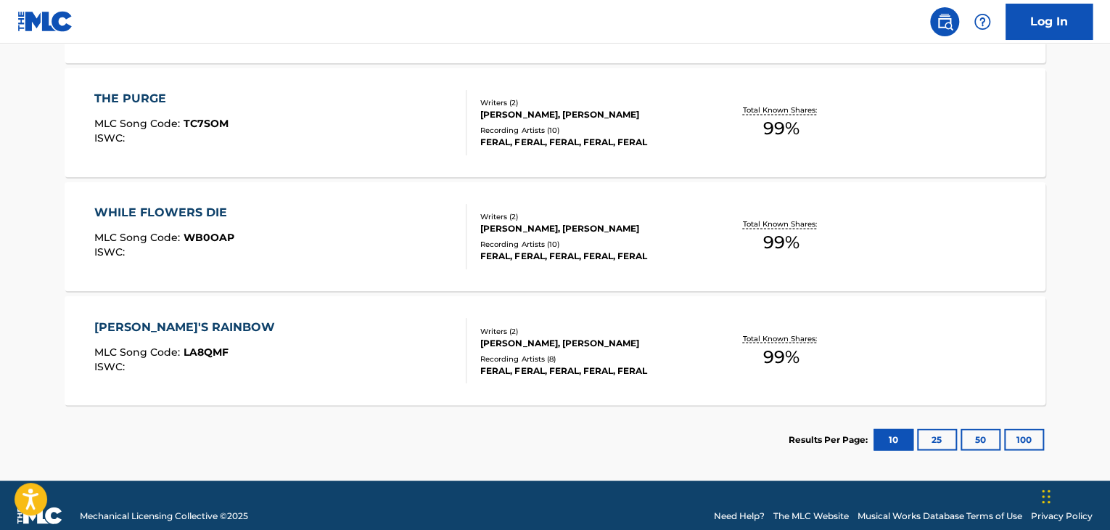
scroll to position [1126, 0]
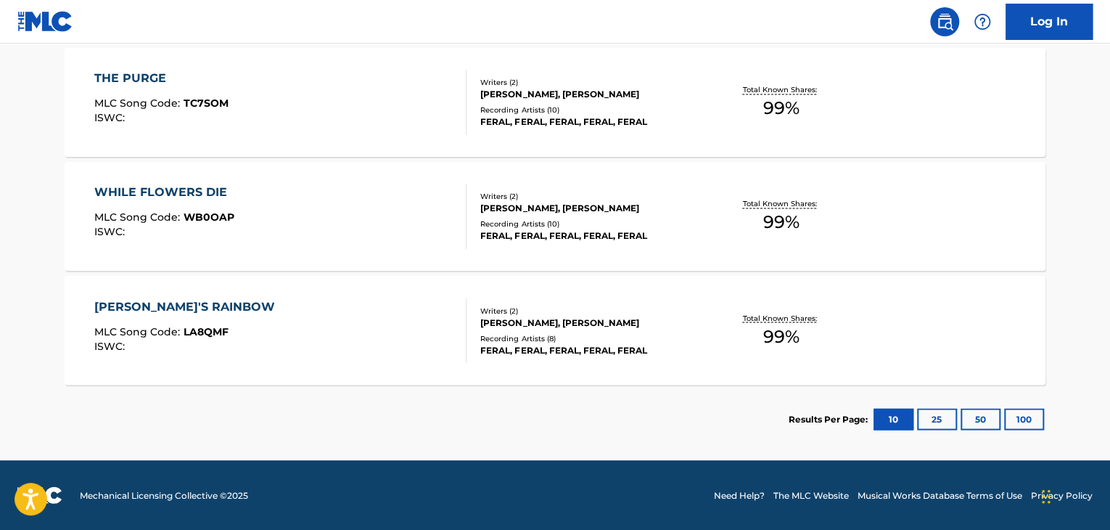
click at [363, 320] on div "[PERSON_NAME]'S RAINBOW MLC Song Code : LA8QMF ISWC :" at bounding box center [280, 330] width 373 height 65
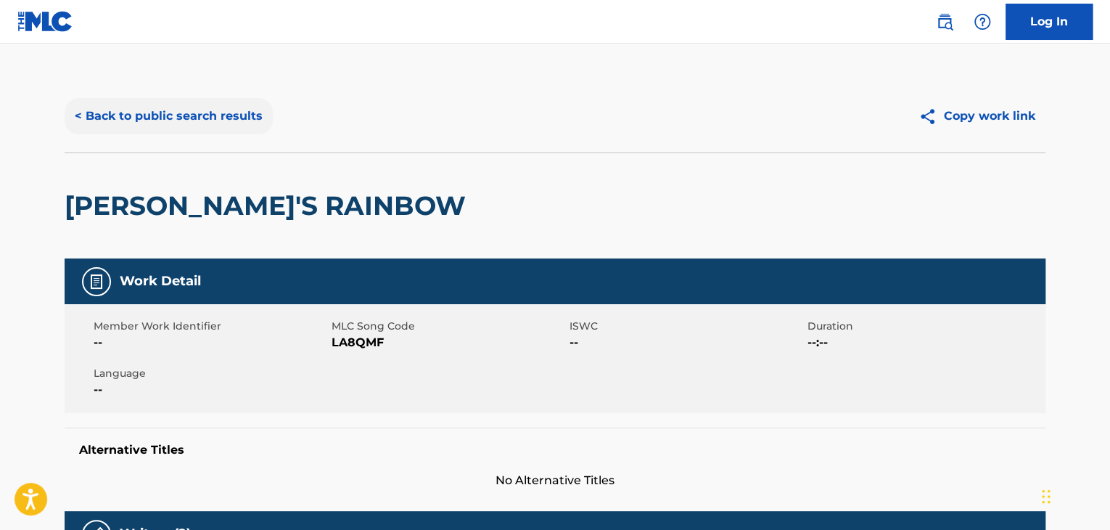
click at [174, 127] on button "< Back to public search results" at bounding box center [169, 116] width 208 height 36
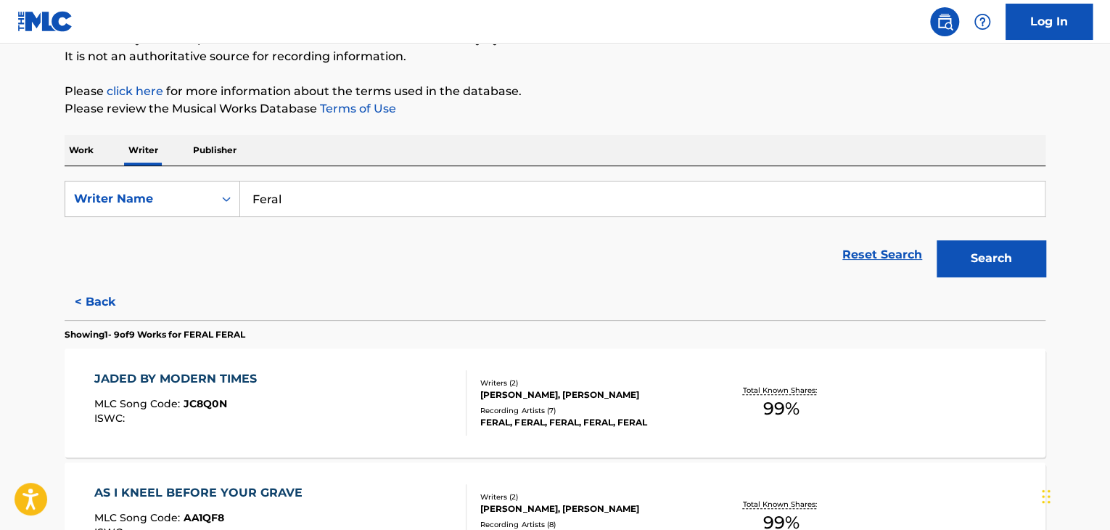
scroll to position [235, 0]
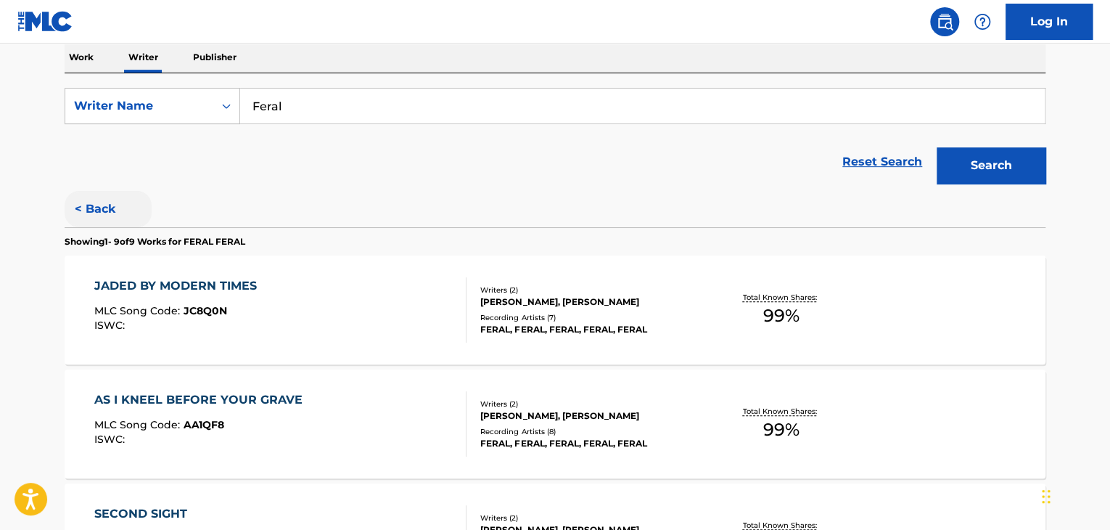
click at [114, 197] on button "< Back" at bounding box center [108, 209] width 87 height 36
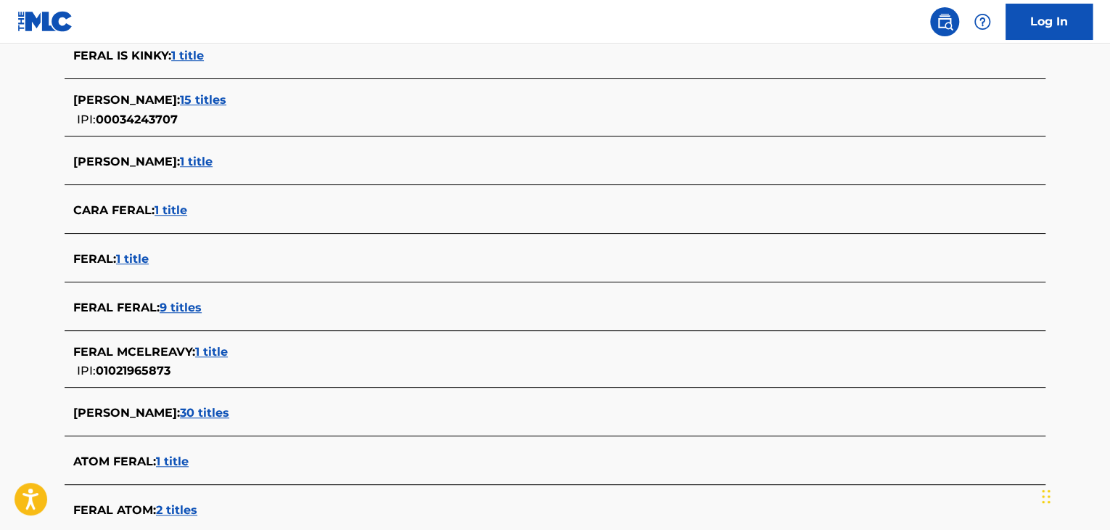
scroll to position [525, 0]
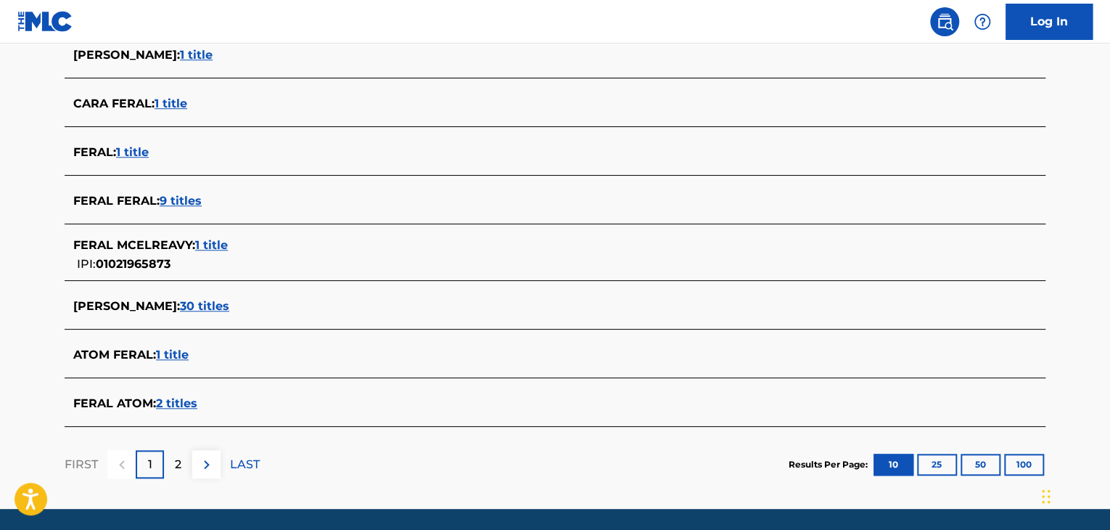
click at [139, 150] on span "1 title" at bounding box center [132, 152] width 33 height 14
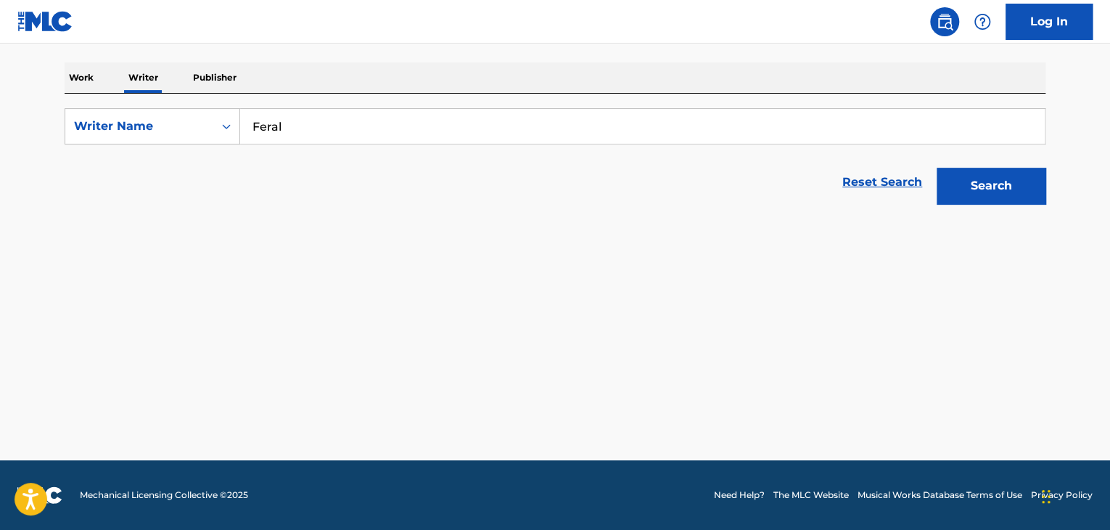
scroll to position [215, 0]
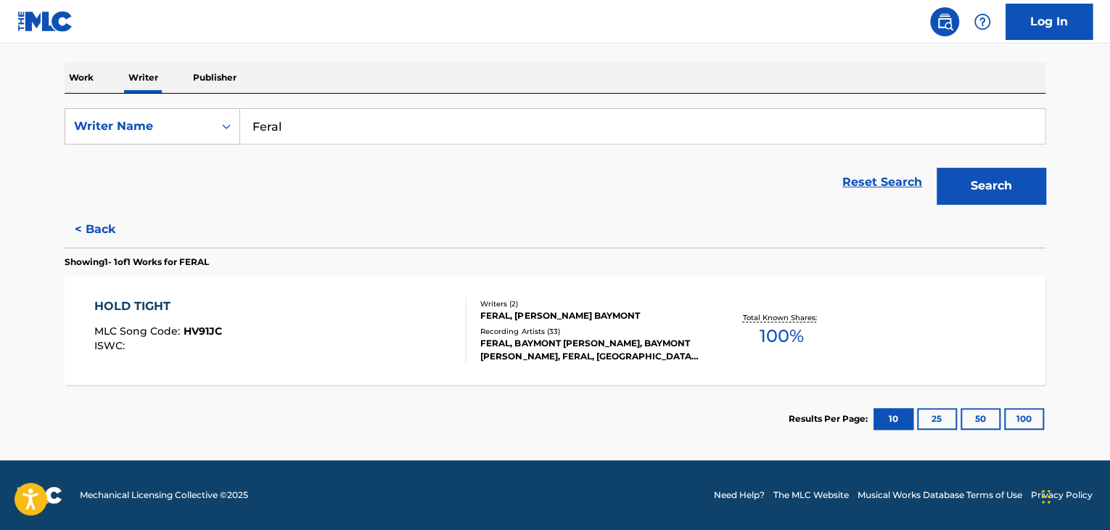
click at [379, 301] on div "HOLD TIGHT MLC Song Code : HV91JC ISWC :" at bounding box center [280, 330] width 373 height 65
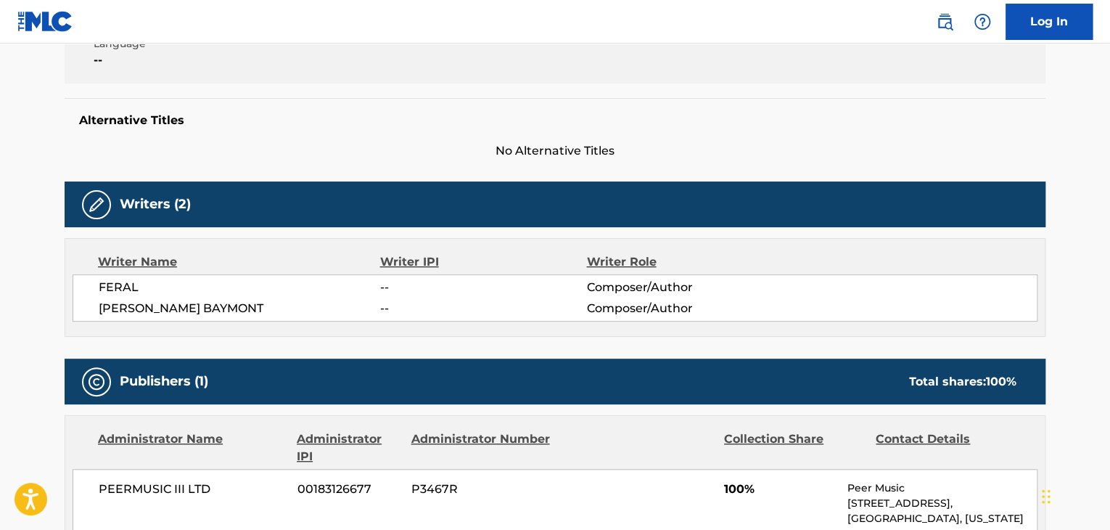
scroll to position [145, 0]
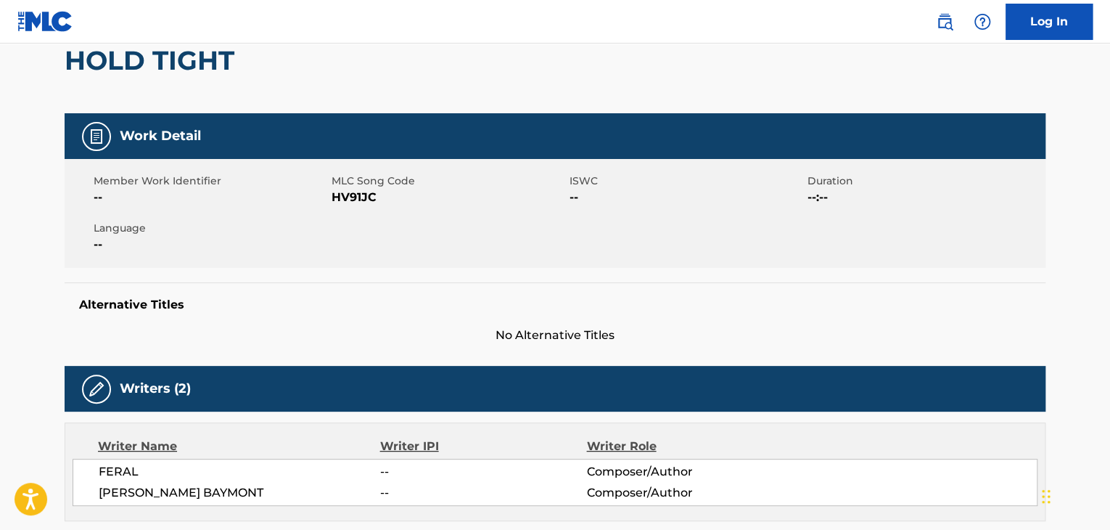
click at [345, 199] on span "HV91JC" at bounding box center [449, 197] width 234 height 17
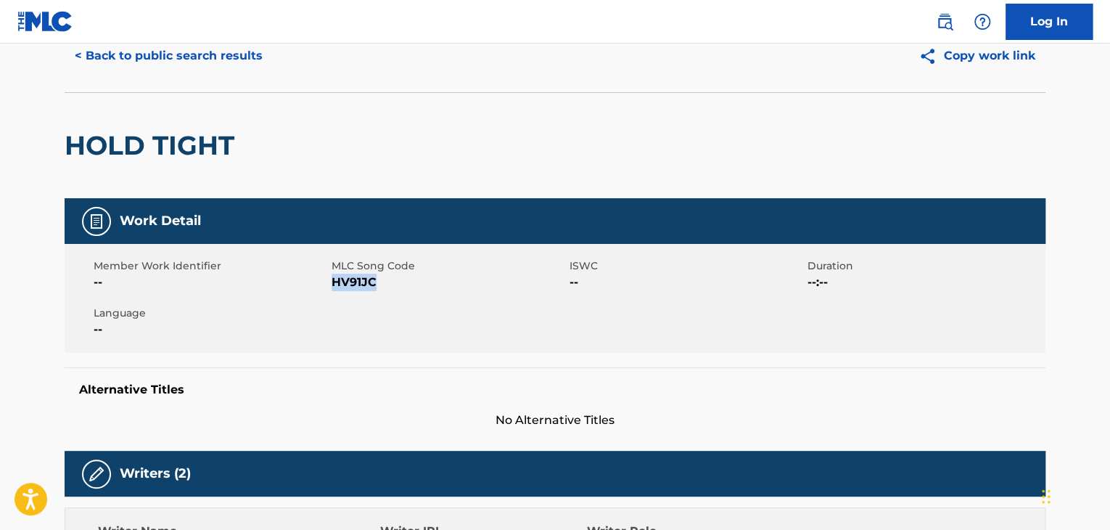
scroll to position [0, 0]
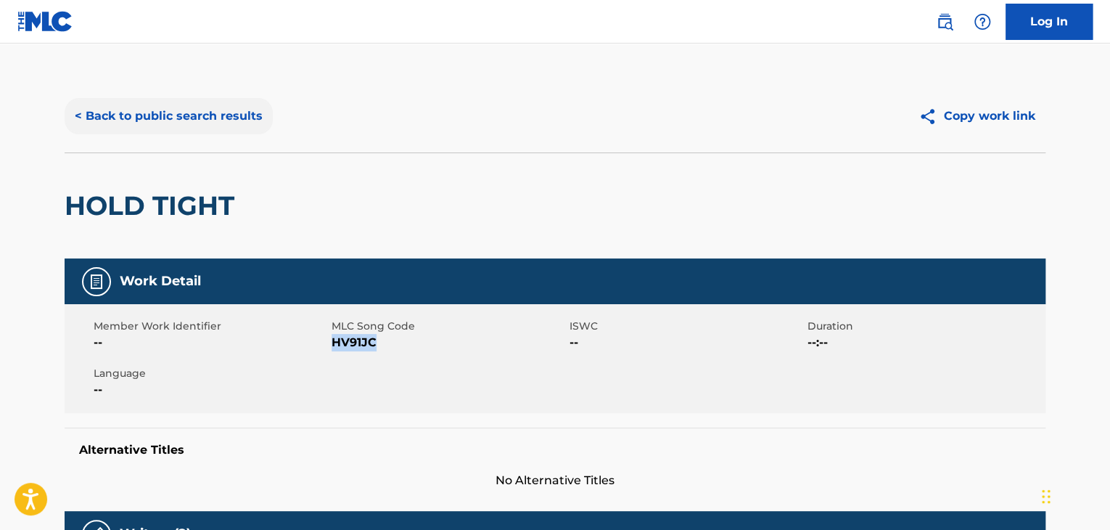
click at [216, 108] on button "< Back to public search results" at bounding box center [169, 116] width 208 height 36
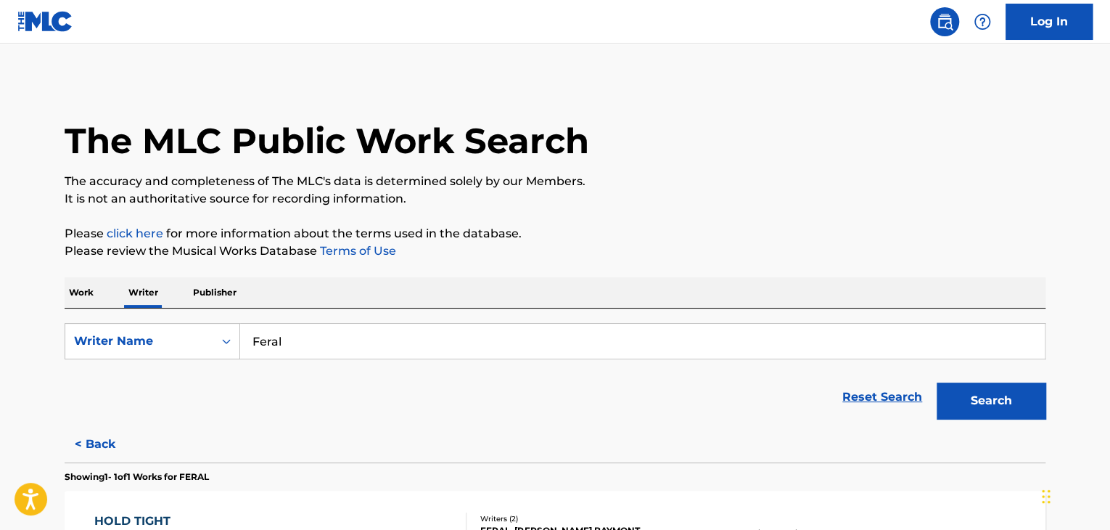
click at [81, 296] on p "Work" at bounding box center [81, 292] width 33 height 30
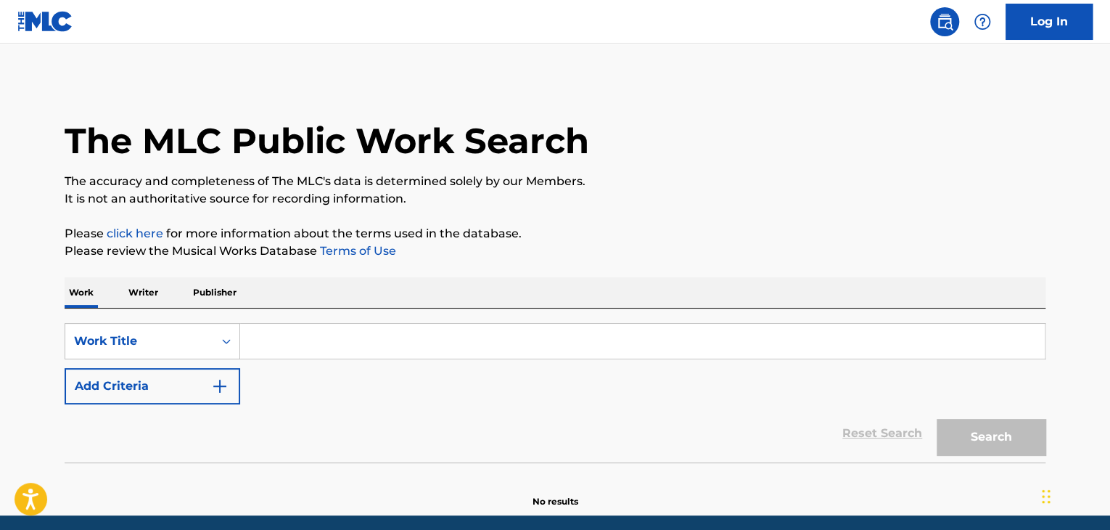
click at [302, 364] on div "SearchWithCriteria1c344aa3-90dd-4468-9883-90fd84ed2af7 Work Title Add Criteria" at bounding box center [555, 363] width 981 height 81
click at [287, 341] on input "Search Form" at bounding box center [642, 341] width 805 height 35
paste input "[DATE]-[DATE] Mashup"
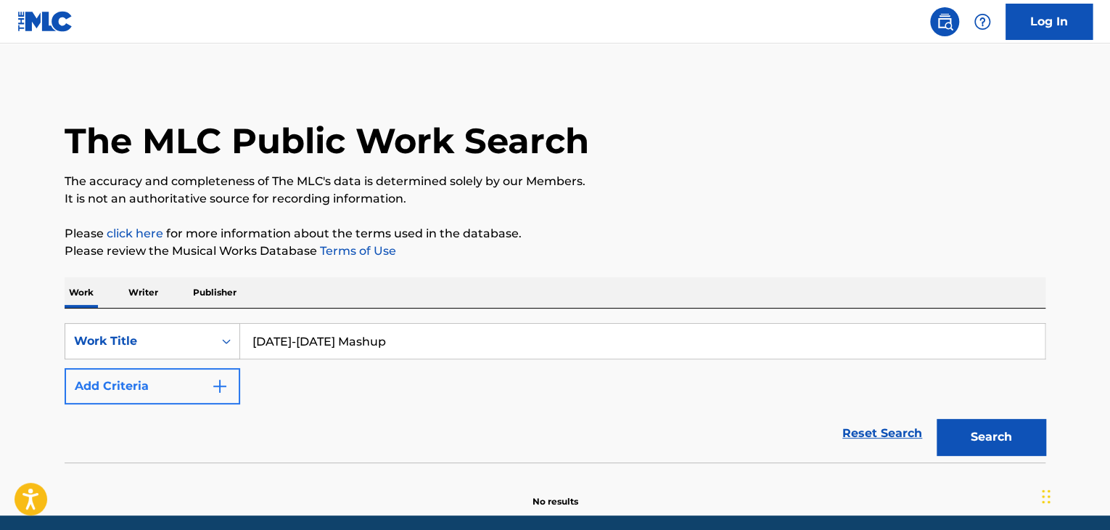
type input "[DATE]-[DATE] Mashup"
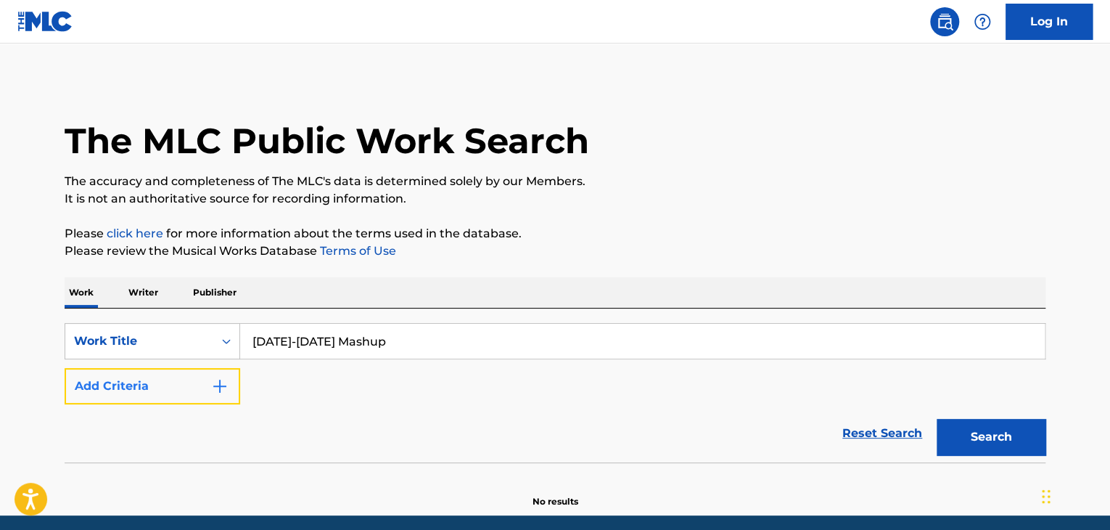
click at [213, 390] on img "Search Form" at bounding box center [219, 385] width 17 height 17
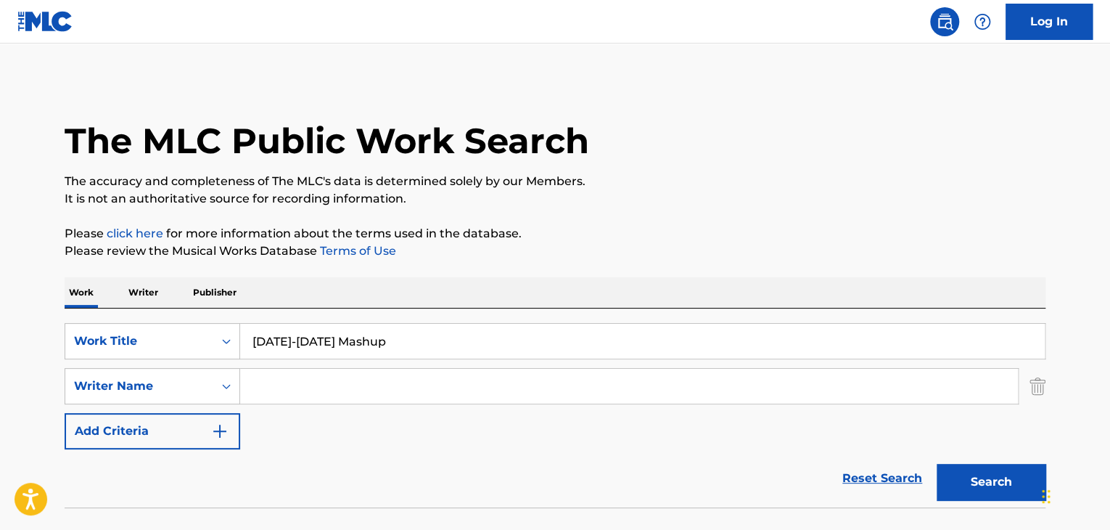
click at [282, 375] on input "Search Form" at bounding box center [629, 386] width 778 height 35
paste input "[PERSON_NAME]"
type input "[PERSON_NAME]"
click at [951, 480] on button "Search" at bounding box center [991, 482] width 109 height 36
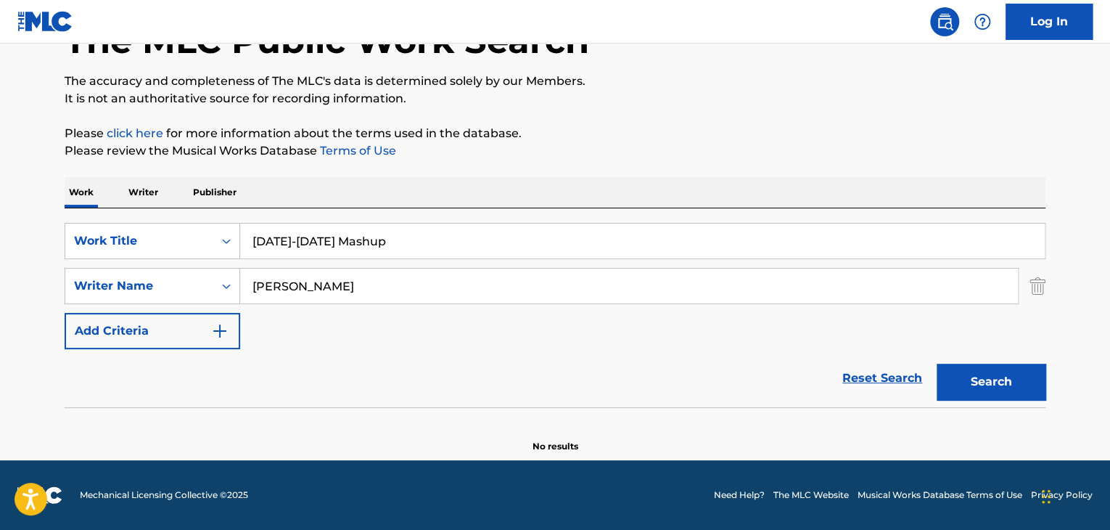
scroll to position [100, 0]
click at [124, 185] on p "Writer" at bounding box center [143, 192] width 38 height 30
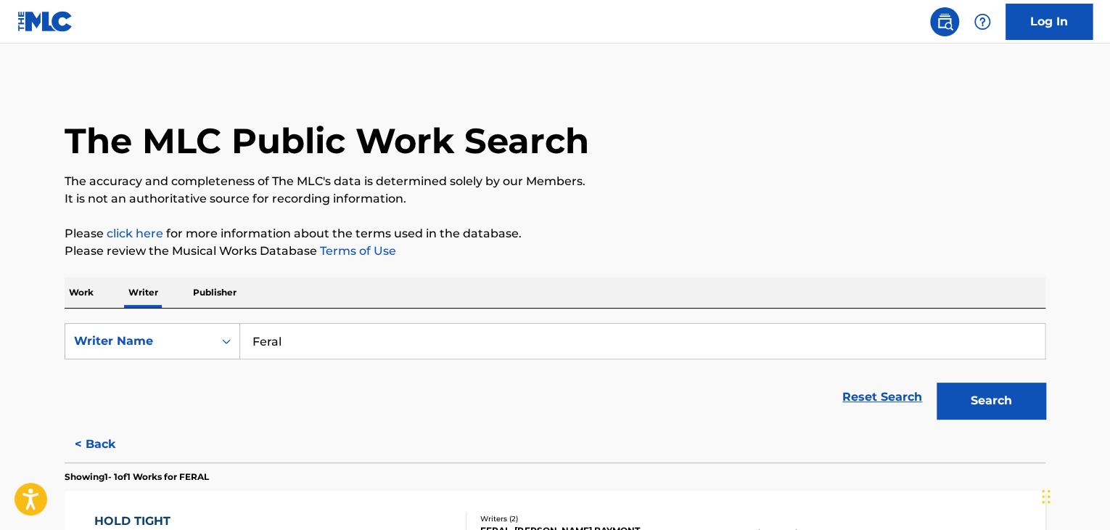
click at [343, 340] on input "Feral" at bounding box center [642, 341] width 805 height 35
paste input "[PERSON_NAME]"
type input "[PERSON_NAME]"
drag, startPoint x: 583, startPoint y: 279, endPoint x: 772, endPoint y: 306, distance: 190.6
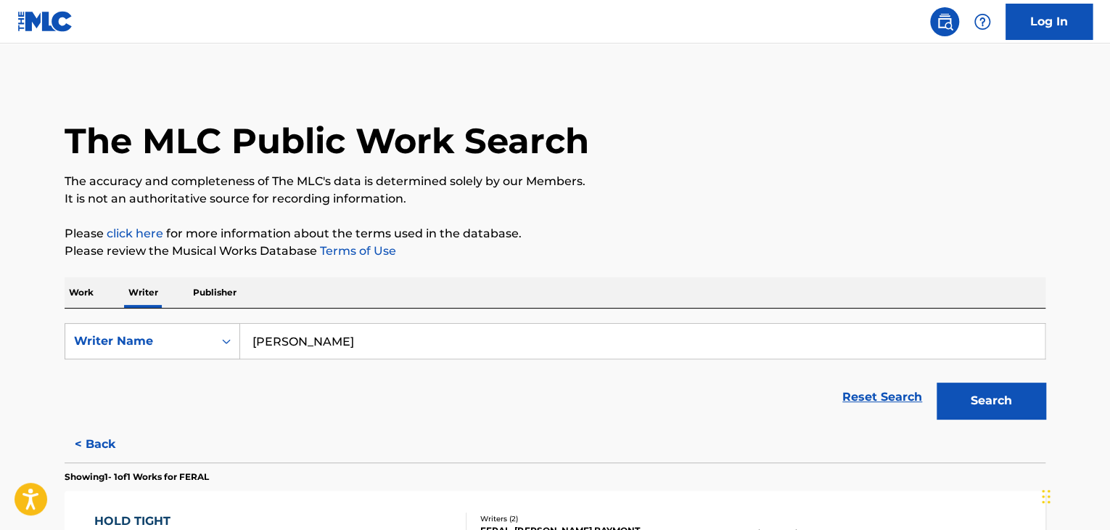
click at [583, 279] on div "Work Writer Publisher" at bounding box center [555, 292] width 981 height 30
click at [941, 390] on button "Search" at bounding box center [991, 400] width 109 height 36
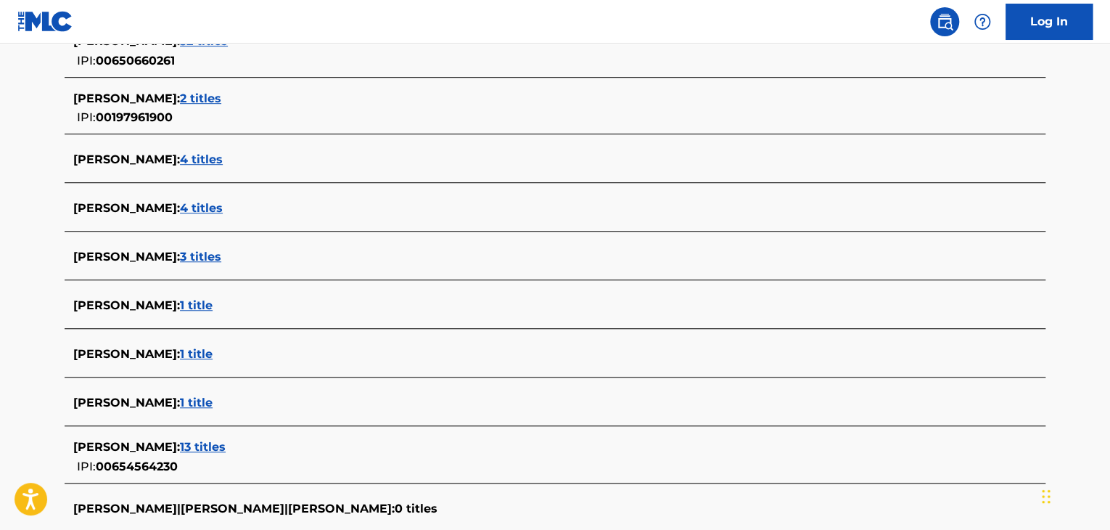
scroll to position [574, 0]
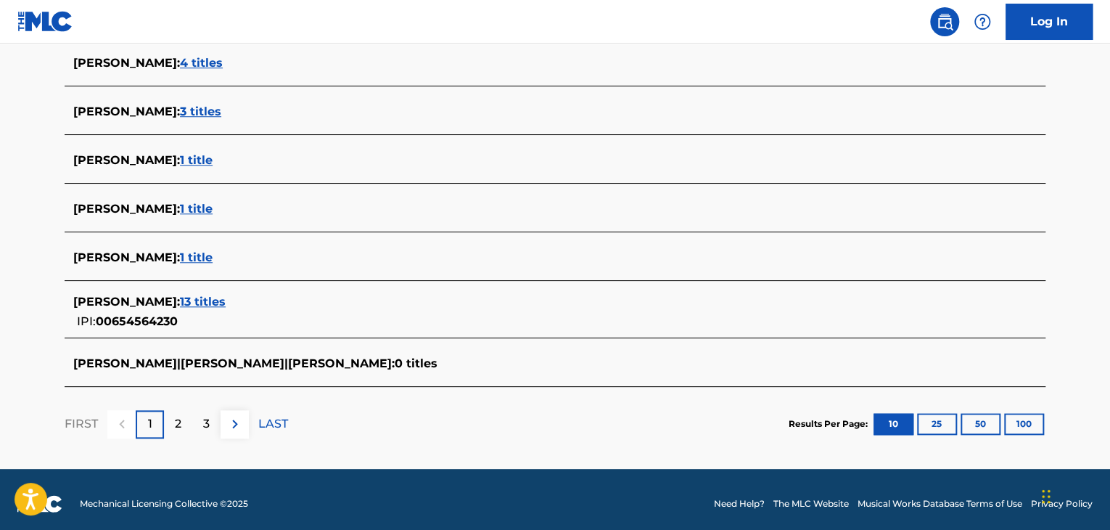
click at [226, 295] on span "13 titles" at bounding box center [203, 302] width 46 height 14
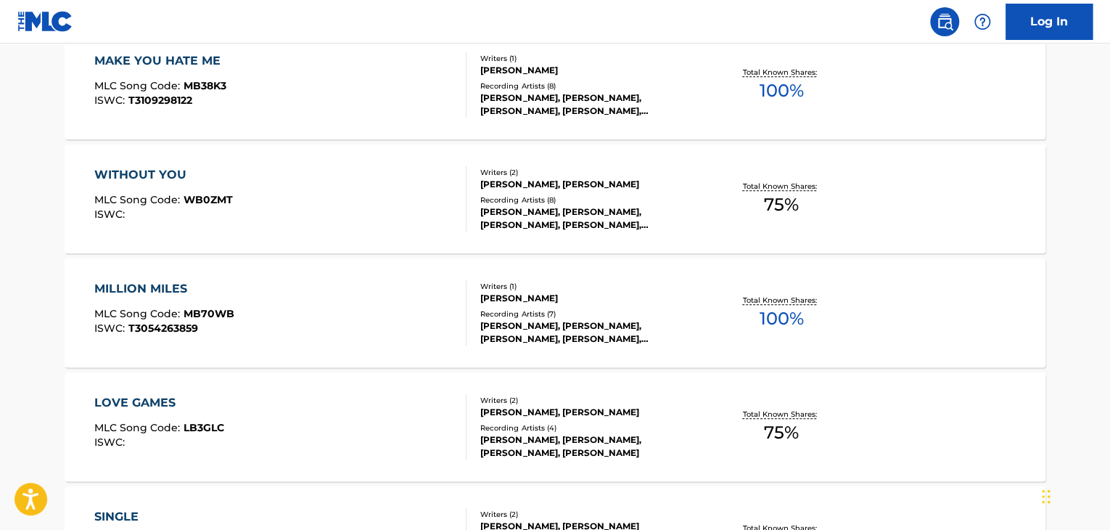
click at [381, 318] on div "MILLION MILES MLC Song Code : MB70WB ISWC : T3054263859" at bounding box center [280, 312] width 373 height 65
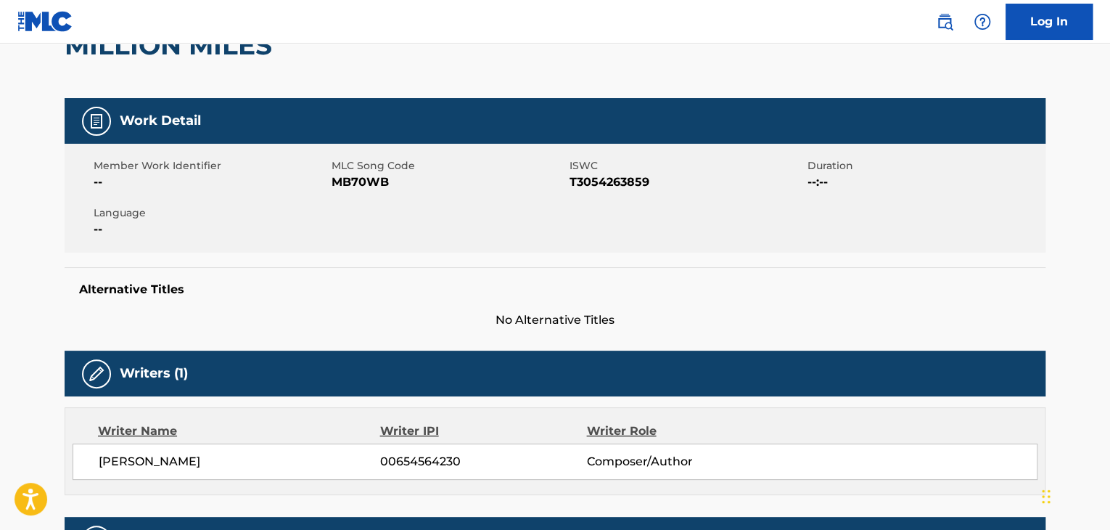
scroll to position [290, 0]
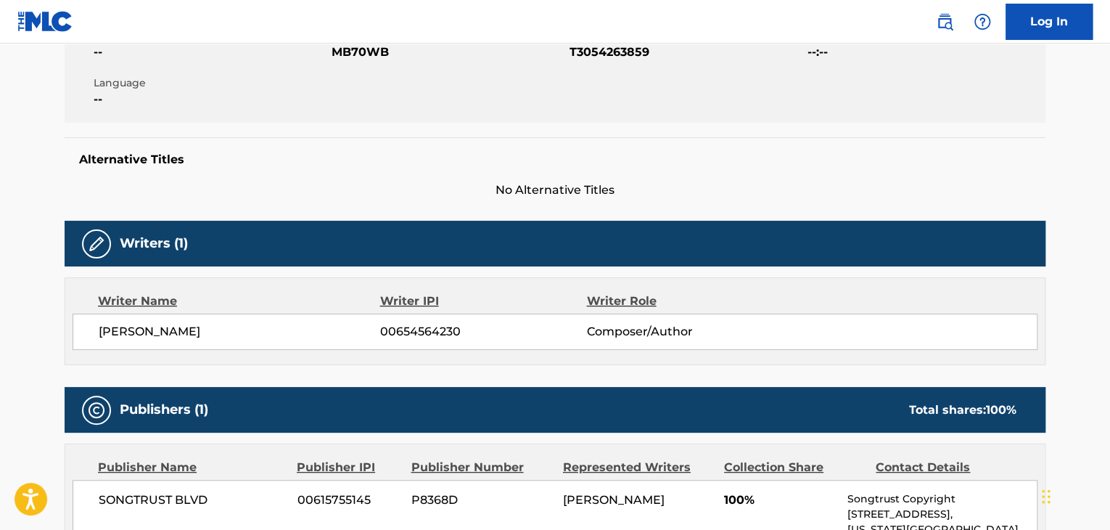
click at [174, 337] on span "[PERSON_NAME]" at bounding box center [240, 331] width 282 height 17
click at [370, 332] on span "[PERSON_NAME]" at bounding box center [240, 331] width 282 height 17
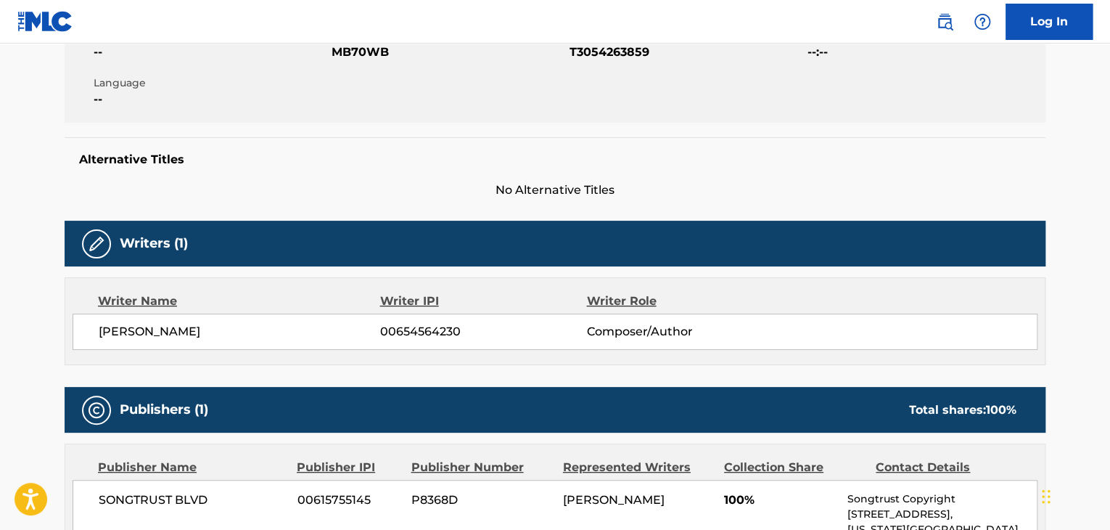
click at [401, 330] on span "00654564230" at bounding box center [483, 331] width 206 height 17
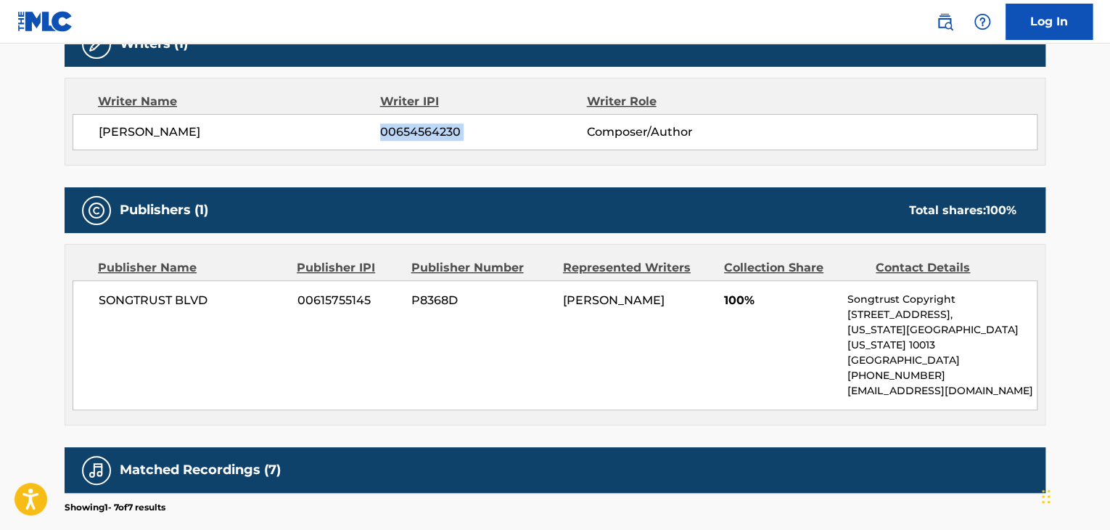
scroll to position [581, 0]
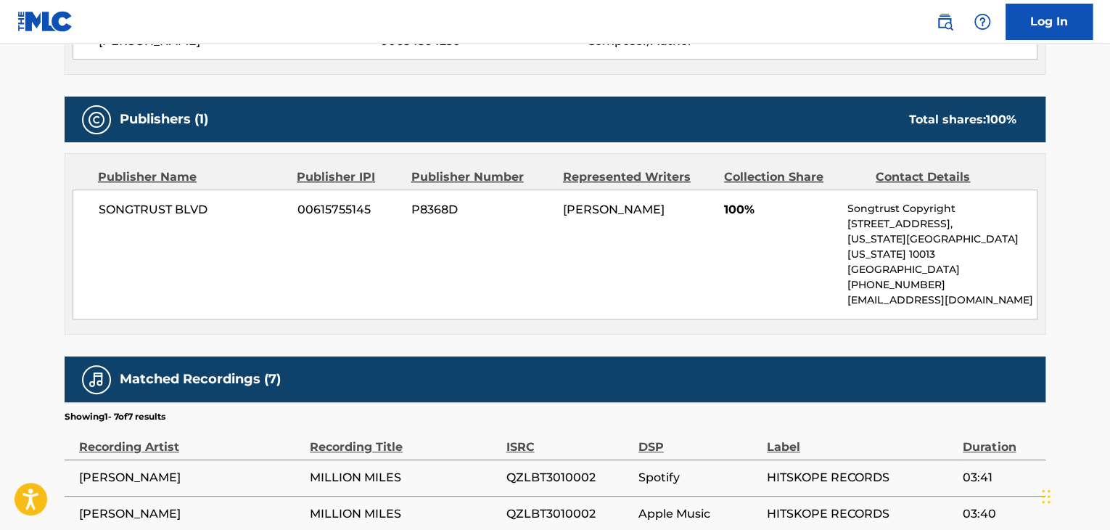
click at [177, 212] on span "SONGTRUST BLVD" at bounding box center [193, 209] width 188 height 17
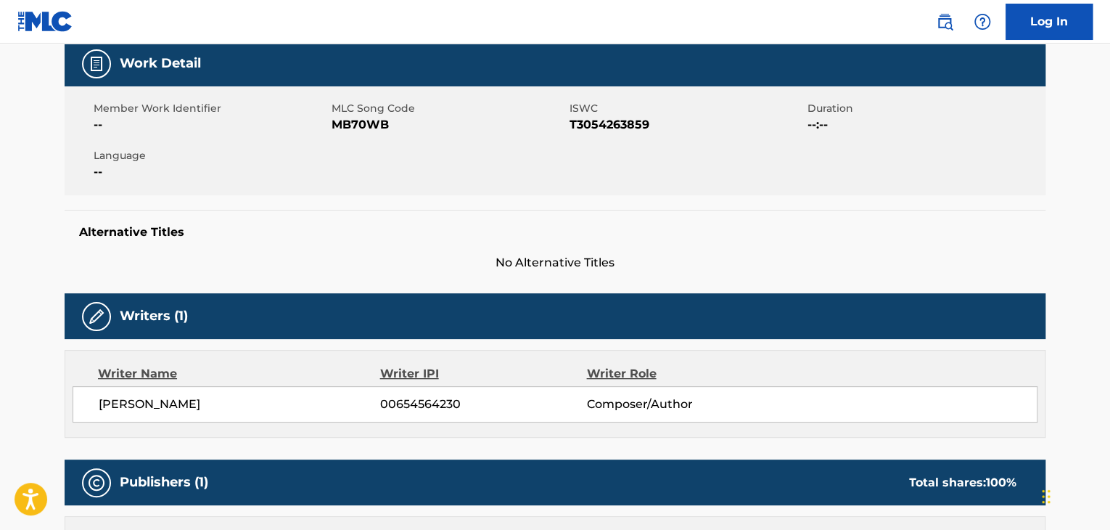
click at [374, 136] on div "Member Work Identifier -- MLC Song Code MB70WB ISWC T3054263859 Duration --:-- …" at bounding box center [555, 140] width 981 height 109
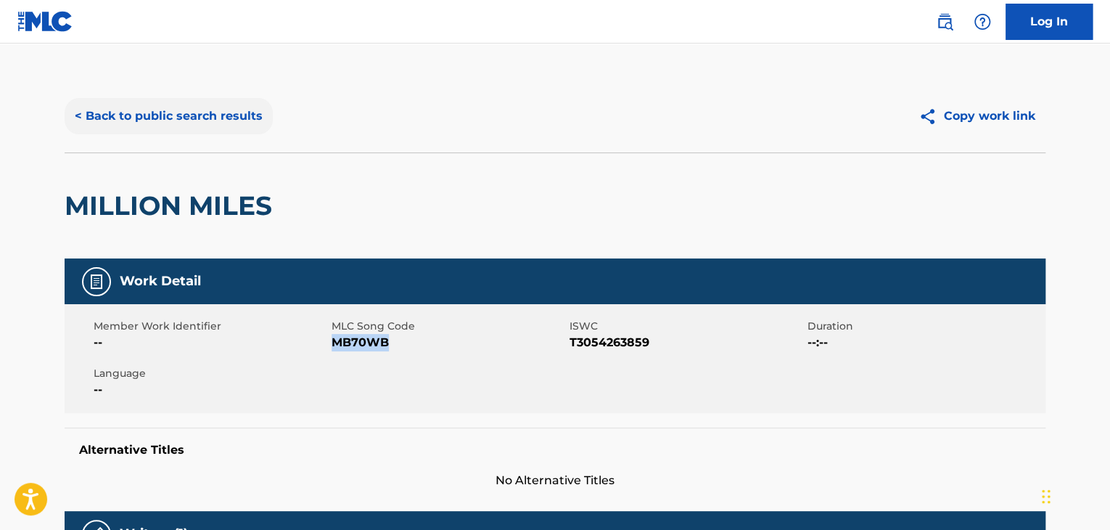
click at [242, 108] on button "< Back to public search results" at bounding box center [169, 116] width 208 height 36
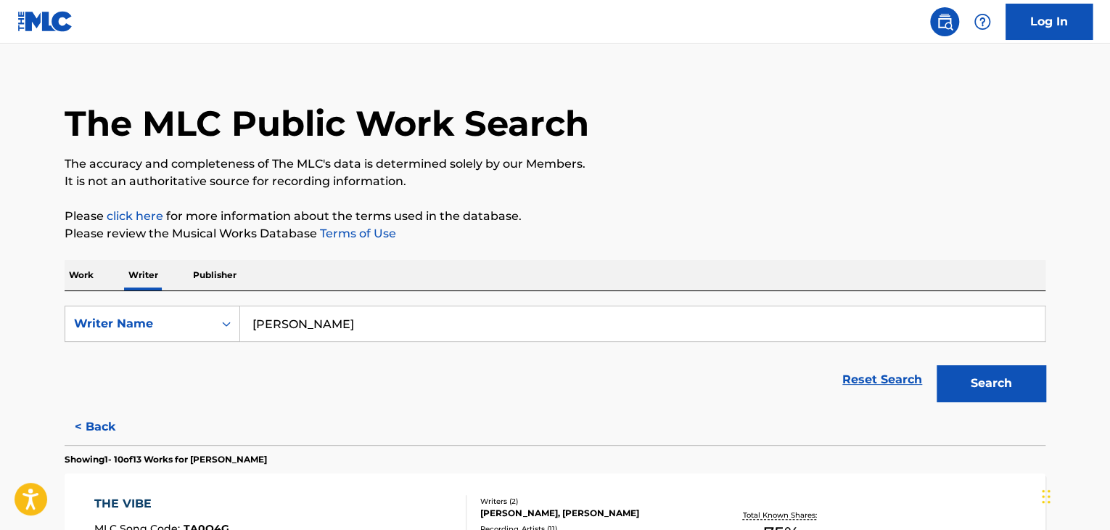
click at [360, 337] on input "[PERSON_NAME]" at bounding box center [642, 323] width 805 height 35
paste input "[PERSON_NAME]"
type input "[PERSON_NAME]"
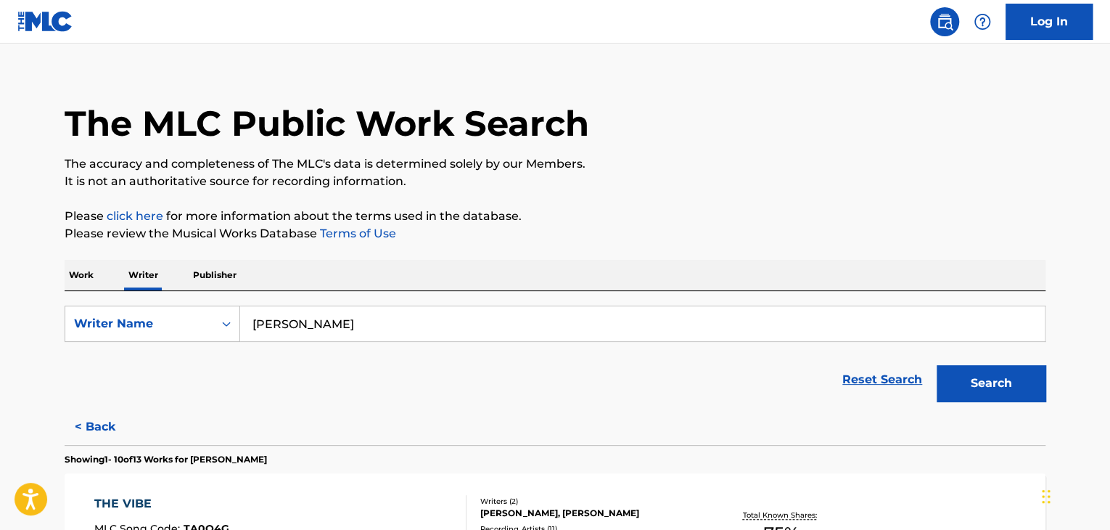
click at [781, 213] on p "Please click here for more information about the terms used in the database." at bounding box center [555, 216] width 981 height 17
click at [946, 364] on div "Search" at bounding box center [988, 380] width 116 height 58
click at [962, 382] on button "Search" at bounding box center [991, 383] width 109 height 36
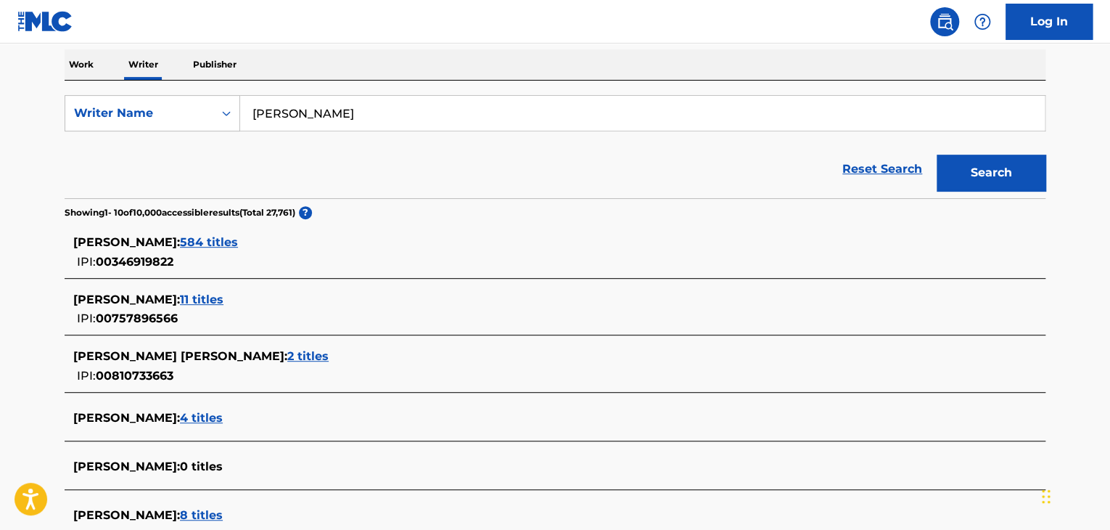
scroll to position [227, 0]
click at [70, 70] on p "Work" at bounding box center [81, 65] width 33 height 30
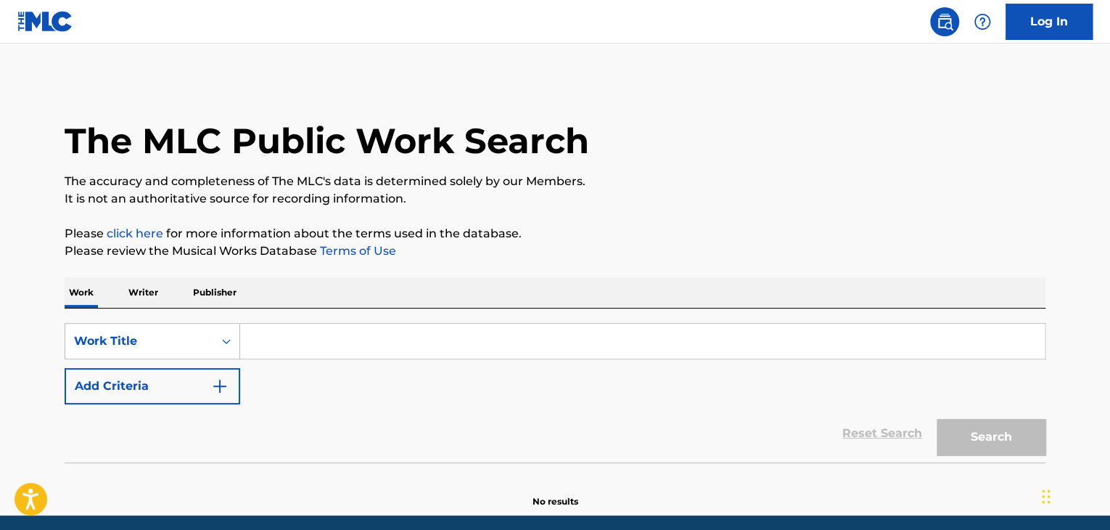
click at [275, 340] on input "Search Form" at bounding box center [642, 341] width 805 height 35
paste input "DANGEROUS"
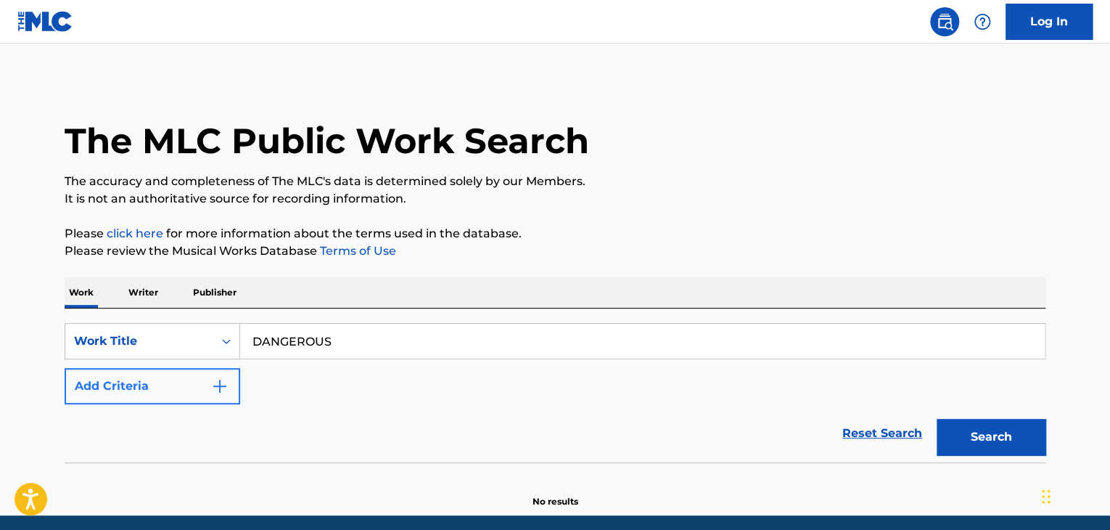
type input "DANGEROUS"
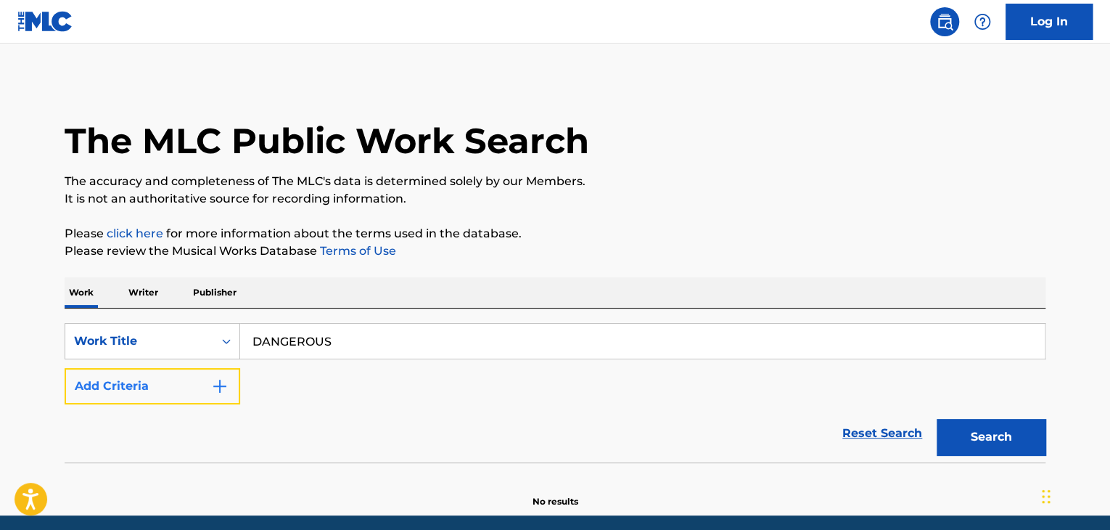
click at [186, 380] on button "Add Criteria" at bounding box center [153, 386] width 176 height 36
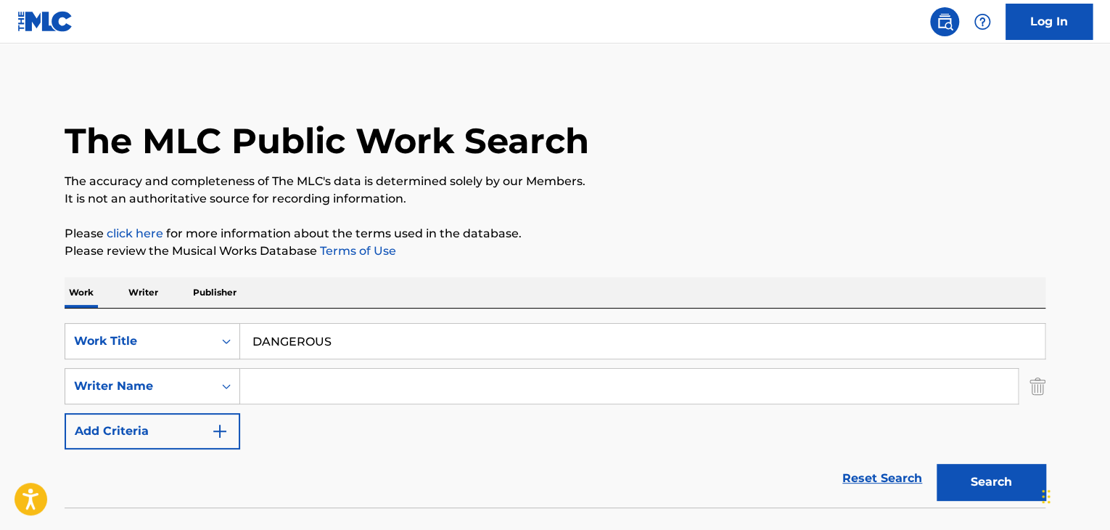
click at [279, 385] on input "Search Form" at bounding box center [629, 386] width 778 height 35
paste input "[PERSON_NAME]"
type input "[PERSON_NAME]"
click at [970, 484] on button "Search" at bounding box center [991, 482] width 109 height 36
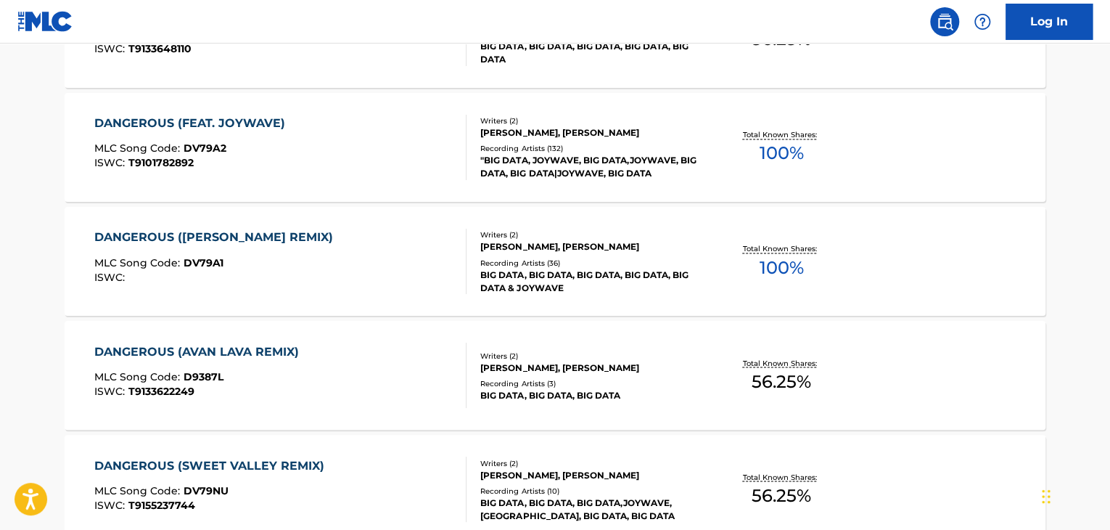
scroll to position [1236, 0]
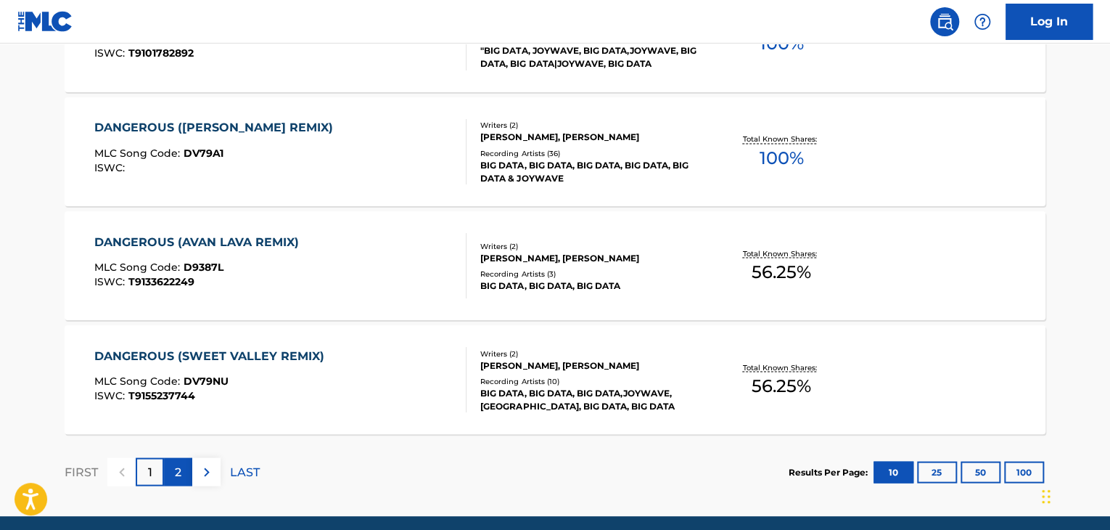
click at [177, 478] on p "2" at bounding box center [178, 471] width 7 height 17
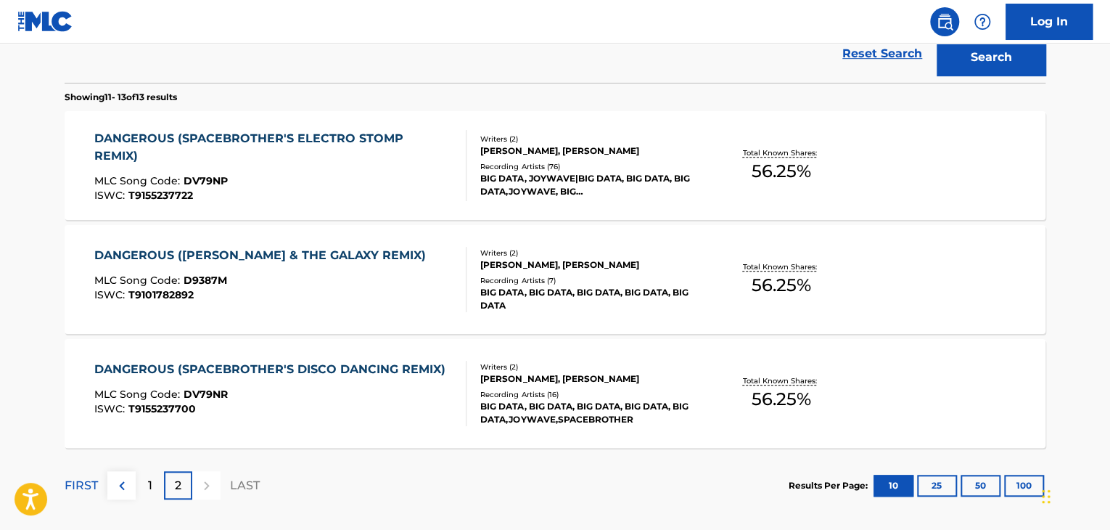
scroll to position [493, 0]
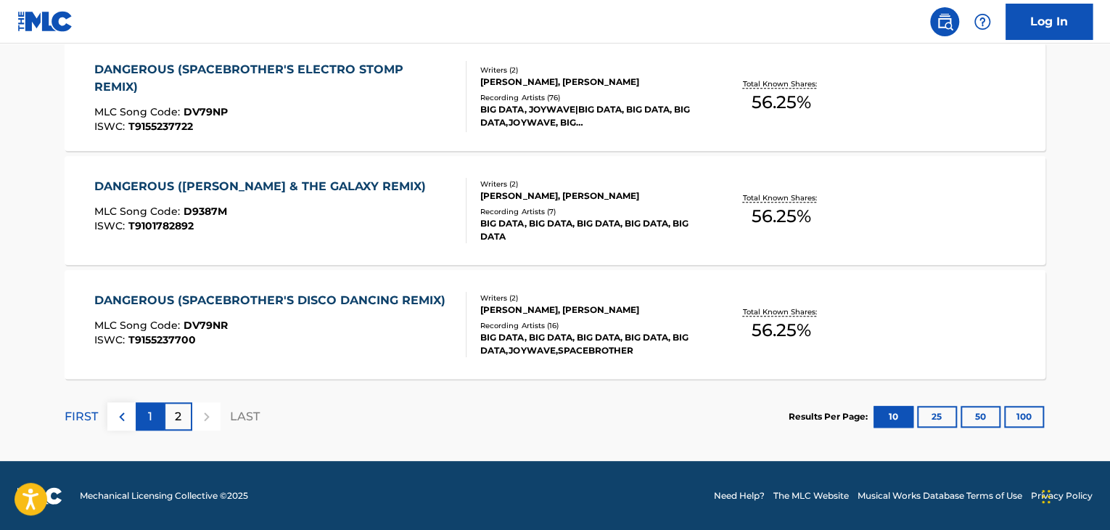
click at [151, 412] on p "1" at bounding box center [150, 416] width 4 height 17
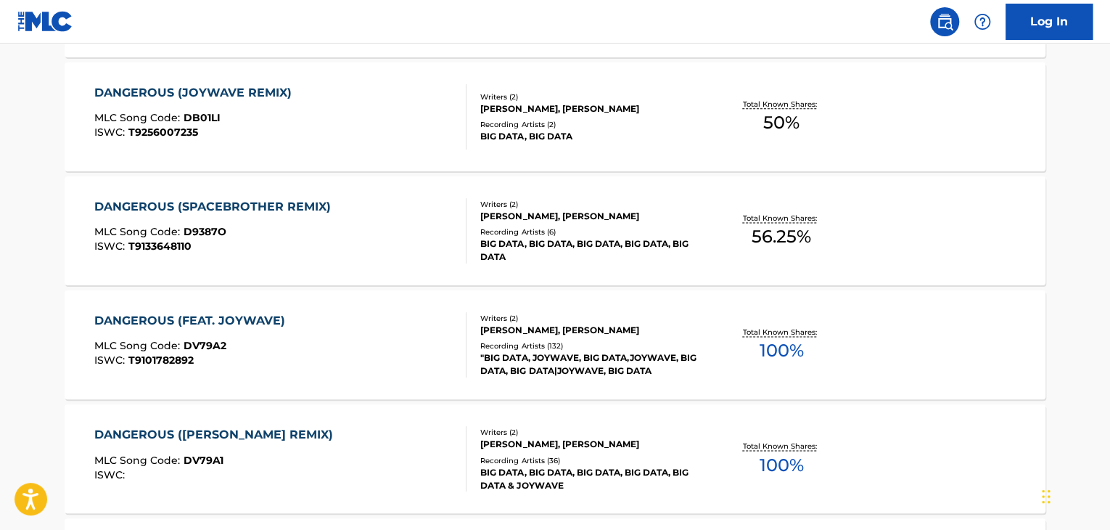
scroll to position [1074, 0]
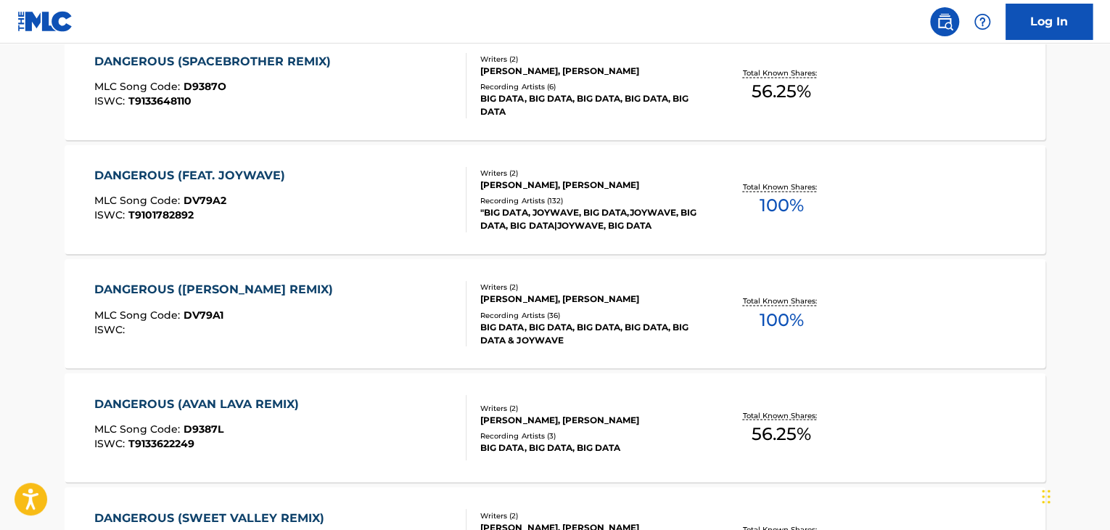
click at [350, 188] on div "DANGEROUS (FEAT. JOYWAVE) MLC Song Code : DV79A2 ISWC : T9101782892" at bounding box center [280, 199] width 373 height 65
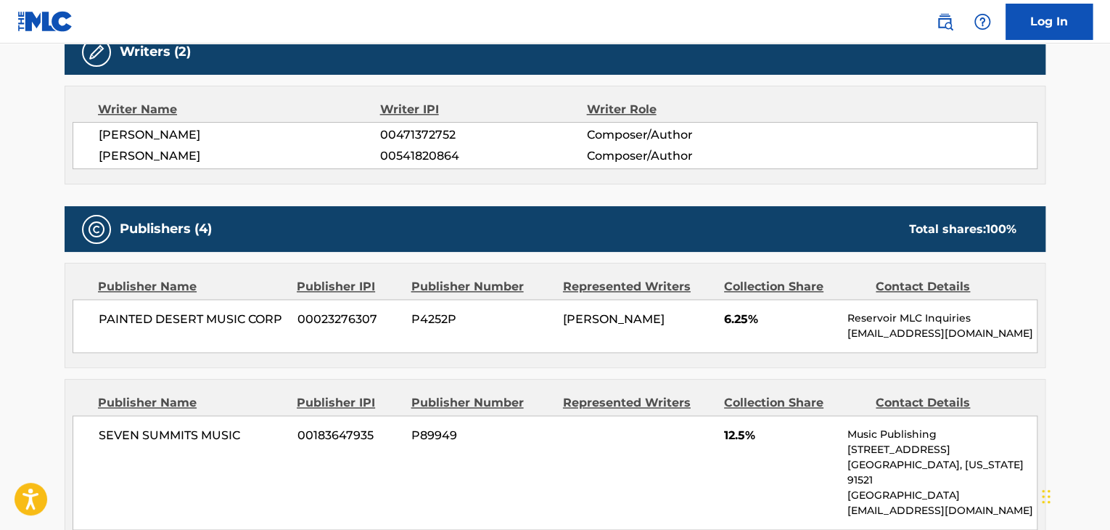
scroll to position [798, 0]
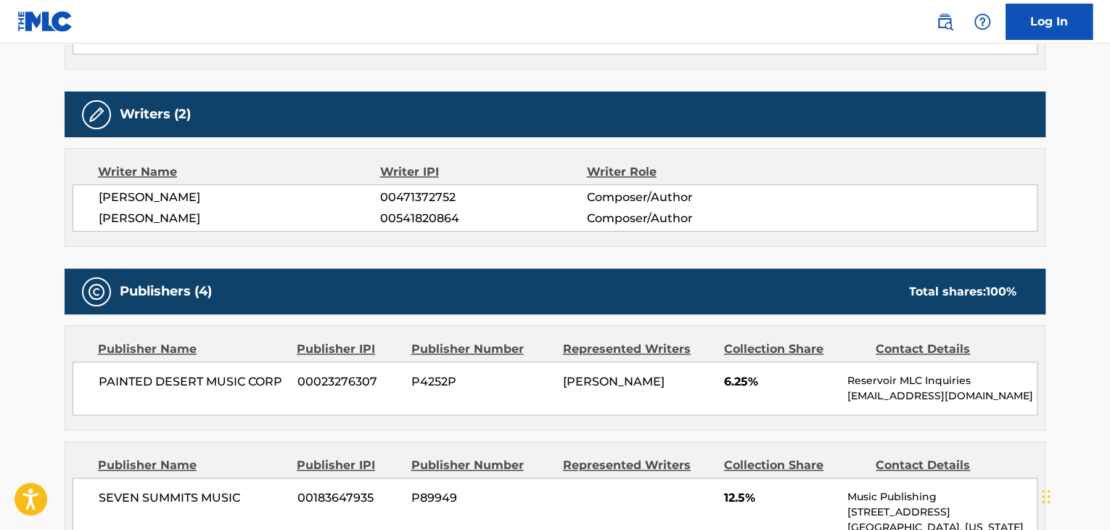
click at [168, 207] on div "[PERSON_NAME] 00471372752 Composer/Author [PERSON_NAME] 00541820864 Composer/Au…" at bounding box center [555, 207] width 965 height 47
click at [175, 194] on span "[PERSON_NAME]" at bounding box center [240, 197] width 282 height 17
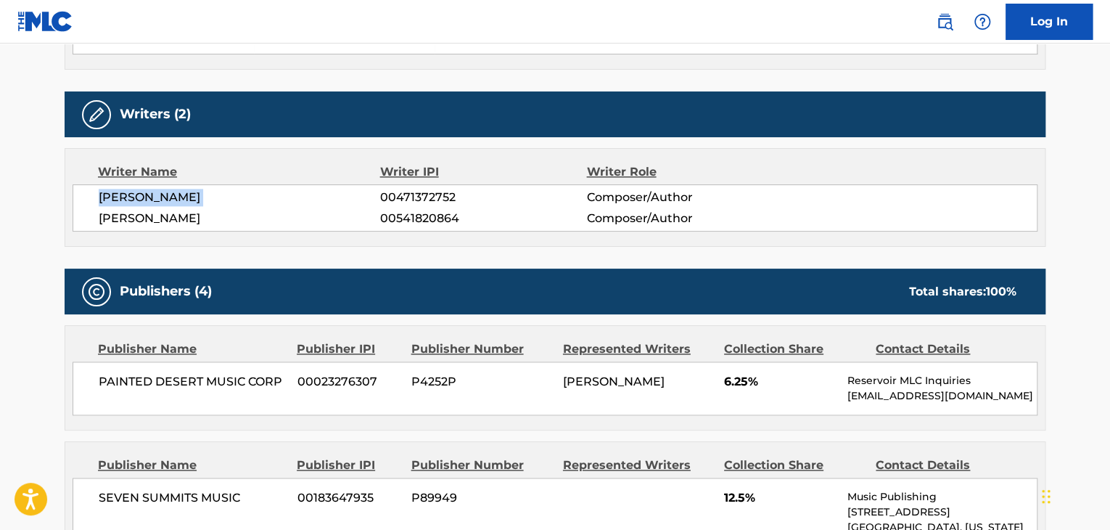
click at [175, 194] on span "[PERSON_NAME]" at bounding box center [240, 197] width 282 height 17
click at [364, 200] on span "[PERSON_NAME]" at bounding box center [240, 197] width 282 height 17
click at [392, 194] on span "00471372752" at bounding box center [483, 197] width 206 height 17
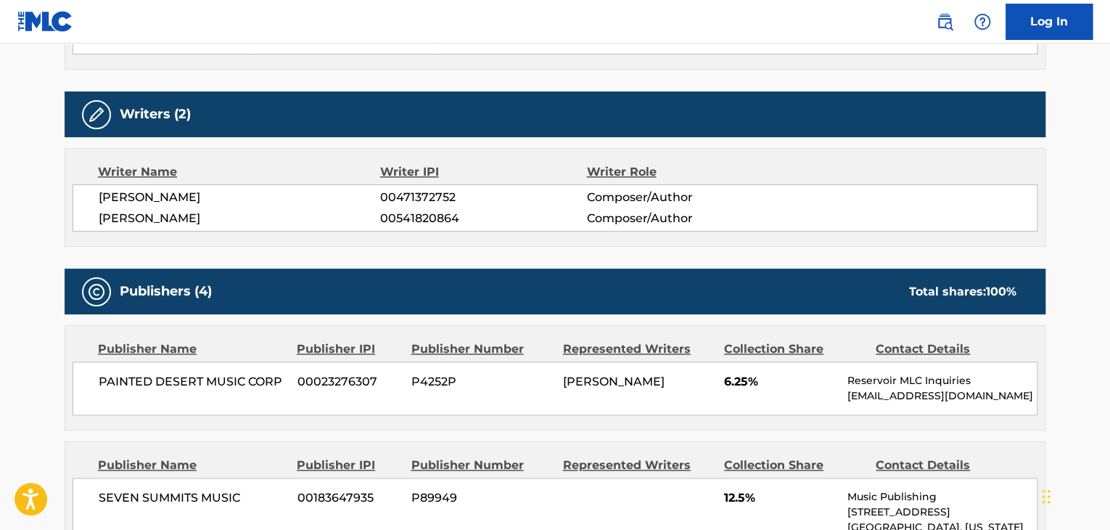
click at [267, 213] on span "[PERSON_NAME]" at bounding box center [240, 218] width 282 height 17
click at [414, 213] on span "00541820864" at bounding box center [483, 218] width 206 height 17
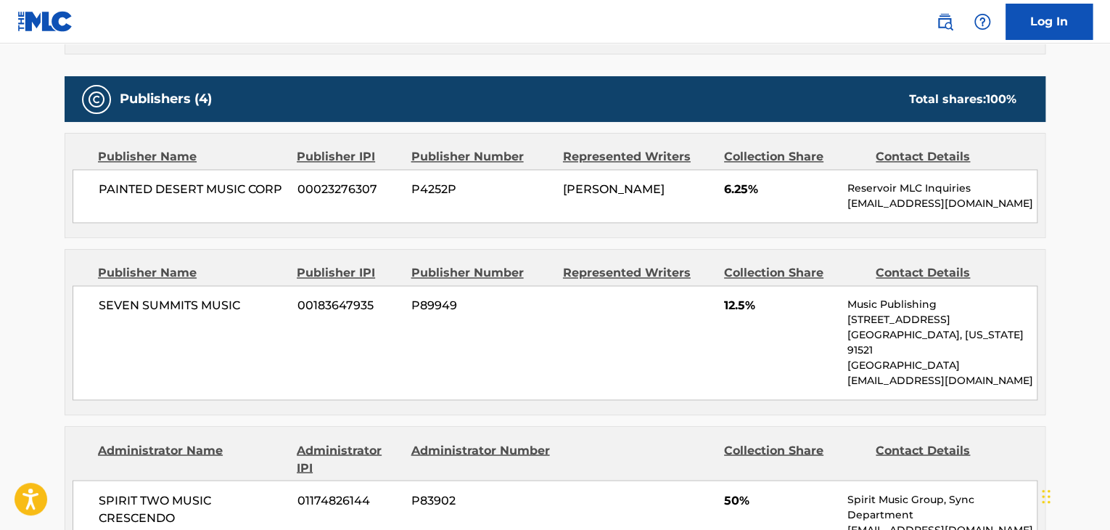
scroll to position [1016, 0]
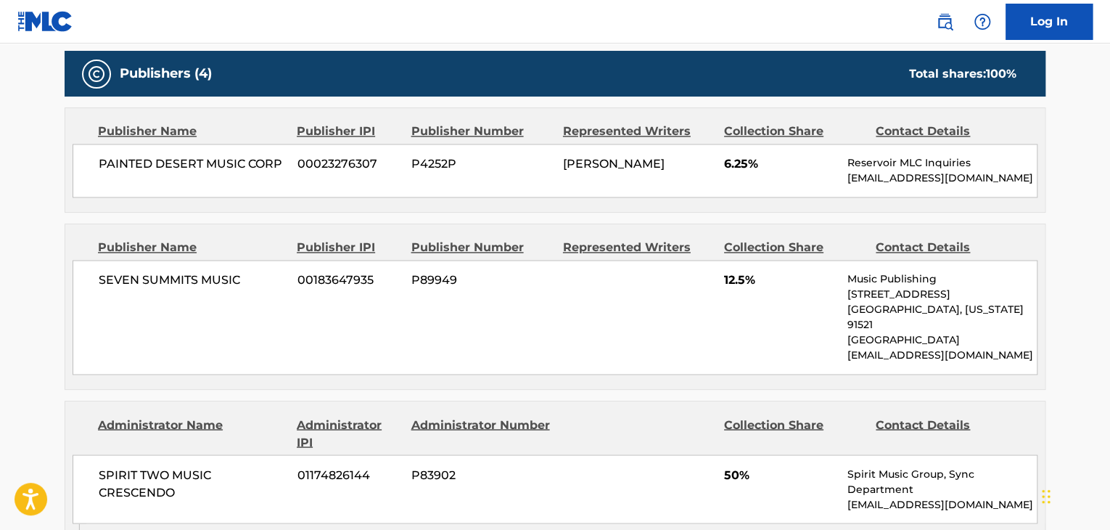
click at [184, 166] on span "PAINTED DESERT MUSIC CORP" at bounding box center [193, 163] width 188 height 17
click at [322, 169] on span "00023276307" at bounding box center [349, 163] width 103 height 17
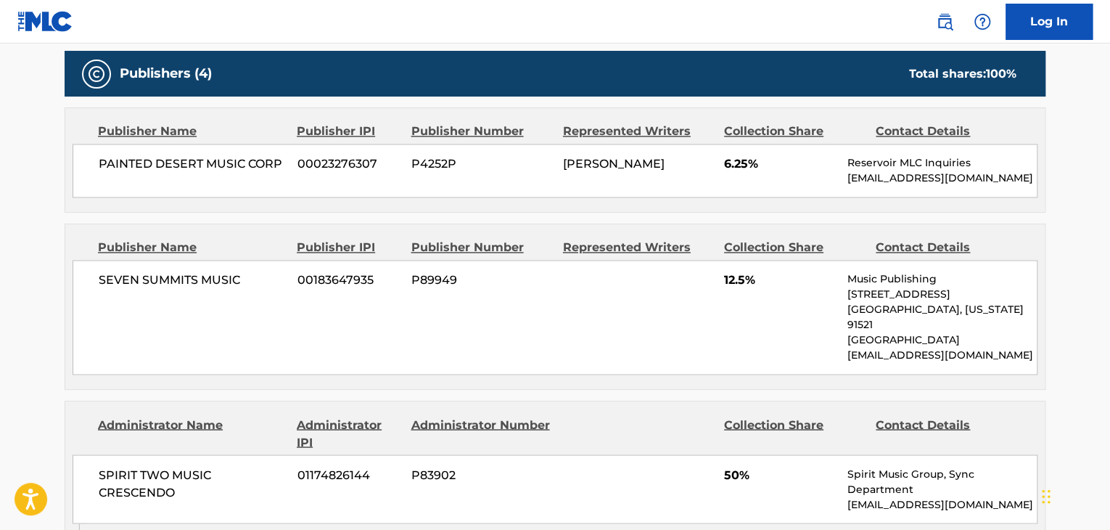
click at [165, 284] on span "SEVEN SUMMITS MUSIC" at bounding box center [193, 279] width 188 height 17
click at [307, 291] on div "SEVEN SUMMITS MUSIC 00183647935 P89949 12.5% Music Publishing [STREET_ADDRESS][…" at bounding box center [555, 317] width 965 height 115
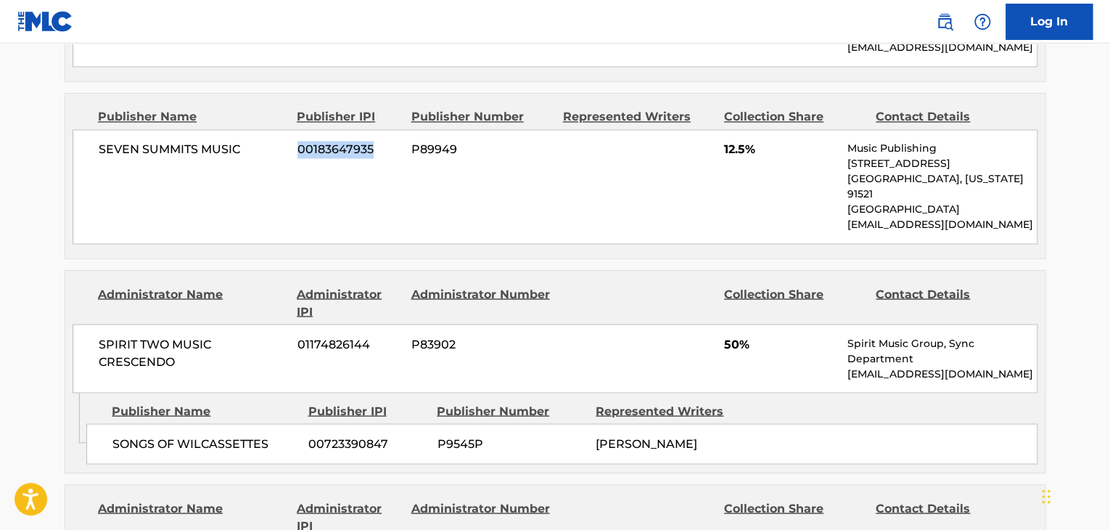
scroll to position [1234, 0]
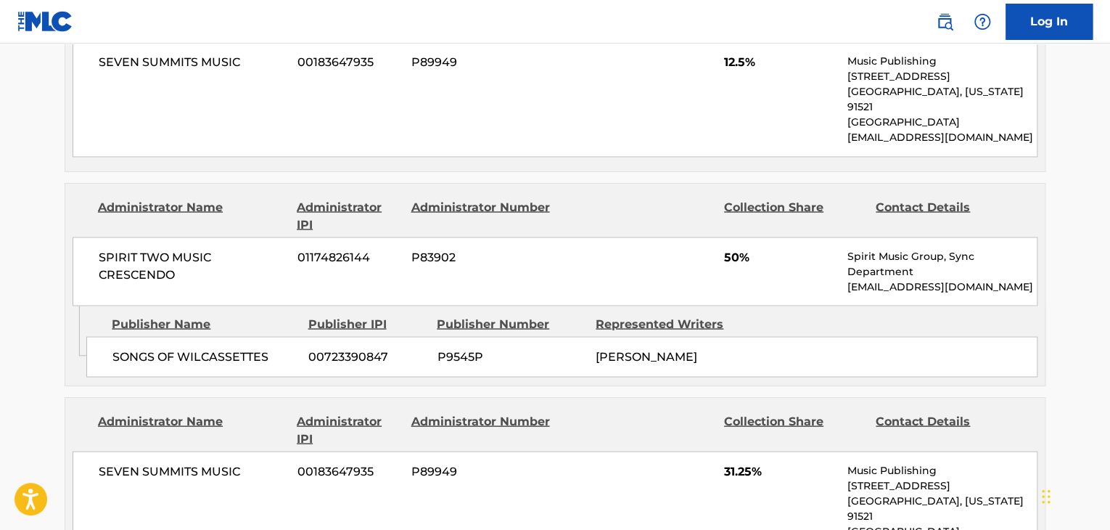
click at [125, 253] on span "SPIRIT TWO MUSIC CRESCENDO" at bounding box center [193, 265] width 188 height 35
click at [290, 245] on div "SPIRIT TWO MUSIC CRESCENDO 01174826144 P83902 50% Spirit Music Group, Sync Depa…" at bounding box center [555, 271] width 965 height 69
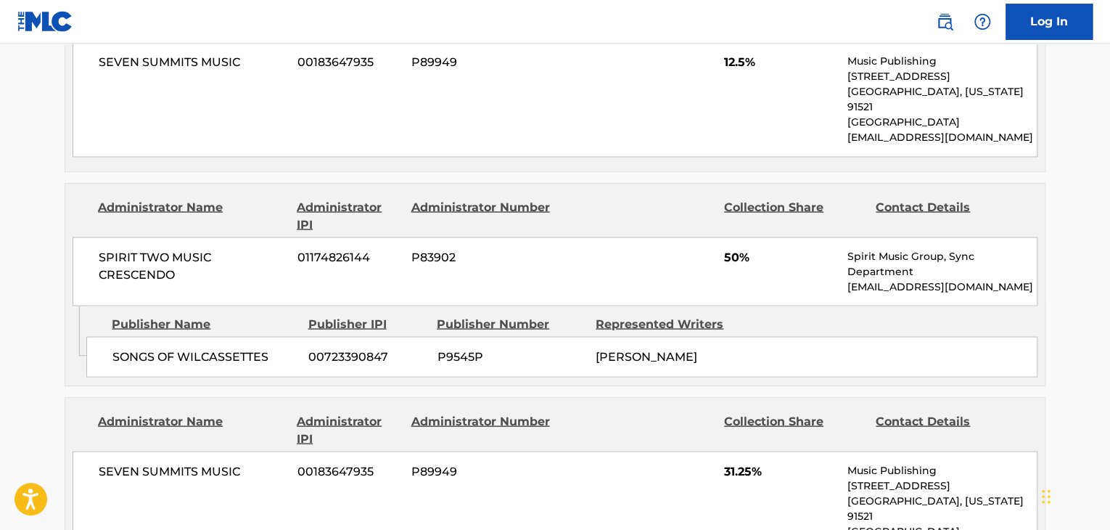
click at [305, 248] on span "01174826144" at bounding box center [349, 256] width 103 height 17
click at [311, 248] on span "01174826144" at bounding box center [349, 256] width 103 height 17
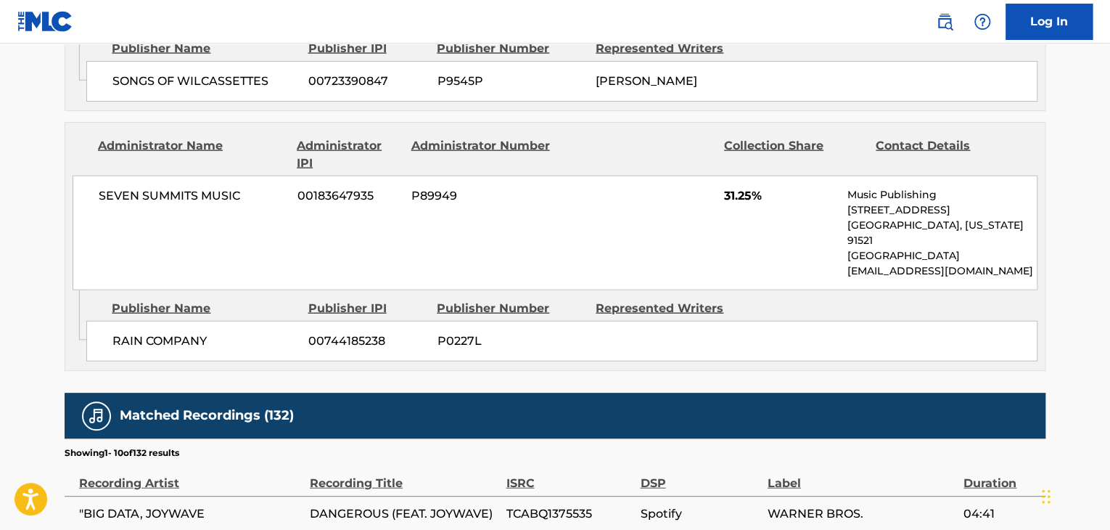
scroll to position [1597, 0]
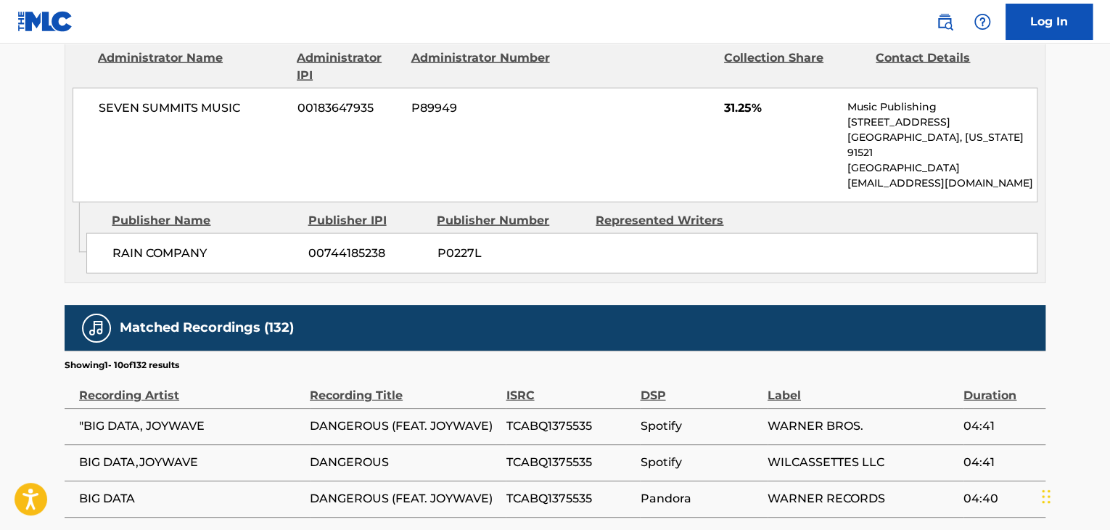
click at [157, 99] on span "SEVEN SUMMITS MUSIC" at bounding box center [193, 107] width 188 height 17
click at [302, 99] on span "00183647935" at bounding box center [349, 107] width 103 height 17
click at [303, 99] on span "00183647935" at bounding box center [349, 107] width 103 height 17
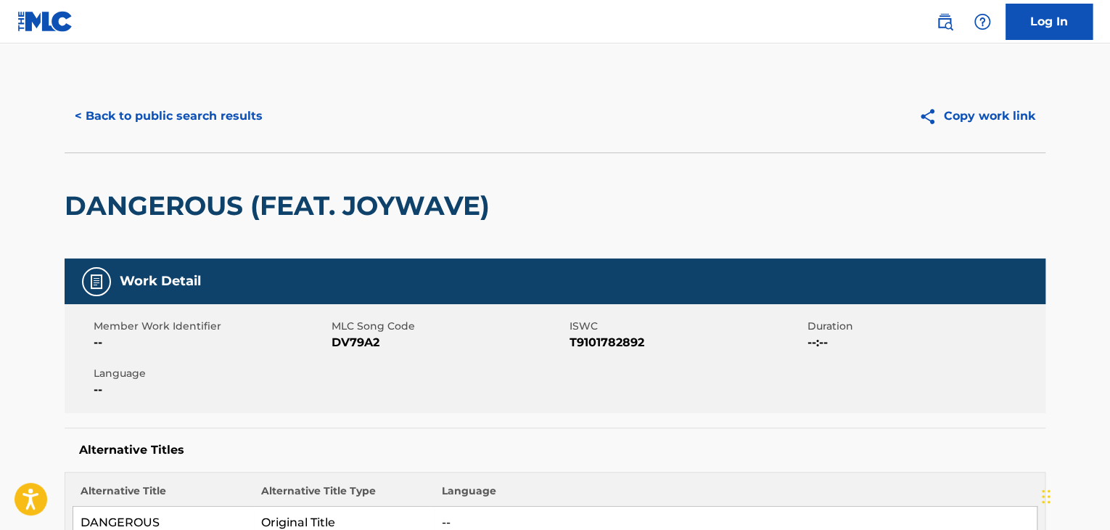
scroll to position [0, 0]
click at [359, 344] on span "DV79A2" at bounding box center [449, 342] width 234 height 17
click at [623, 339] on span "T9101782892" at bounding box center [687, 342] width 234 height 17
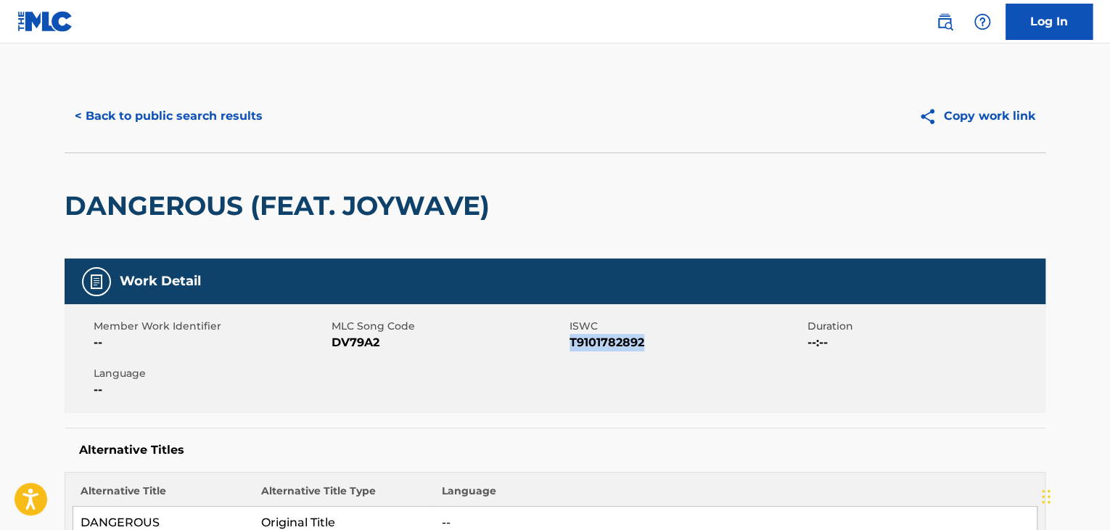
click at [623, 339] on span "T9101782892" at bounding box center [687, 342] width 234 height 17
click at [190, 102] on button "< Back to public search results" at bounding box center [169, 116] width 208 height 36
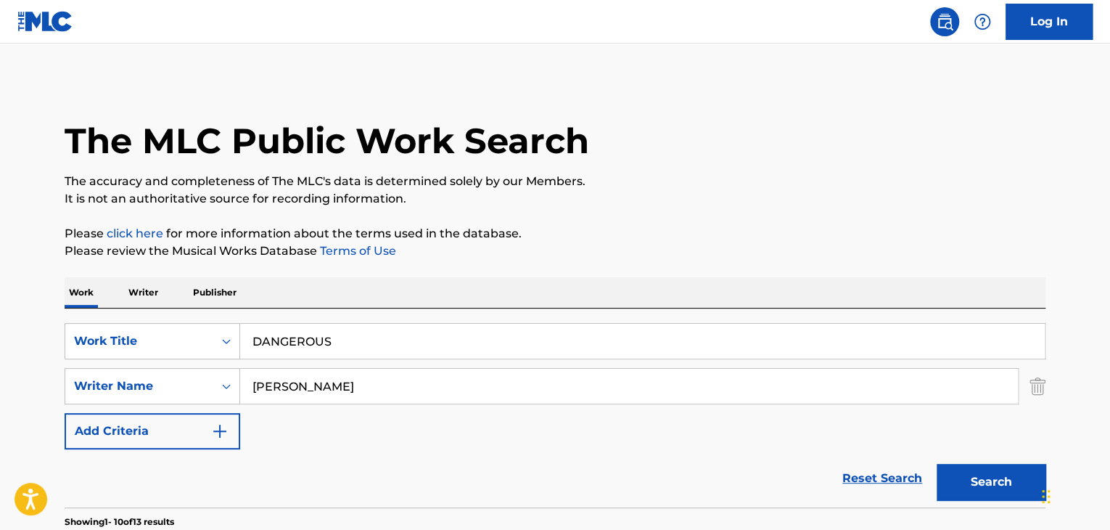
drag, startPoint x: 139, startPoint y: 284, endPoint x: 162, endPoint y: 295, distance: 25.0
click at [139, 284] on p "Writer" at bounding box center [143, 292] width 38 height 30
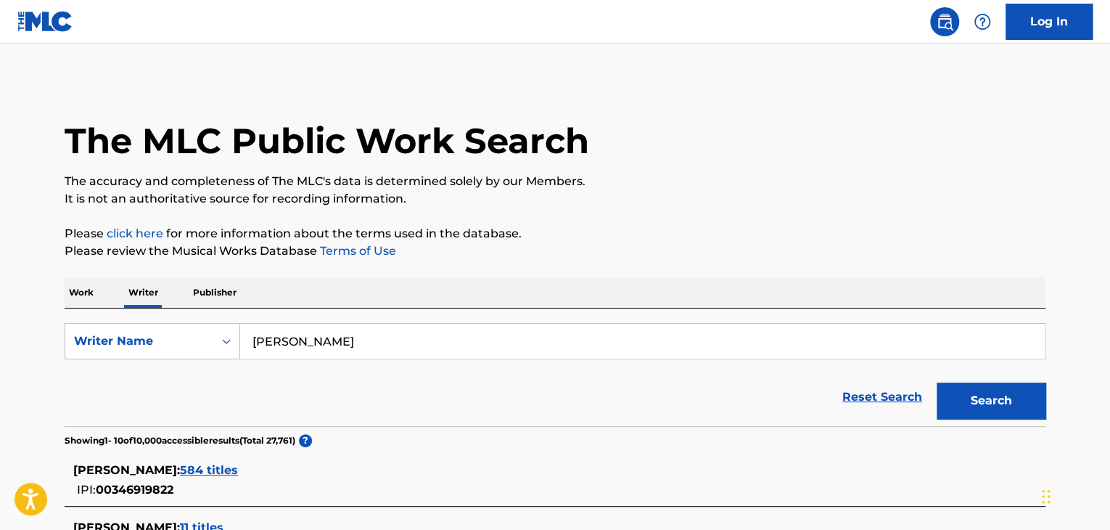
click at [339, 350] on input "[PERSON_NAME]" at bounding box center [642, 341] width 805 height 35
paste input "Lil Buckss"
type input "Lil Buckss"
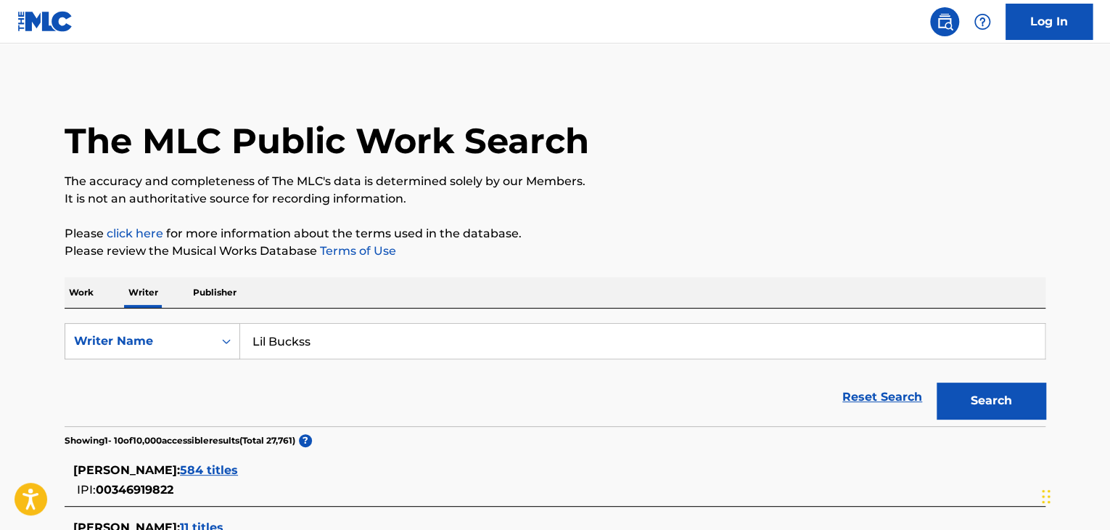
click at [573, 259] on p "Please review the Musical Works Database Terms of Use" at bounding box center [555, 250] width 981 height 17
click at [980, 404] on button "Search" at bounding box center [991, 400] width 109 height 36
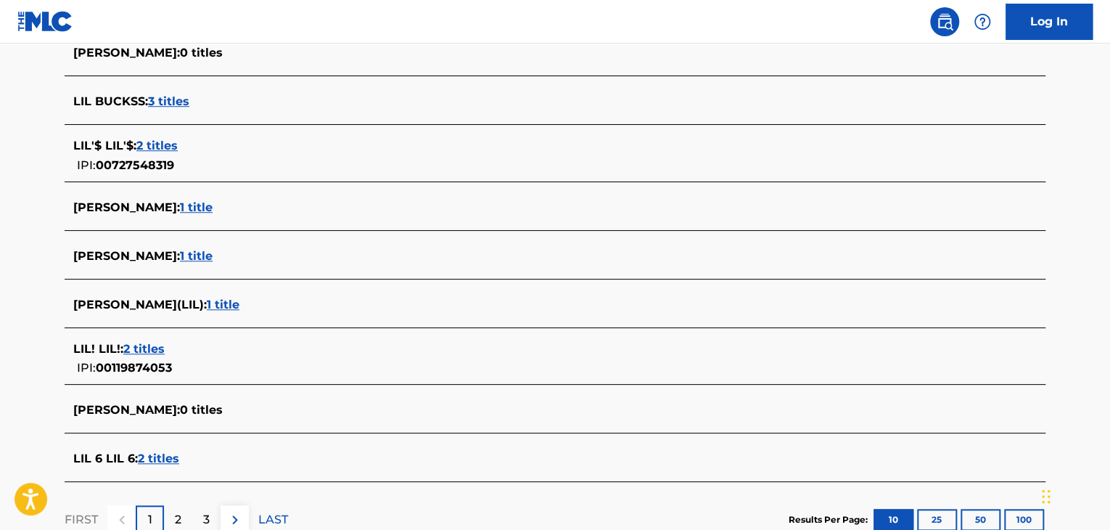
scroll to position [428, 0]
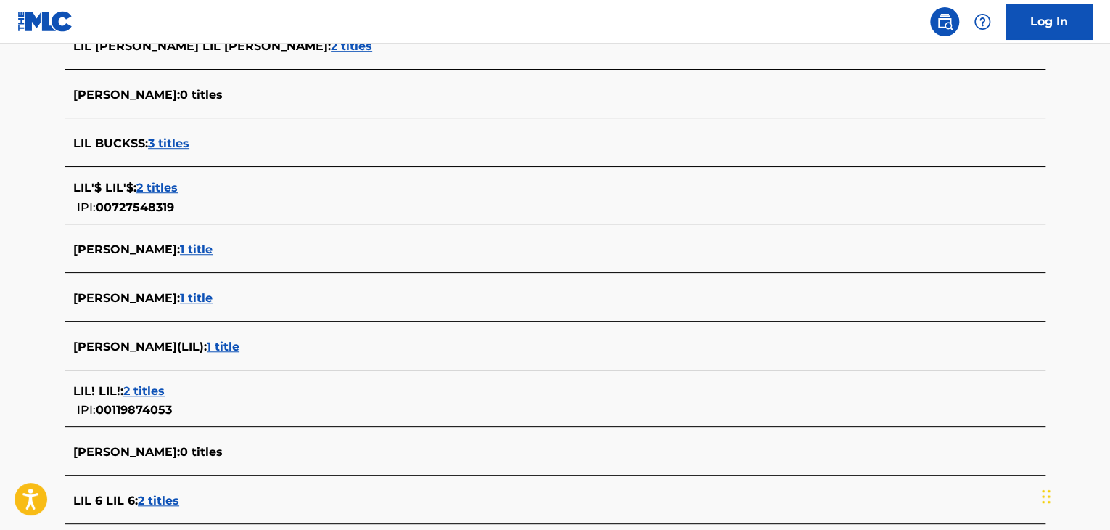
click at [164, 144] on span "3 titles" at bounding box center [168, 143] width 41 height 14
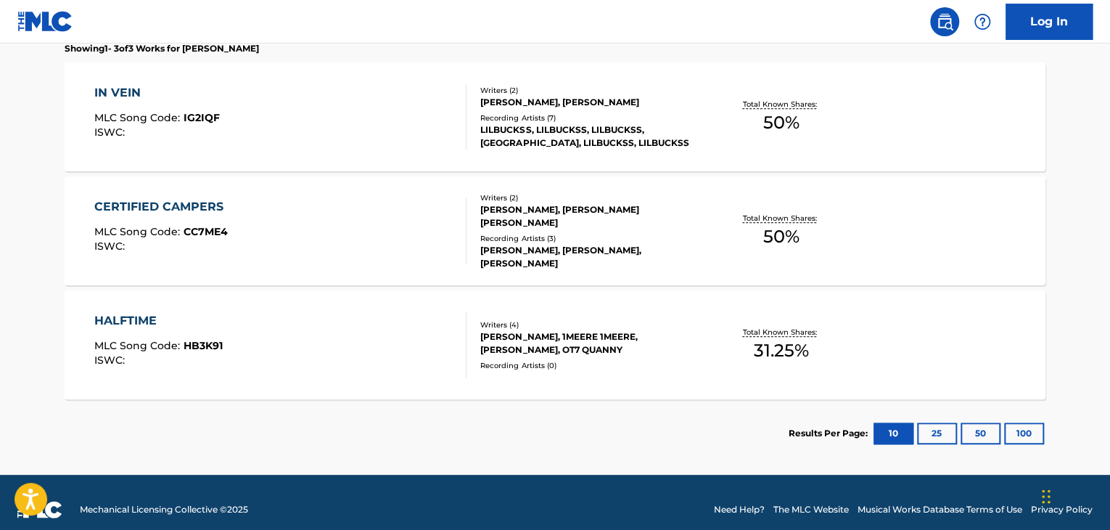
click at [443, 335] on div "HALFTIME MLC Song Code : HB3K91 ISWC :" at bounding box center [280, 344] width 373 height 65
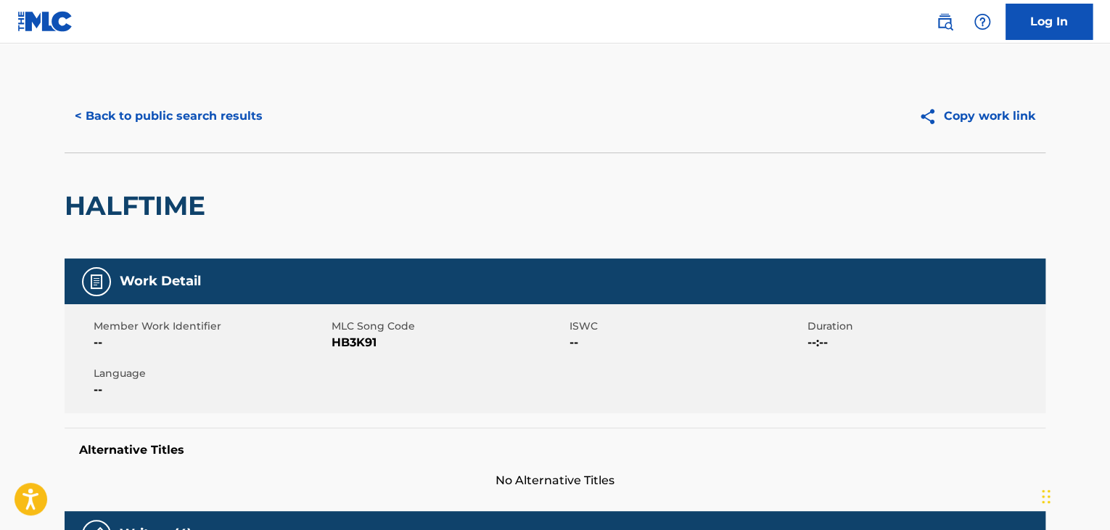
click at [201, 139] on div "< Back to public search results Copy work link" at bounding box center [555, 116] width 981 height 73
click at [194, 105] on button "< Back to public search results" at bounding box center [169, 116] width 208 height 36
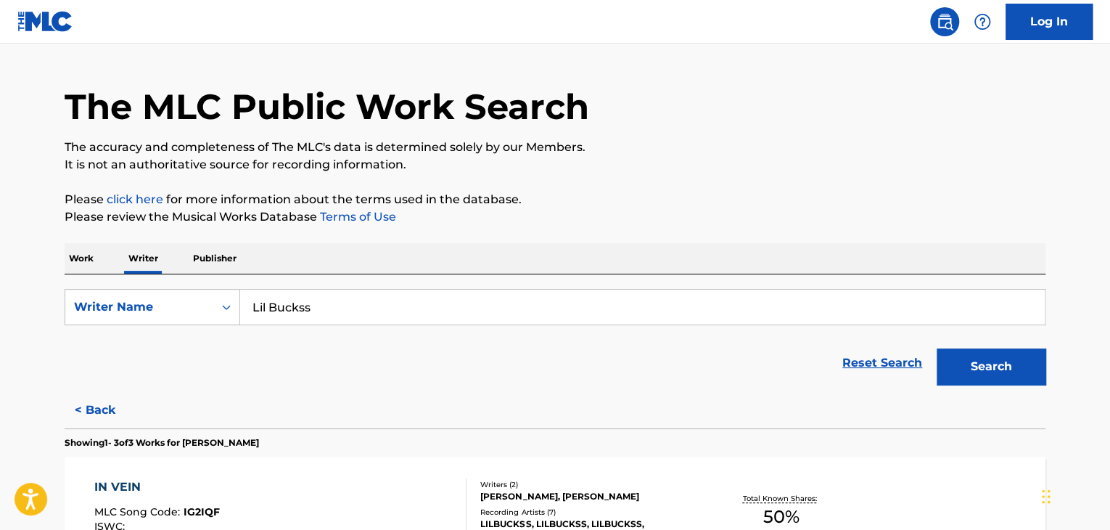
scroll to position [235, 0]
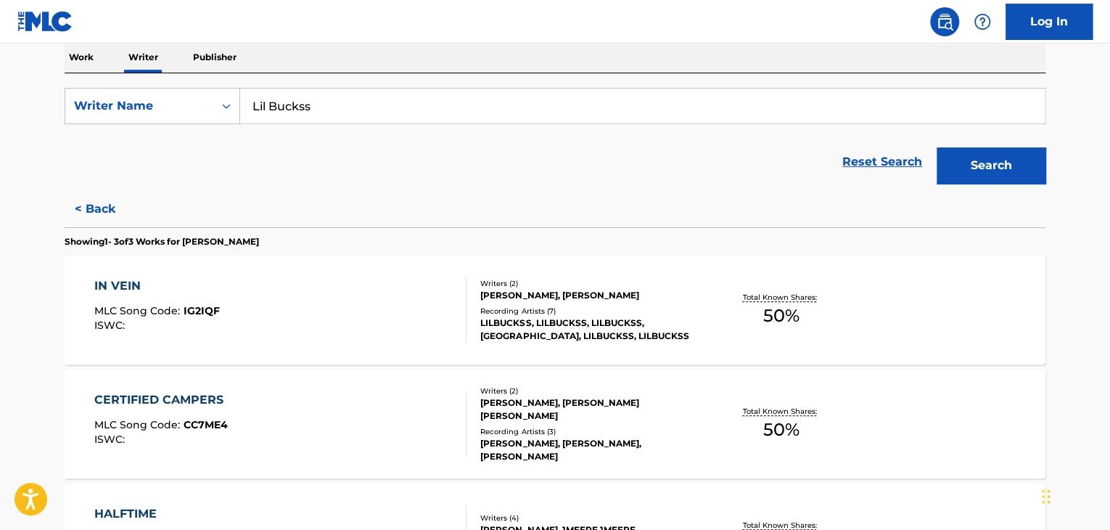
click at [658, 294] on div "[PERSON_NAME], [PERSON_NAME]" at bounding box center [589, 295] width 219 height 13
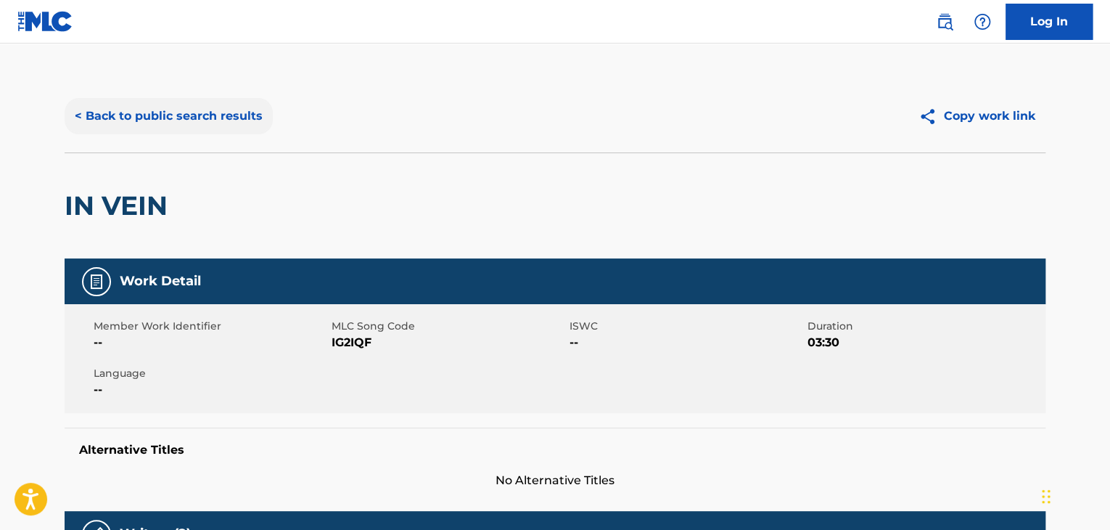
click at [224, 111] on button "< Back to public search results" at bounding box center [169, 116] width 208 height 36
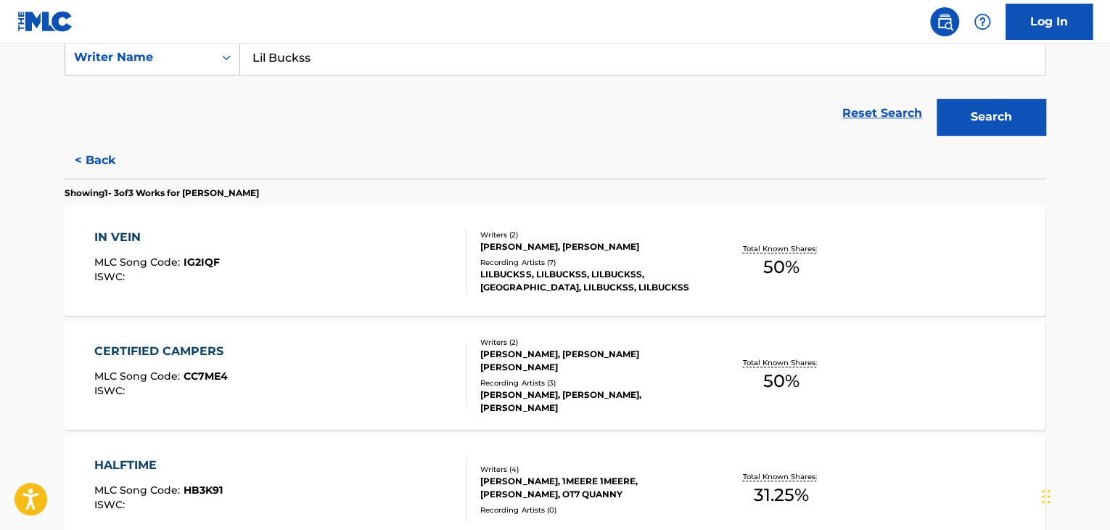
scroll to position [308, 0]
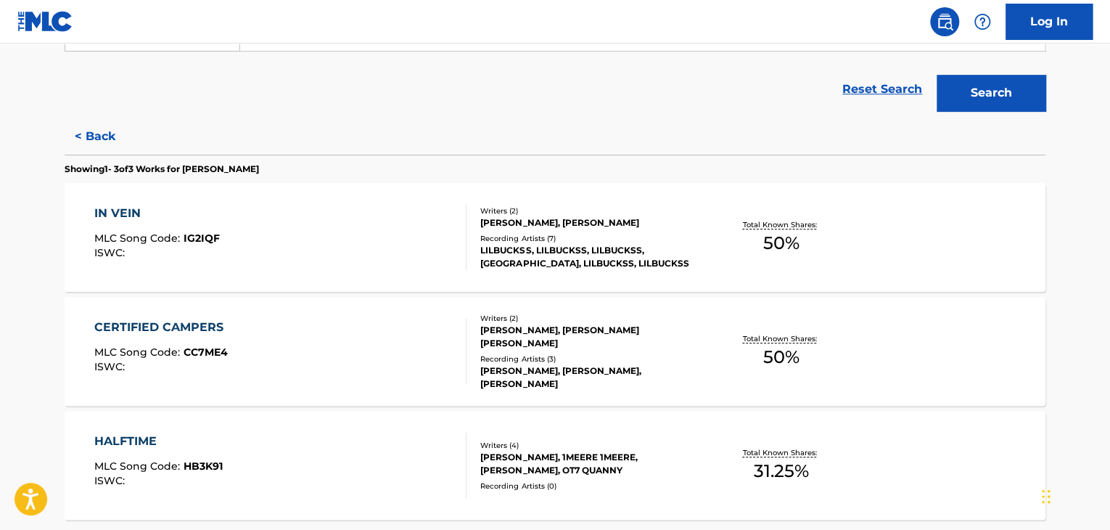
click at [713, 355] on div "Total Known Shares: 50 %" at bounding box center [781, 351] width 163 height 44
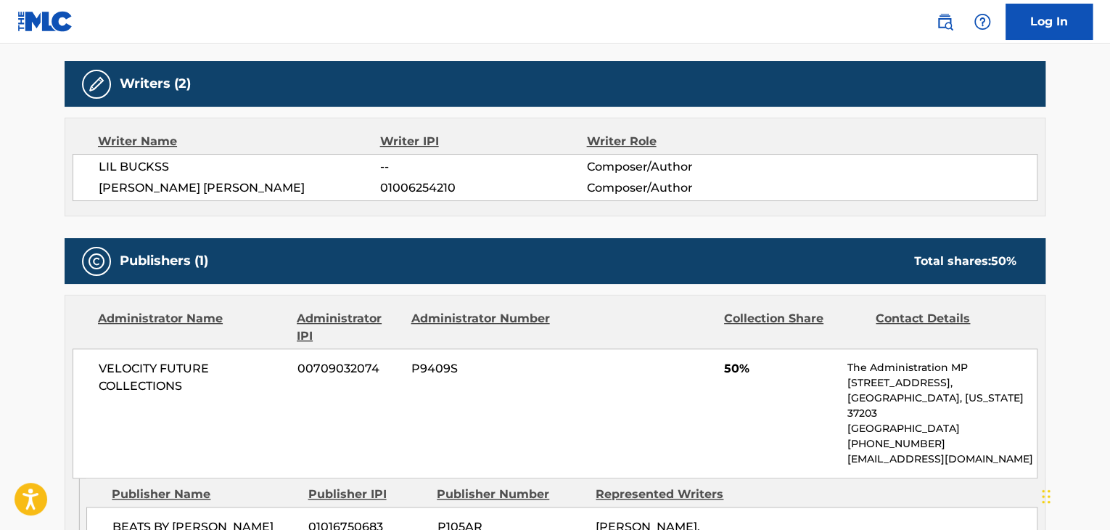
scroll to position [508, 0]
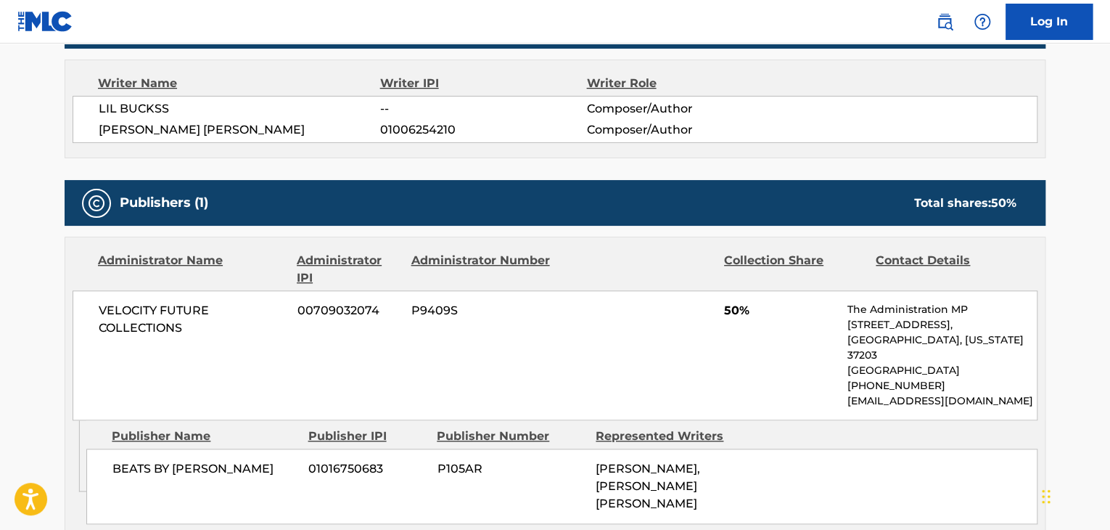
click at [151, 320] on span "VELOCITY FUTURE COLLECTIONS" at bounding box center [193, 319] width 188 height 35
click at [328, 317] on span "00709032074" at bounding box center [349, 310] width 103 height 17
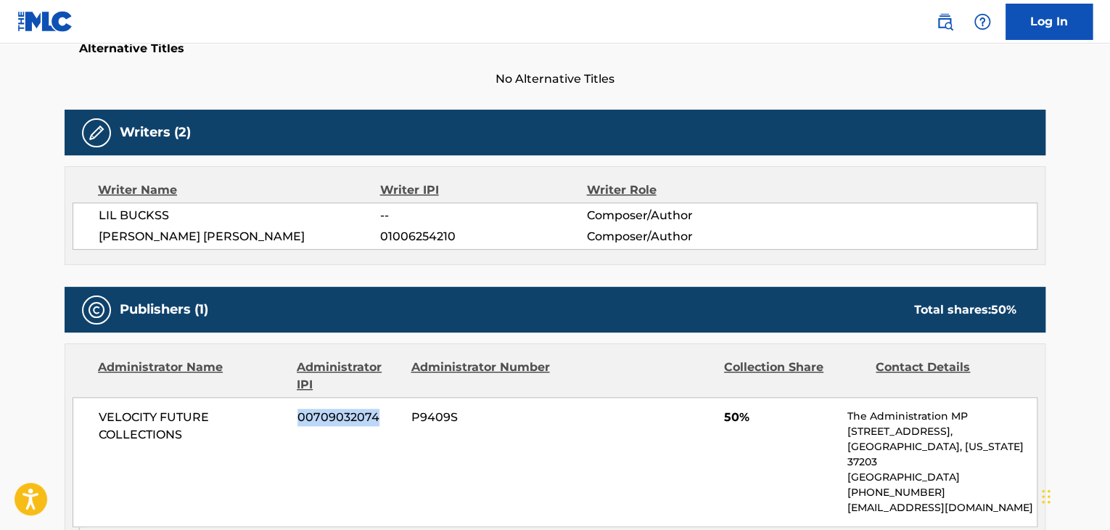
scroll to position [218, 0]
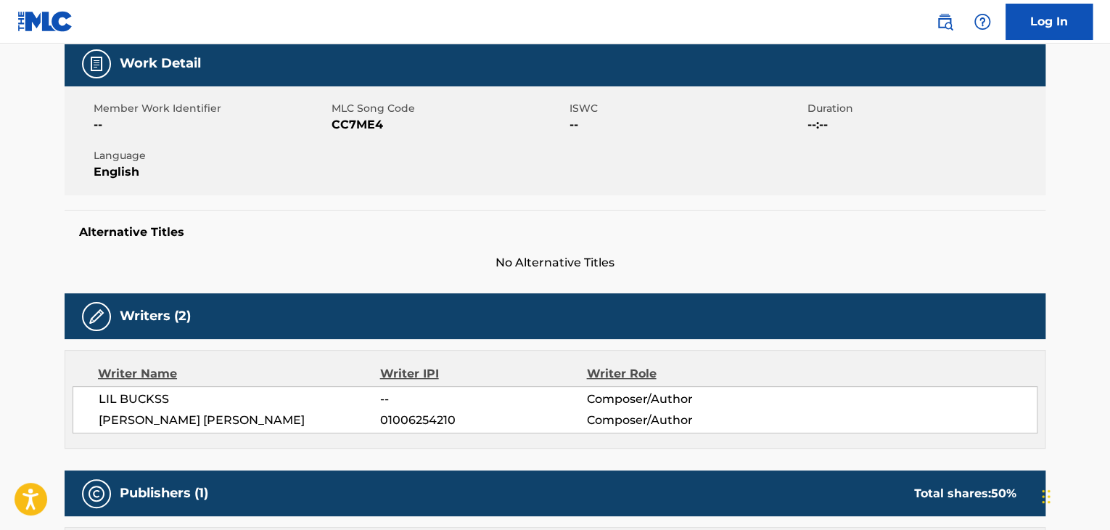
click at [354, 137] on div "Member Work Identifier -- MLC Song Code CC7ME4 ISWC -- Duration --:-- Language …" at bounding box center [555, 140] width 981 height 109
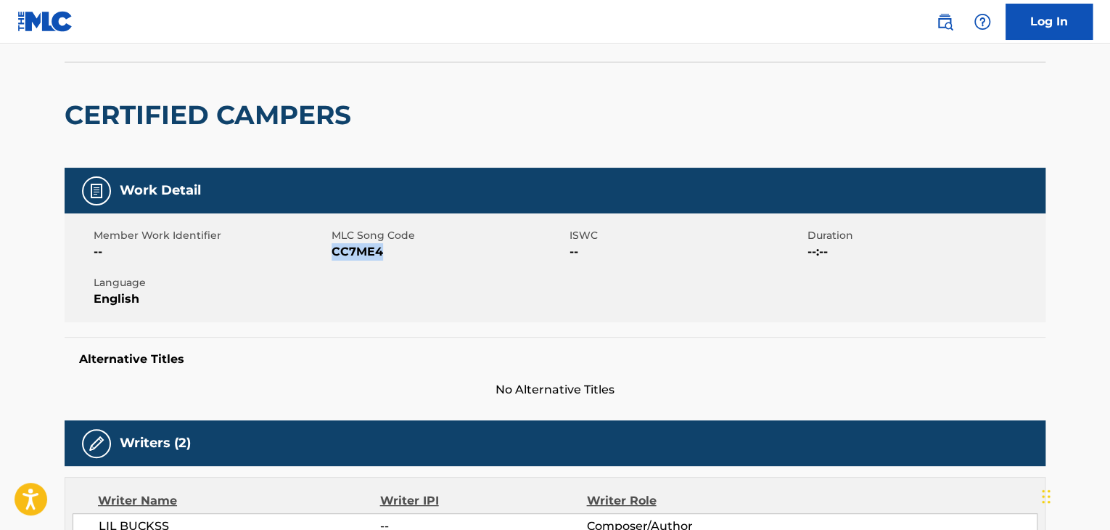
scroll to position [0, 0]
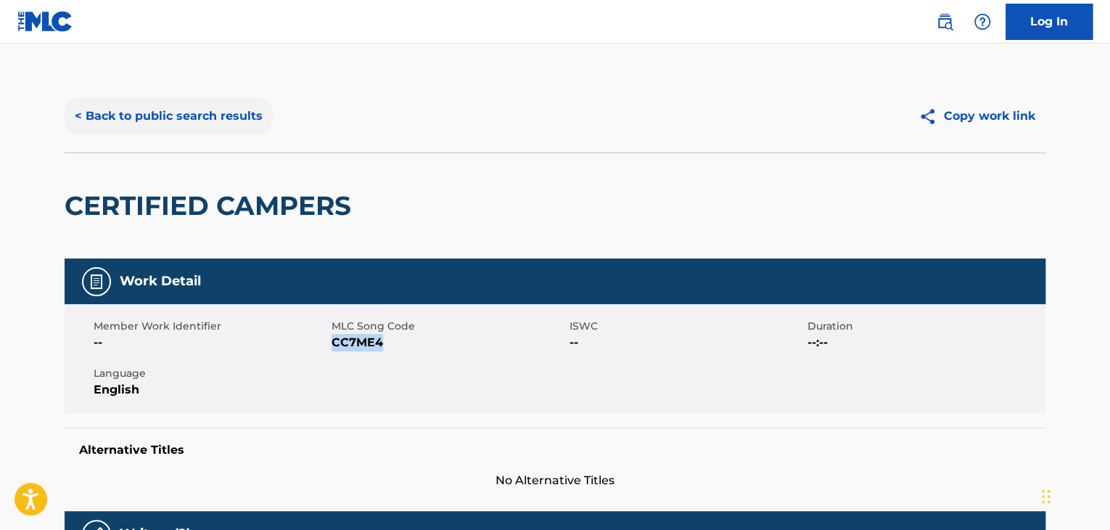
click at [216, 112] on button "< Back to public search results" at bounding box center [169, 116] width 208 height 36
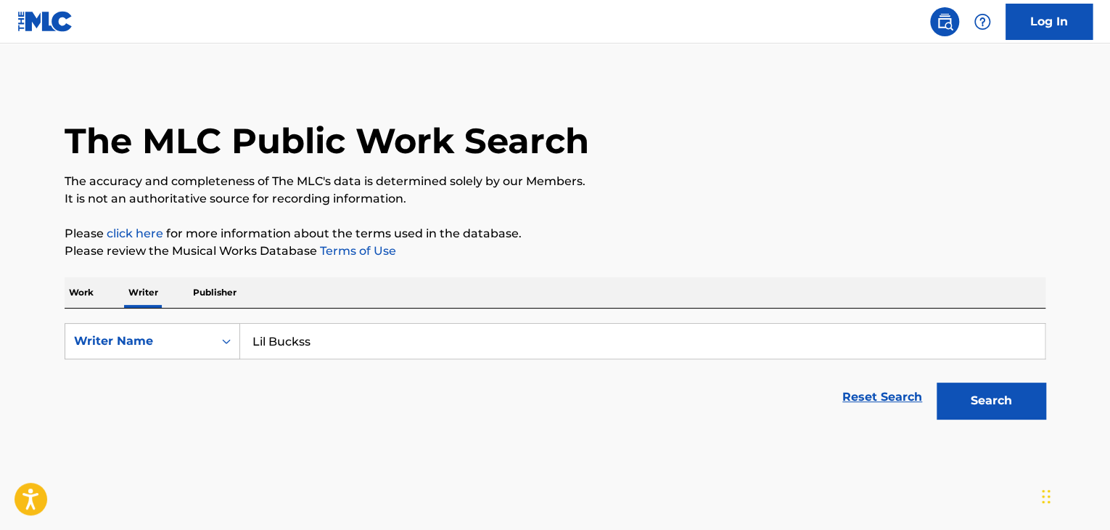
scroll to position [17, 0]
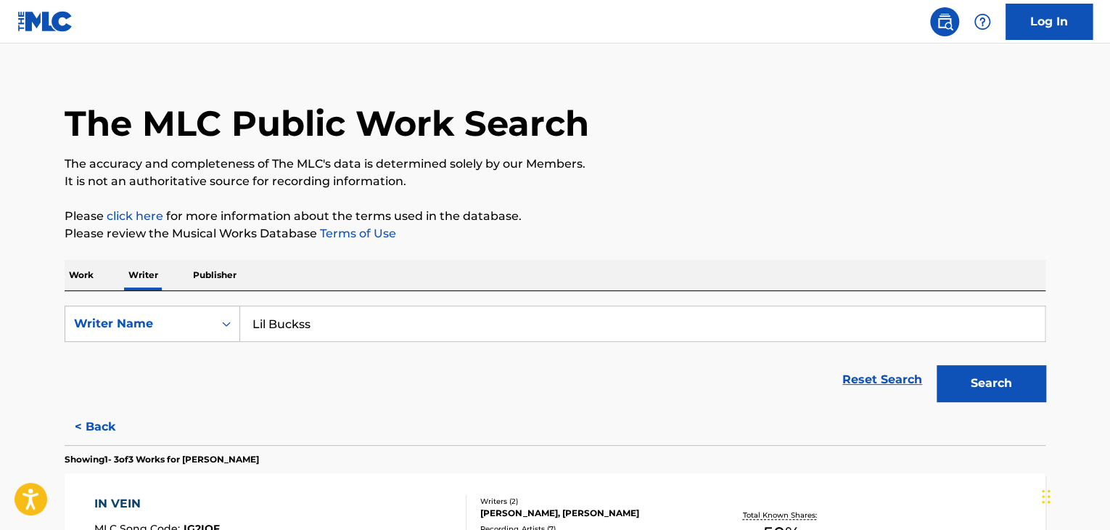
click at [297, 319] on input "Lil Buckss" at bounding box center [642, 323] width 805 height 35
paste input "[PERSON_NAME]"
type input "[PERSON_NAME]"
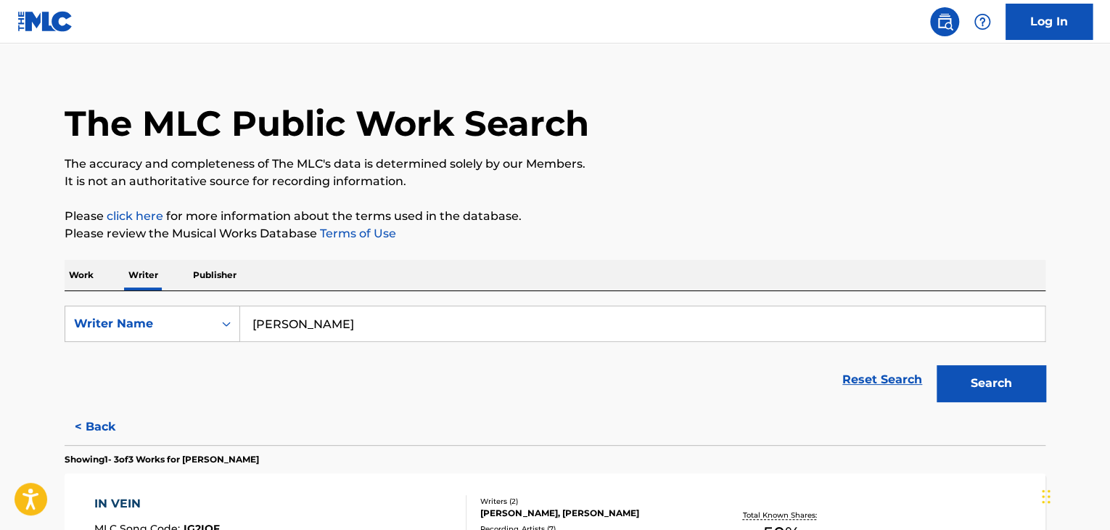
click at [816, 219] on p "Please click here for more information about the terms used in the database." at bounding box center [555, 216] width 981 height 17
click at [974, 380] on button "Search" at bounding box center [991, 383] width 109 height 36
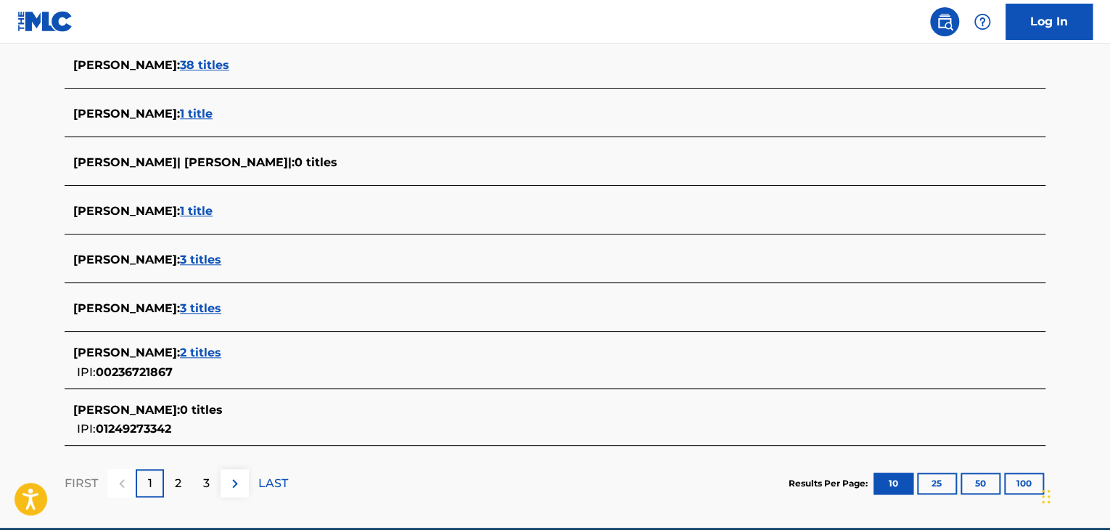
scroll to position [573, 0]
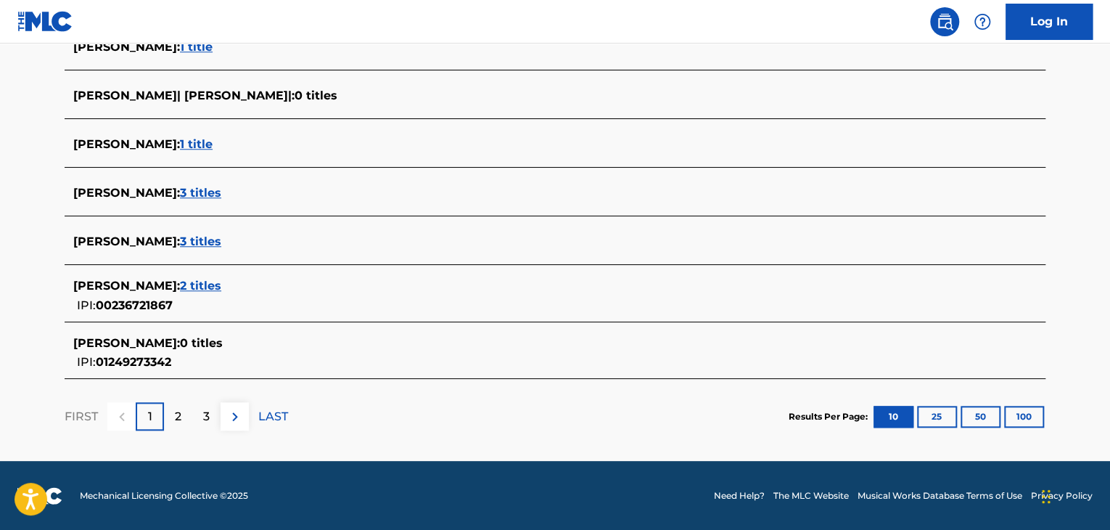
click at [221, 197] on span "3 titles" at bounding box center [200, 193] width 41 height 14
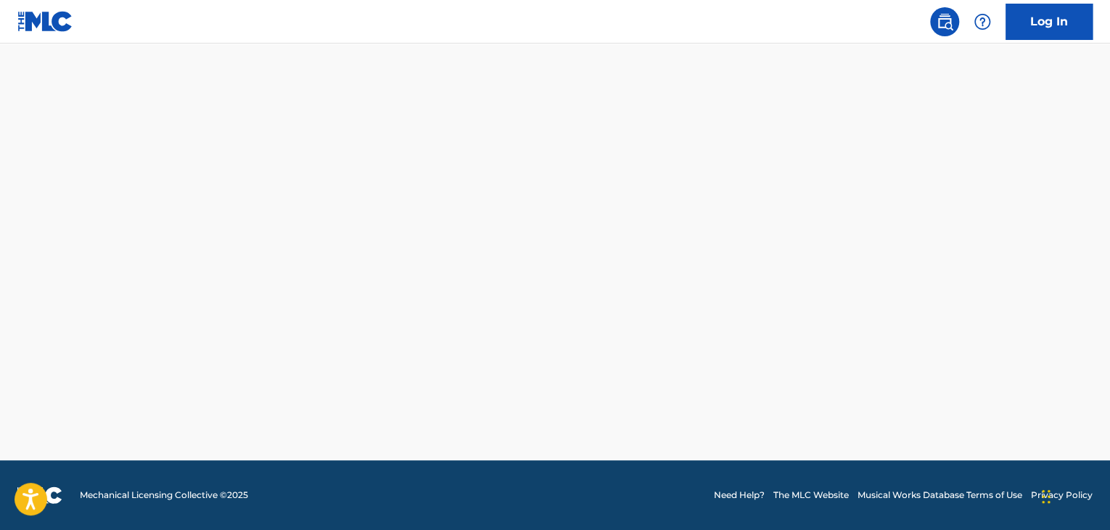
scroll to position [443, 0]
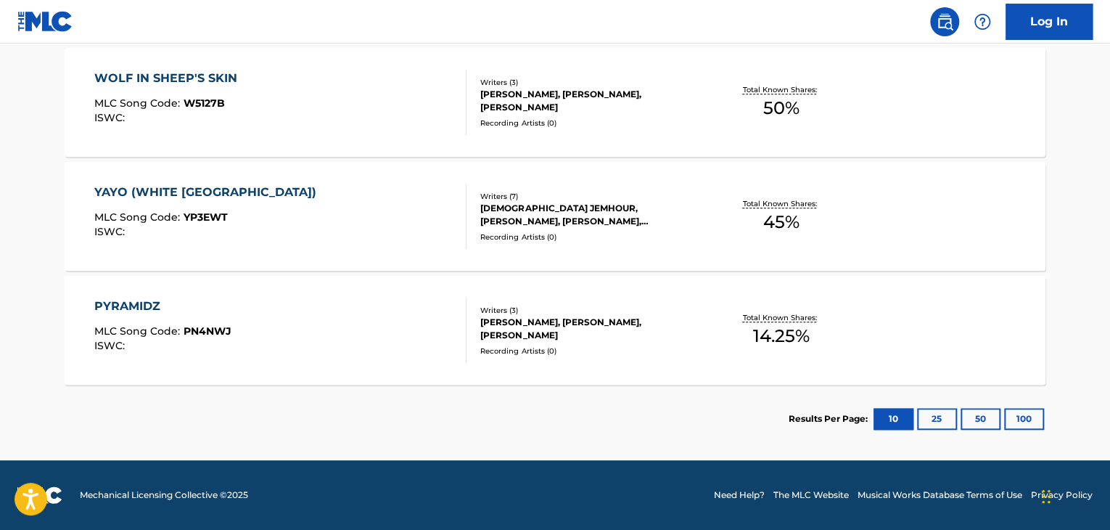
click at [366, 320] on div "PYRAMIDZ MLC Song Code : PN4NWJ ISWC :" at bounding box center [280, 330] width 373 height 65
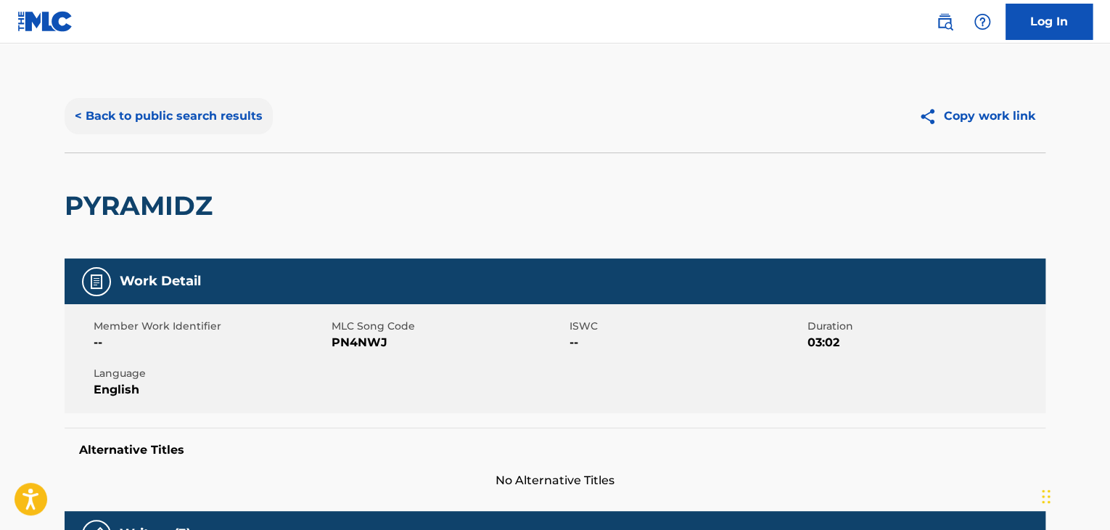
click at [225, 123] on button "< Back to public search results" at bounding box center [169, 116] width 208 height 36
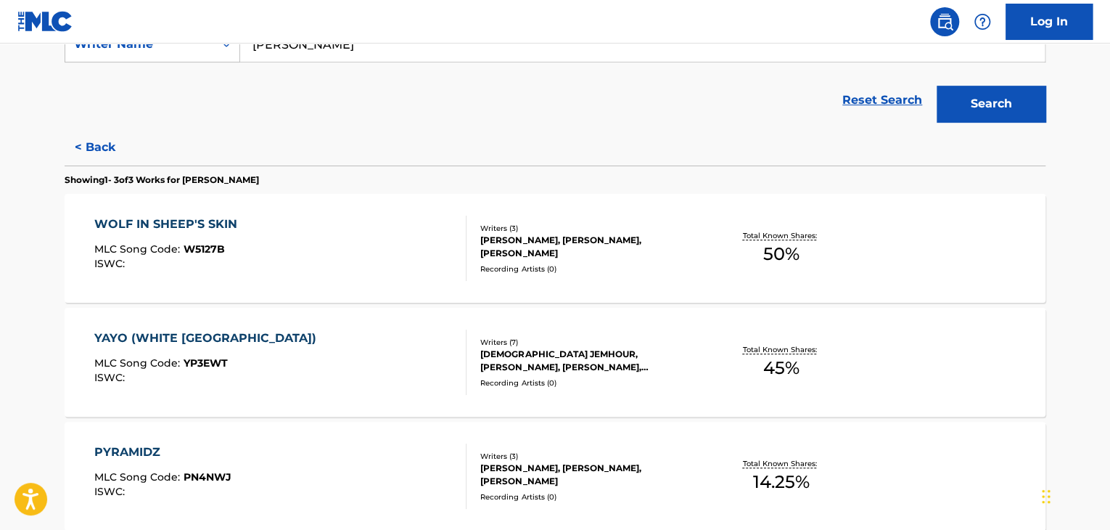
scroll to position [308, 0]
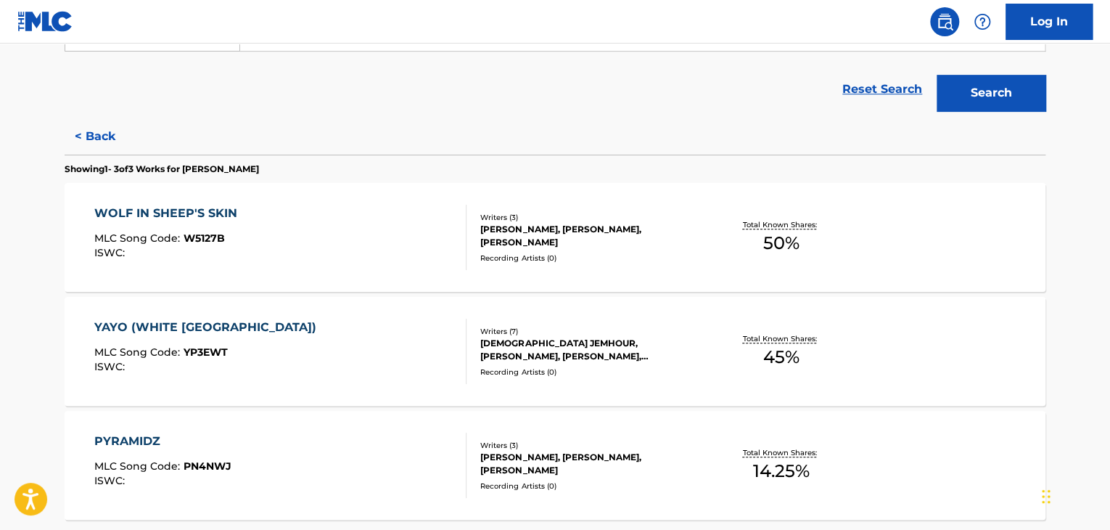
click at [647, 241] on div "[PERSON_NAME], [PERSON_NAME], [PERSON_NAME]" at bounding box center [589, 236] width 219 height 26
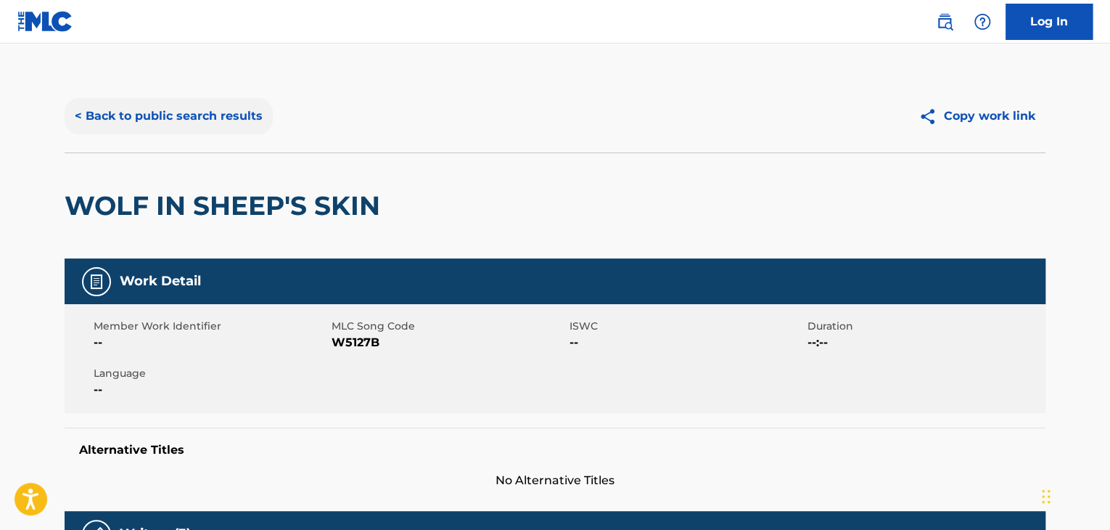
click at [228, 105] on button "< Back to public search results" at bounding box center [169, 116] width 208 height 36
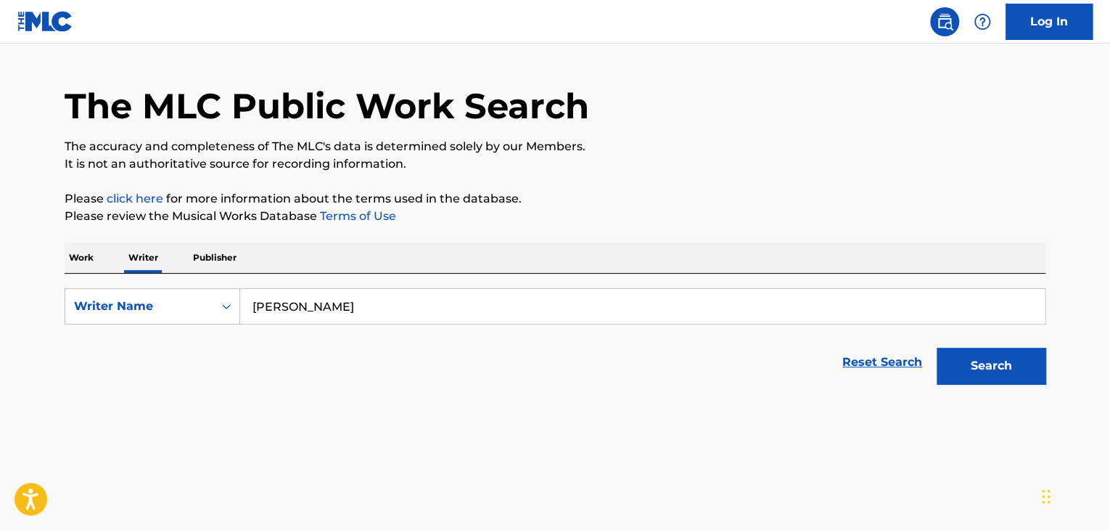
scroll to position [308, 0]
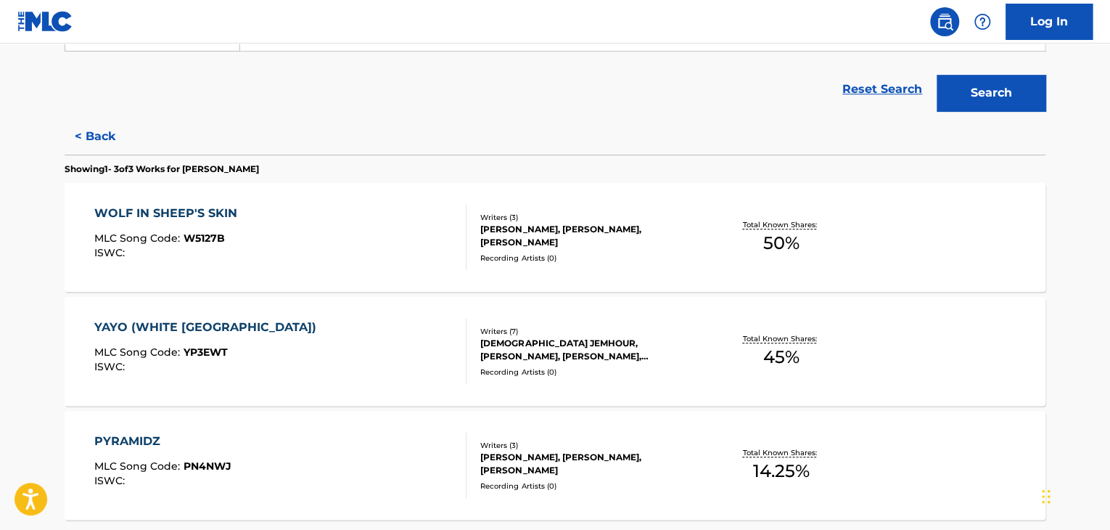
click at [687, 353] on div "[DEMOGRAPHIC_DATA] JEMHOUR, [PERSON_NAME], [PERSON_NAME], [PERSON_NAME], [PERSO…" at bounding box center [589, 350] width 219 height 26
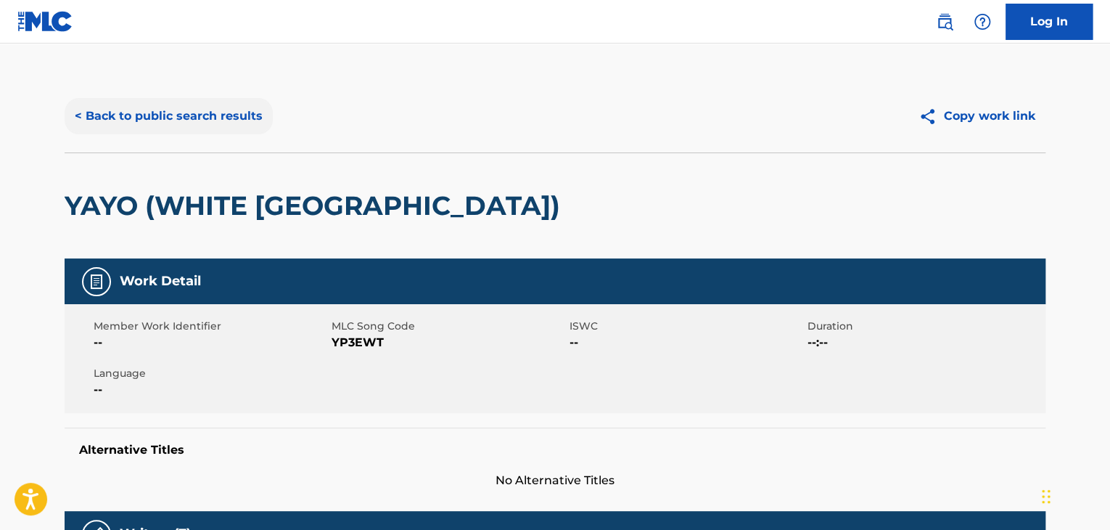
click at [241, 117] on button "< Back to public search results" at bounding box center [169, 116] width 208 height 36
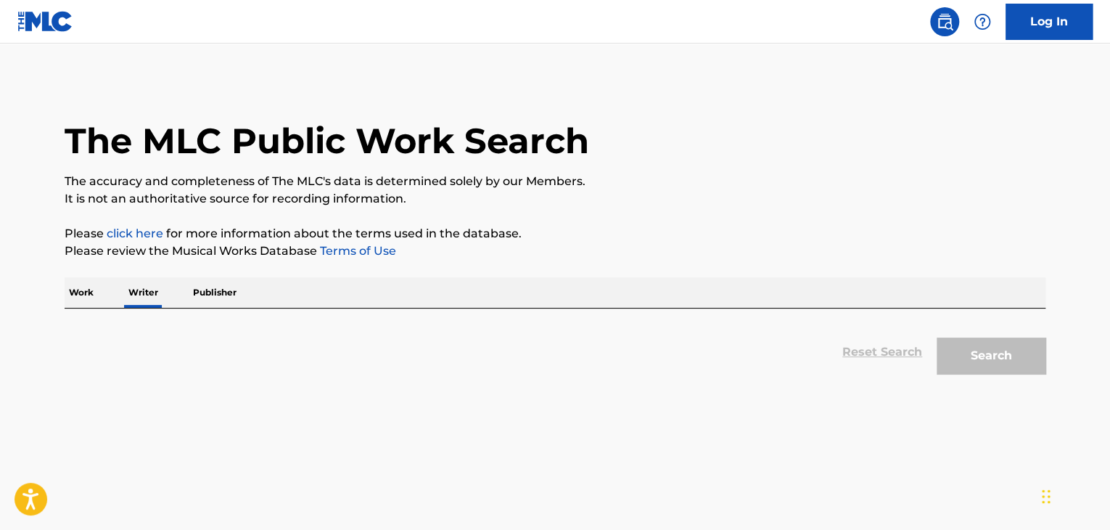
scroll to position [17, 0]
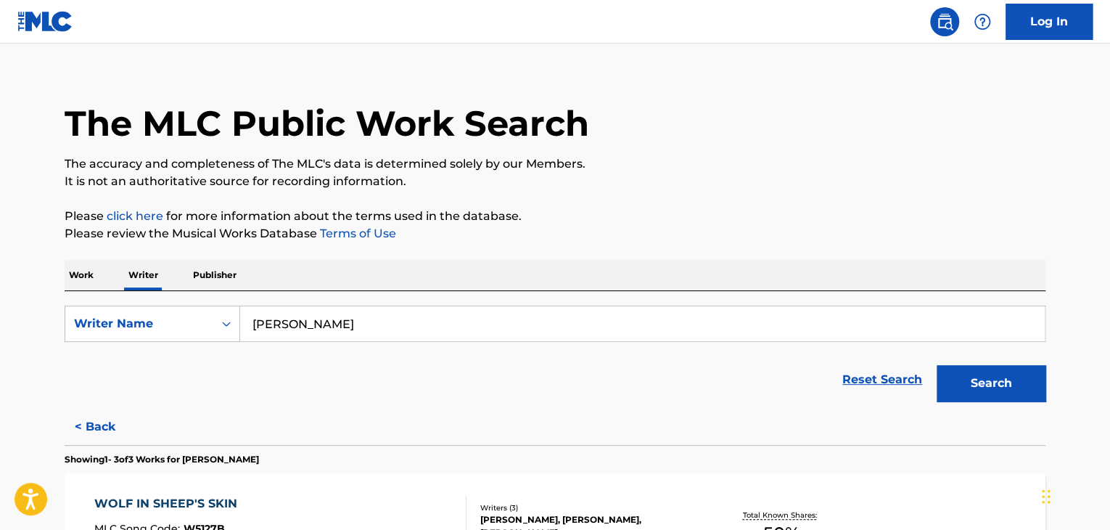
click at [410, 325] on input "[PERSON_NAME]" at bounding box center [642, 323] width 805 height 35
paste input "WING [PERSON_NAME]"
type input "[PERSON_NAME] [PERSON_NAME]"
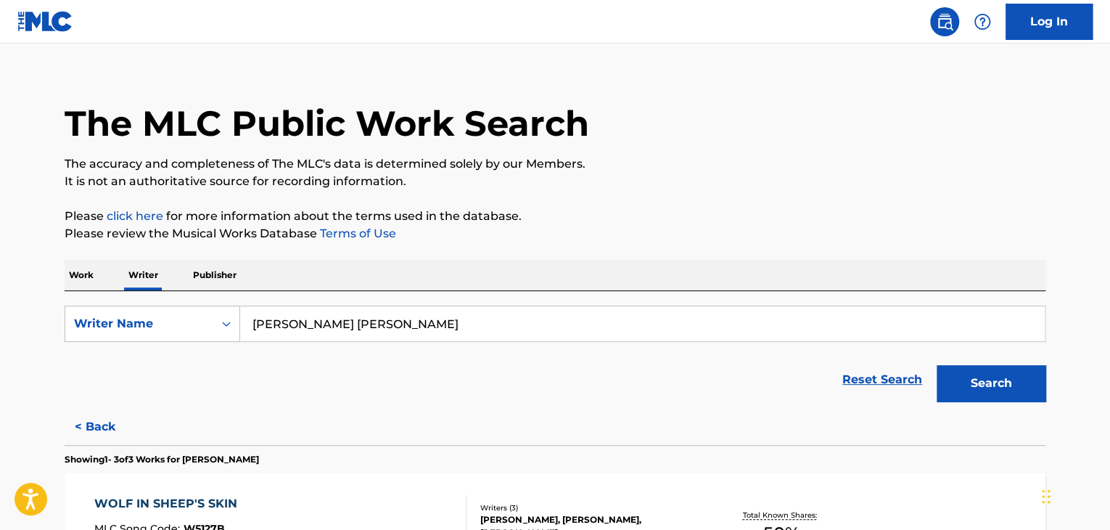
click at [709, 215] on p "Please click here for more information about the terms used in the database." at bounding box center [555, 216] width 981 height 17
click at [975, 397] on button "Search" at bounding box center [991, 383] width 109 height 36
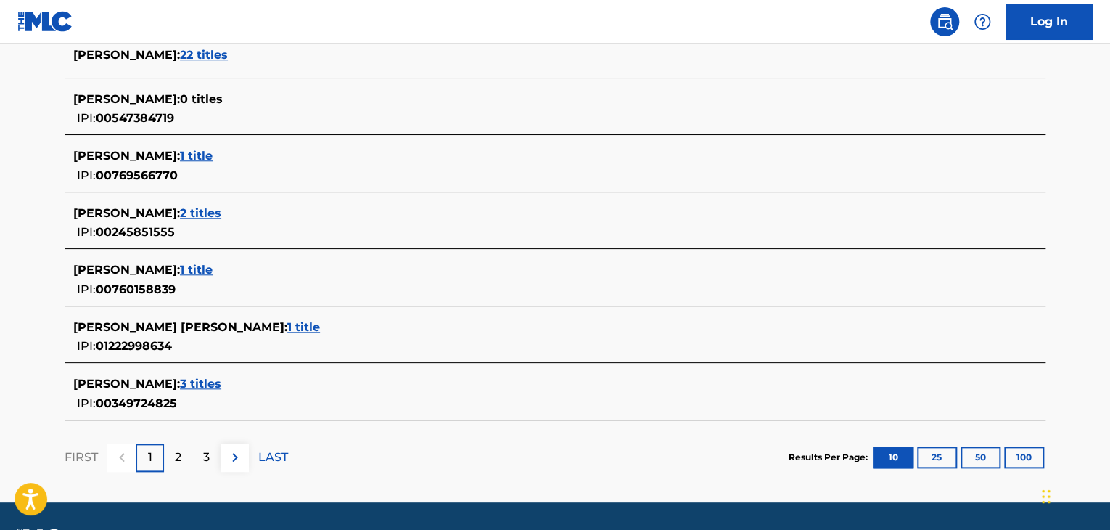
scroll to position [598, 0]
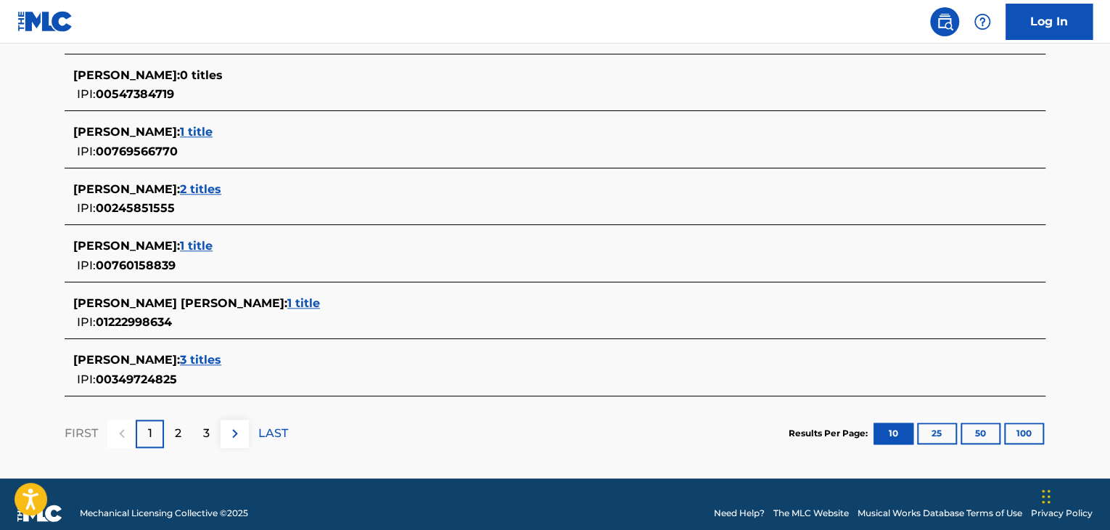
click at [287, 300] on span "1 title" at bounding box center [303, 303] width 33 height 14
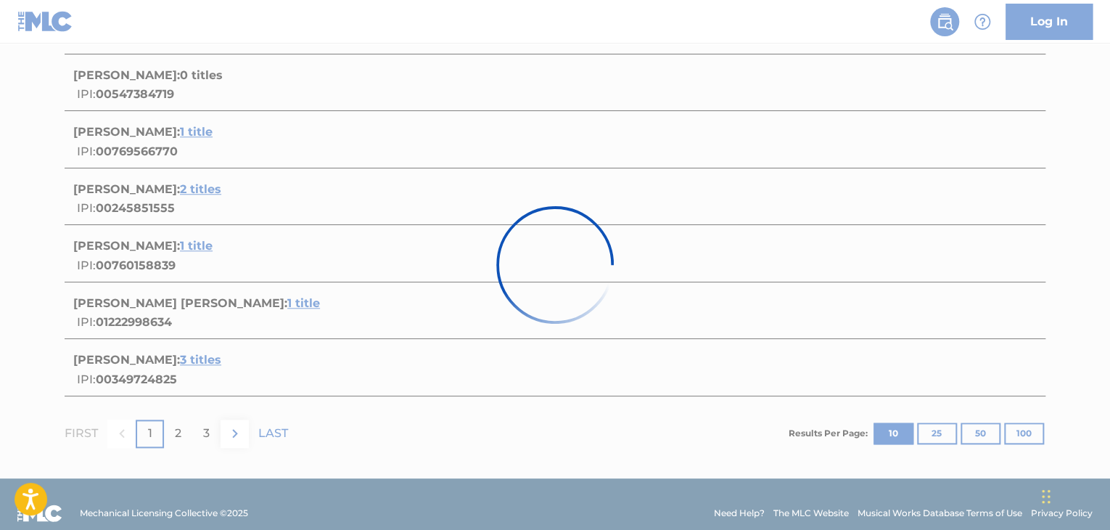
scroll to position [215, 0]
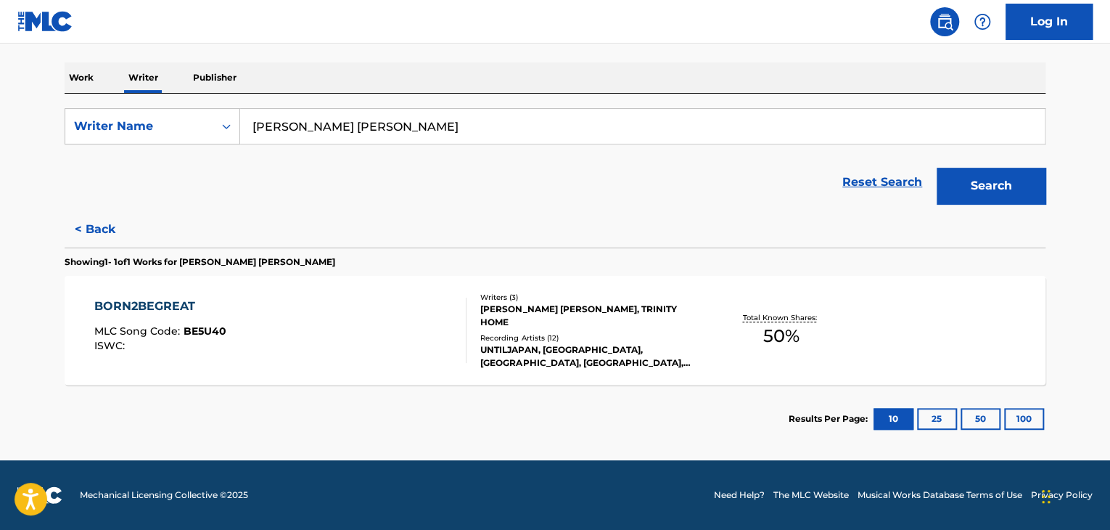
click at [441, 303] on div "BORN2BEGREAT MLC Song Code : BE5U40 ISWC :" at bounding box center [280, 330] width 373 height 65
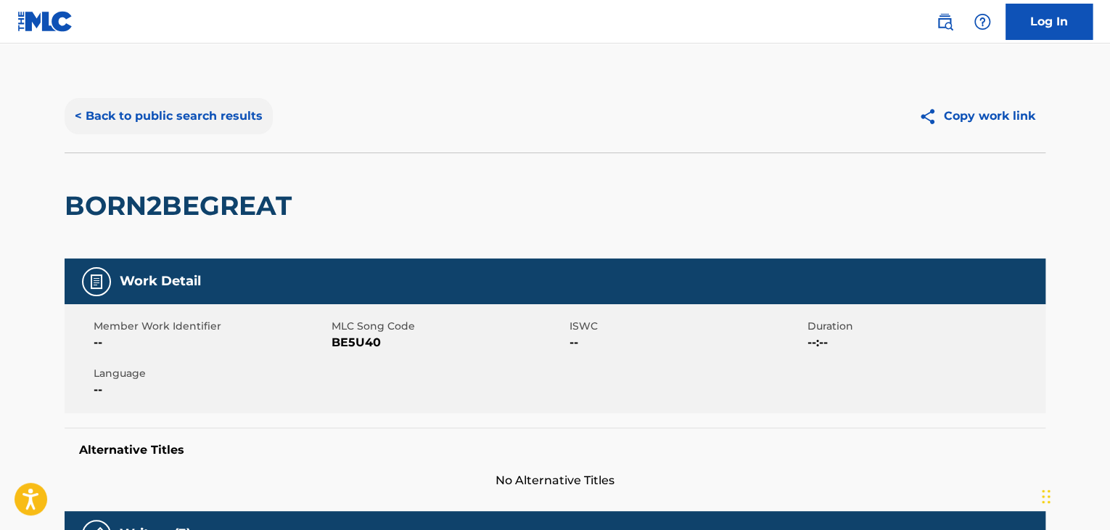
click at [171, 113] on button "< Back to public search results" at bounding box center [169, 116] width 208 height 36
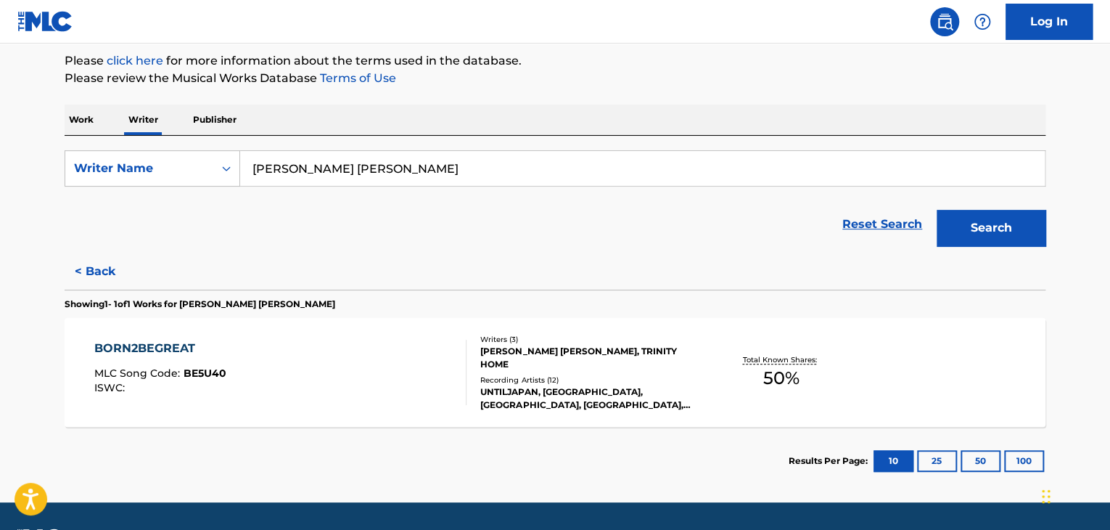
scroll to position [215, 0]
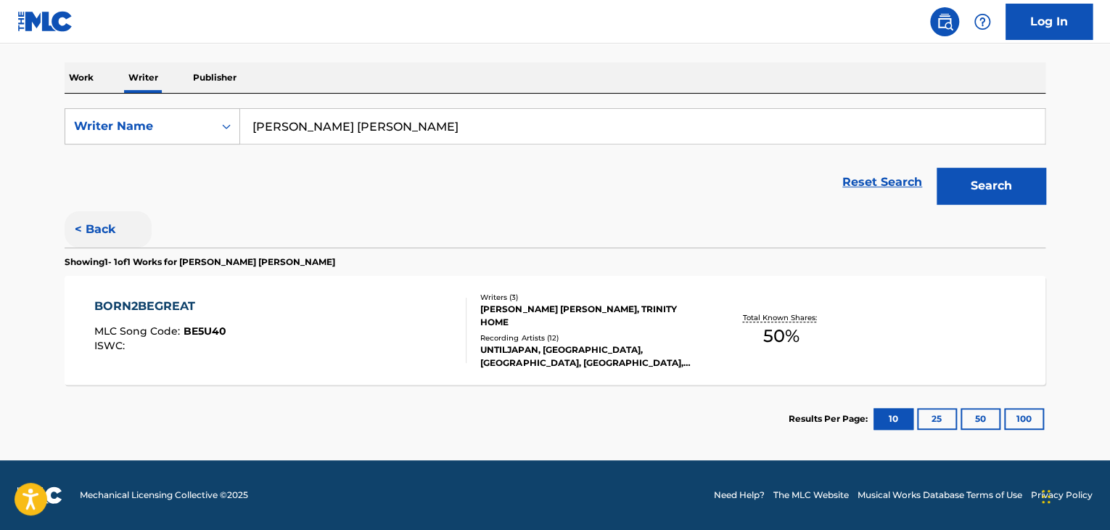
click at [84, 220] on button "< Back" at bounding box center [108, 229] width 87 height 36
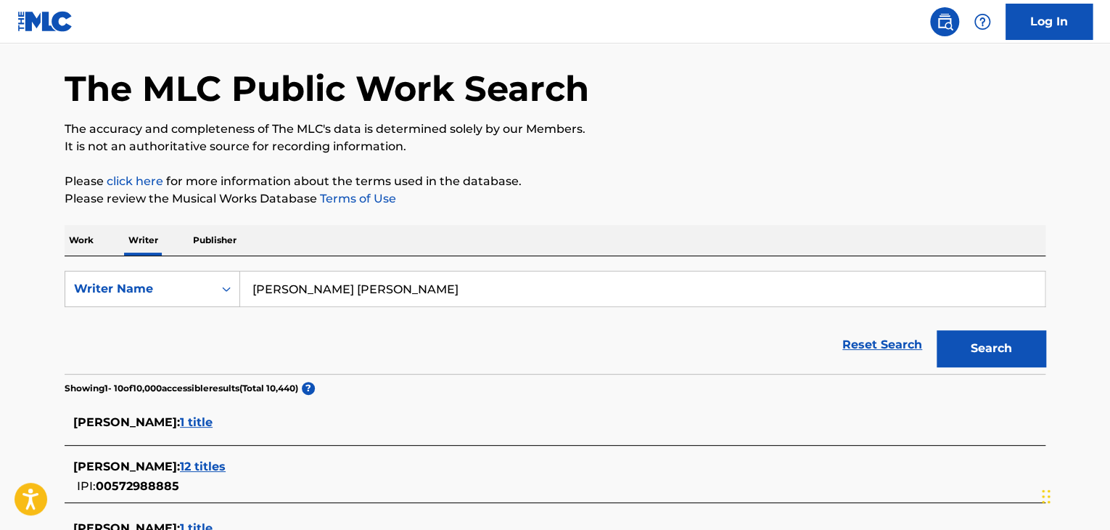
scroll to position [0, 0]
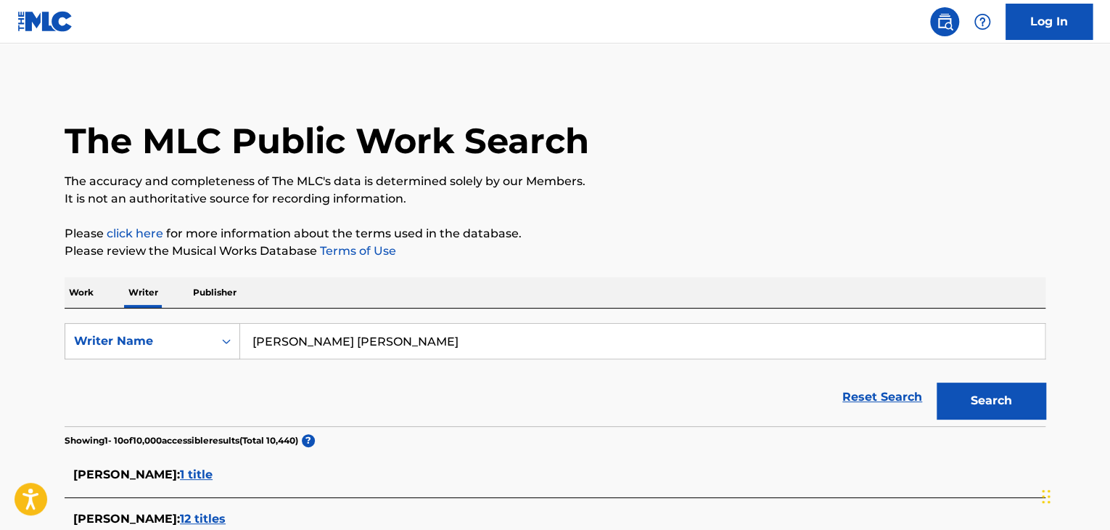
click at [333, 331] on input "[PERSON_NAME] [PERSON_NAME]" at bounding box center [642, 341] width 805 height 35
paste input "Untiljapan"
type input "Untiljapan"
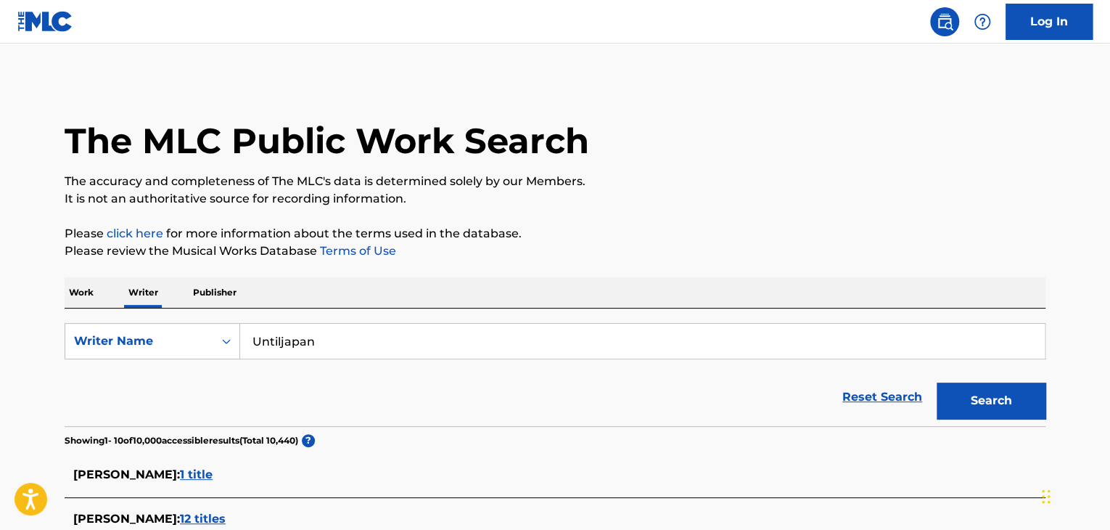
click at [620, 291] on div "Work Writer Publisher" at bounding box center [555, 292] width 981 height 30
click at [950, 404] on button "Search" at bounding box center [991, 400] width 109 height 36
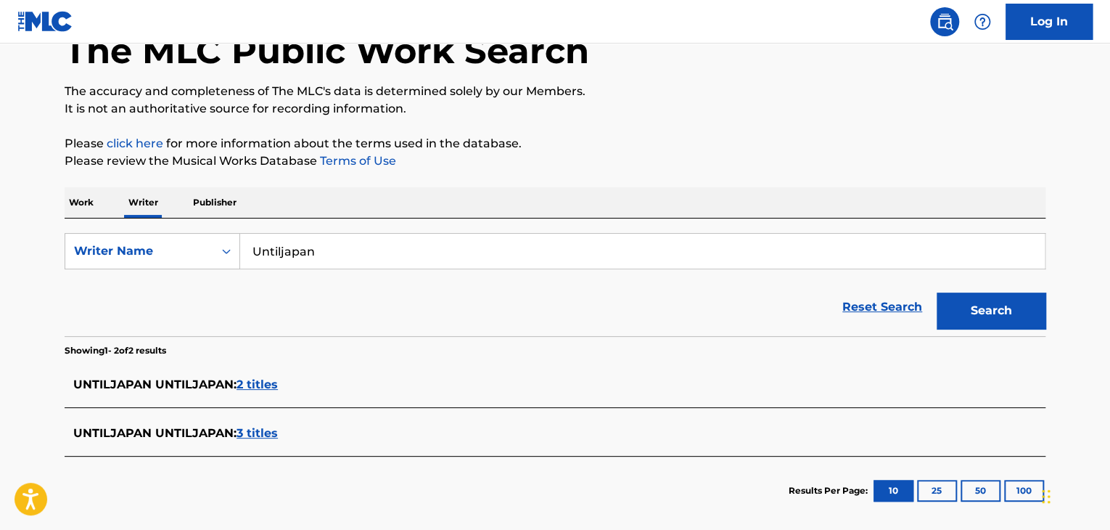
scroll to position [145, 0]
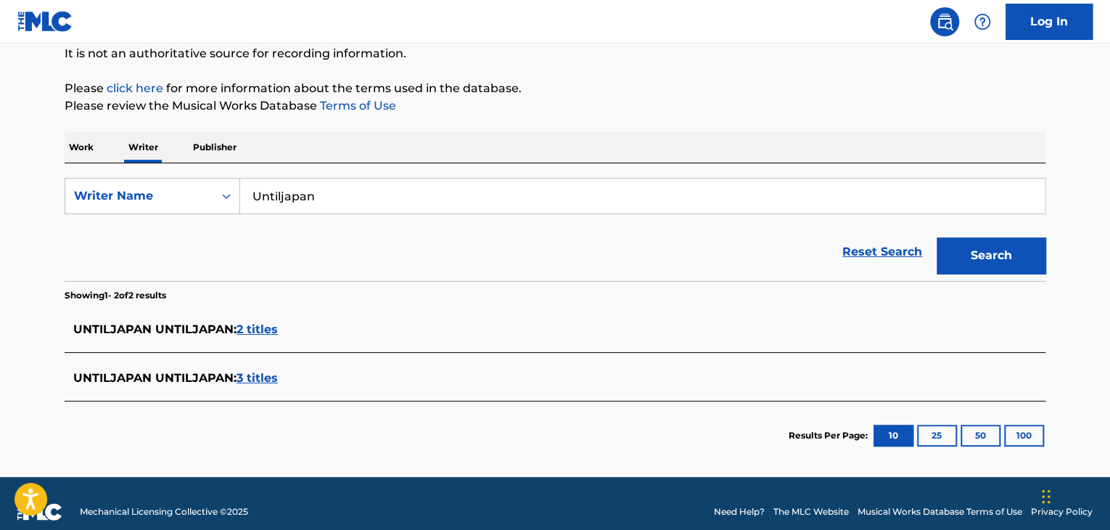
click at [255, 376] on span "3 titles" at bounding box center [257, 378] width 41 height 14
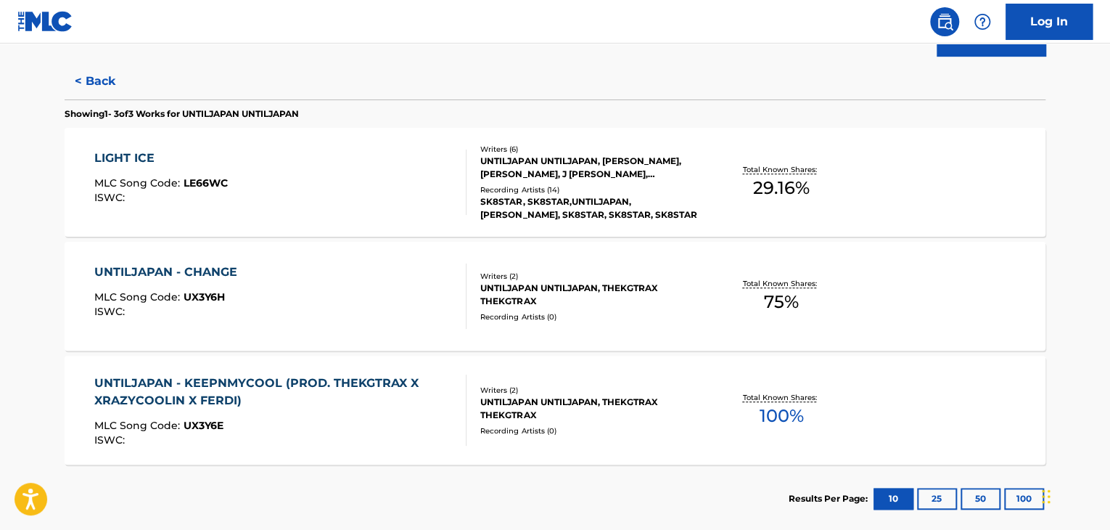
scroll to position [435, 0]
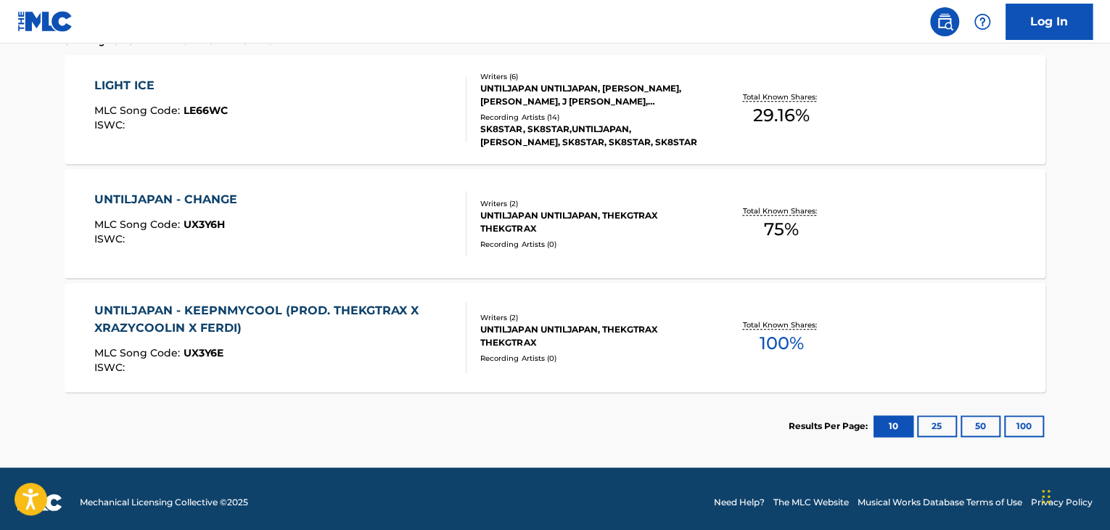
click at [447, 331] on div "UNTILJAPAN - KEEPNMYCOOL (PROD. THEKGTRAX X XRAZYCOOLIN X FERDI)" at bounding box center [274, 319] width 361 height 35
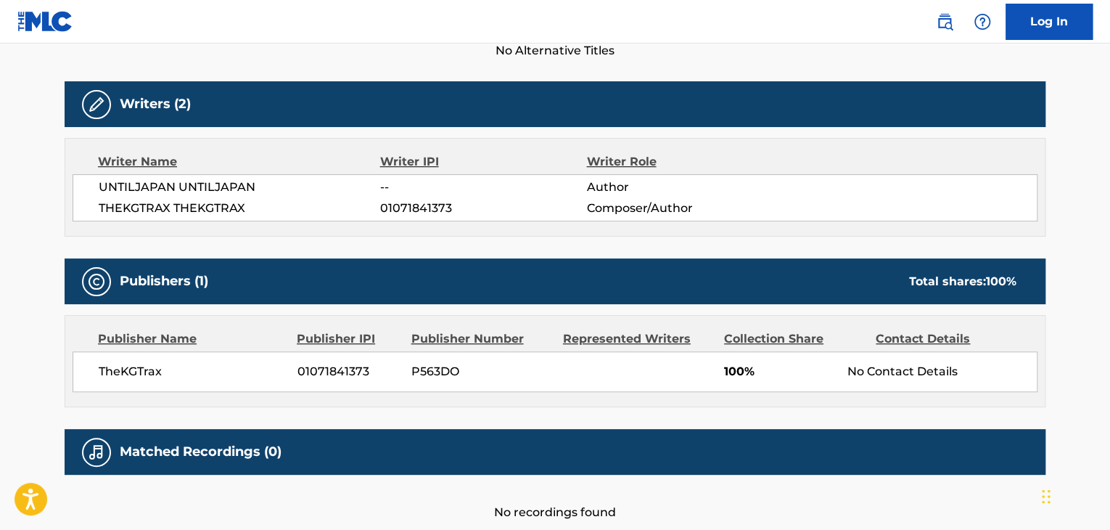
scroll to position [544, 0]
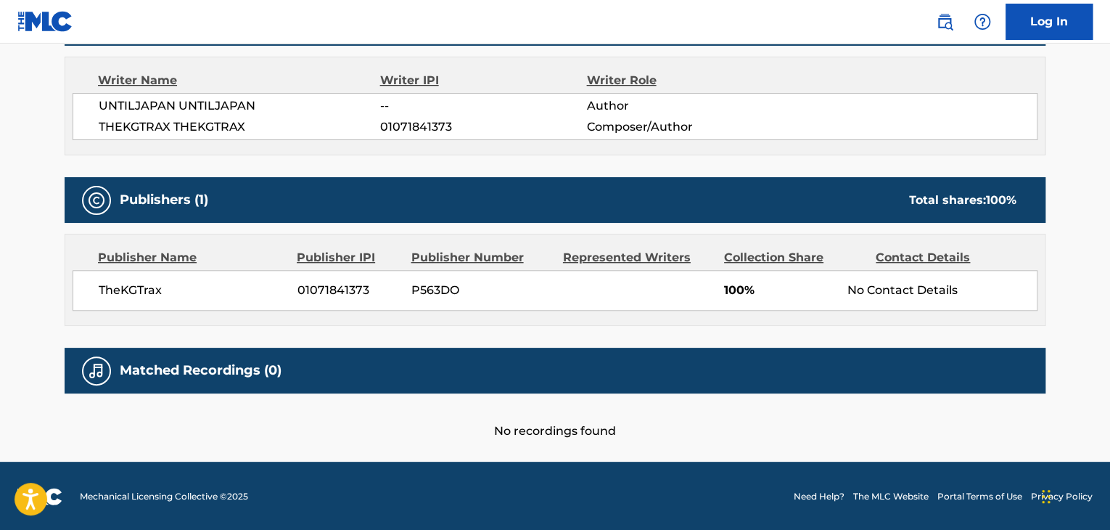
click at [126, 282] on span "TheKGTrax" at bounding box center [193, 290] width 188 height 17
click at [330, 289] on span "01071841373" at bounding box center [349, 290] width 103 height 17
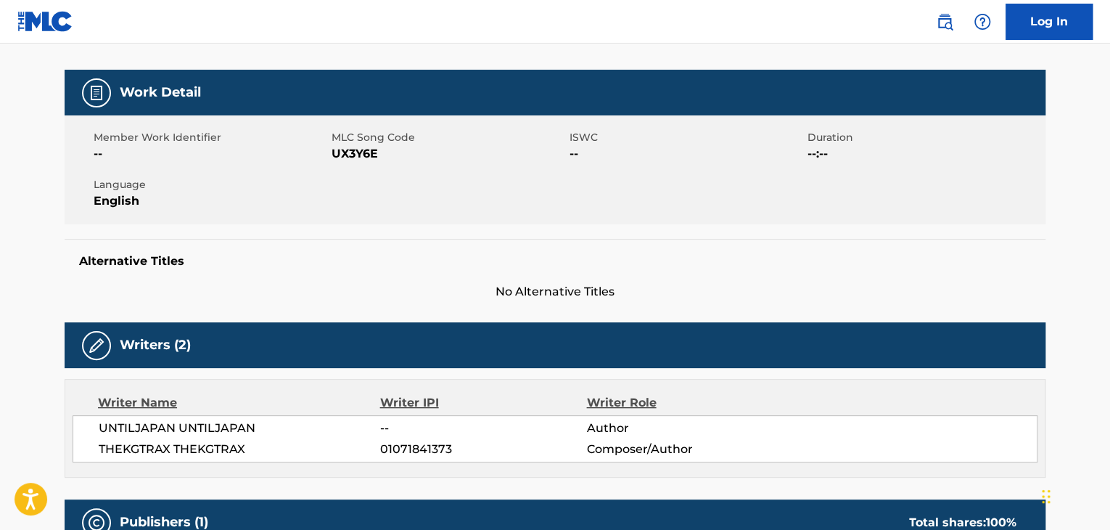
scroll to position [181, 0]
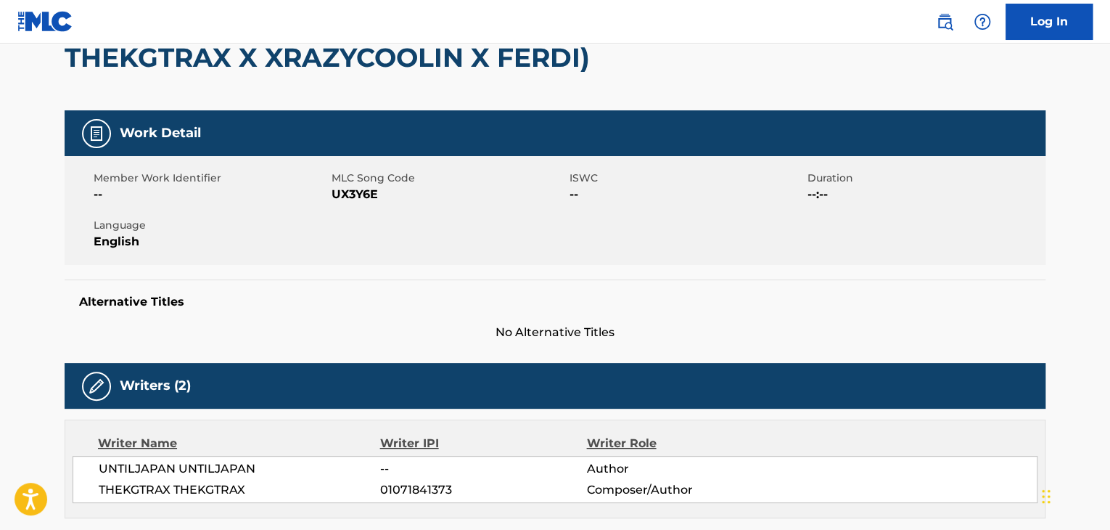
click at [364, 197] on span "UX3Y6E" at bounding box center [449, 194] width 234 height 17
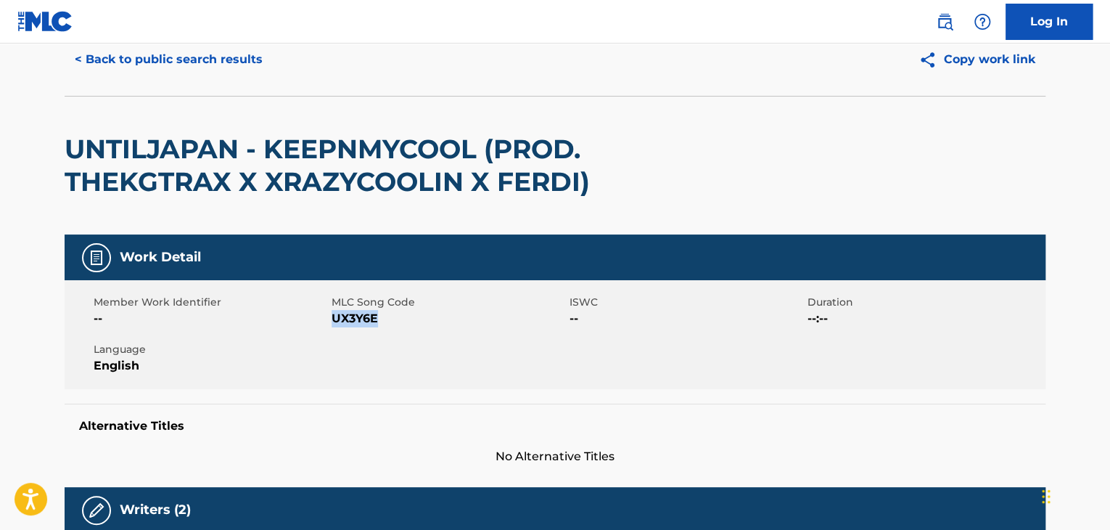
scroll to position [0, 0]
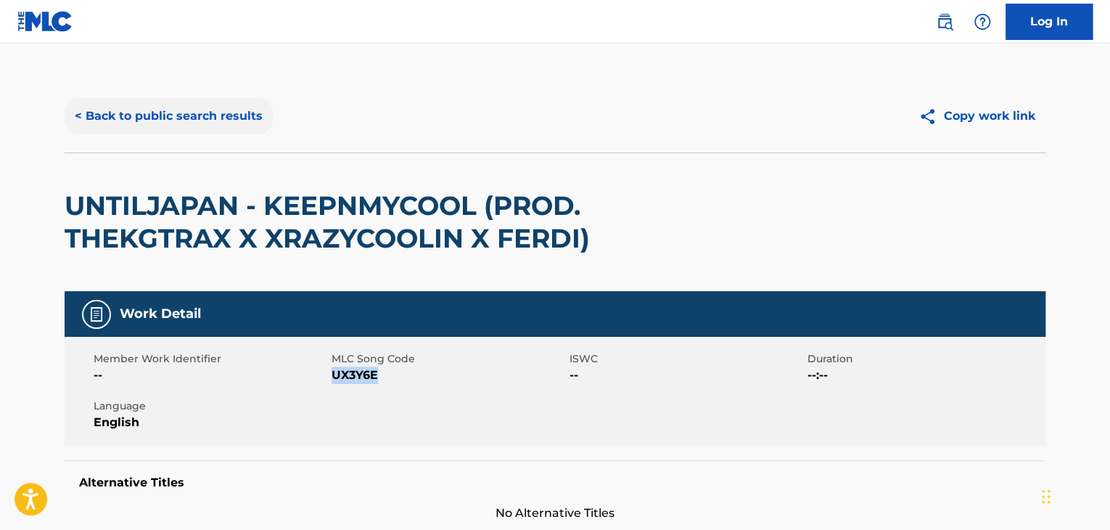
click at [180, 114] on button "< Back to public search results" at bounding box center [169, 116] width 208 height 36
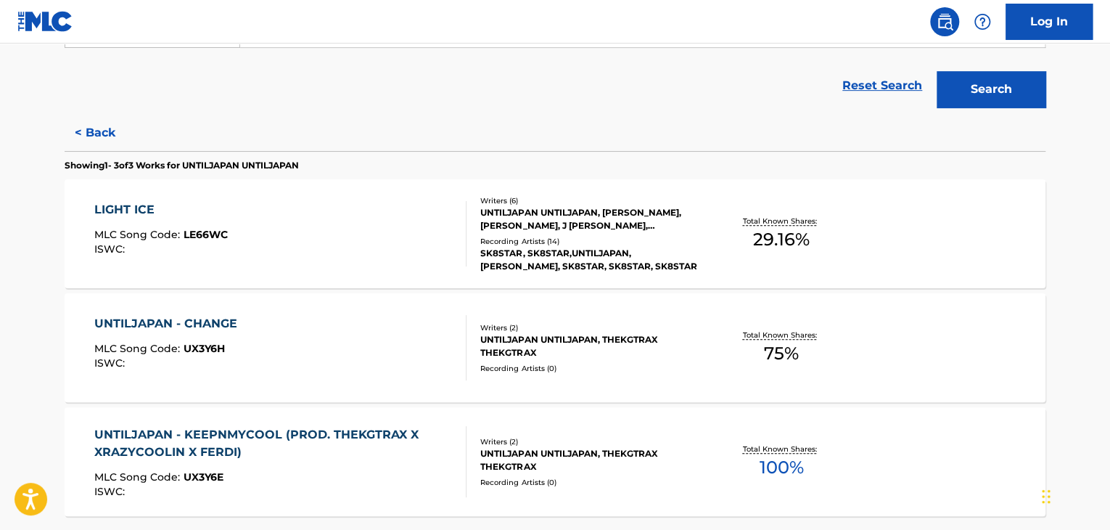
scroll to position [225, 0]
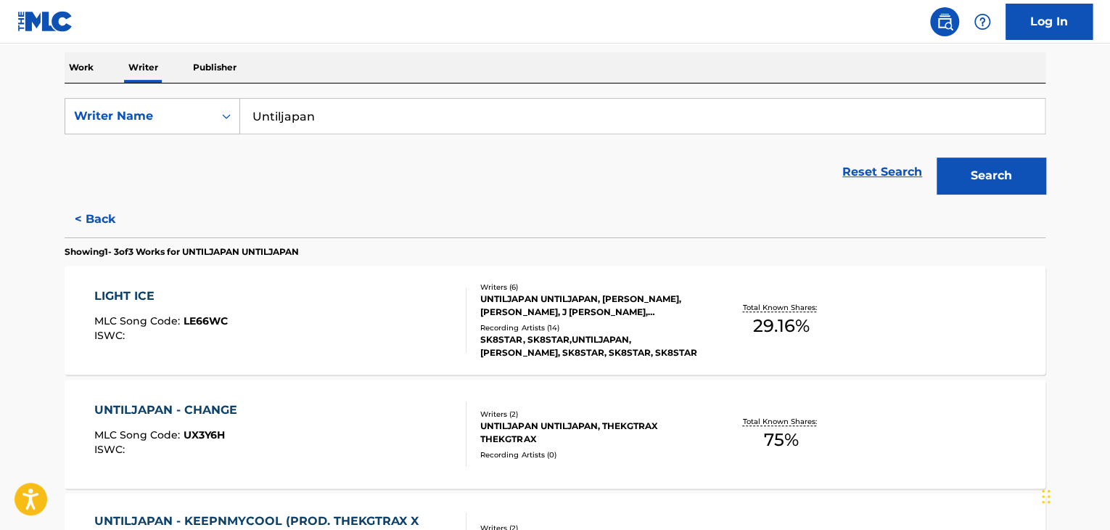
click at [90, 77] on p "Work" at bounding box center [81, 67] width 33 height 30
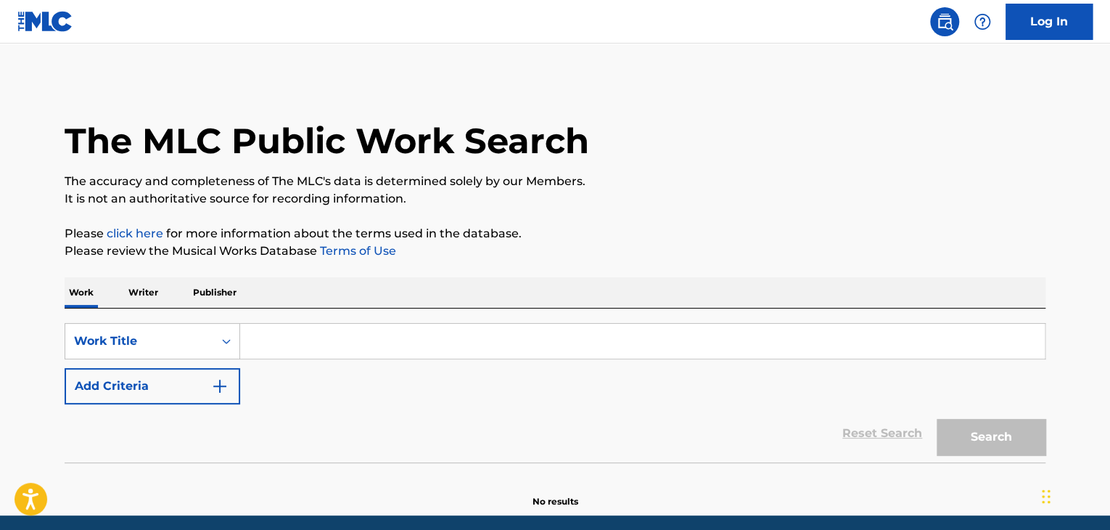
click at [274, 351] on input "Search Form" at bounding box center [642, 341] width 805 height 35
paste input "SAINT-GERMAIN"
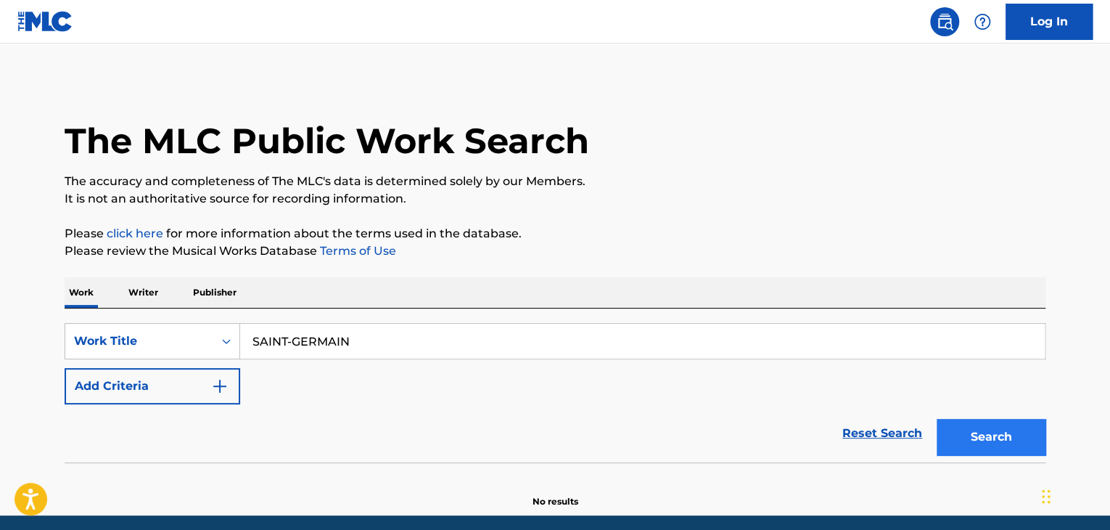
type input "SAINT-GERMAIN"
click at [999, 448] on button "Search" at bounding box center [991, 437] width 109 height 36
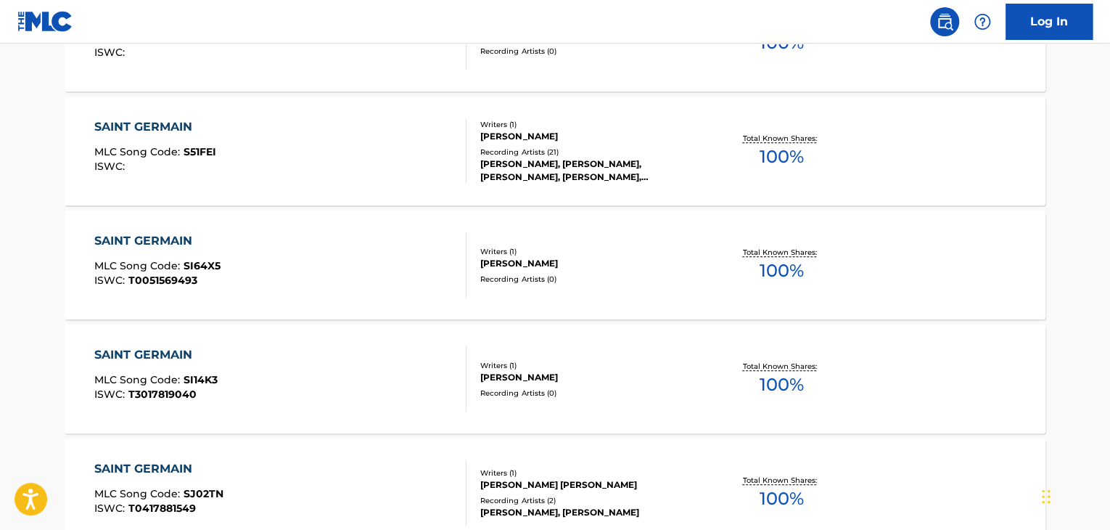
scroll to position [290, 0]
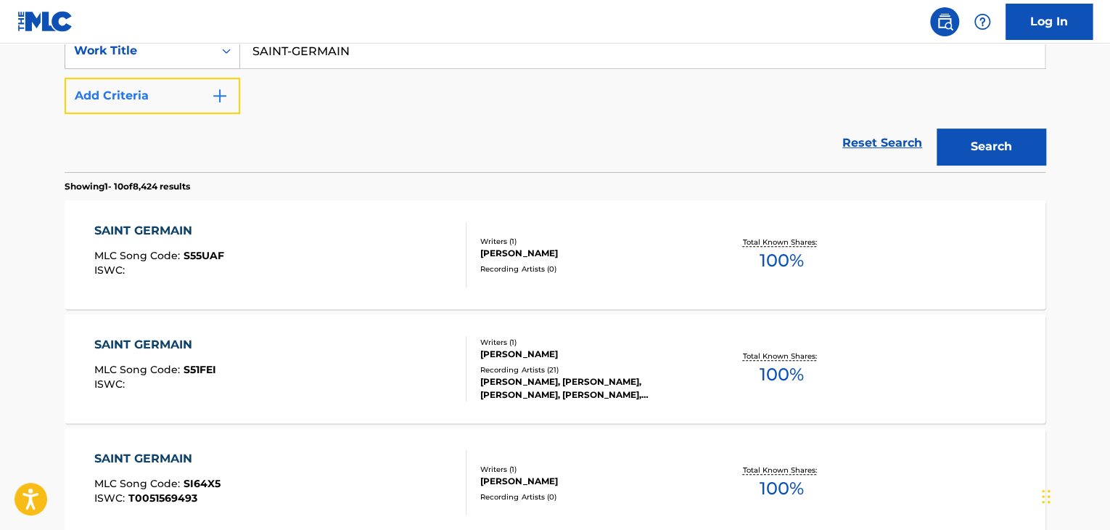
click at [190, 94] on button "Add Criteria" at bounding box center [153, 96] width 176 height 36
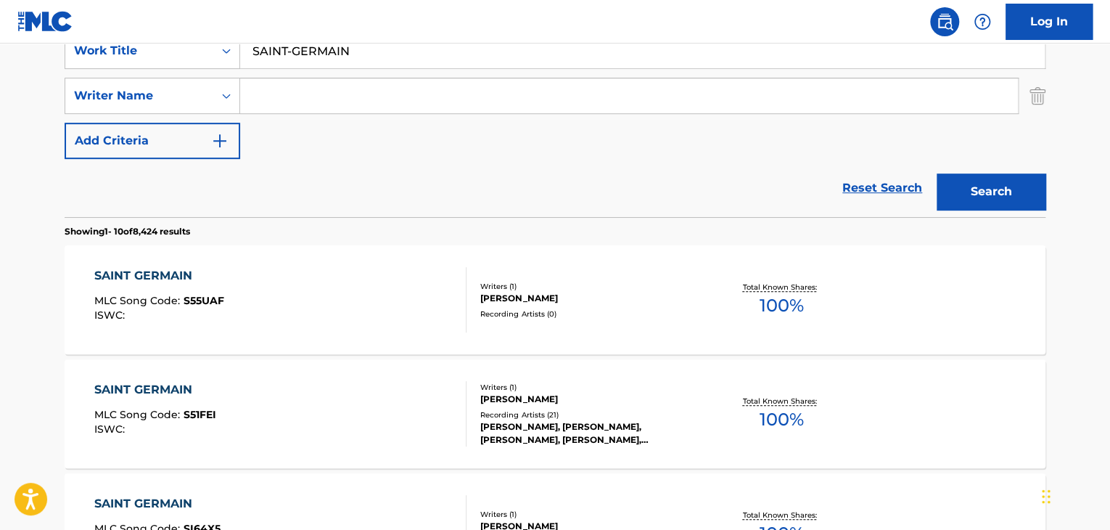
click at [279, 120] on div "SearchWithCriteria1c344aa3-90dd-4468-9883-90fd84ed2af7 Work Title SAINT-GERMAIN…" at bounding box center [555, 96] width 981 height 126
click at [276, 94] on input "Search Form" at bounding box center [629, 95] width 778 height 35
paste input "Trewebb"
type input "Trewebb"
click at [614, 164] on div "Reset Search Search" at bounding box center [555, 188] width 981 height 58
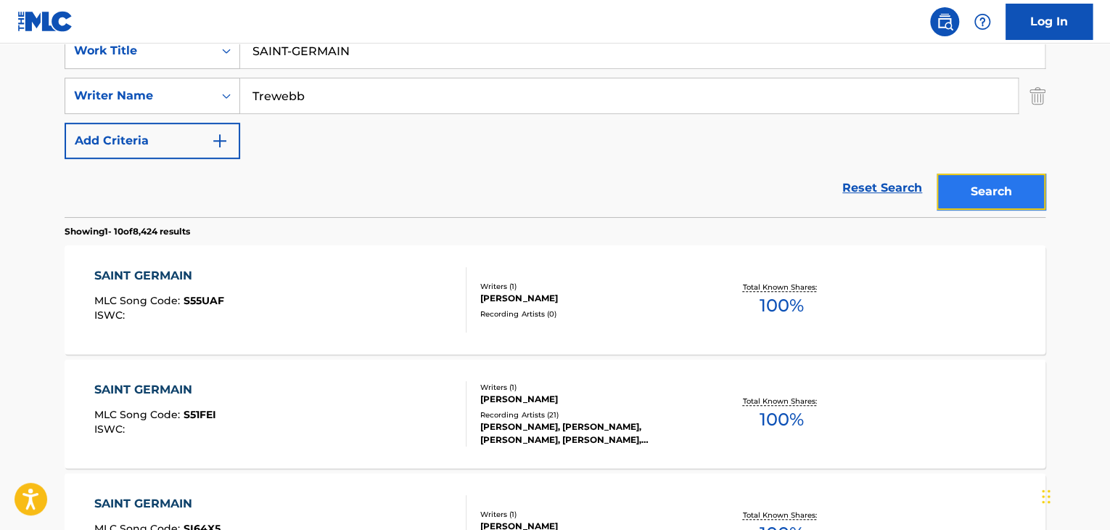
click at [963, 192] on button "Search" at bounding box center [991, 191] width 109 height 36
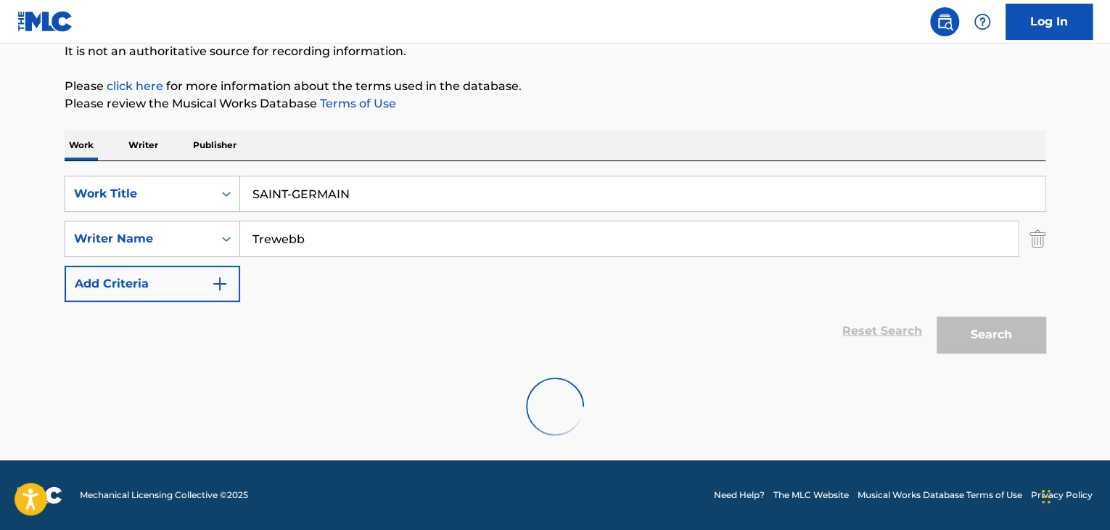
scroll to position [100, 0]
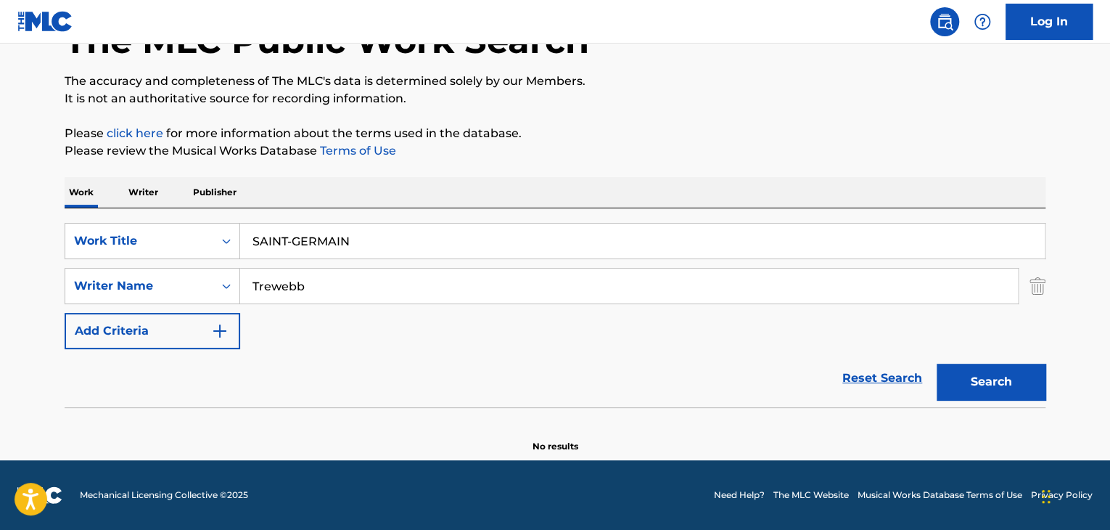
click at [137, 181] on p "Writer" at bounding box center [143, 192] width 38 height 30
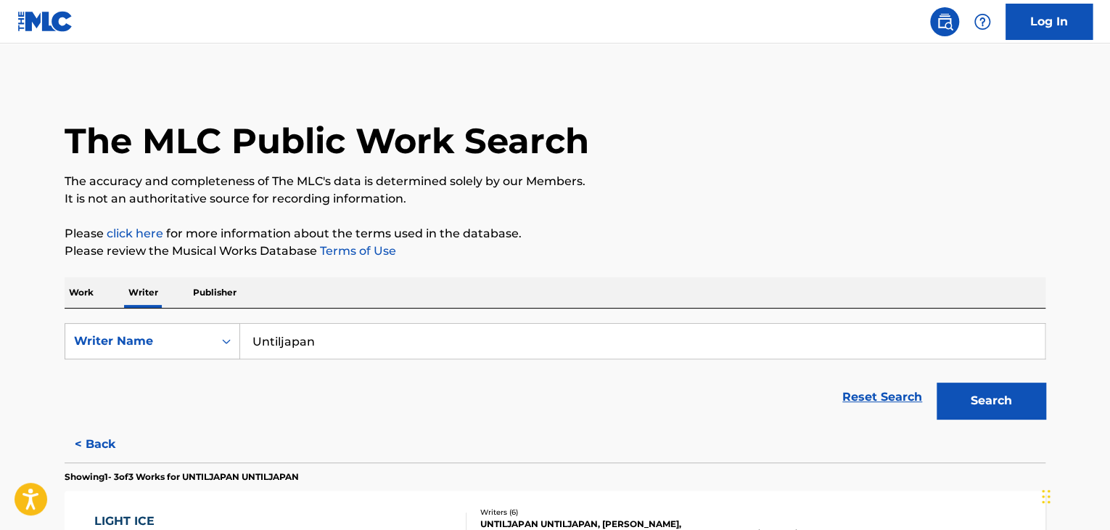
click at [322, 345] on input "Untiljapan" at bounding box center [642, 341] width 805 height 35
paste input "Trewebb"
type input "Trewebb"
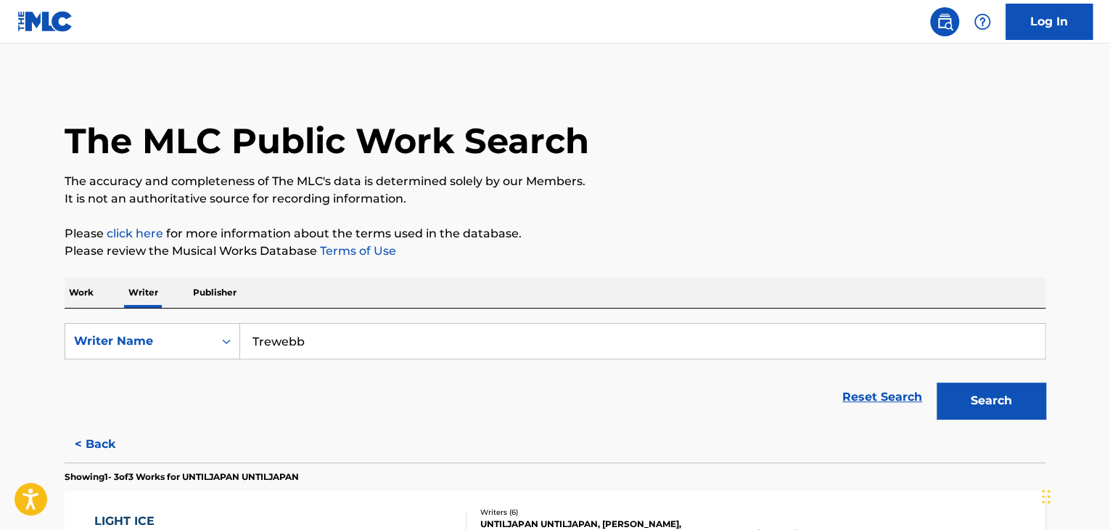
drag, startPoint x: 576, startPoint y: 274, endPoint x: 743, endPoint y: 306, distance: 170.5
click at [576, 274] on div "The MLC Public Work Search The accuracy and completeness of The MLC's data is d…" at bounding box center [555, 488] width 1016 height 816
click at [1027, 404] on button "Search" at bounding box center [991, 400] width 109 height 36
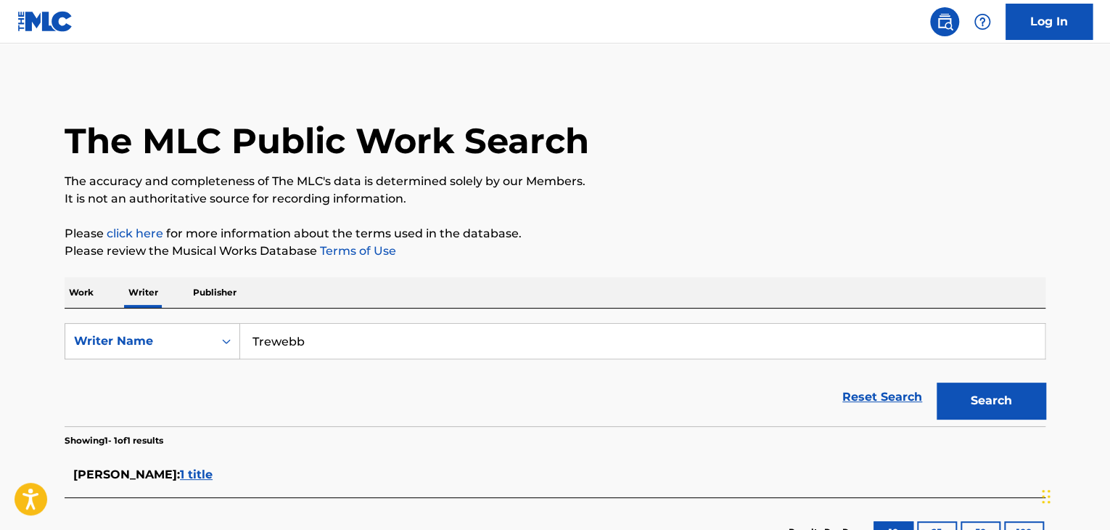
scroll to position [73, 0]
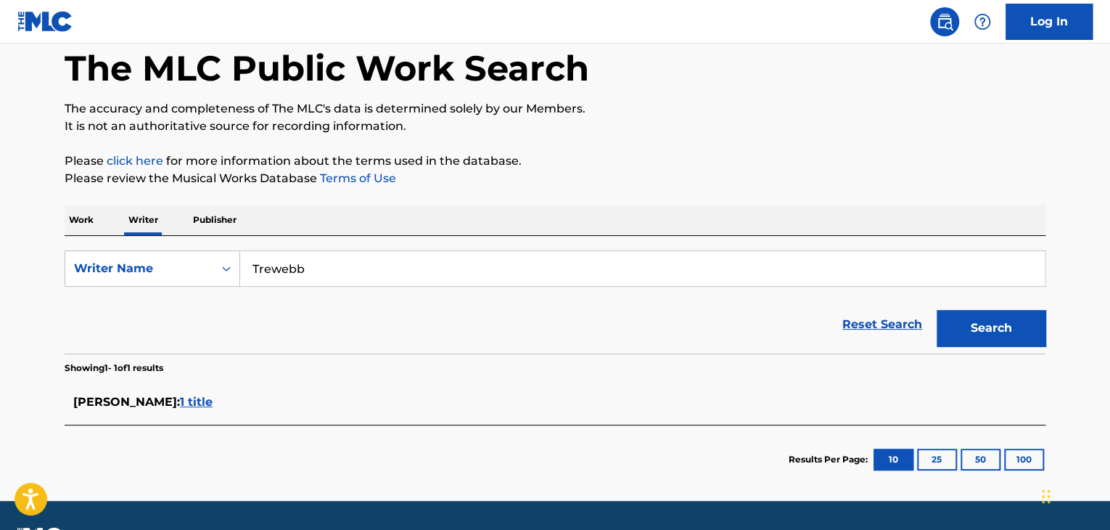
click at [180, 403] on span "1 title" at bounding box center [196, 402] width 33 height 14
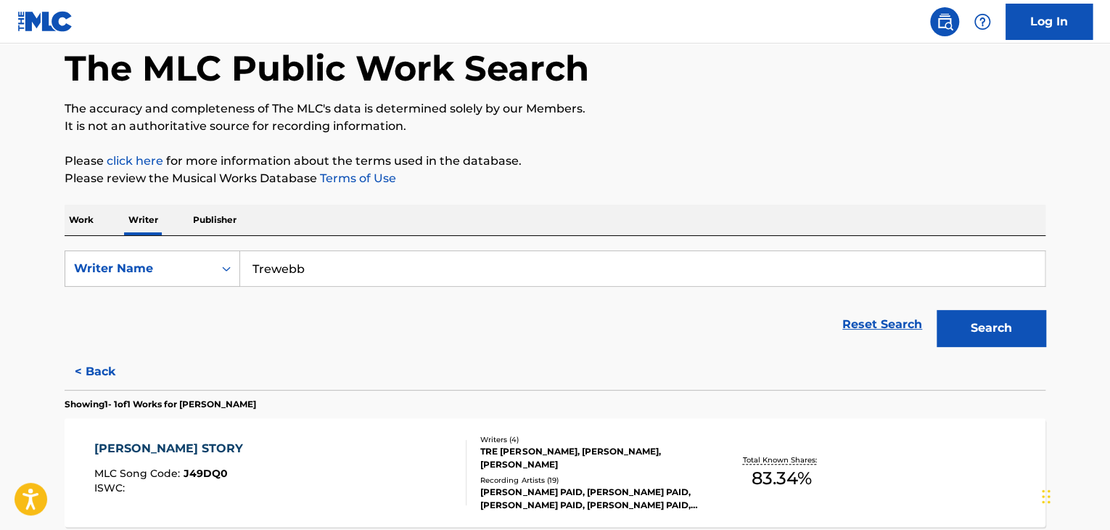
scroll to position [215, 0]
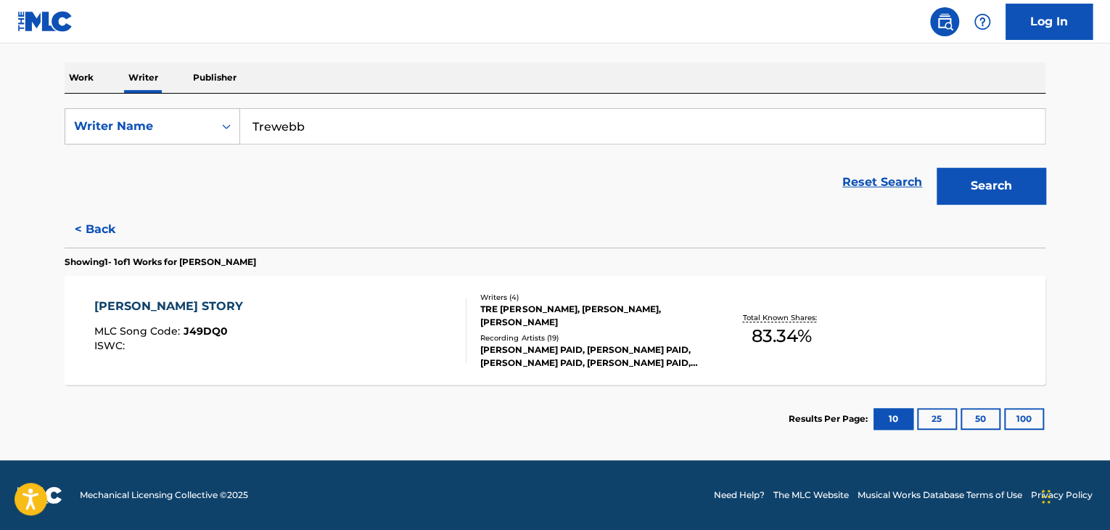
click at [411, 323] on div "[PERSON_NAME] STORY MLC Song Code : J49DQ0 ISWC :" at bounding box center [280, 330] width 373 height 65
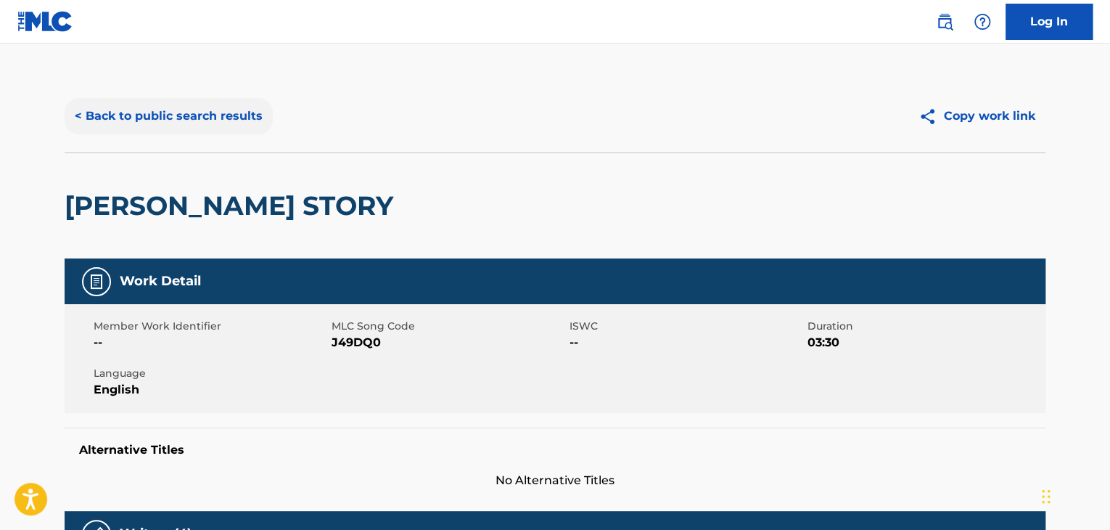
click at [221, 133] on button "< Back to public search results" at bounding box center [169, 116] width 208 height 36
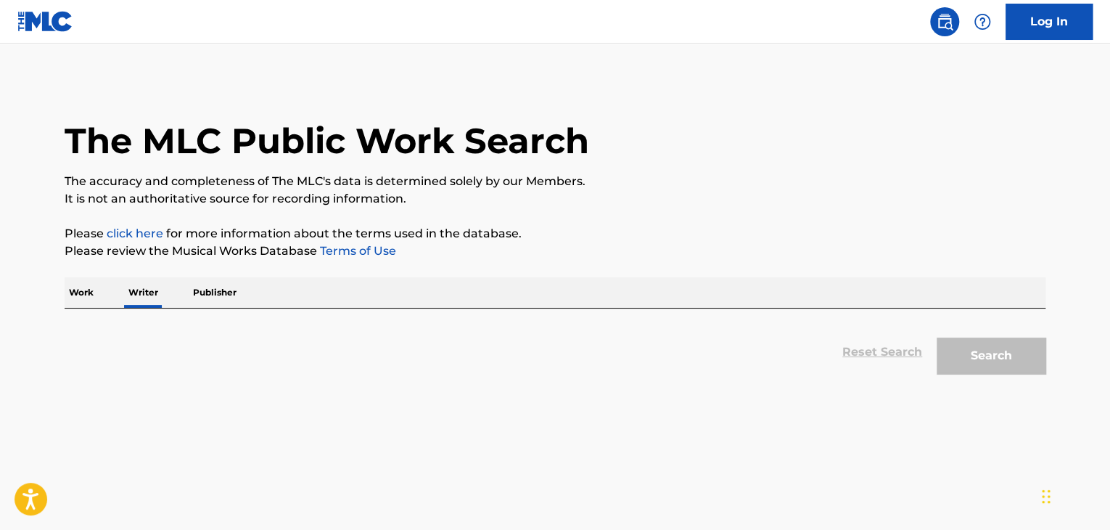
scroll to position [17, 0]
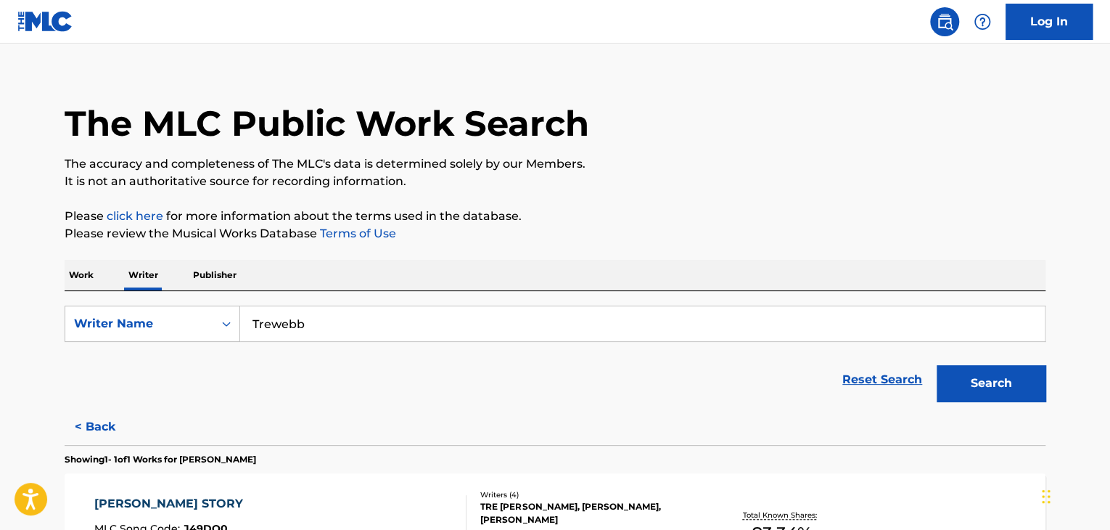
click at [376, 333] on input "Trewebb" at bounding box center [642, 323] width 805 height 35
paste input "mightbejohn"
click at [634, 216] on p "Please click here for more information about the terms used in the database." at bounding box center [555, 216] width 981 height 17
click at [950, 381] on button "Search" at bounding box center [991, 383] width 109 height 36
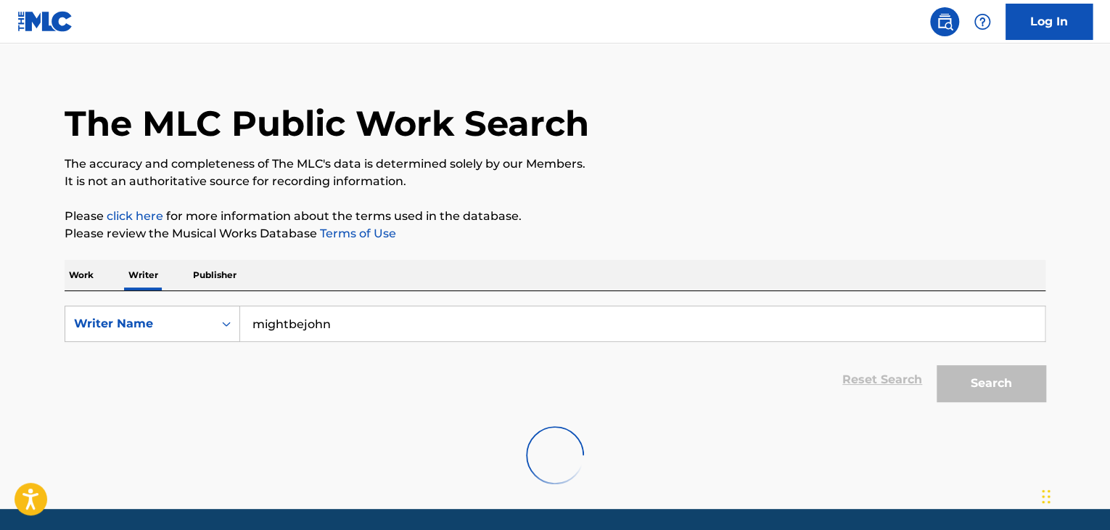
scroll to position [0, 0]
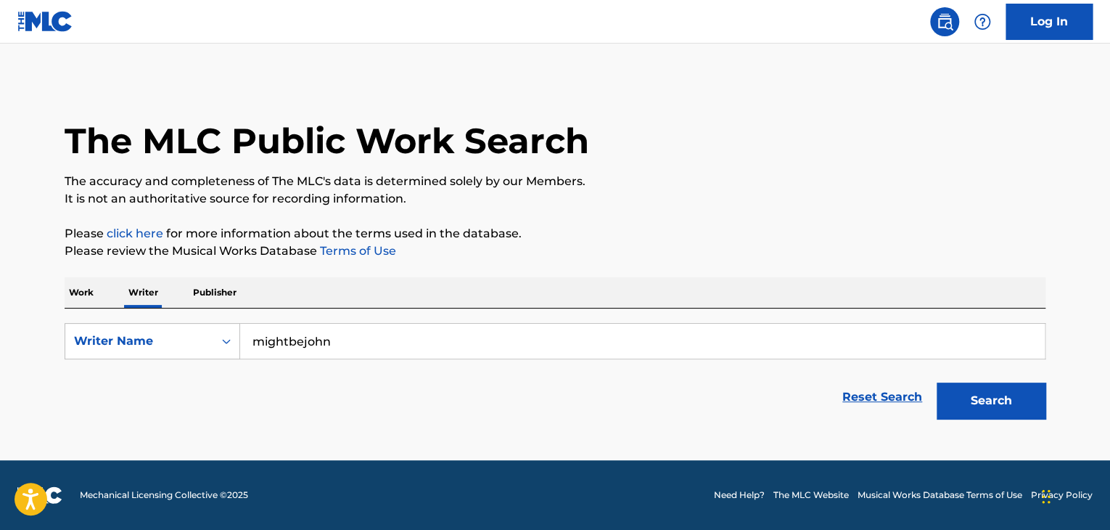
click at [290, 341] on input "mightbejohn" at bounding box center [642, 341] width 805 height 35
click at [304, 340] on input "might bejohn" at bounding box center [642, 341] width 805 height 35
type input "might be [PERSON_NAME]"
click at [571, 282] on div "Work Writer Publisher" at bounding box center [555, 292] width 981 height 30
click at [984, 401] on button "Search" at bounding box center [991, 400] width 109 height 36
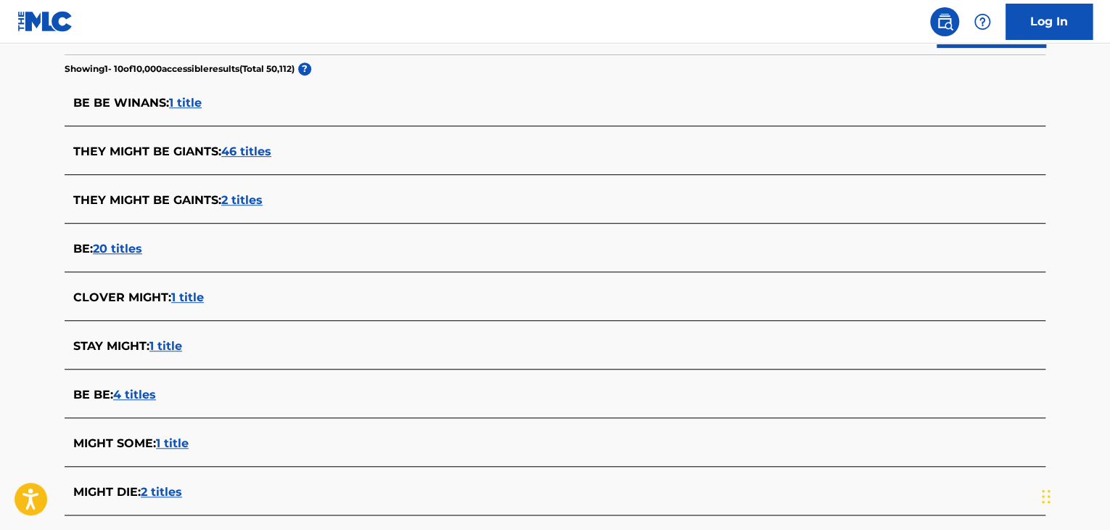
scroll to position [218, 0]
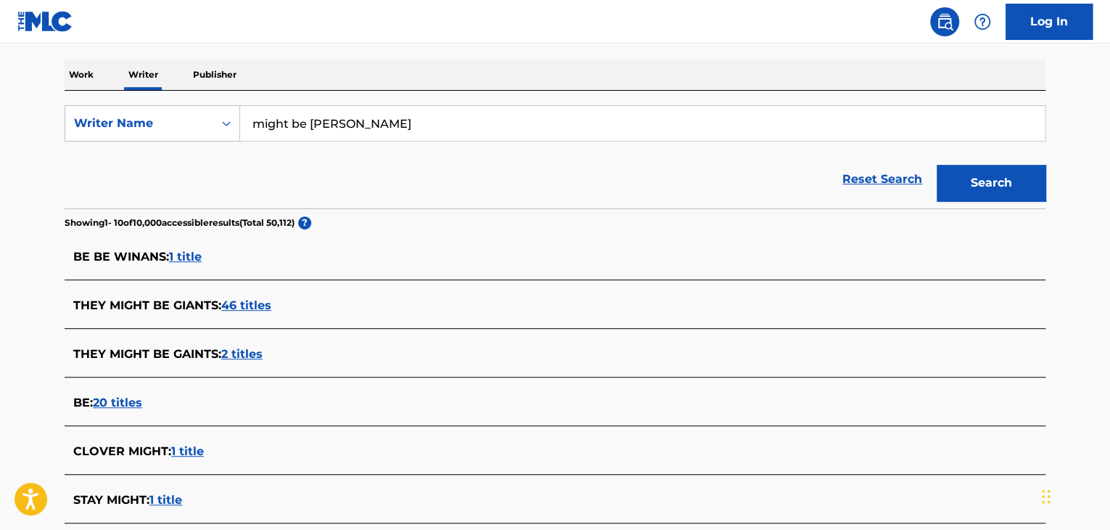
click at [284, 121] on input "might be [PERSON_NAME]" at bounding box center [642, 123] width 805 height 35
